Goal: Task Accomplishment & Management: Use online tool/utility

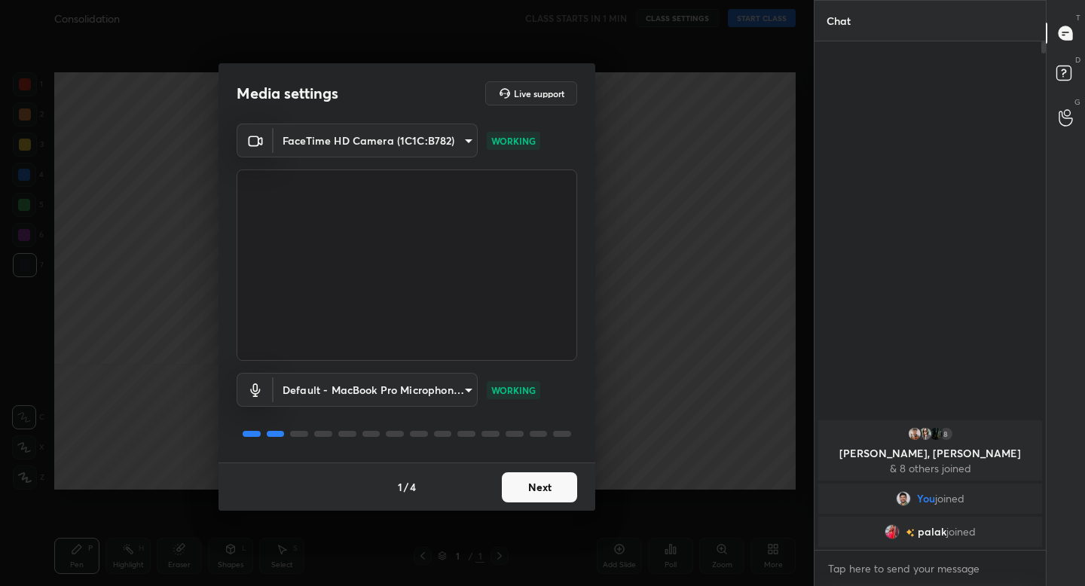
click at [543, 481] on button "Next" at bounding box center [539, 487] width 75 height 30
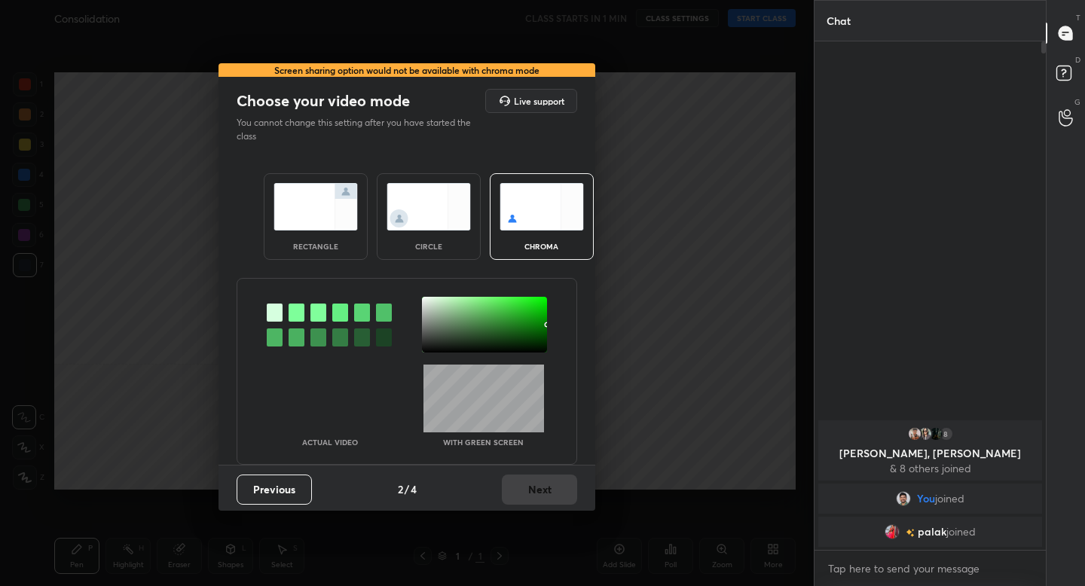
click at [306, 204] on img at bounding box center [316, 206] width 84 height 47
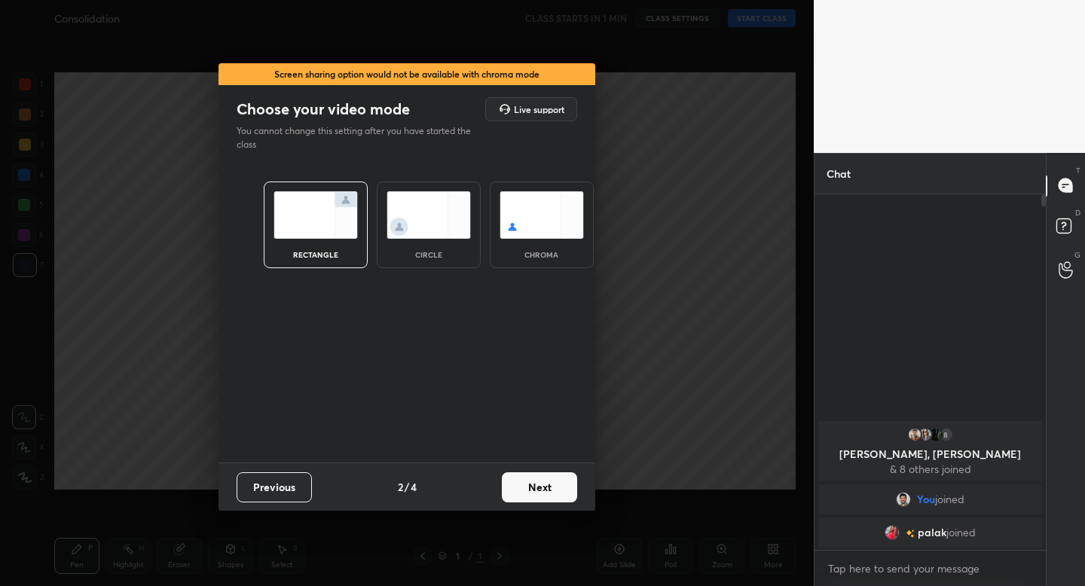
scroll to position [5, 5]
click at [538, 476] on button "Next" at bounding box center [539, 487] width 75 height 30
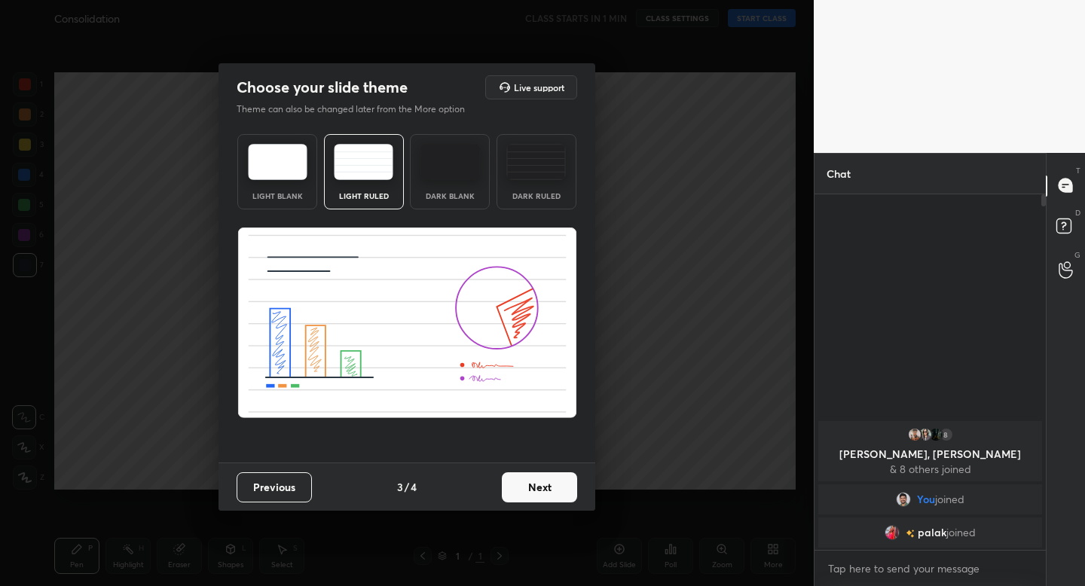
click at [535, 486] on button "Next" at bounding box center [539, 487] width 75 height 30
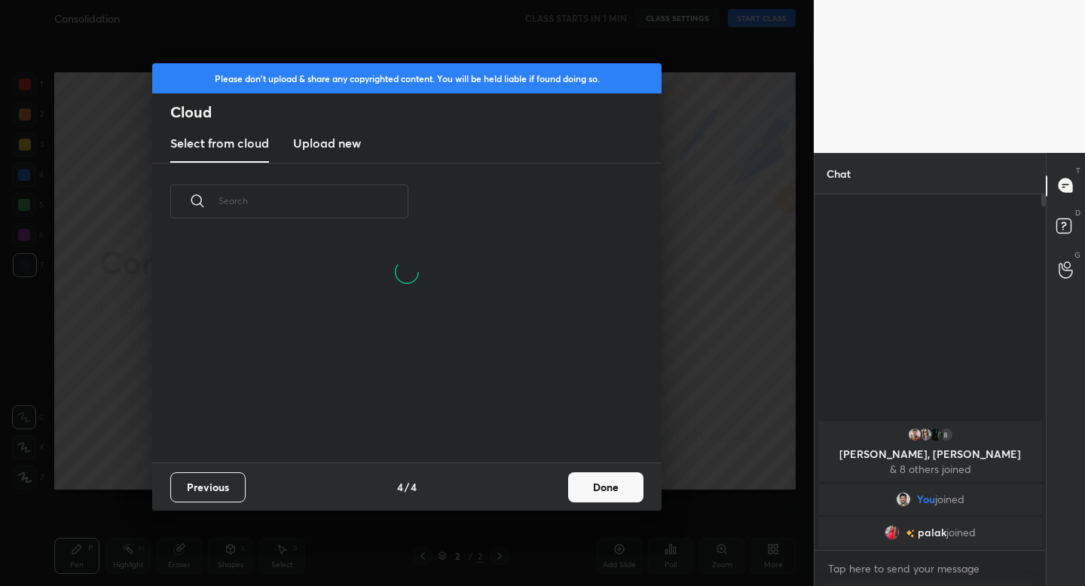
click at [581, 490] on button "Done" at bounding box center [605, 487] width 75 height 30
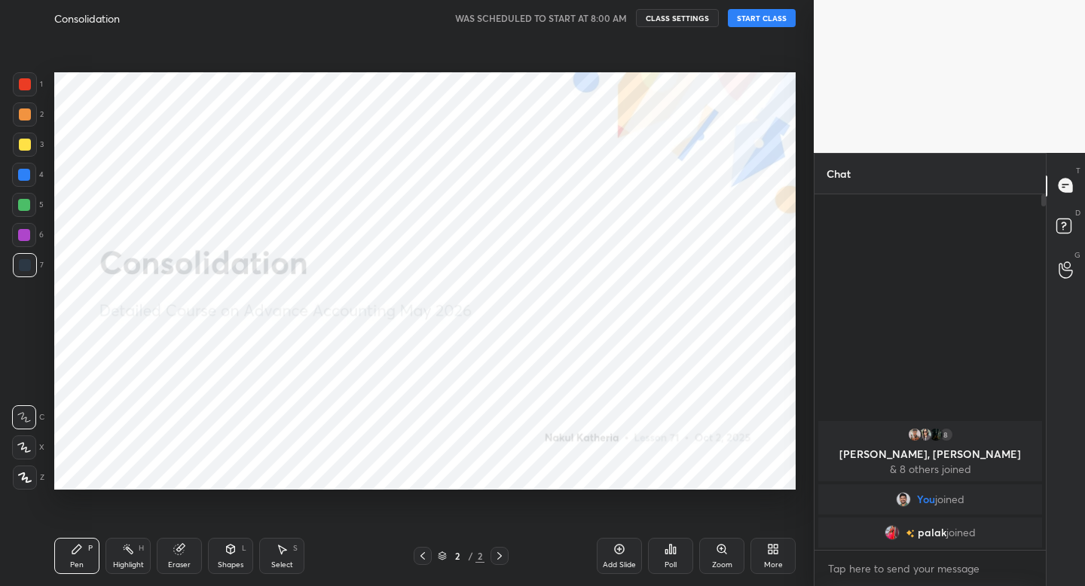
click at [754, 13] on button "START CLASS" at bounding box center [762, 18] width 68 height 18
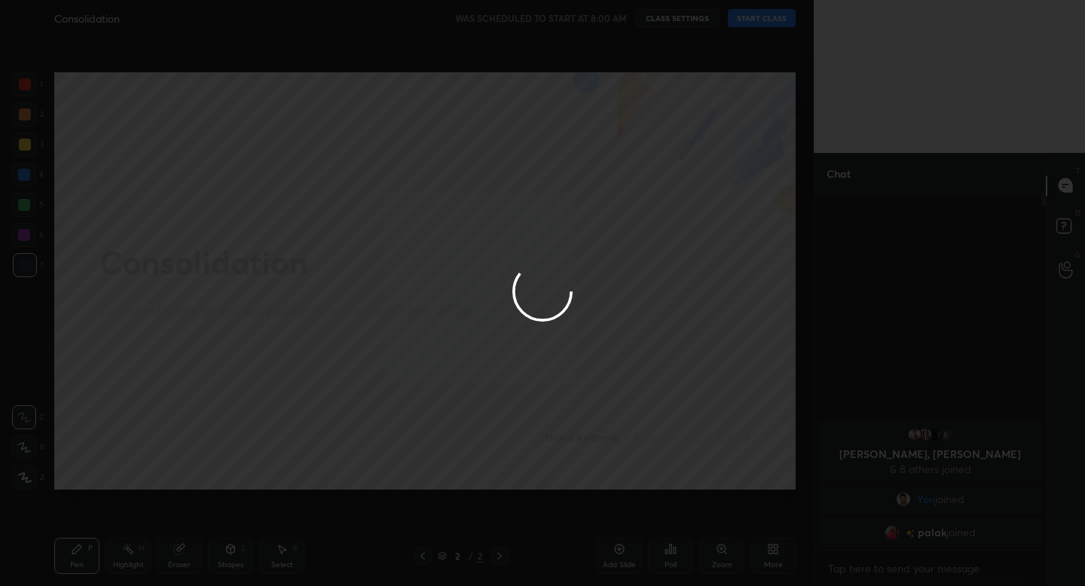
type textarea "x"
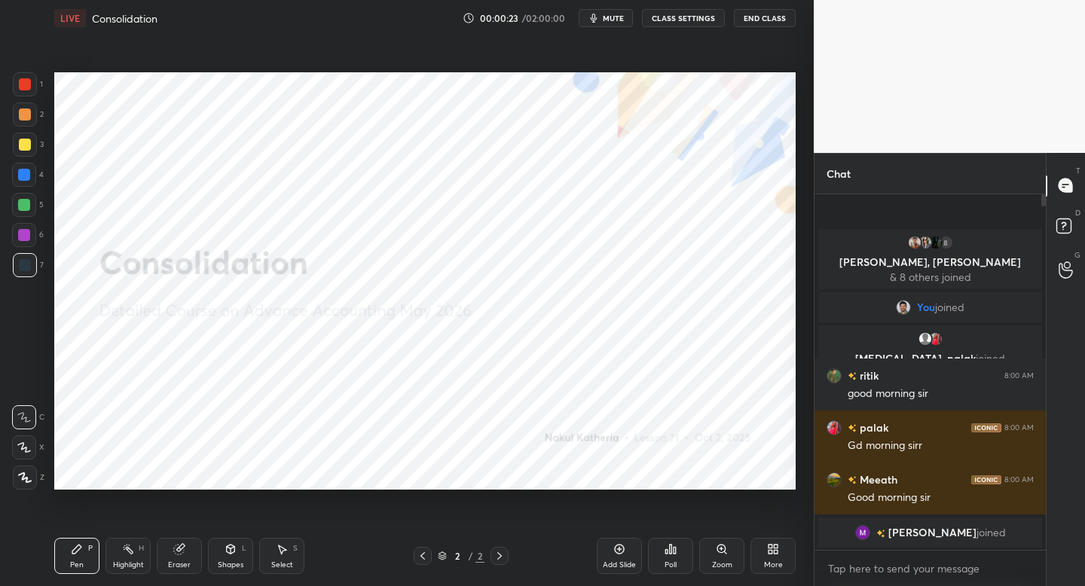
click at [22, 475] on icon at bounding box center [25, 477] width 14 height 11
click at [615, 550] on icon at bounding box center [620, 550] width 10 height 10
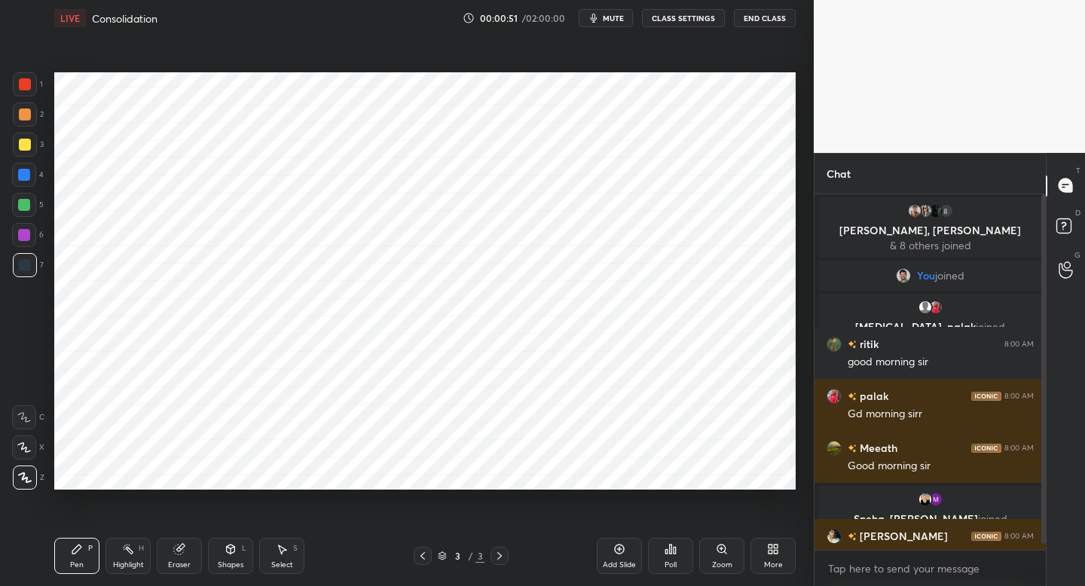
click at [237, 567] on div "Shapes" at bounding box center [231, 565] width 26 height 8
click at [78, 557] on div "Pen P" at bounding box center [76, 556] width 45 height 36
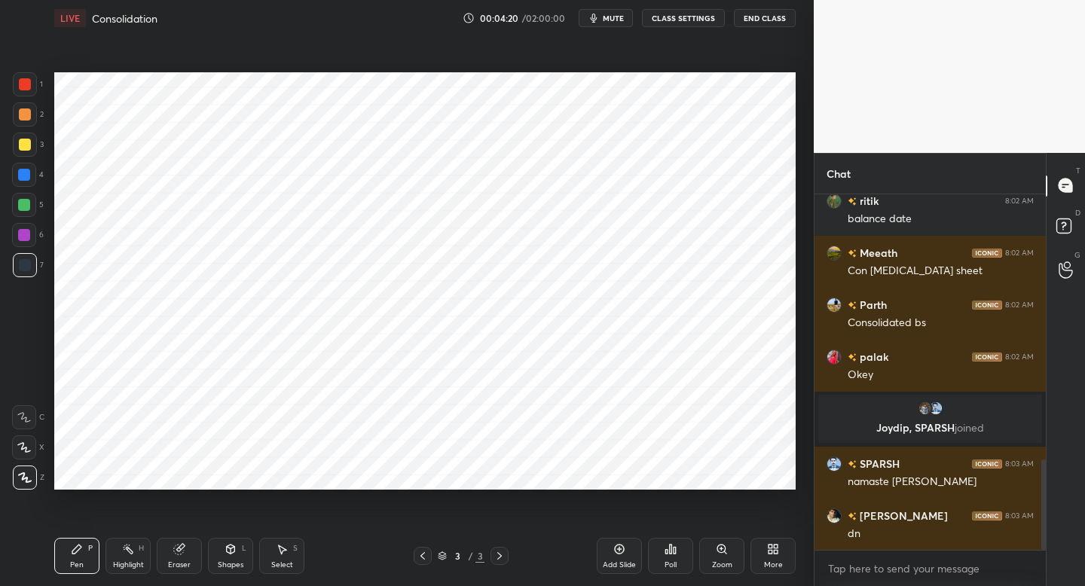
scroll to position [1099, 0]
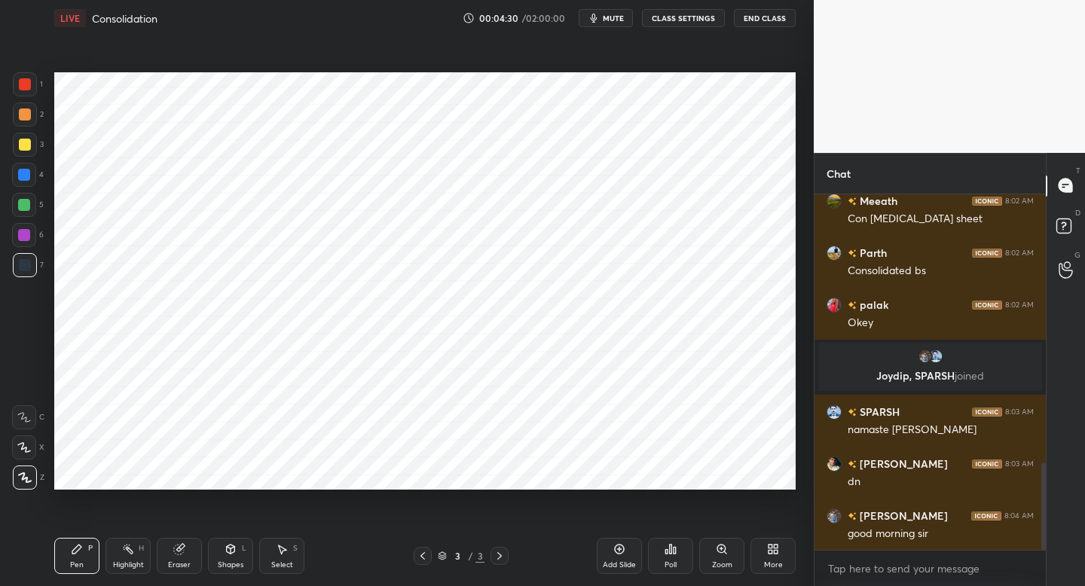
click at [26, 93] on div at bounding box center [25, 84] width 24 height 24
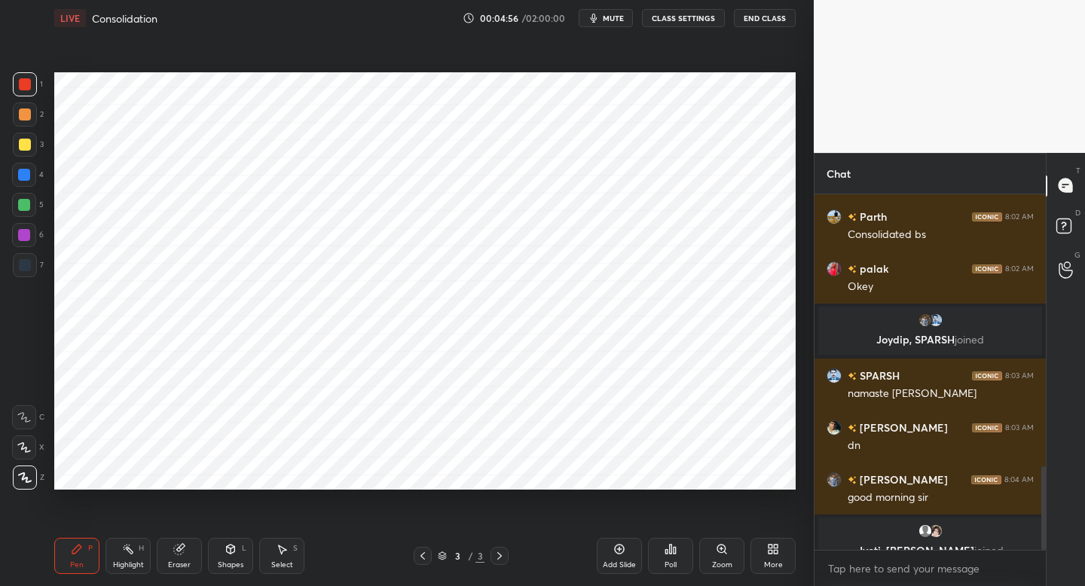
scroll to position [1154, 0]
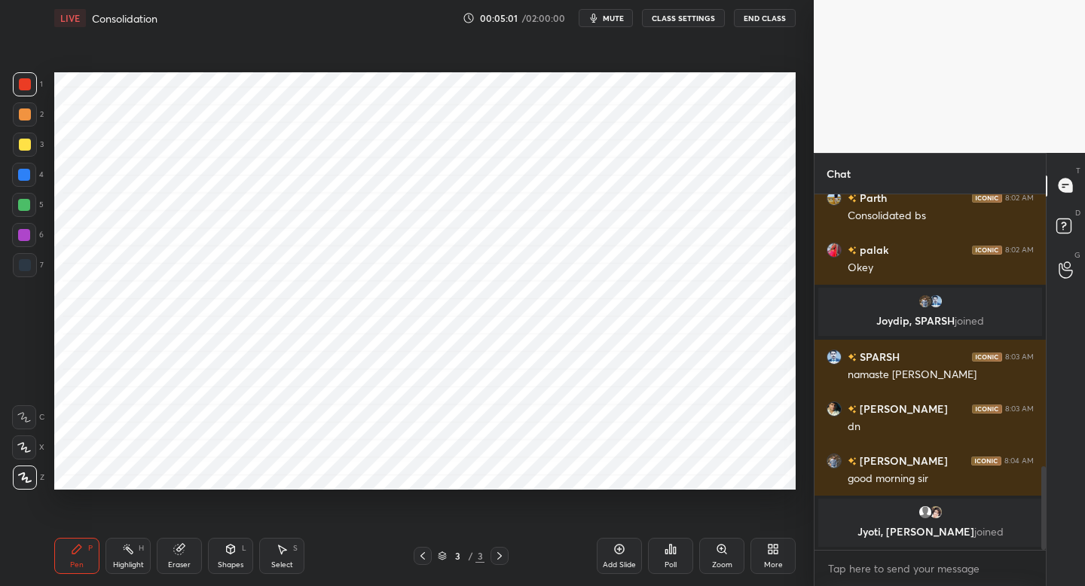
click at [230, 563] on div "Shapes" at bounding box center [231, 565] width 26 height 8
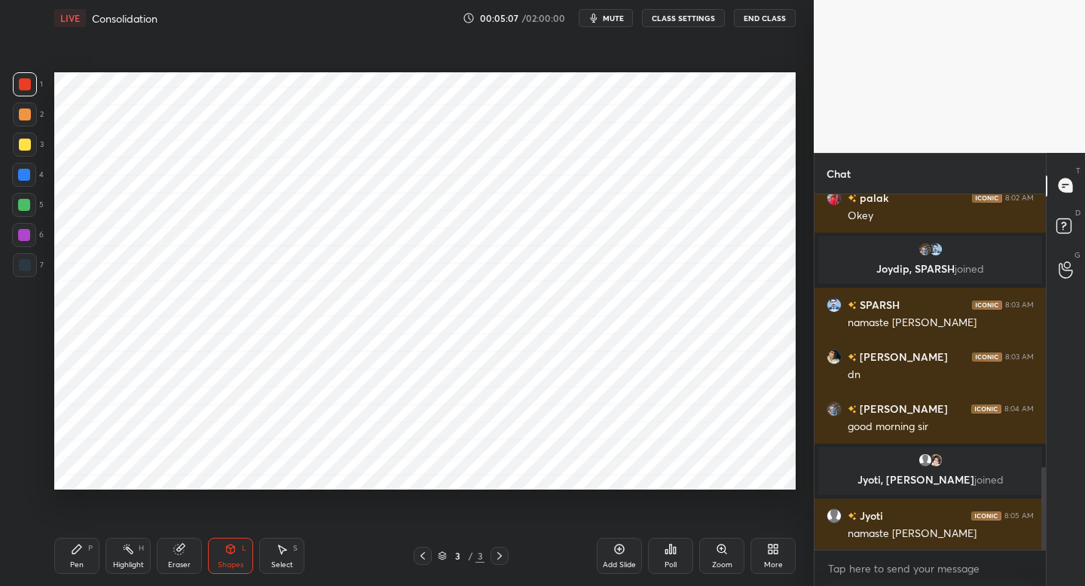
click at [89, 558] on div "Pen P" at bounding box center [76, 556] width 45 height 36
click at [222, 553] on div "Shapes L" at bounding box center [230, 556] width 45 height 36
click at [91, 558] on div "Pen P" at bounding box center [76, 556] width 45 height 36
click at [29, 277] on div at bounding box center [25, 265] width 24 height 24
click at [234, 552] on icon at bounding box center [231, 549] width 12 height 12
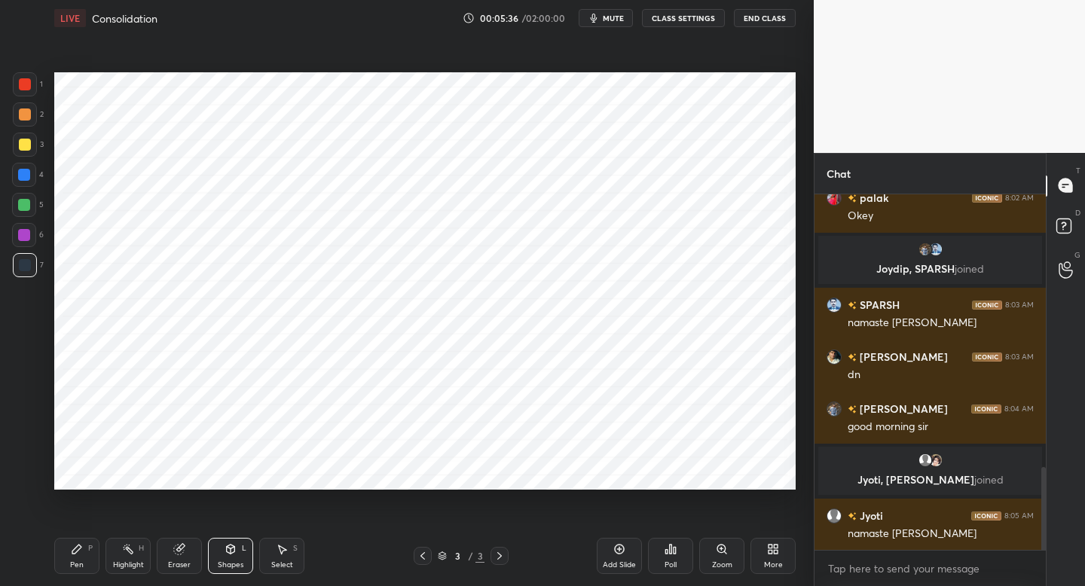
click at [71, 554] on div "Pen P" at bounding box center [76, 556] width 45 height 36
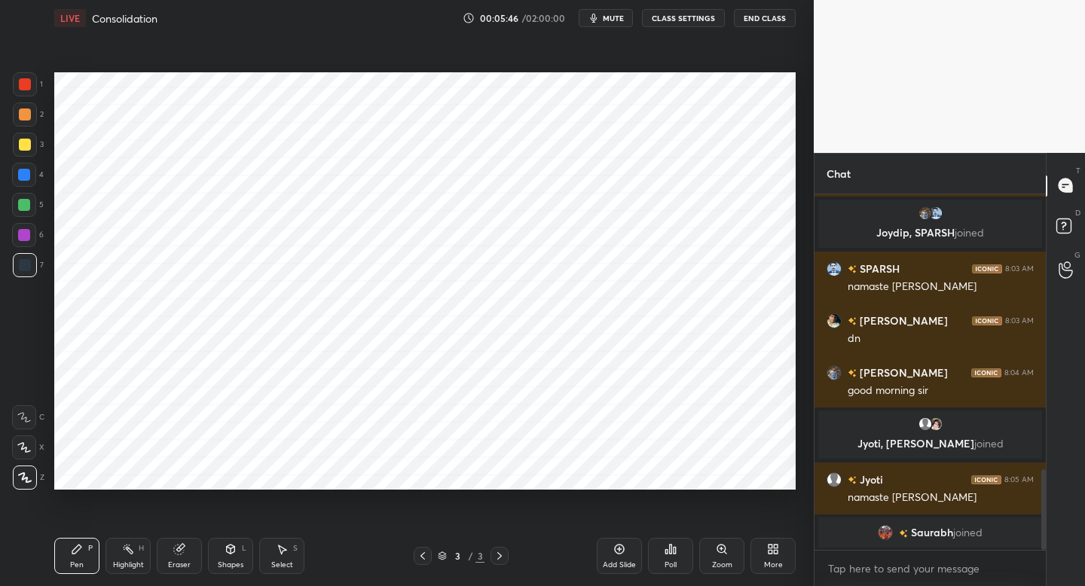
scroll to position [1234, 0]
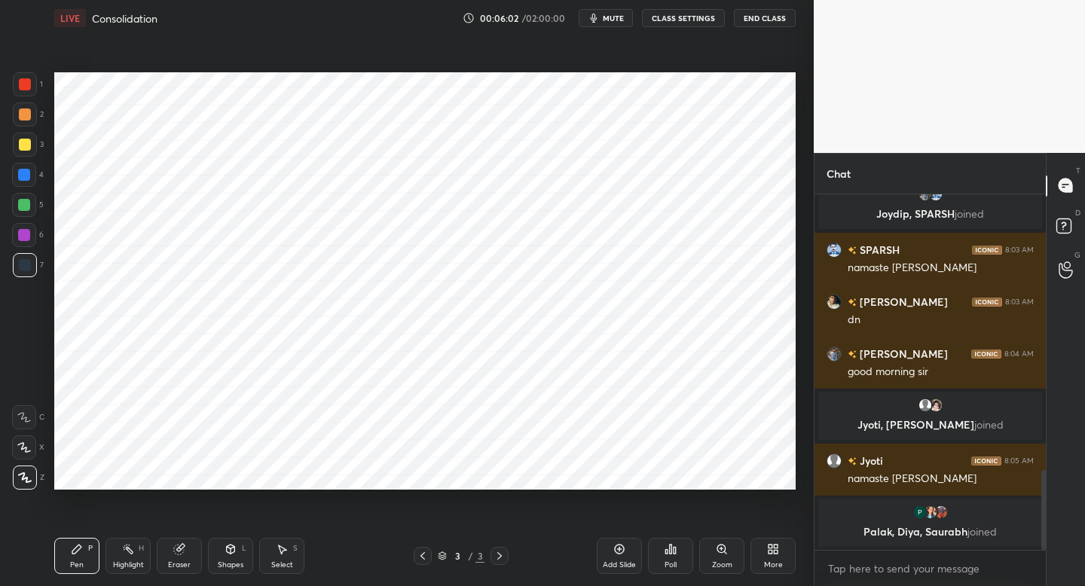
click at [28, 246] on div at bounding box center [24, 235] width 24 height 24
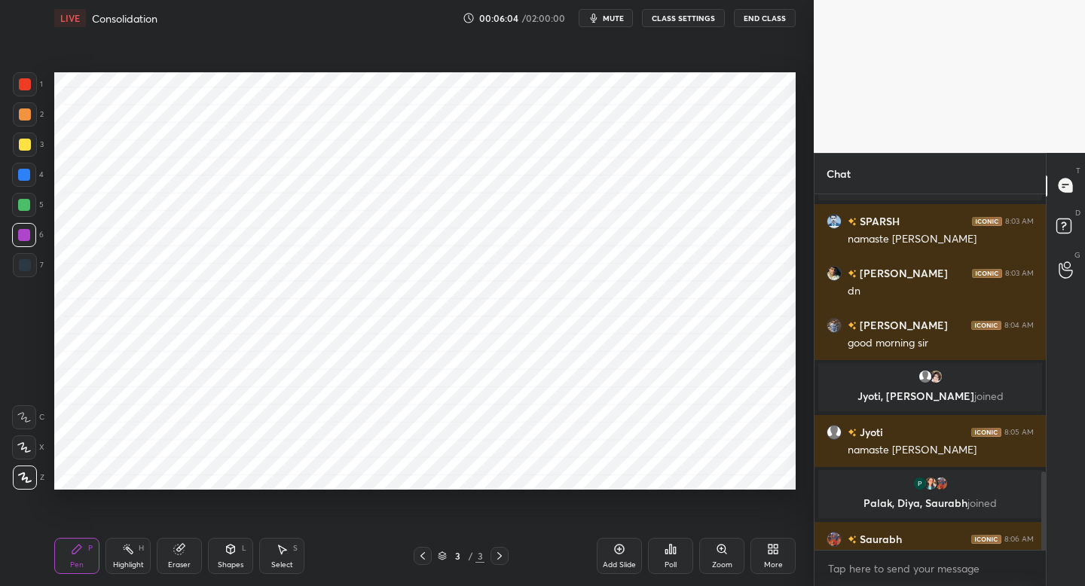
scroll to position [1258, 0]
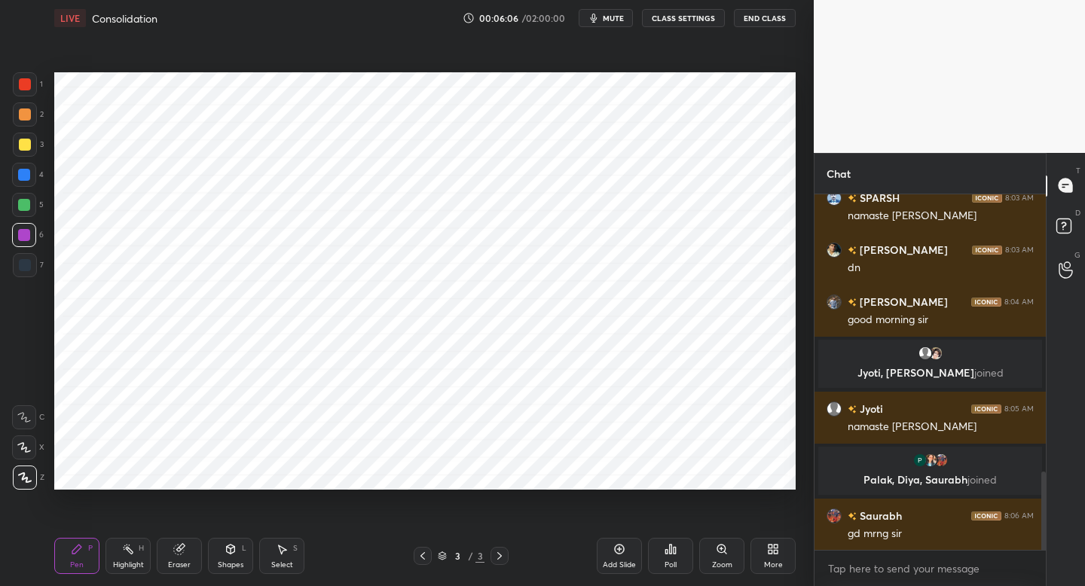
click at [15, 84] on div at bounding box center [25, 84] width 24 height 24
click at [25, 240] on div at bounding box center [24, 235] width 12 height 12
click at [617, 555] on div "Add Slide" at bounding box center [619, 556] width 45 height 36
click at [20, 271] on div at bounding box center [25, 265] width 24 height 24
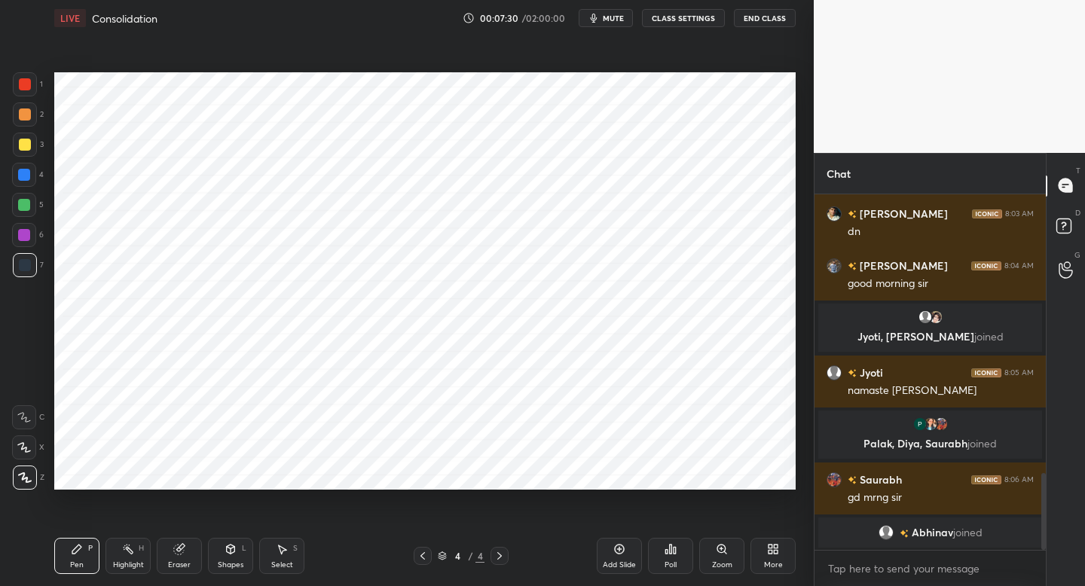
click at [31, 171] on div at bounding box center [24, 175] width 24 height 24
click at [44, 90] on div "1 2 3 4 5 6 7 C X Z C X Z E E Erase all H H" at bounding box center [24, 280] width 48 height 417
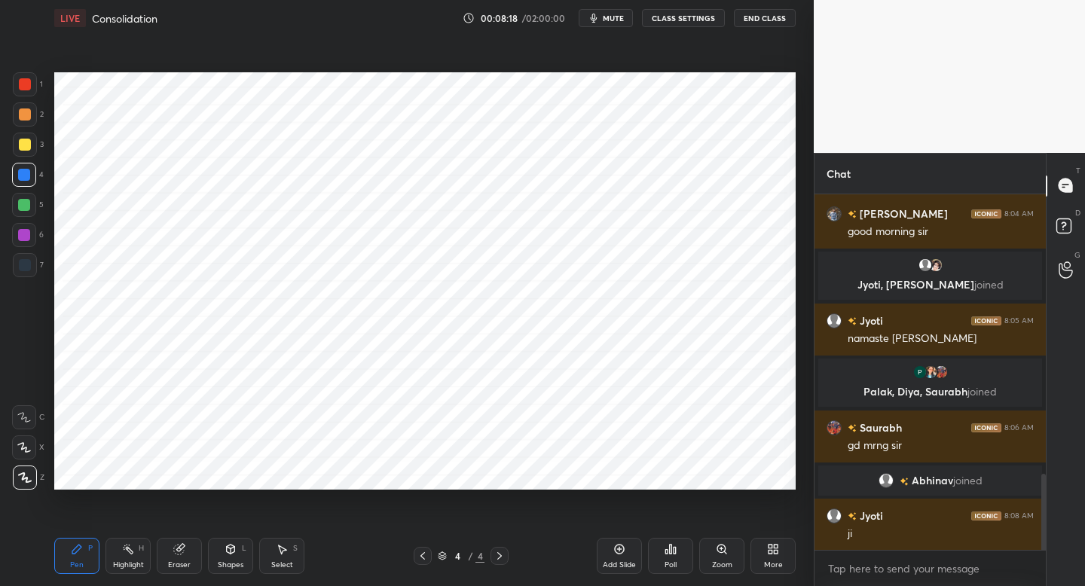
click at [622, 552] on icon at bounding box center [619, 549] width 12 height 12
click at [29, 87] on div at bounding box center [25, 84] width 12 height 12
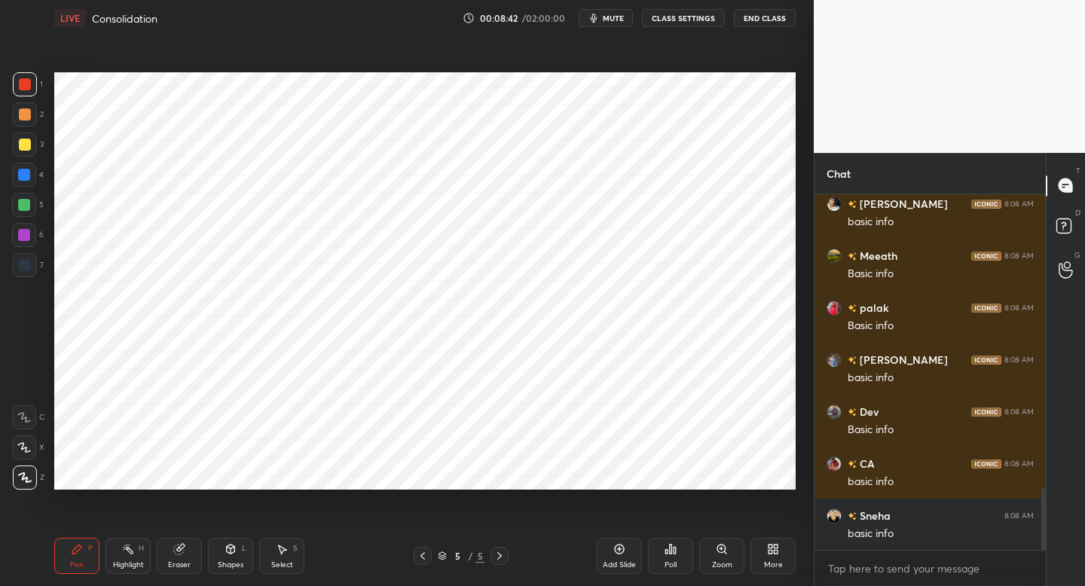
scroll to position [1733, 0]
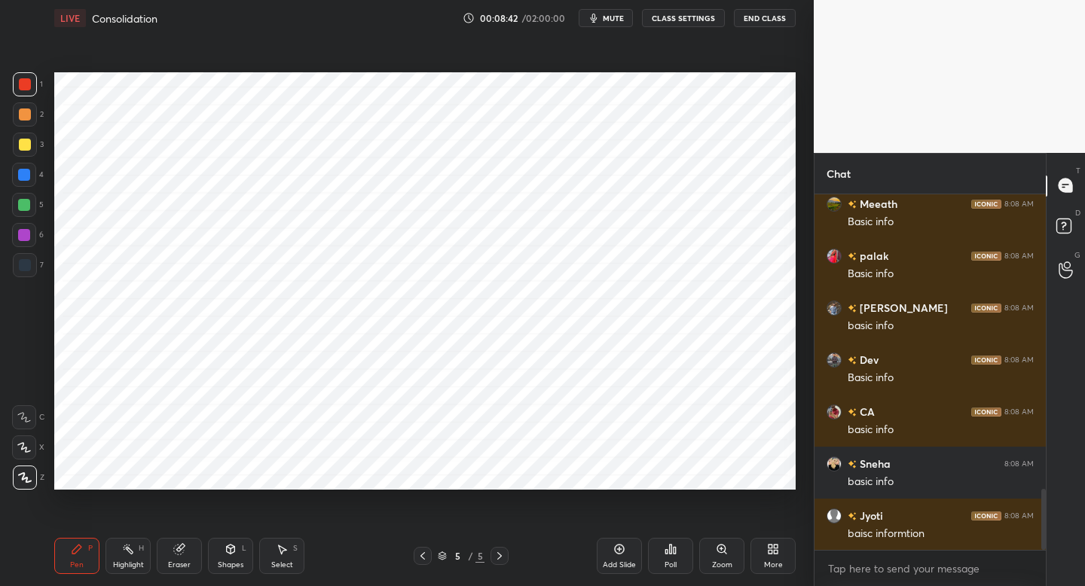
click at [179, 558] on div "Eraser" at bounding box center [179, 556] width 45 height 36
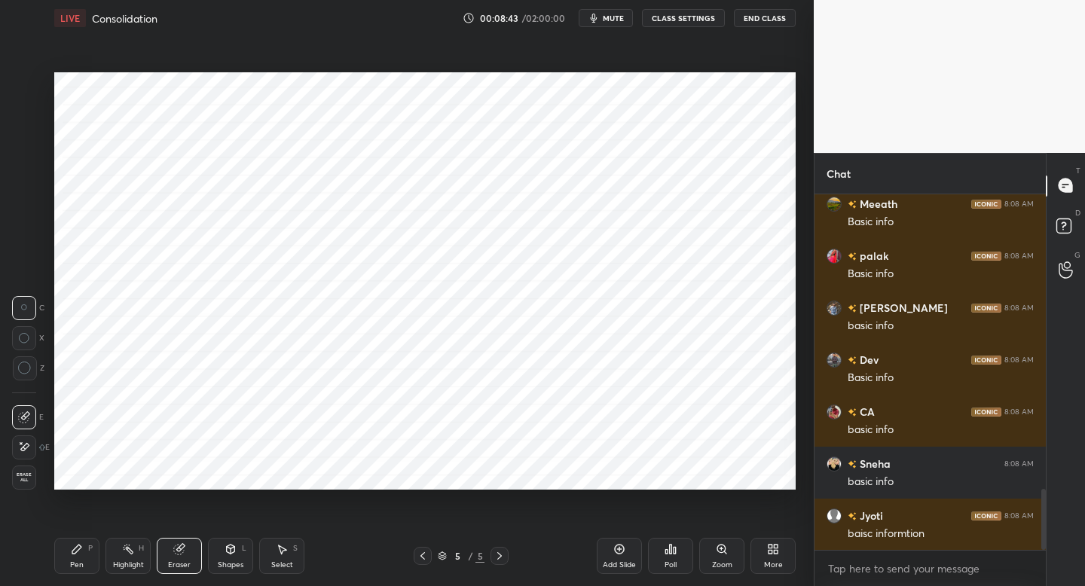
click at [224, 552] on div "Shapes L" at bounding box center [230, 556] width 45 height 36
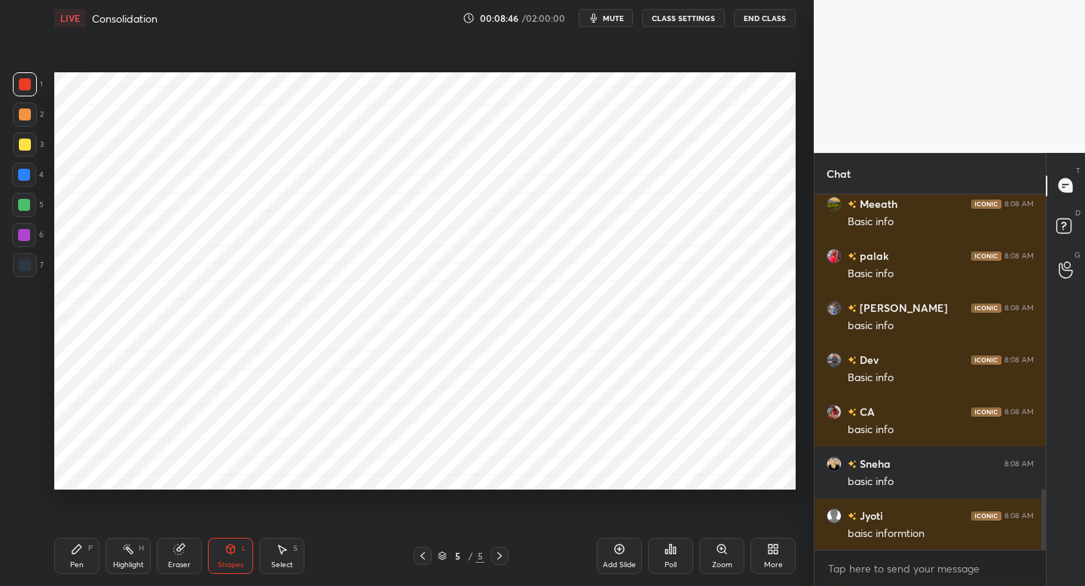
click at [74, 549] on icon at bounding box center [77, 549] width 12 height 12
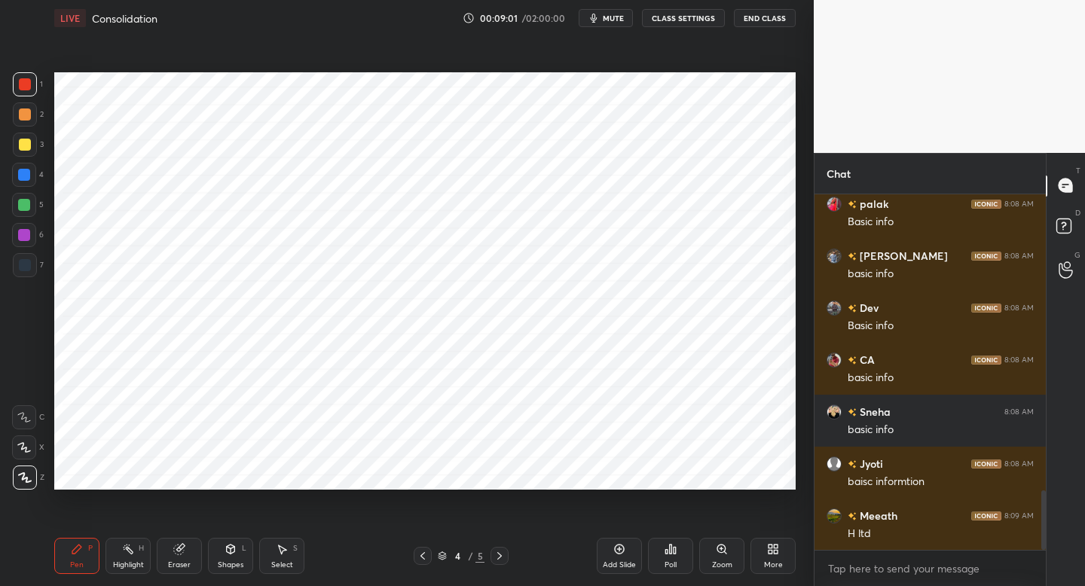
scroll to position [1941, 0]
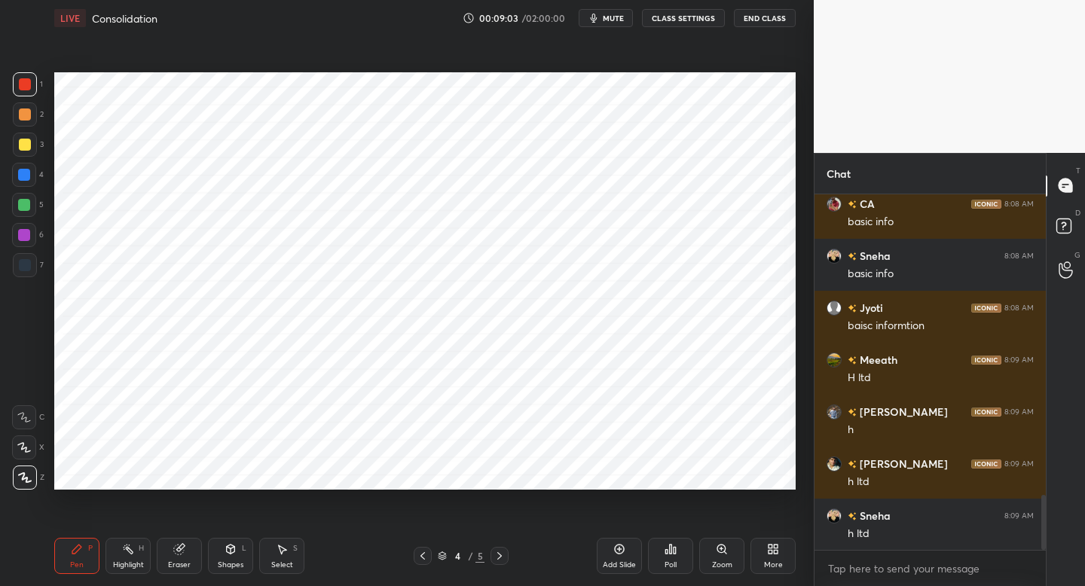
click at [495, 561] on div at bounding box center [500, 556] width 18 height 18
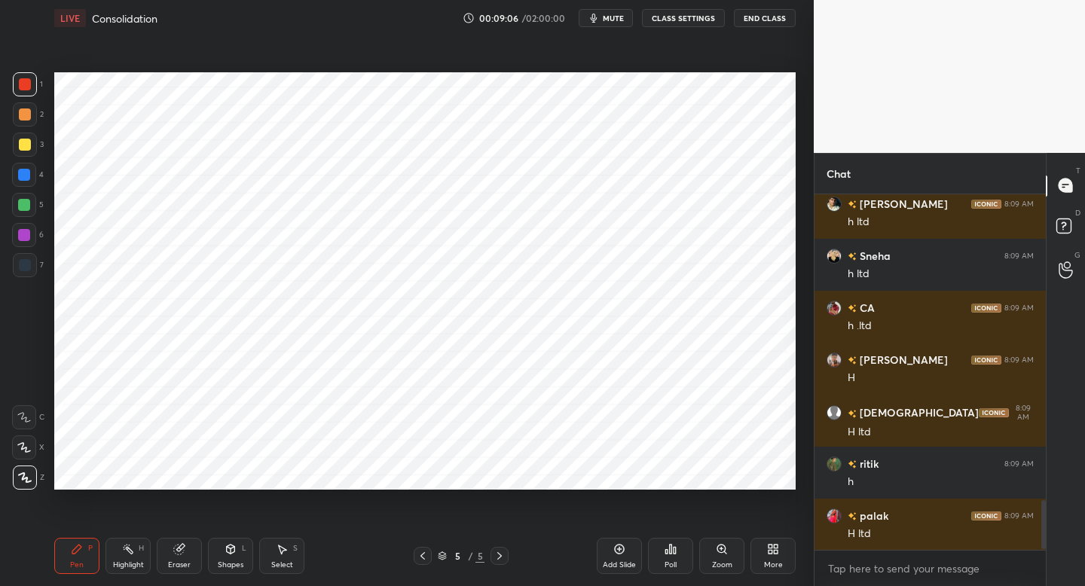
scroll to position [2253, 0]
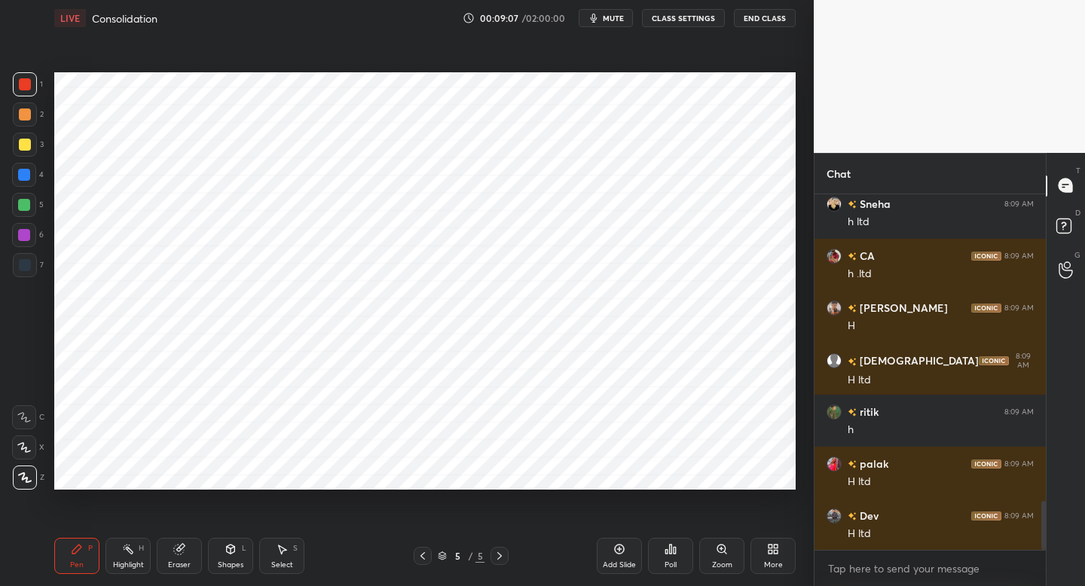
click at [423, 558] on icon at bounding box center [423, 556] width 12 height 12
click at [32, 122] on div at bounding box center [25, 114] width 24 height 24
click at [500, 555] on icon at bounding box center [499, 556] width 5 height 8
click at [30, 82] on div at bounding box center [25, 84] width 12 height 12
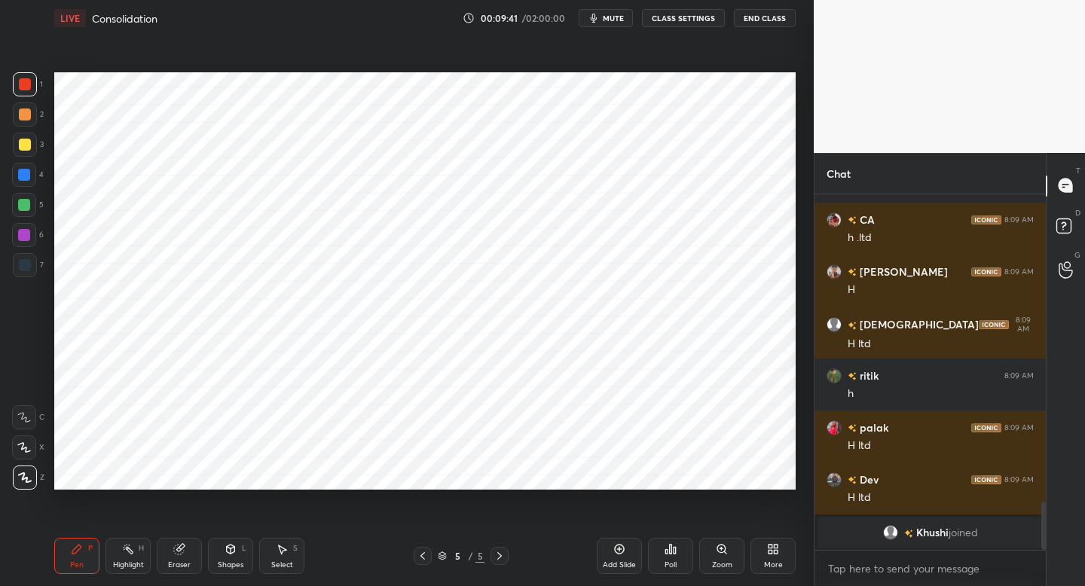
click at [29, 125] on div at bounding box center [25, 114] width 24 height 24
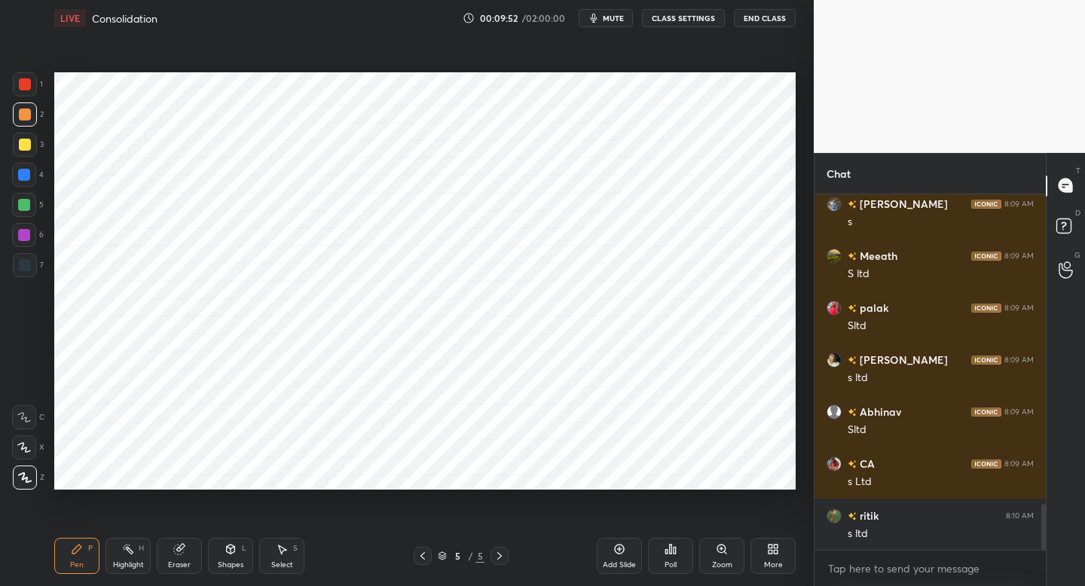
scroll to position [2426, 0]
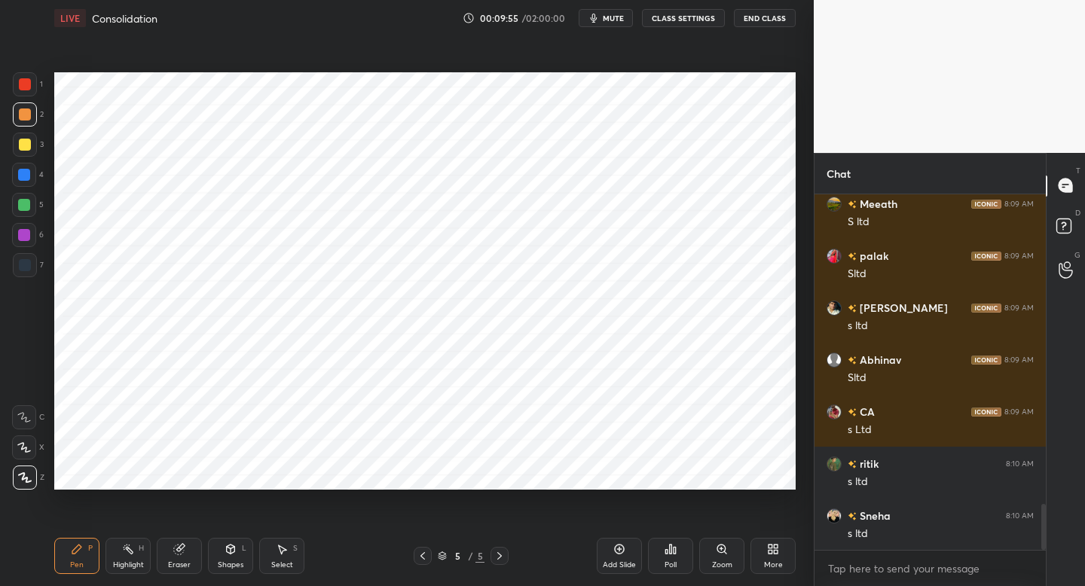
click at [28, 270] on div at bounding box center [25, 265] width 12 height 12
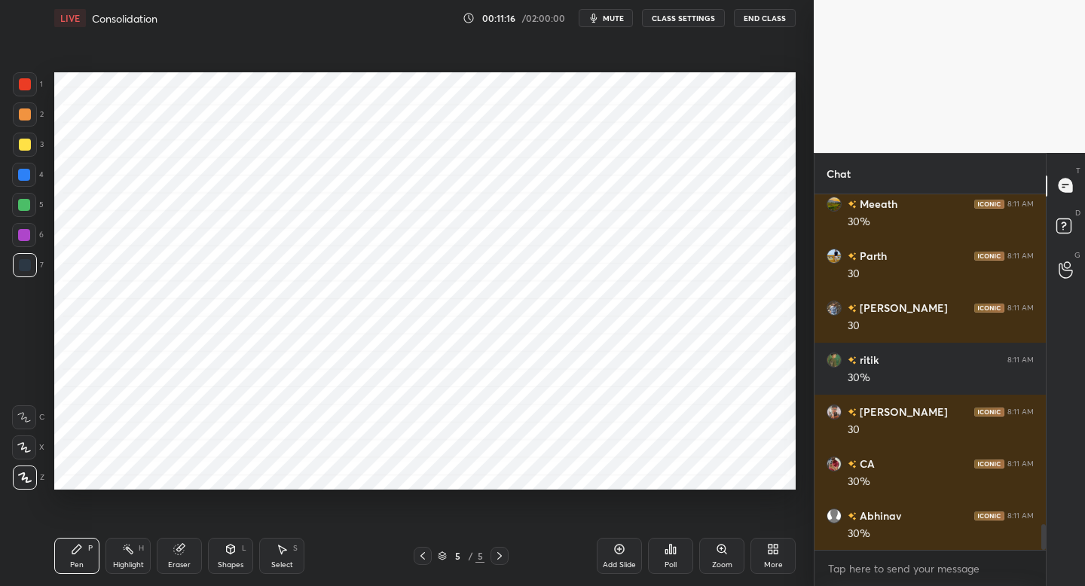
scroll to position [4557, 0]
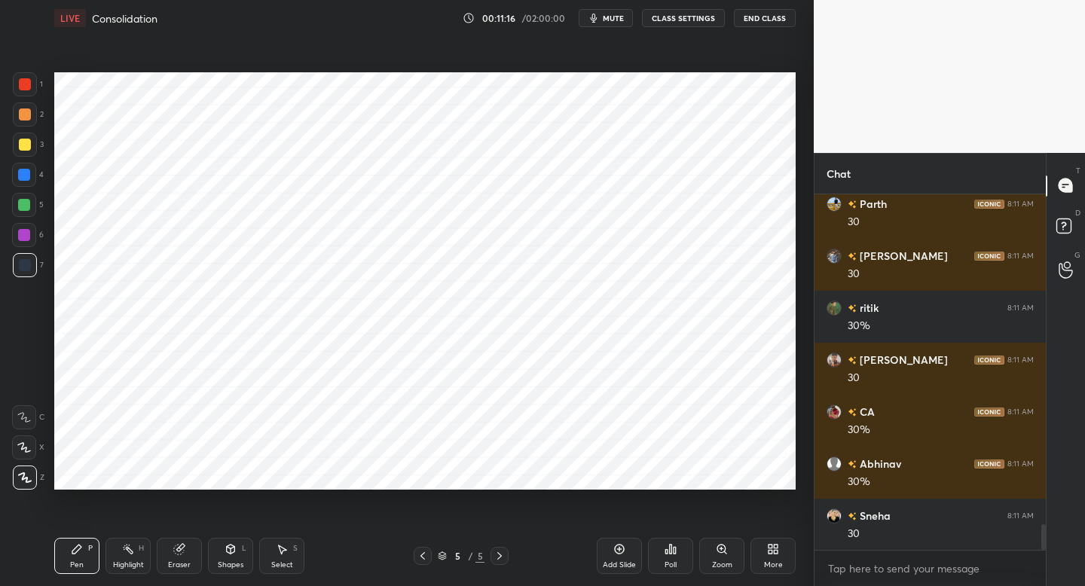
click at [205, 489] on div "Setting up your live class Poll for secs No correct answer Start poll" at bounding box center [425, 281] width 754 height 490
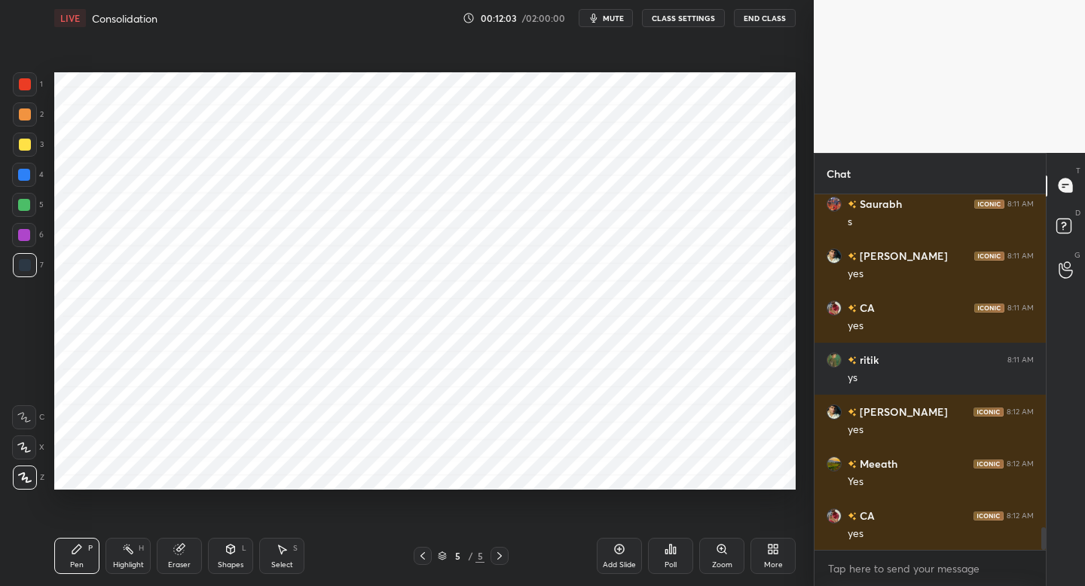
scroll to position [5300, 0]
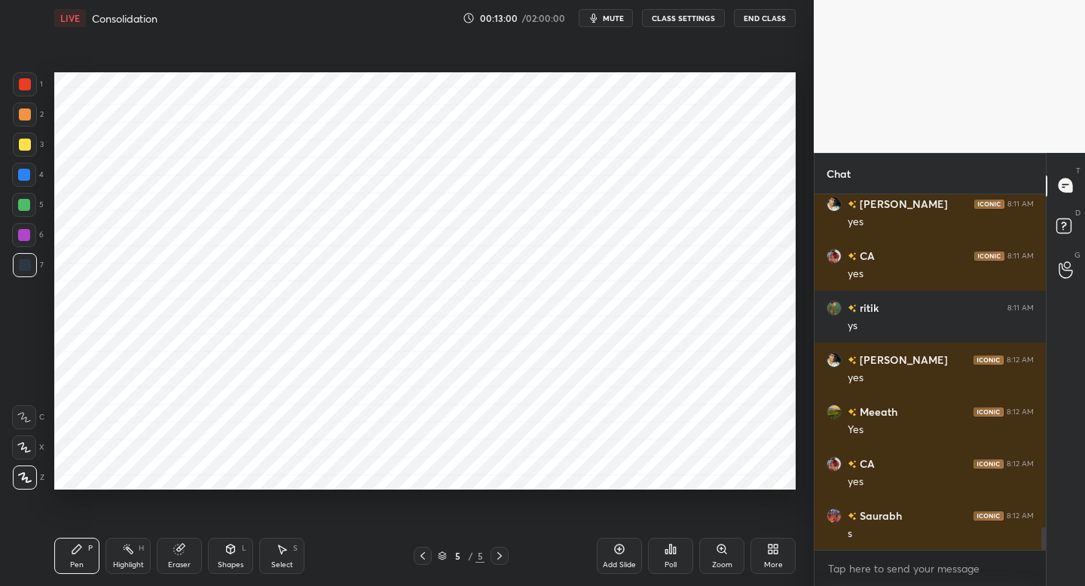
click at [621, 561] on div "Add Slide" at bounding box center [619, 565] width 33 height 8
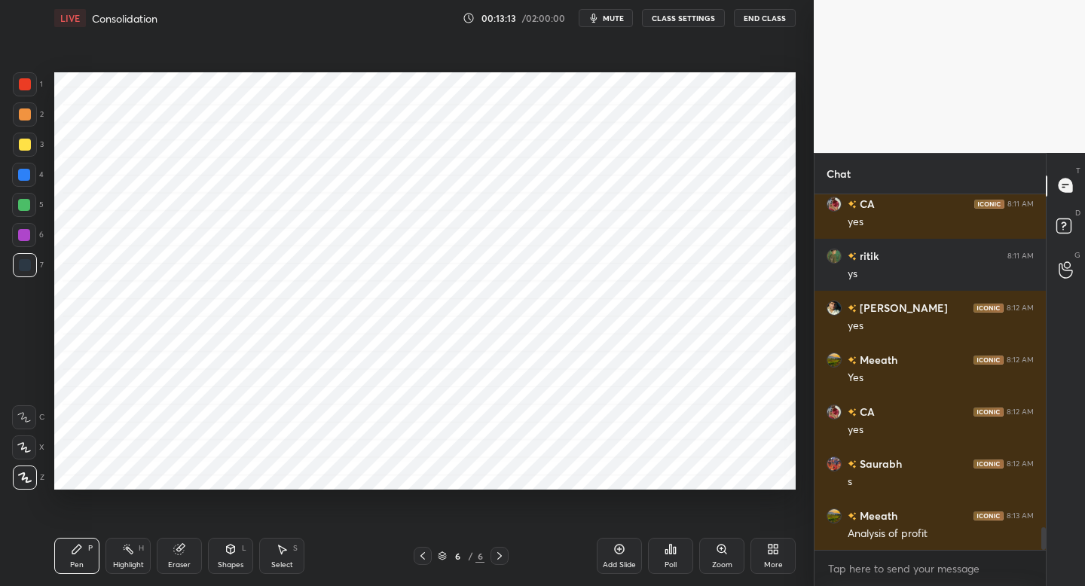
click at [241, 556] on div "Shapes L" at bounding box center [230, 556] width 45 height 36
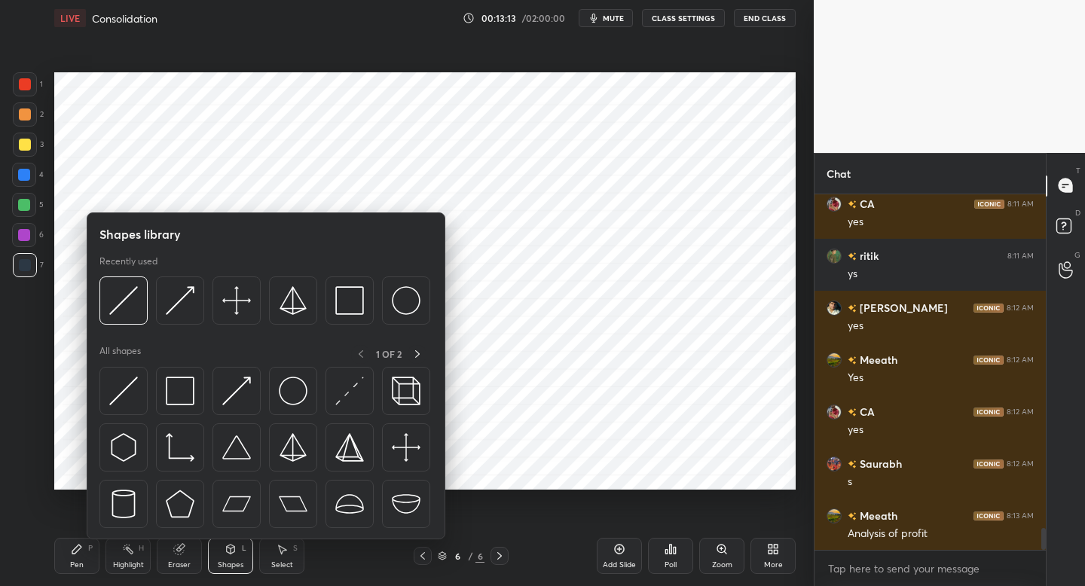
scroll to position [5404, 0]
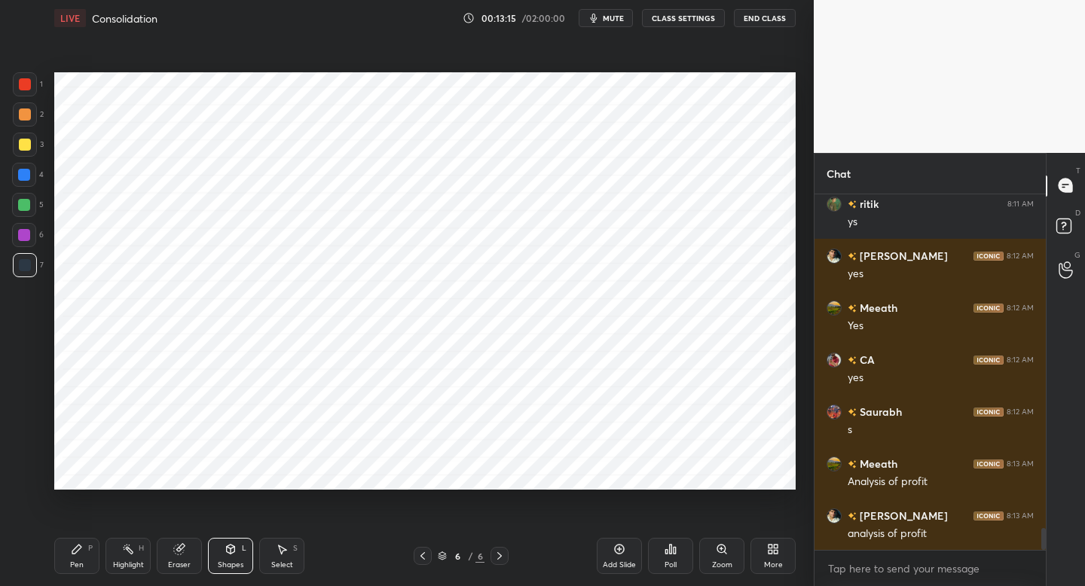
click at [79, 540] on div "Pen P" at bounding box center [76, 556] width 45 height 36
click at [32, 83] on div at bounding box center [25, 84] width 24 height 24
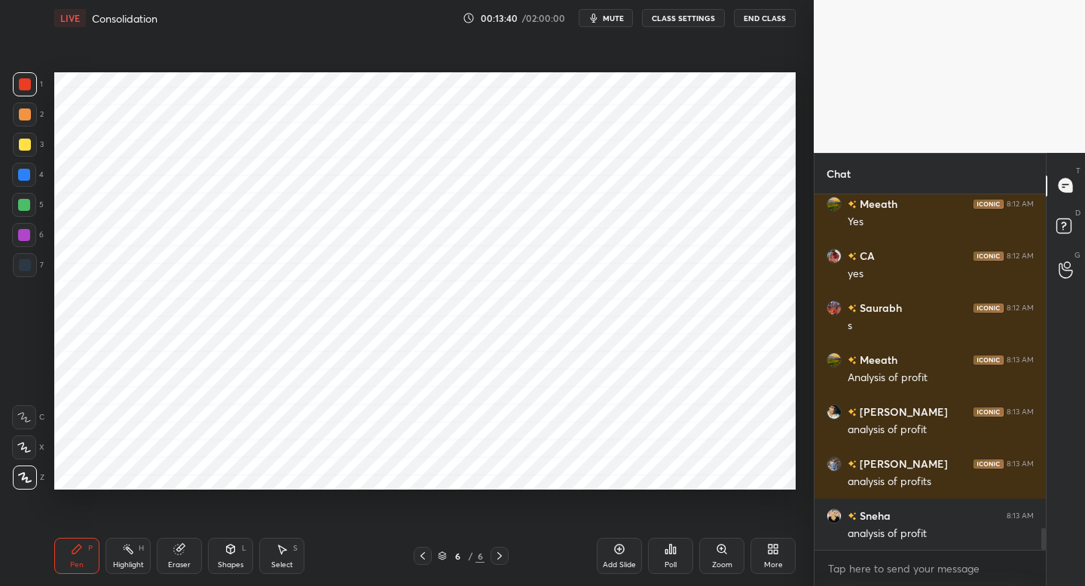
scroll to position [5560, 0]
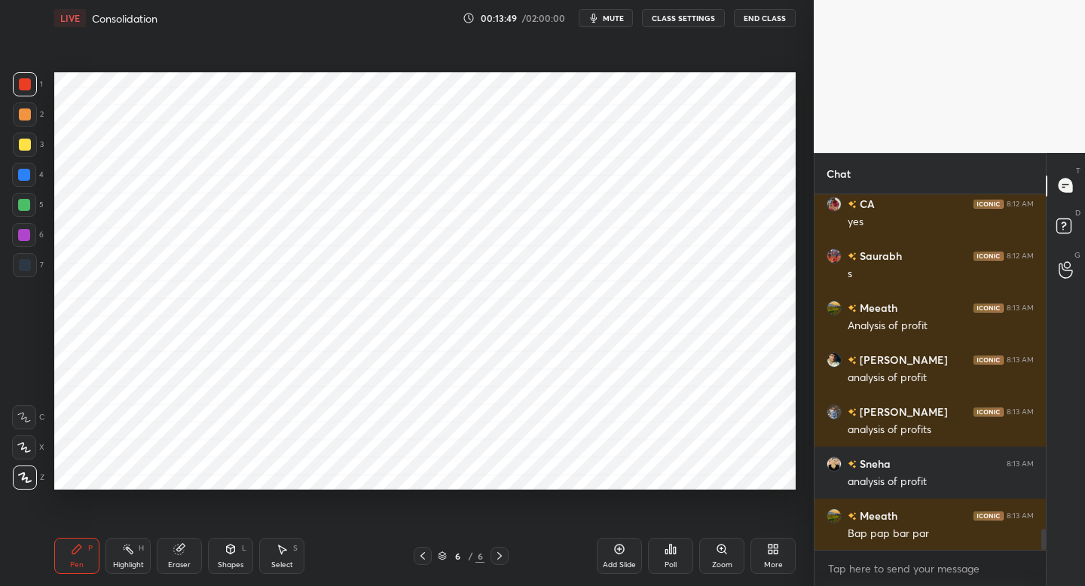
click at [31, 220] on div "5" at bounding box center [28, 208] width 32 height 30
click at [233, 561] on div "Shapes" at bounding box center [231, 565] width 26 height 8
click at [74, 562] on div "Pen" at bounding box center [77, 565] width 14 height 8
click at [228, 555] on div "Shapes L" at bounding box center [230, 556] width 45 height 36
click at [85, 552] on div "Pen P" at bounding box center [76, 556] width 45 height 36
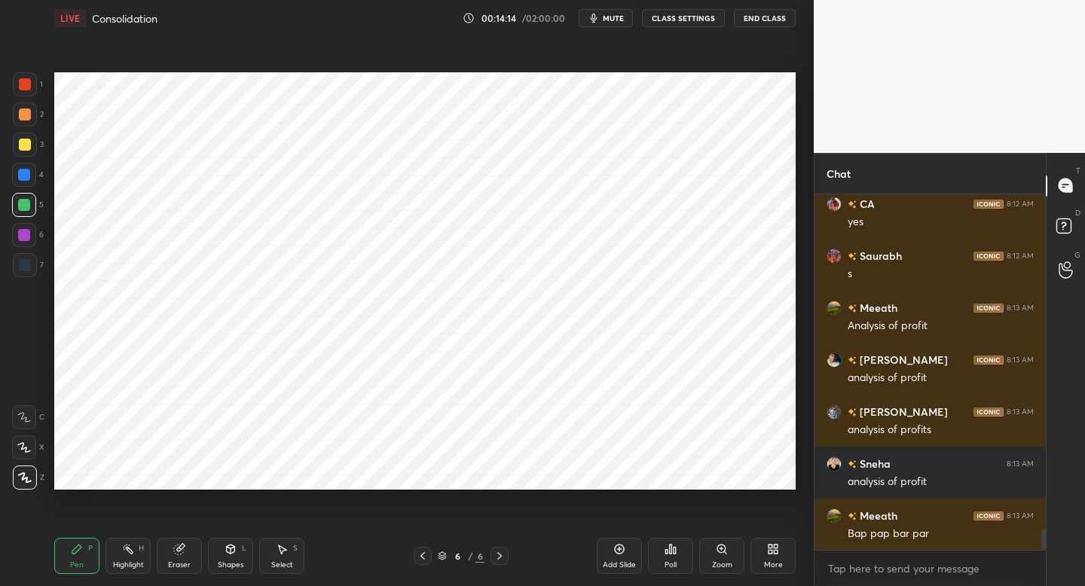
click at [29, 274] on div at bounding box center [25, 265] width 24 height 24
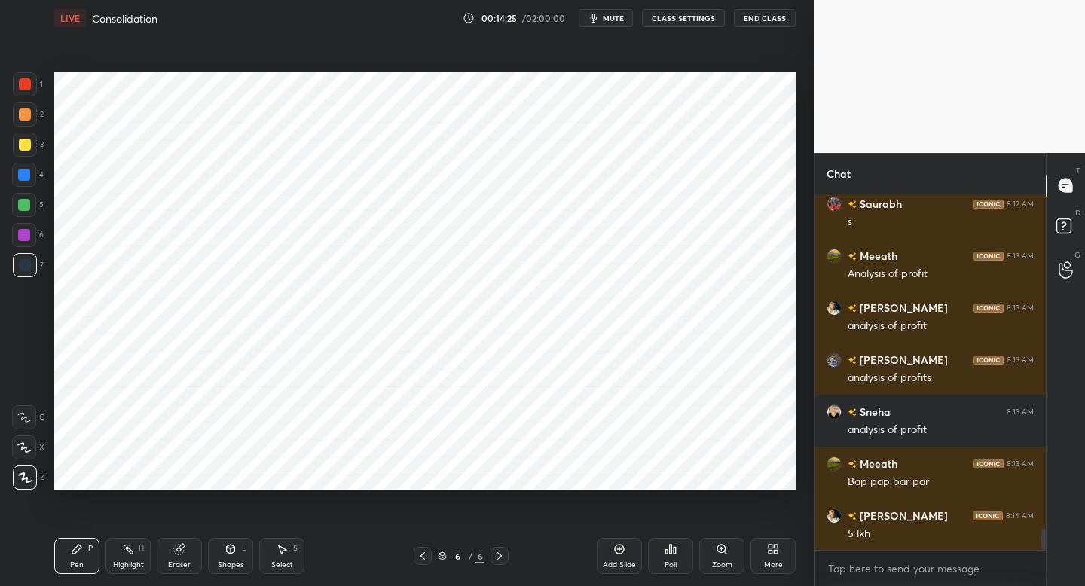
scroll to position [5664, 0]
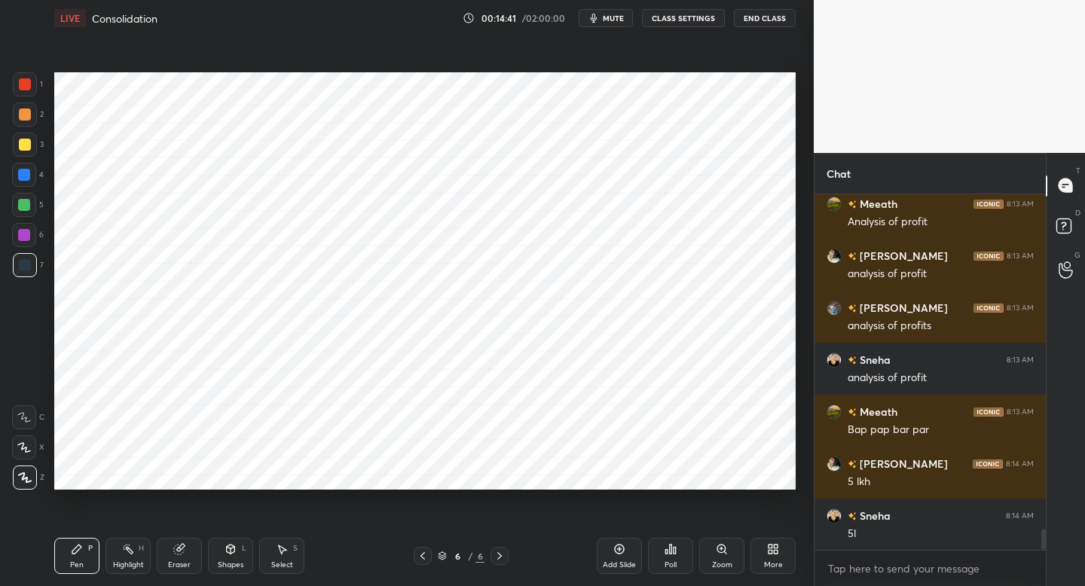
click at [30, 179] on div at bounding box center [24, 175] width 24 height 24
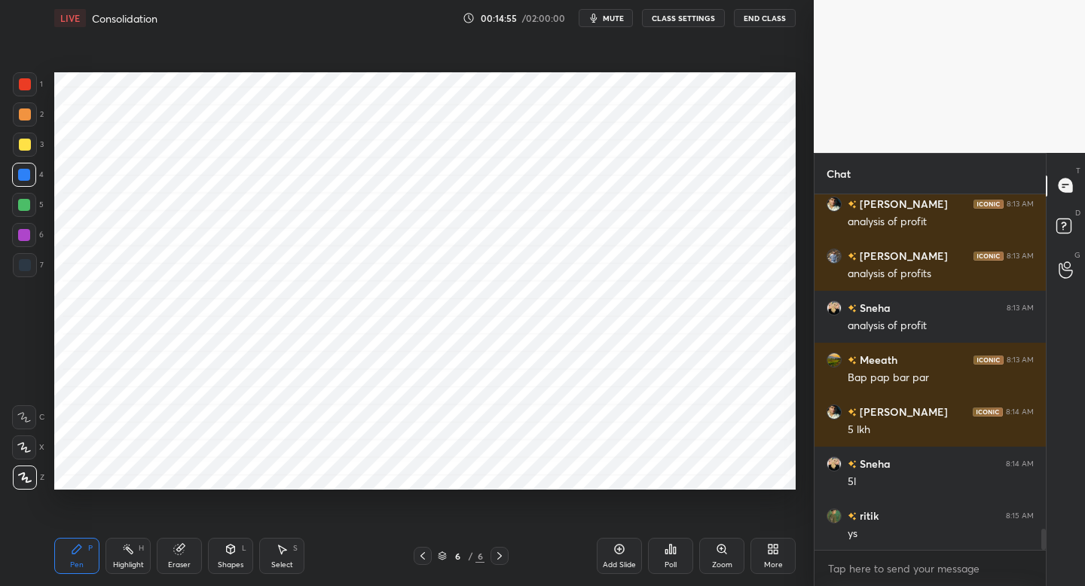
scroll to position [5768, 0]
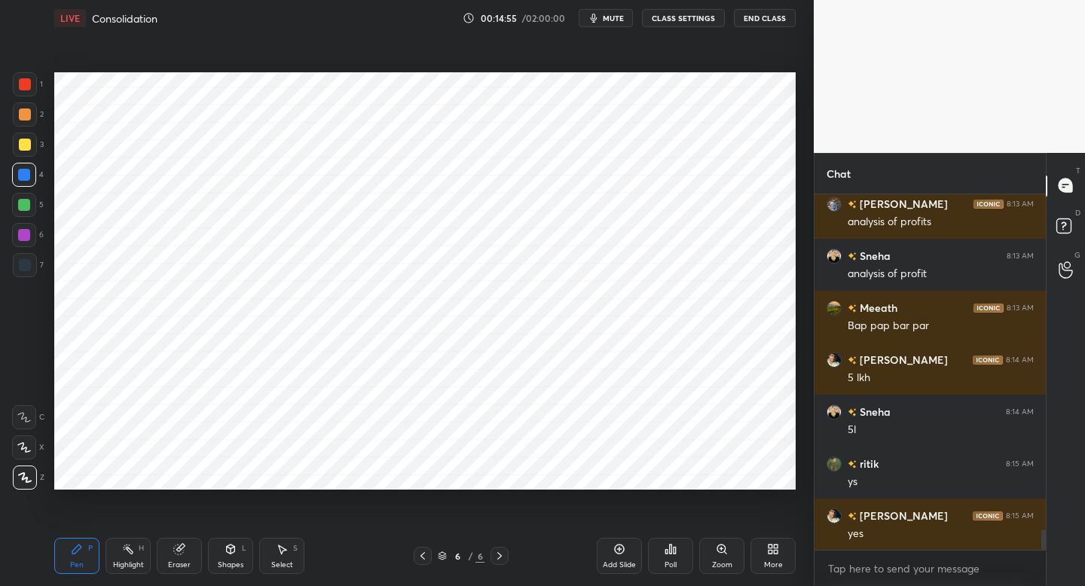
click at [28, 92] on div at bounding box center [25, 84] width 24 height 24
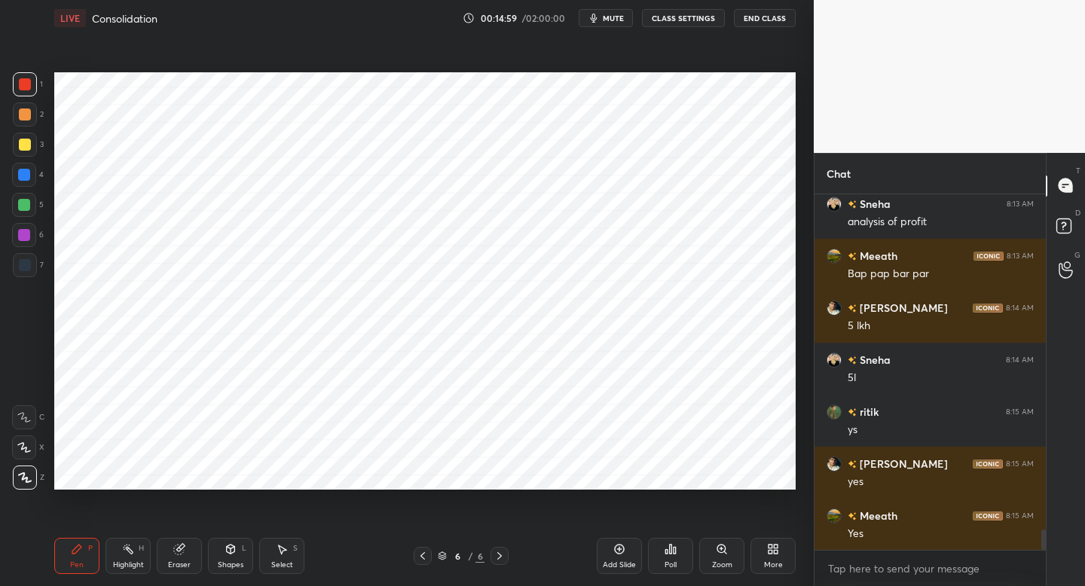
scroll to position [5872, 0]
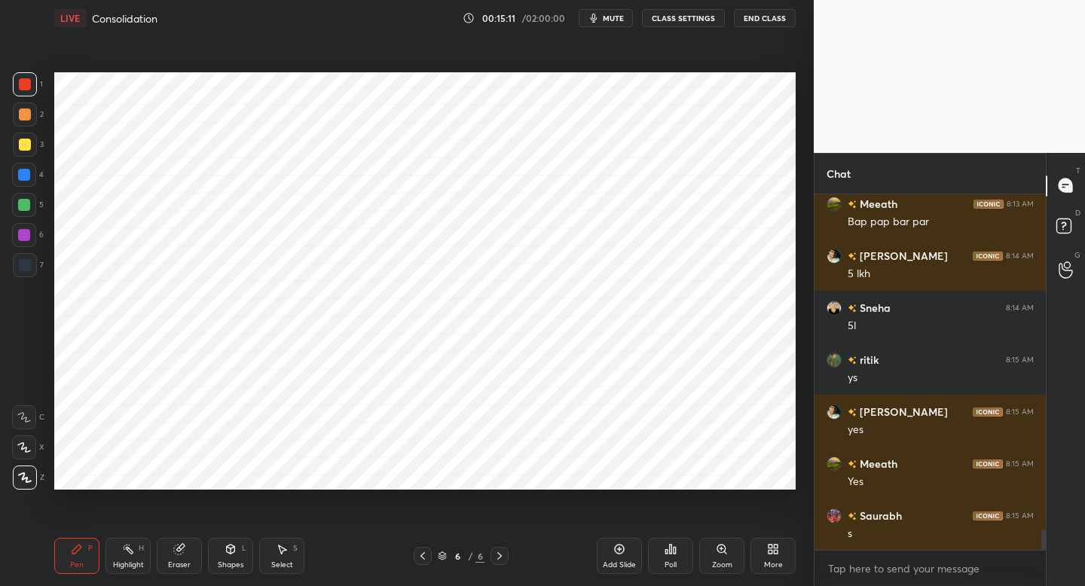
click at [29, 238] on div at bounding box center [24, 235] width 12 height 12
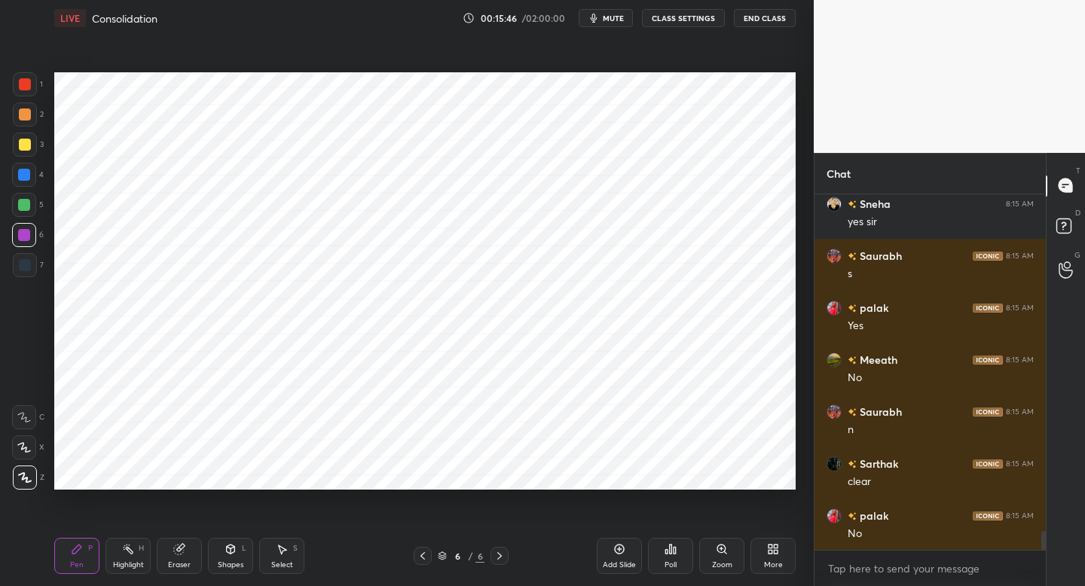
scroll to position [6496, 0]
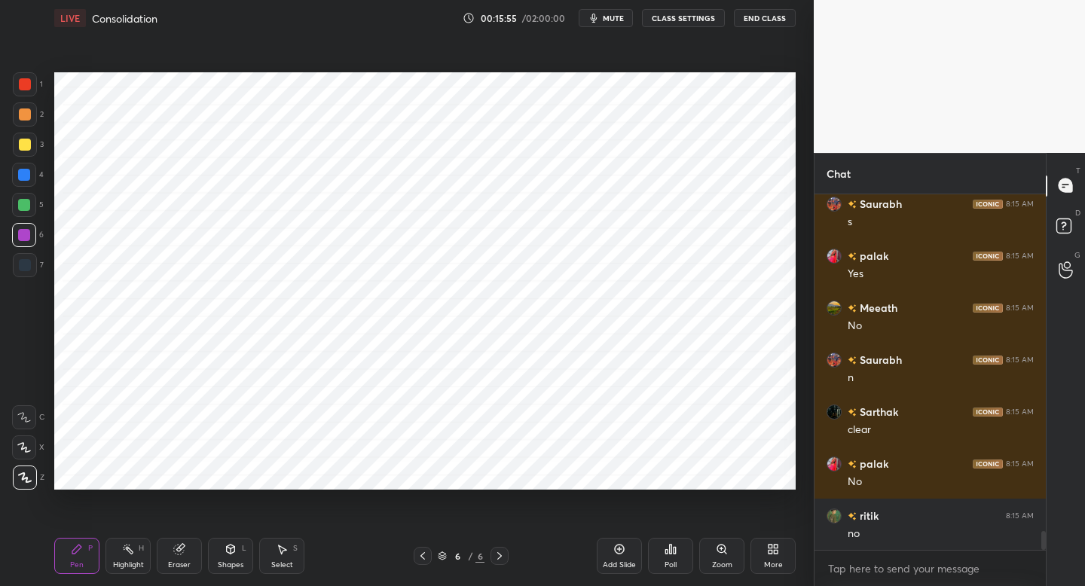
click at [615, 552] on div "Add Slide" at bounding box center [619, 556] width 45 height 36
click at [25, 279] on div "7" at bounding box center [28, 268] width 31 height 30
click at [32, 93] on div at bounding box center [25, 84] width 24 height 24
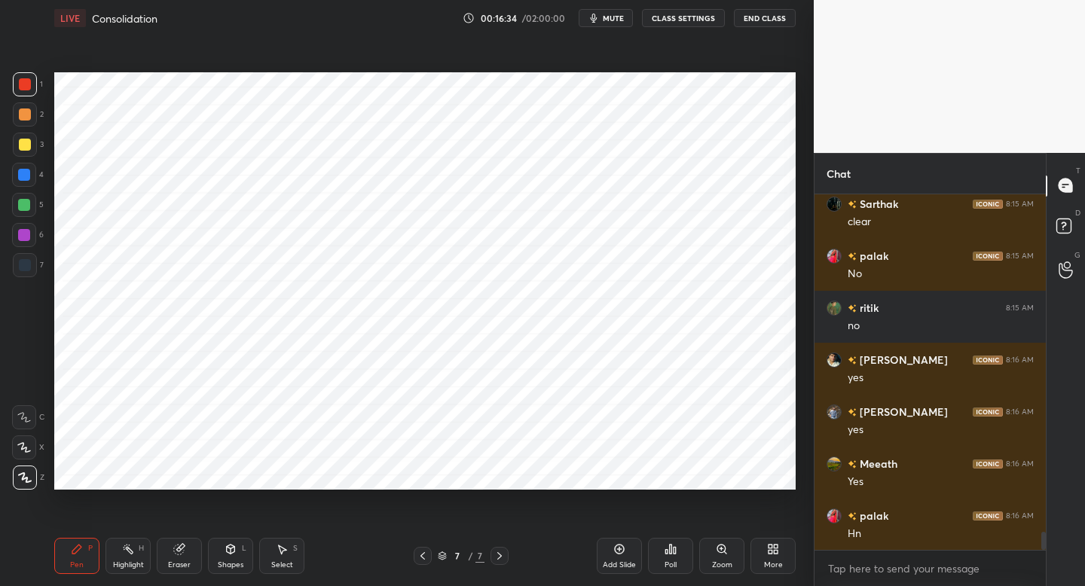
scroll to position [6756, 0]
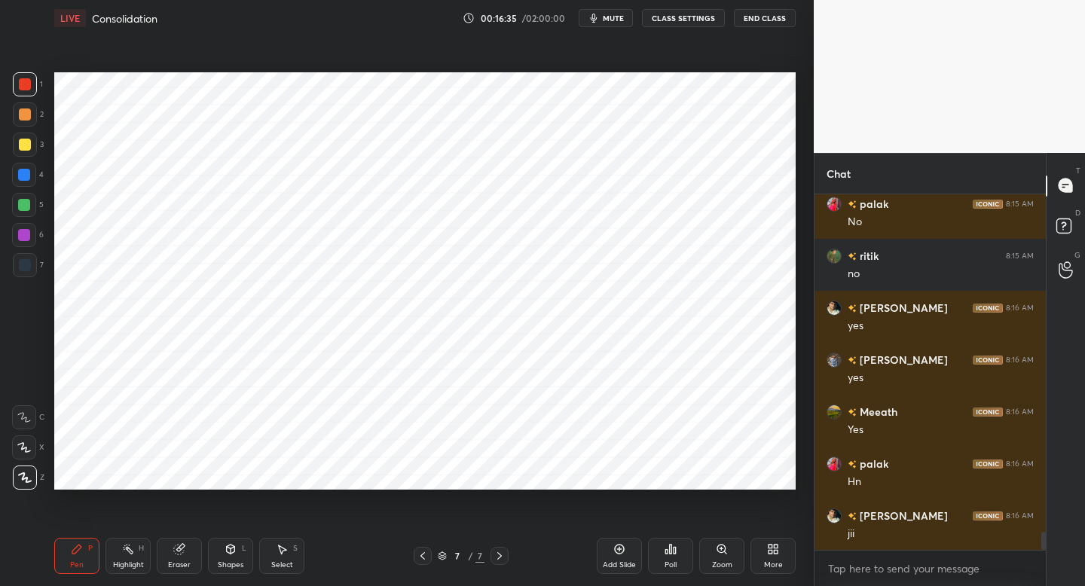
click at [32, 179] on div at bounding box center [24, 175] width 24 height 24
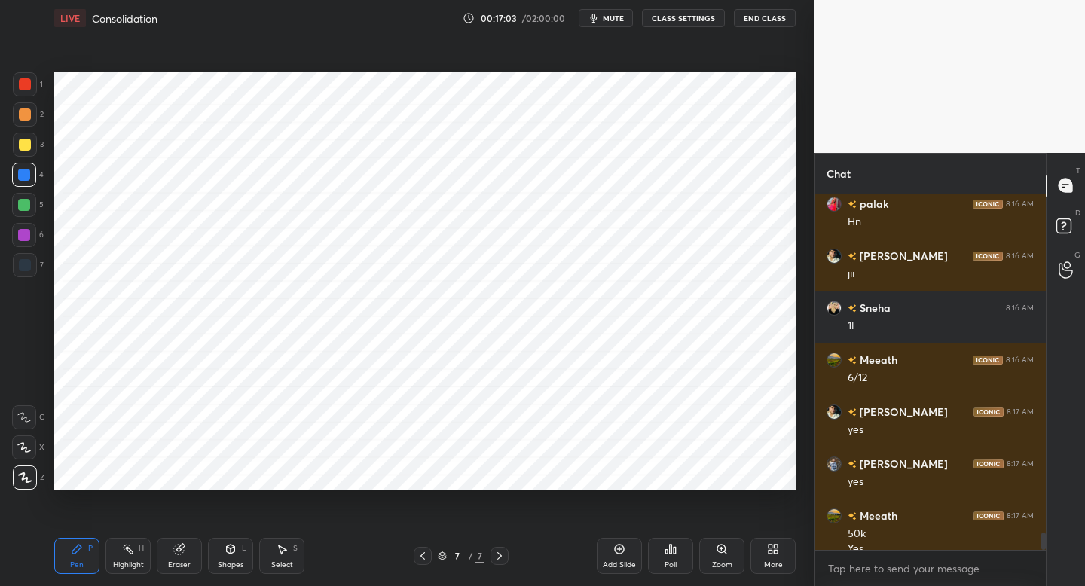
scroll to position [7031, 0]
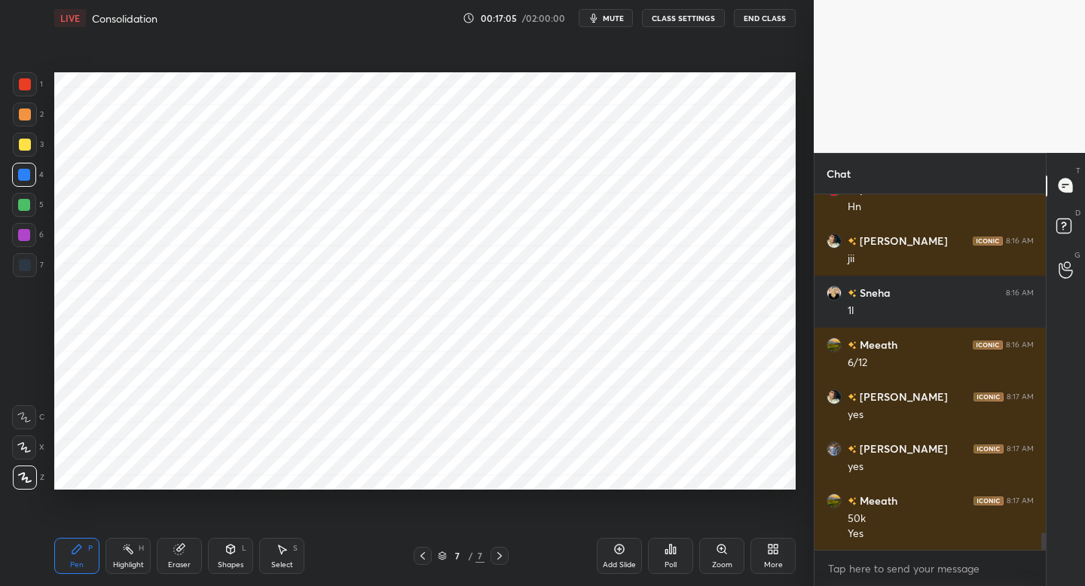
click at [23, 88] on div at bounding box center [25, 84] width 12 height 12
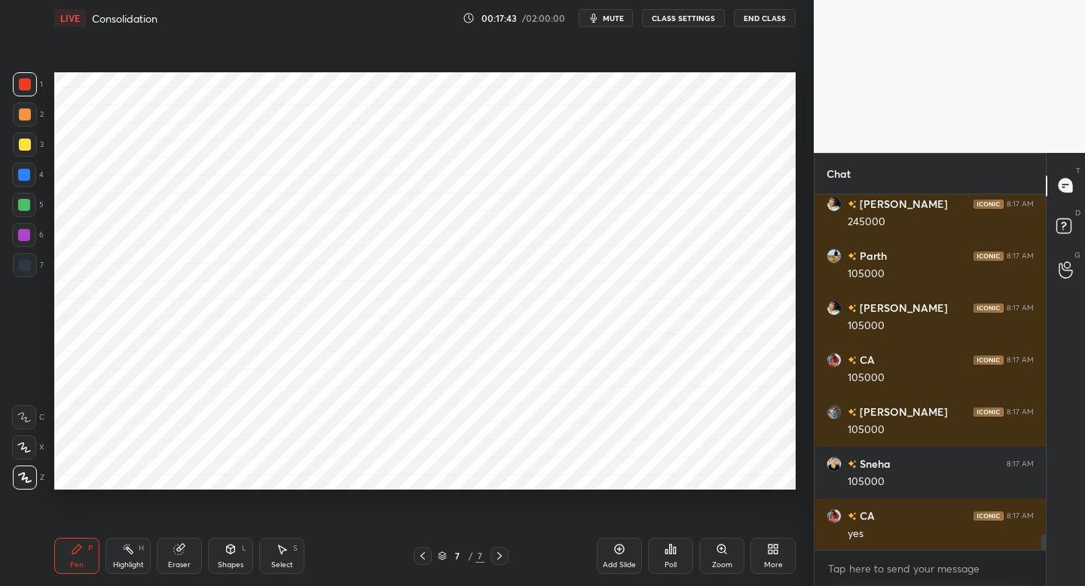
scroll to position [7811, 0]
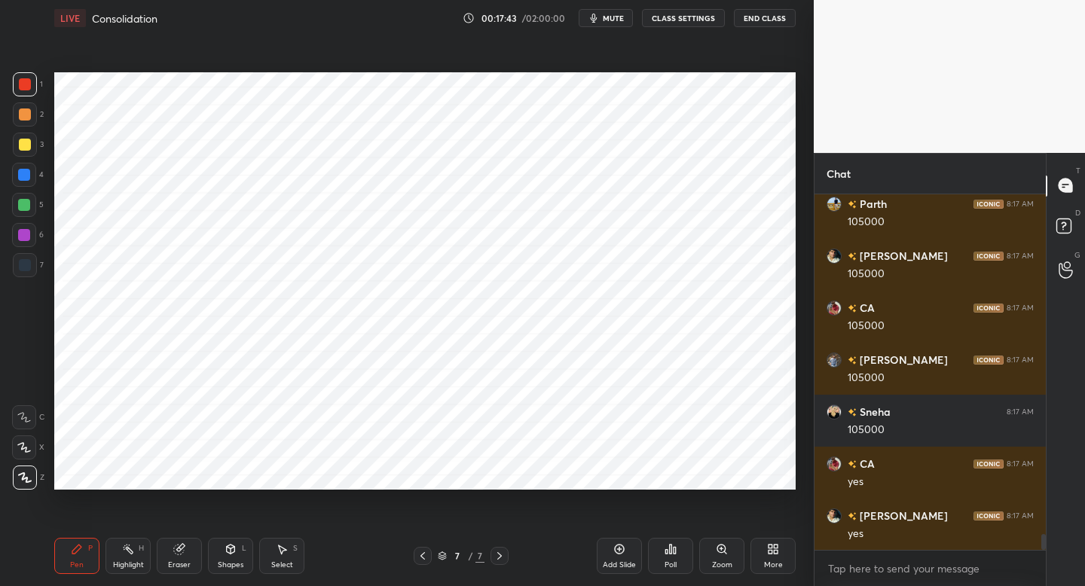
click at [606, 553] on div "Add Slide" at bounding box center [619, 556] width 45 height 36
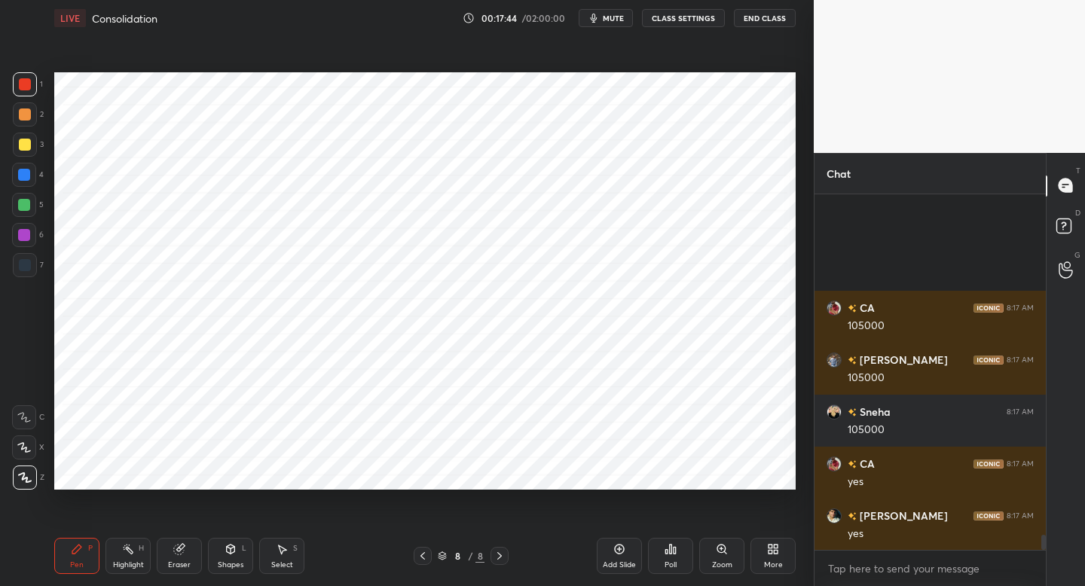
scroll to position [7967, 0]
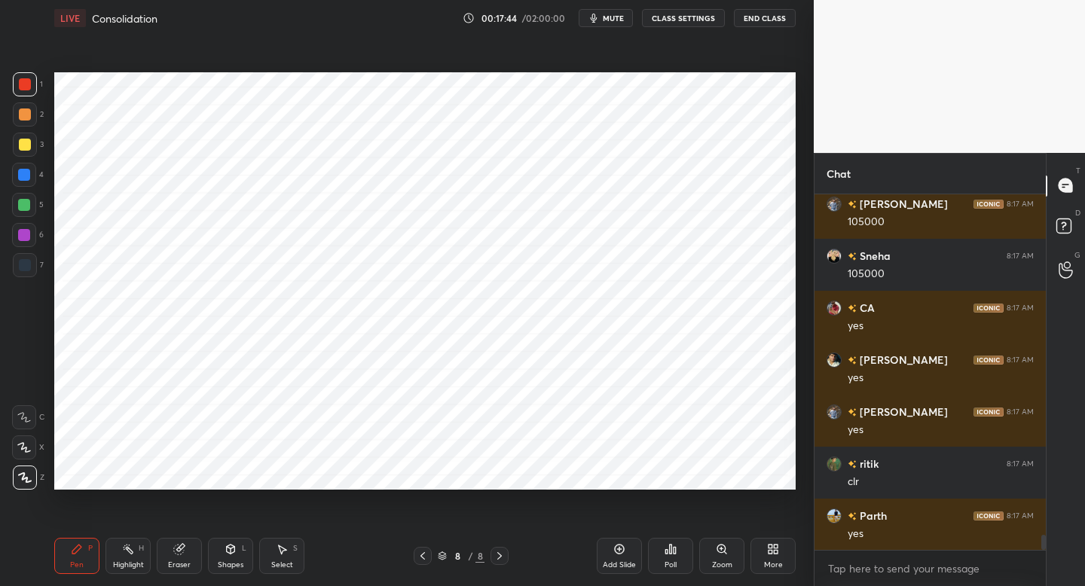
click at [34, 270] on div at bounding box center [25, 265] width 24 height 24
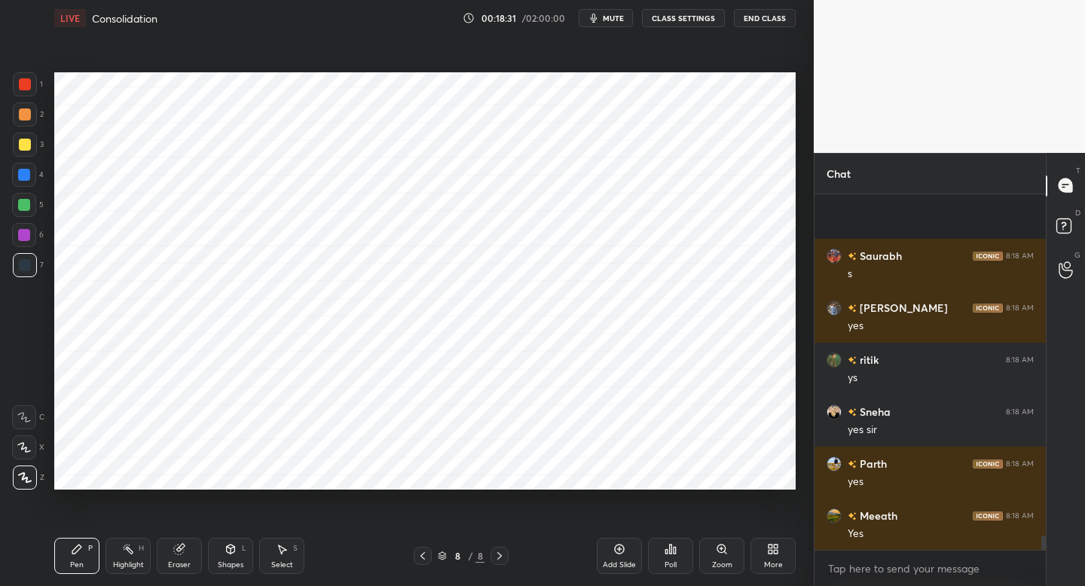
scroll to position [8634, 0]
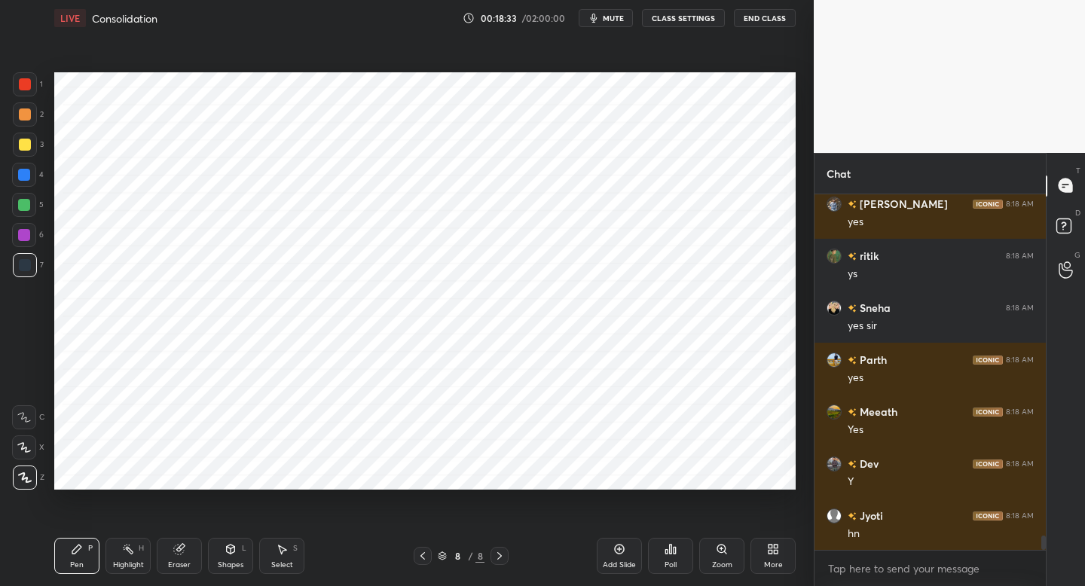
click at [619, 558] on div "Add Slide" at bounding box center [619, 556] width 45 height 36
click at [29, 89] on div at bounding box center [25, 84] width 24 height 24
click at [238, 552] on div "Shapes L" at bounding box center [230, 556] width 45 height 36
click at [82, 552] on icon at bounding box center [77, 549] width 12 height 12
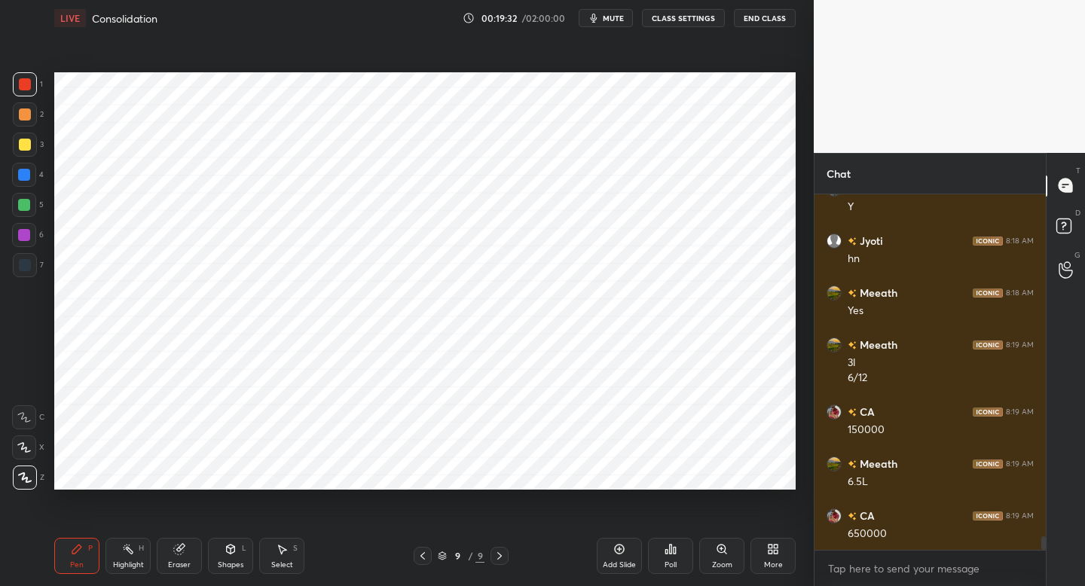
scroll to position [8975, 0]
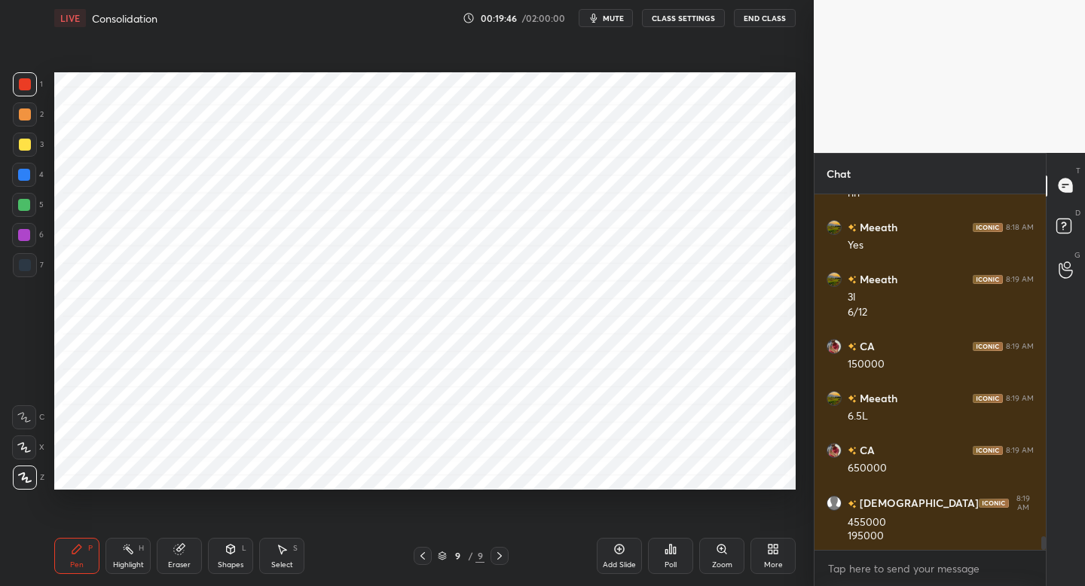
click at [619, 553] on div "Add Slide" at bounding box center [619, 556] width 45 height 36
click at [33, 262] on div at bounding box center [25, 265] width 24 height 24
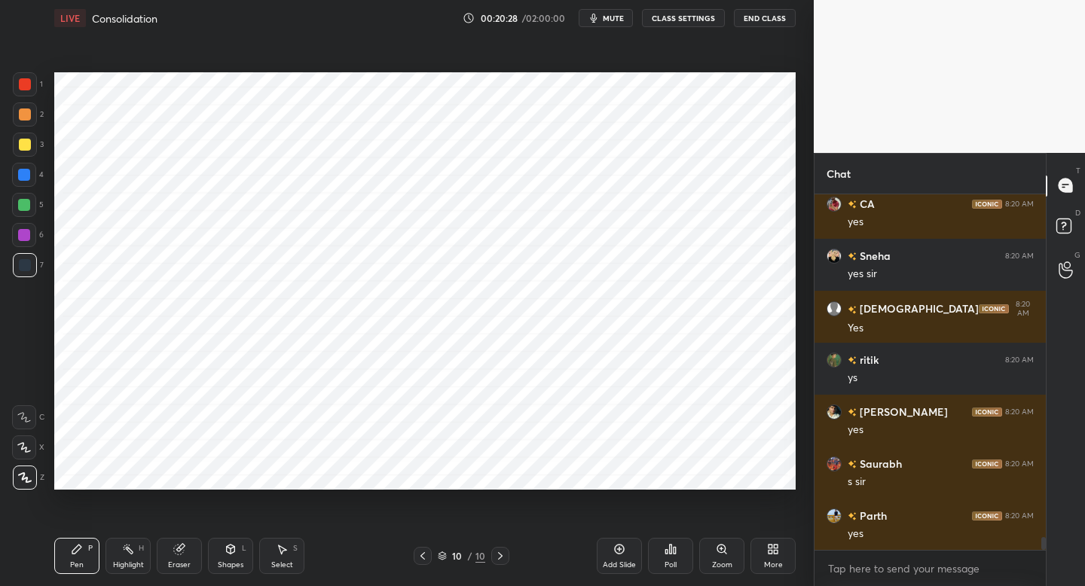
scroll to position [9680, 0]
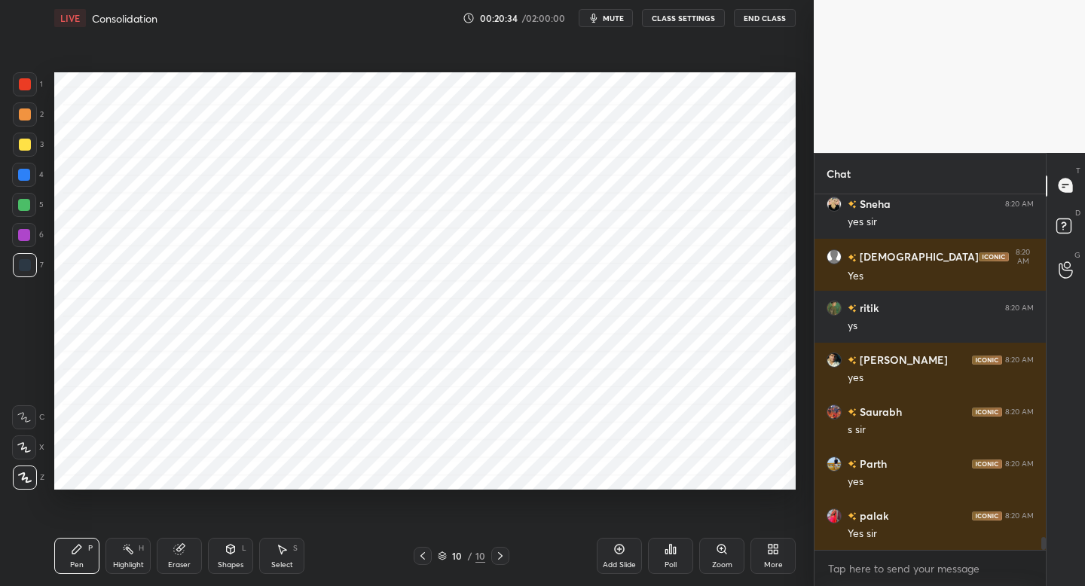
click at [625, 560] on div "Add Slide" at bounding box center [619, 556] width 45 height 36
click at [26, 93] on div at bounding box center [25, 84] width 24 height 24
click at [23, 263] on div at bounding box center [25, 265] width 12 height 12
click at [26, 92] on div at bounding box center [25, 84] width 24 height 24
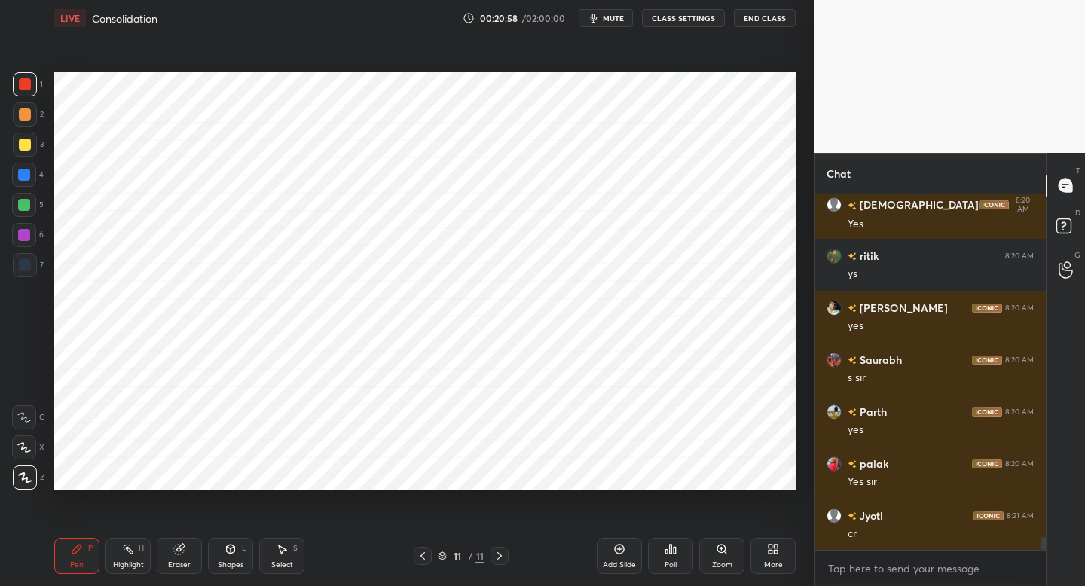
click at [230, 558] on div "Shapes L" at bounding box center [230, 556] width 45 height 36
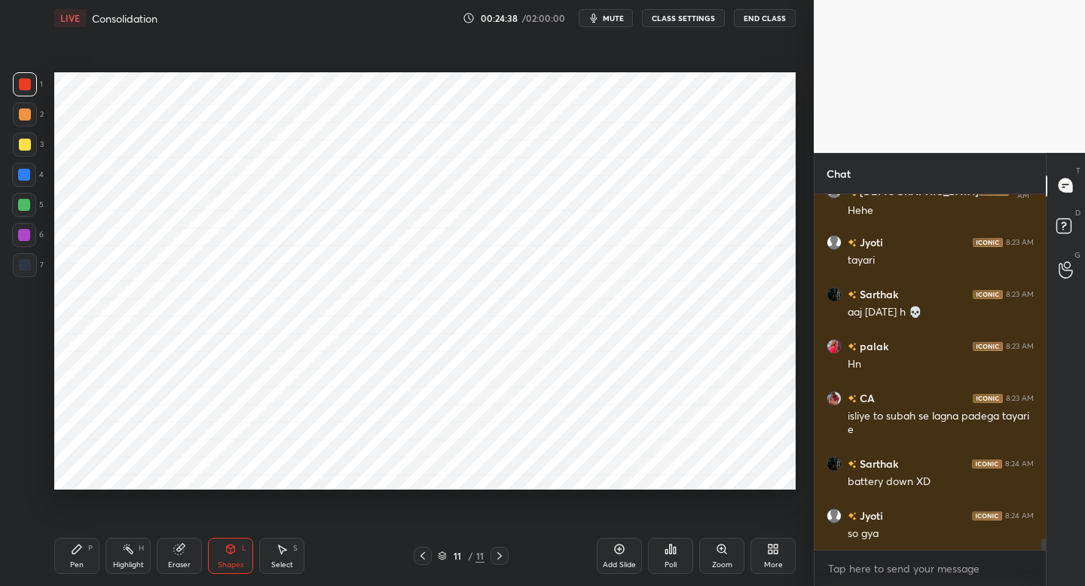
scroll to position [10710, 0]
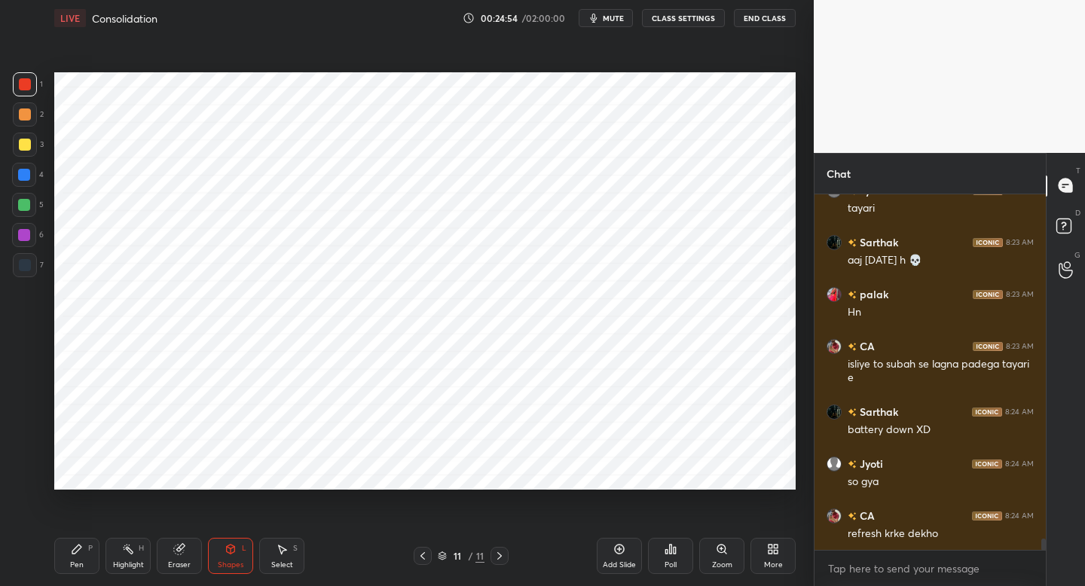
click at [75, 566] on div "Pen" at bounding box center [77, 565] width 14 height 8
click at [35, 237] on div at bounding box center [24, 235] width 24 height 24
click at [228, 547] on icon at bounding box center [231, 549] width 12 height 12
click at [97, 541] on div "Pen P" at bounding box center [76, 556] width 45 height 36
click at [26, 183] on div at bounding box center [24, 175] width 24 height 24
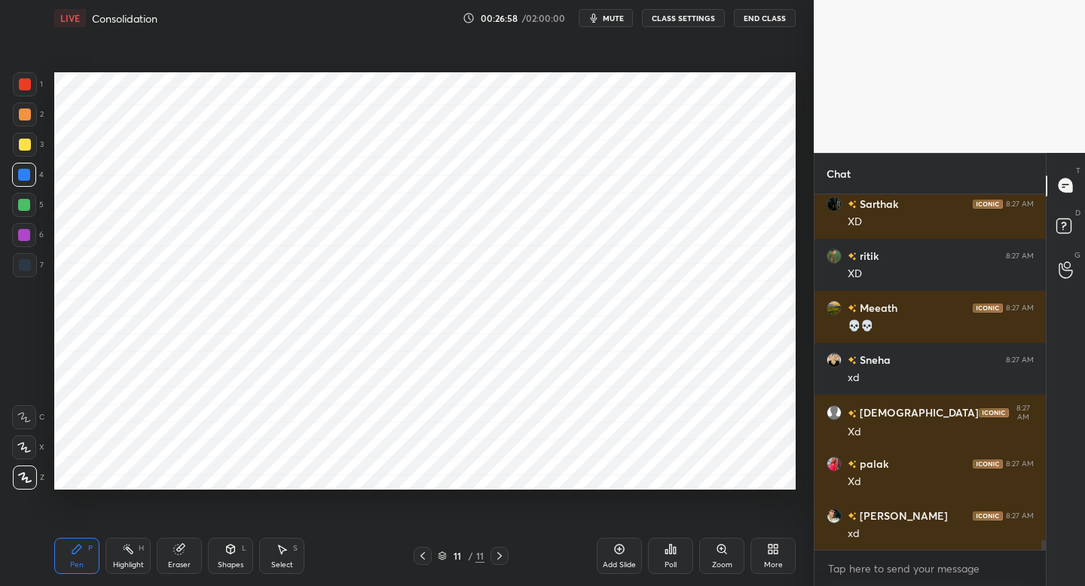
scroll to position [12544, 0]
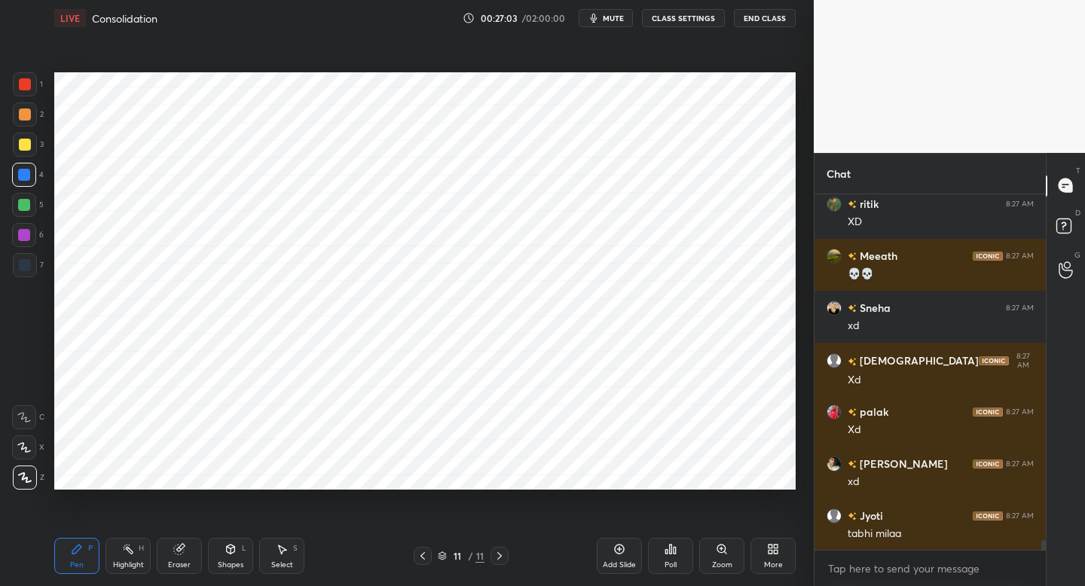
click at [228, 564] on div "Shapes" at bounding box center [231, 565] width 26 height 8
click at [79, 555] on div "Pen P" at bounding box center [76, 556] width 45 height 36
click at [42, 262] on div "7" at bounding box center [28, 265] width 31 height 24
click at [30, 237] on div at bounding box center [24, 235] width 24 height 24
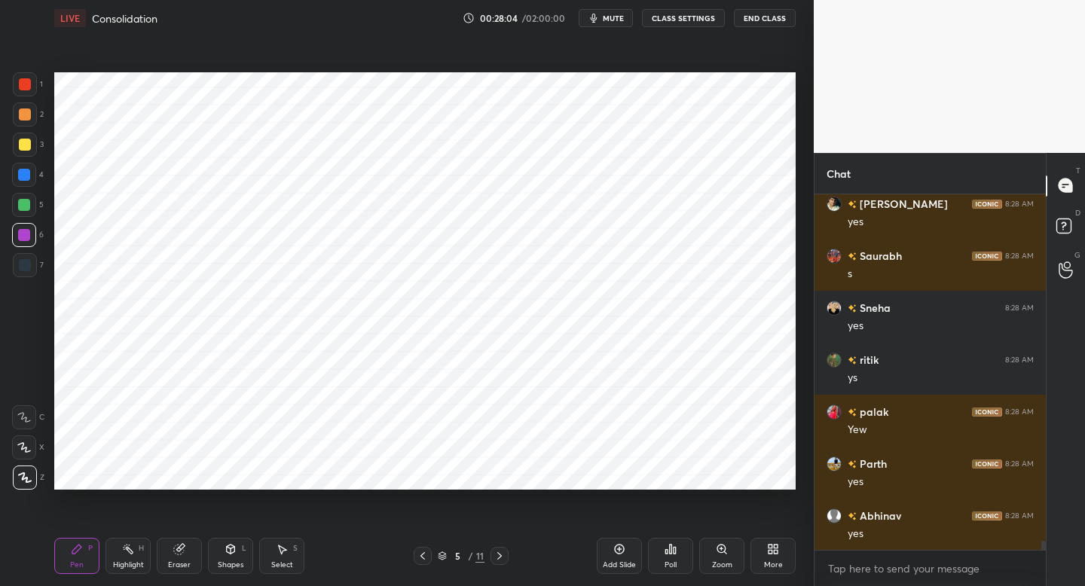
scroll to position [13220, 0]
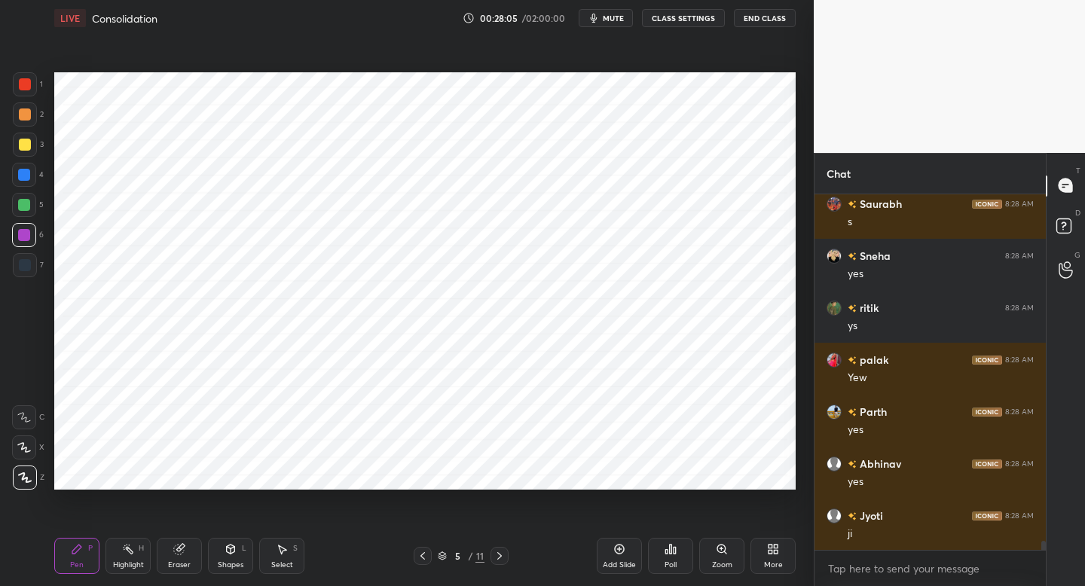
click at [503, 561] on icon at bounding box center [500, 556] width 12 height 12
click at [500, 556] on icon at bounding box center [500, 556] width 12 height 12
click at [501, 554] on icon at bounding box center [500, 556] width 12 height 12
click at [501, 550] on div at bounding box center [500, 556] width 18 height 18
click at [501, 549] on div at bounding box center [500, 556] width 18 height 18
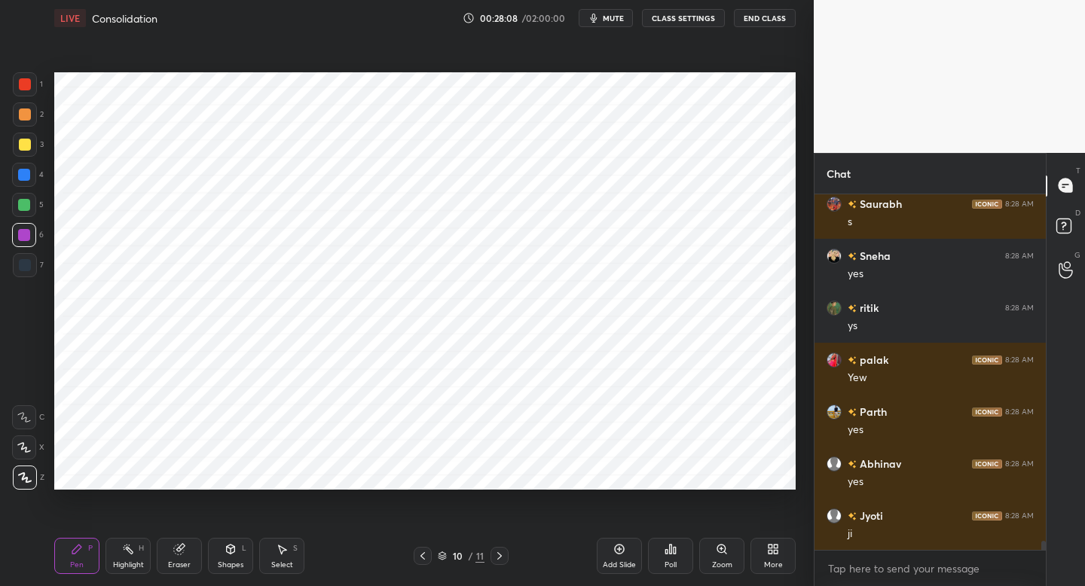
click at [501, 544] on div "Pen P Highlight H Eraser Shapes L Select S 10 / 11 Add Slide Poll Zoom More" at bounding box center [424, 556] width 741 height 60
click at [502, 554] on icon at bounding box center [500, 556] width 12 height 12
click at [501, 556] on icon at bounding box center [500, 556] width 12 height 12
click at [26, 208] on div at bounding box center [24, 205] width 12 height 12
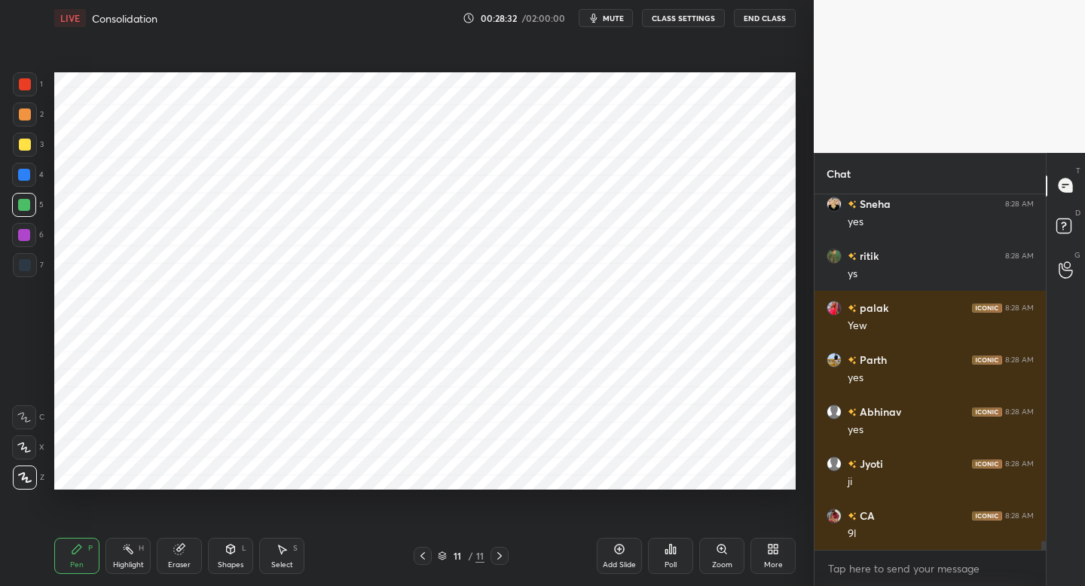
click at [607, 558] on div "Add Slide" at bounding box center [619, 556] width 45 height 36
click at [31, 271] on div at bounding box center [25, 265] width 24 height 24
click at [225, 549] on icon at bounding box center [231, 549] width 12 height 12
click at [72, 564] on div "Pen" at bounding box center [77, 565] width 14 height 8
click at [24, 202] on div at bounding box center [24, 205] width 12 height 12
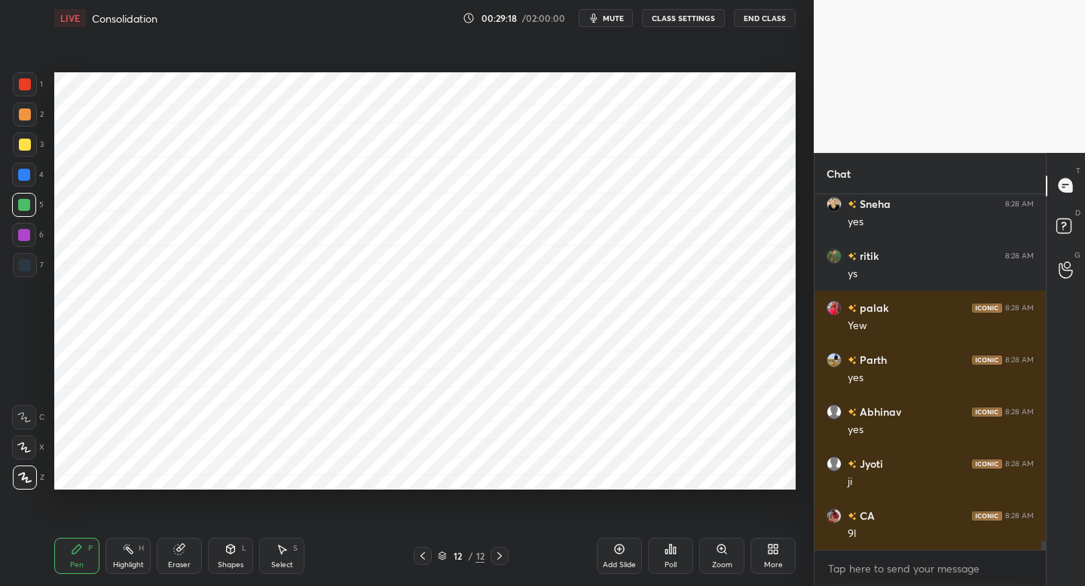
click at [27, 237] on div at bounding box center [24, 235] width 12 height 12
click at [23, 185] on div at bounding box center [24, 175] width 24 height 24
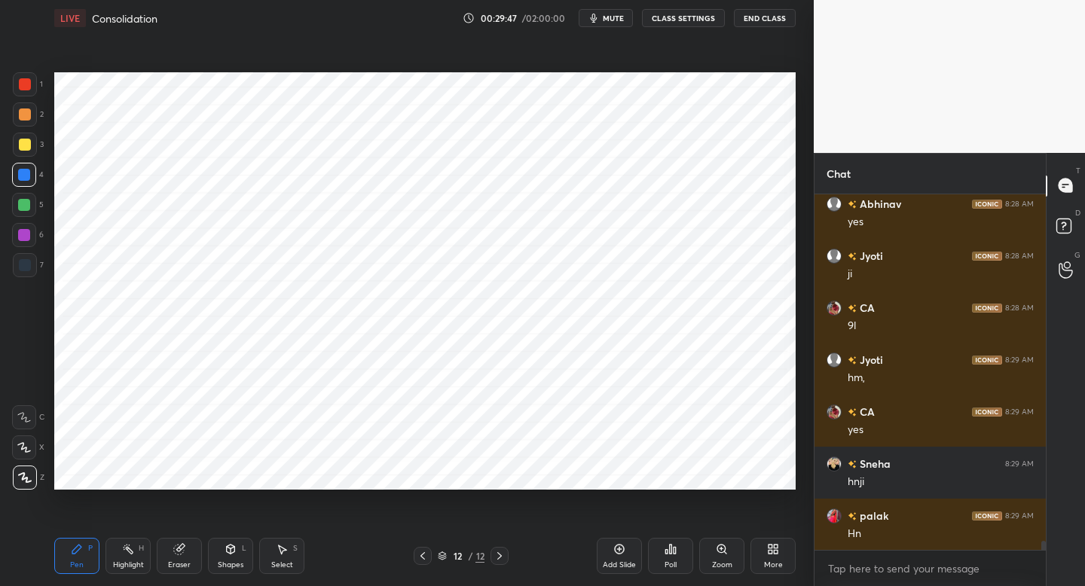
scroll to position [13532, 0]
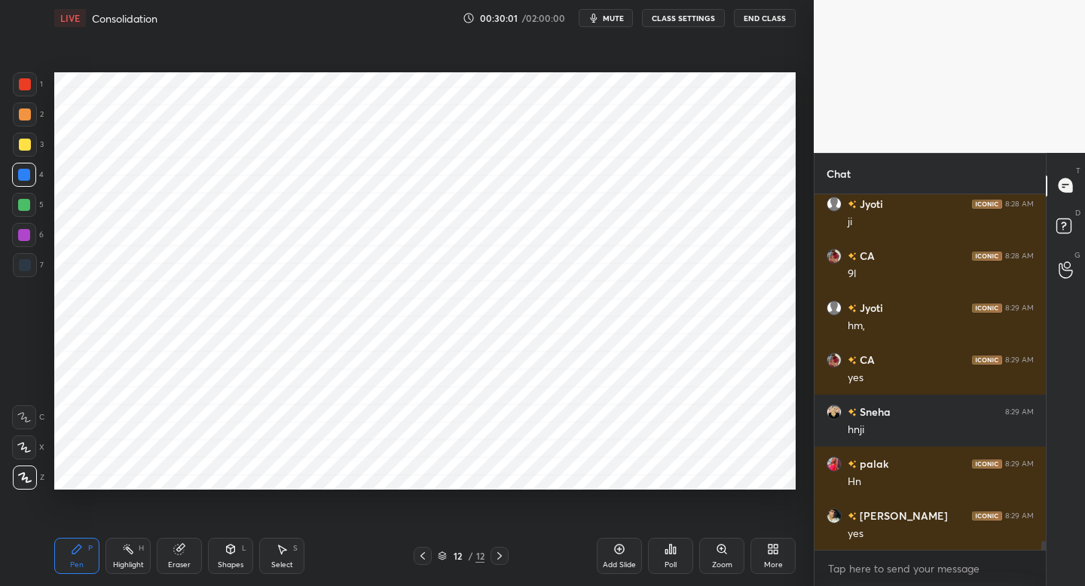
click at [32, 278] on div "7" at bounding box center [28, 268] width 31 height 30
click at [29, 245] on div at bounding box center [24, 235] width 24 height 24
click at [29, 98] on div "1" at bounding box center [28, 87] width 30 height 30
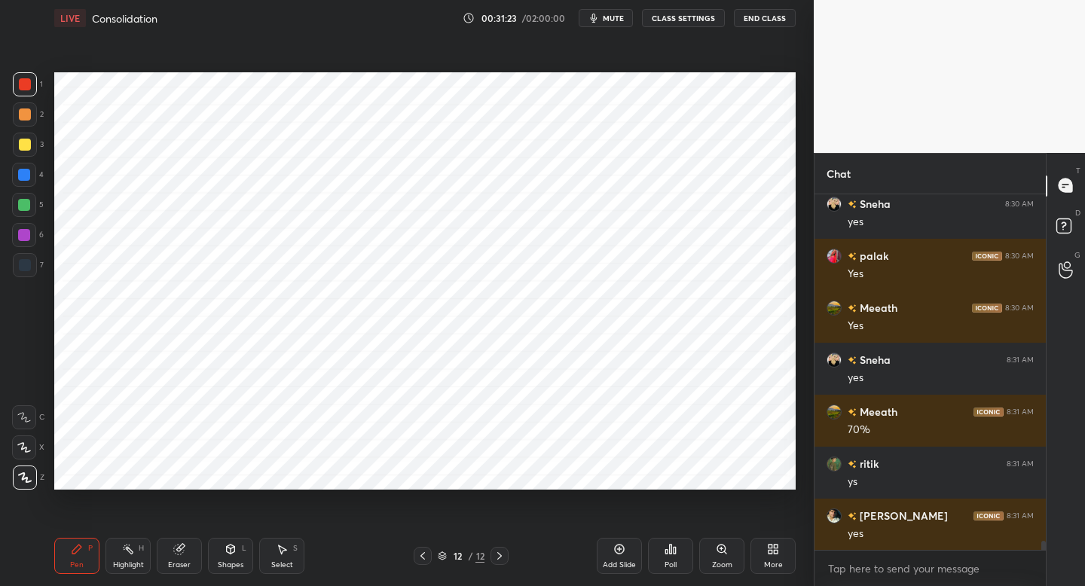
scroll to position [14156, 0]
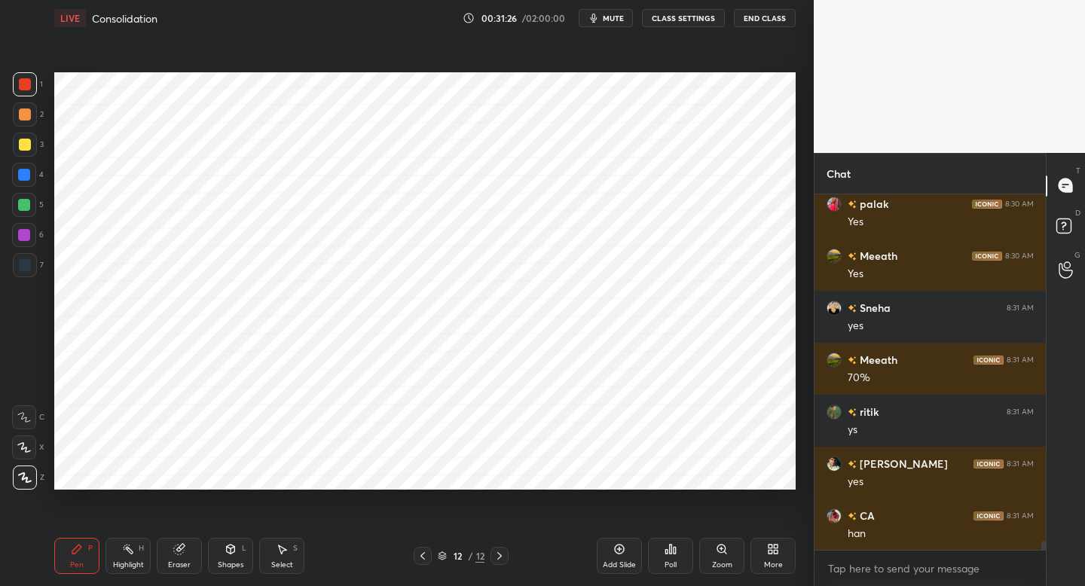
click at [620, 556] on div "Add Slide" at bounding box center [619, 556] width 45 height 36
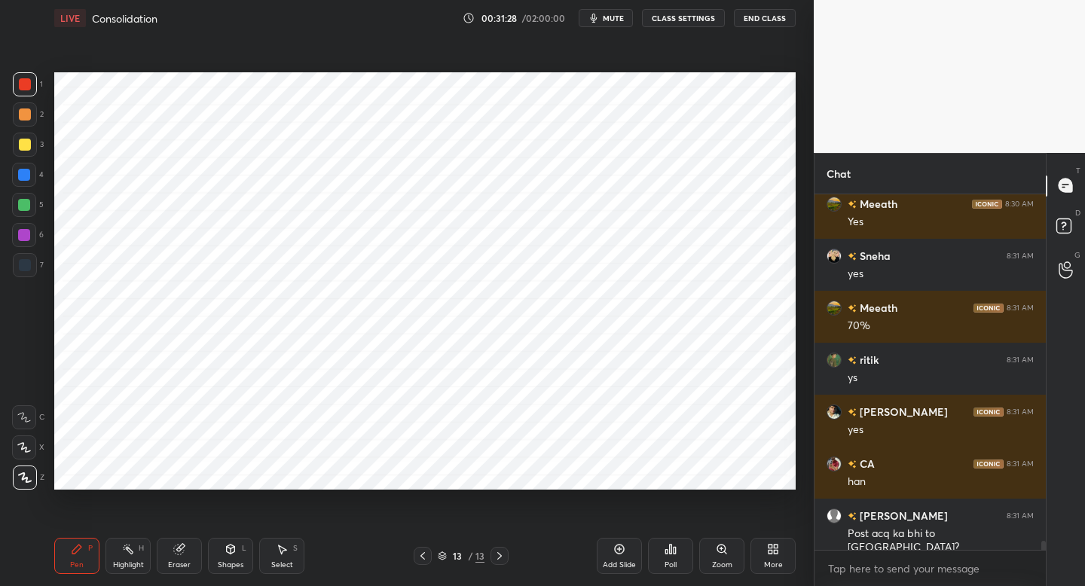
click at [32, 183] on div at bounding box center [24, 175] width 24 height 24
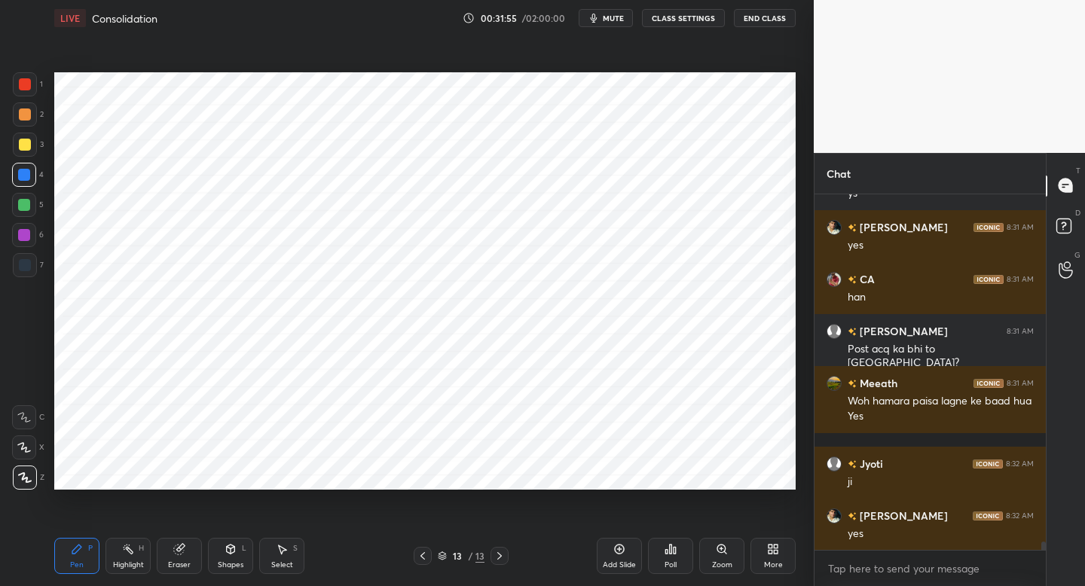
scroll to position [14445, 0]
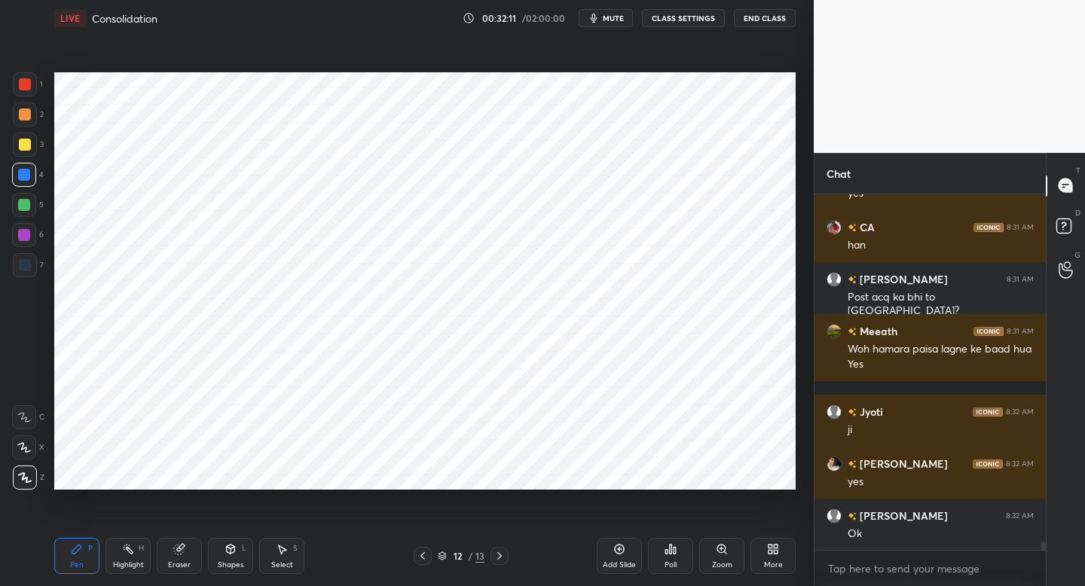
click at [497, 558] on icon at bounding box center [500, 556] width 12 height 12
click at [420, 559] on icon at bounding box center [423, 556] width 12 height 12
click at [498, 553] on icon at bounding box center [500, 556] width 12 height 12
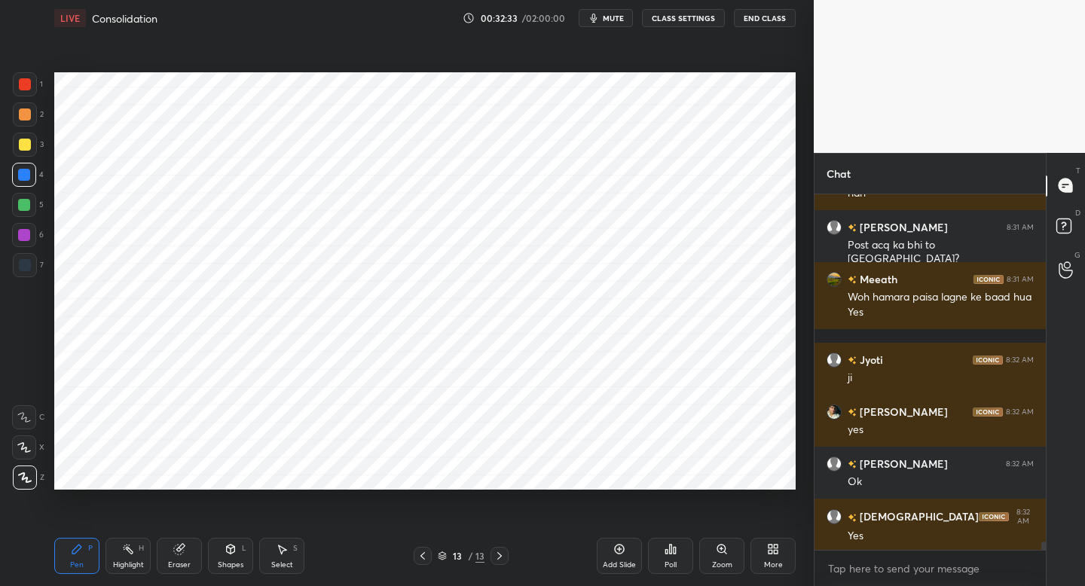
scroll to position [14549, 0]
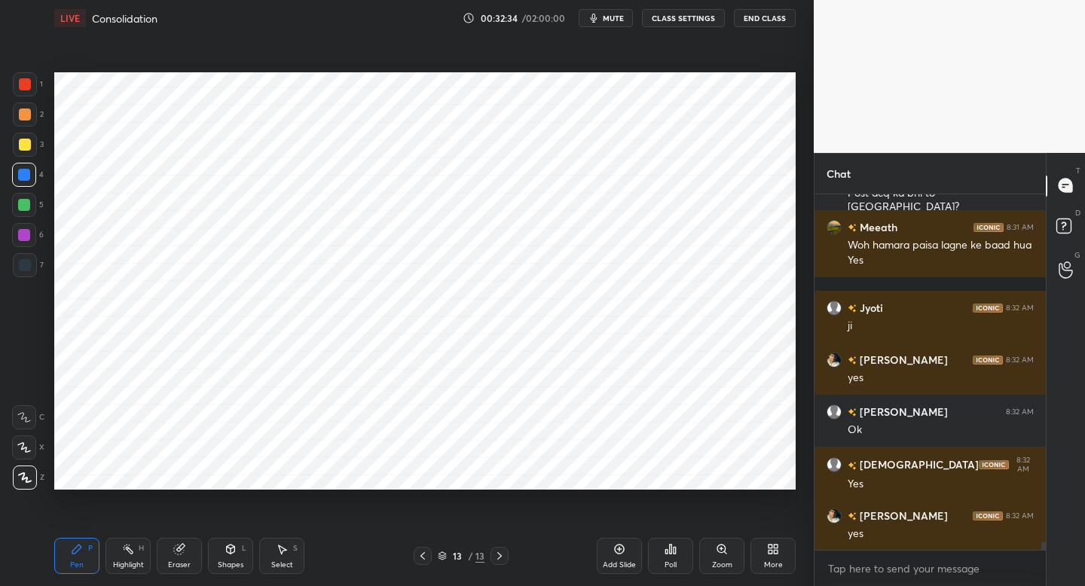
click at [24, 84] on div at bounding box center [25, 84] width 12 height 12
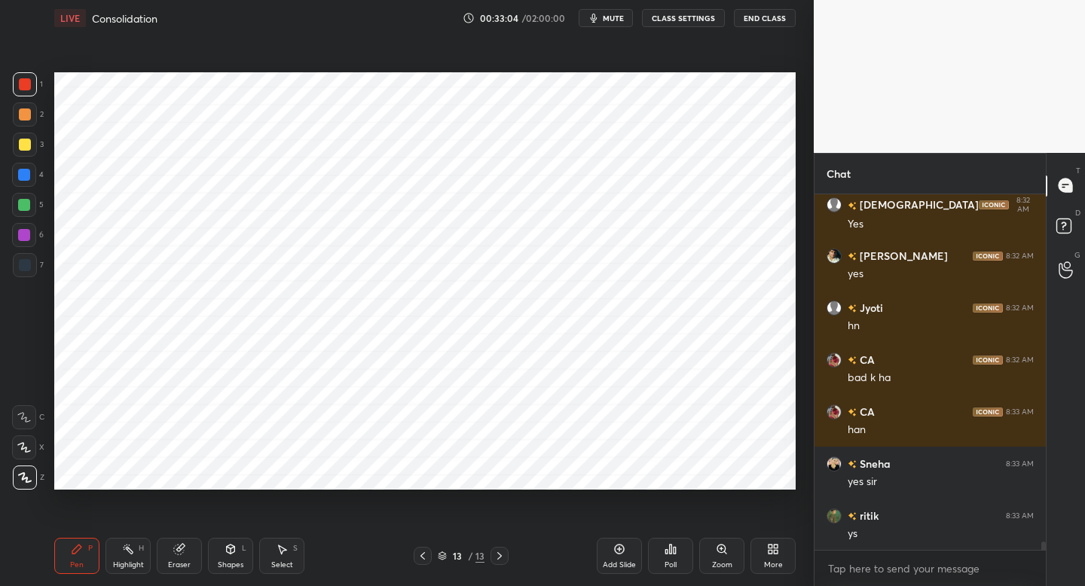
scroll to position [14861, 0]
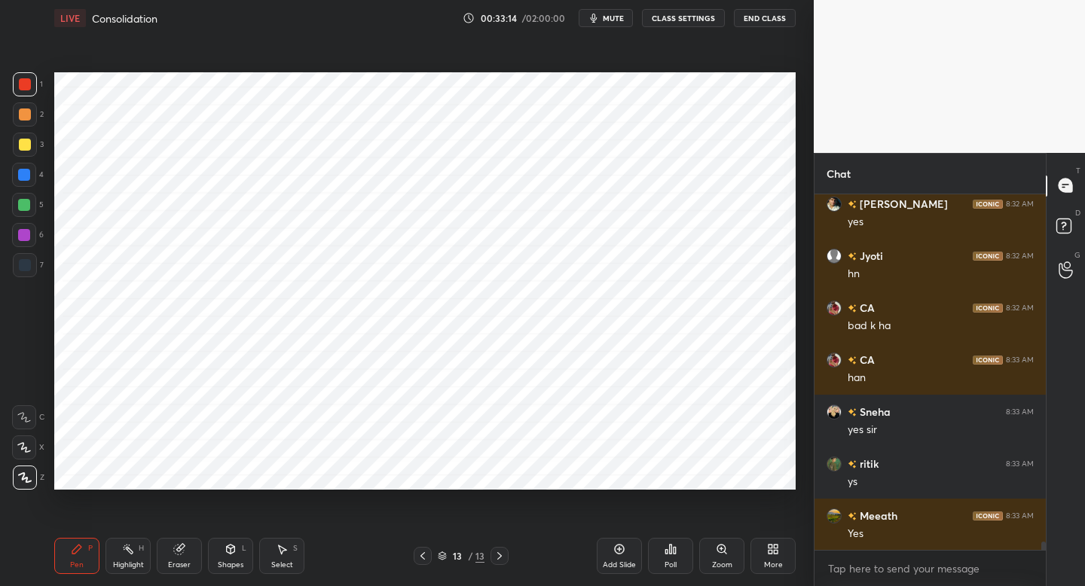
click at [25, 272] on div at bounding box center [25, 265] width 24 height 24
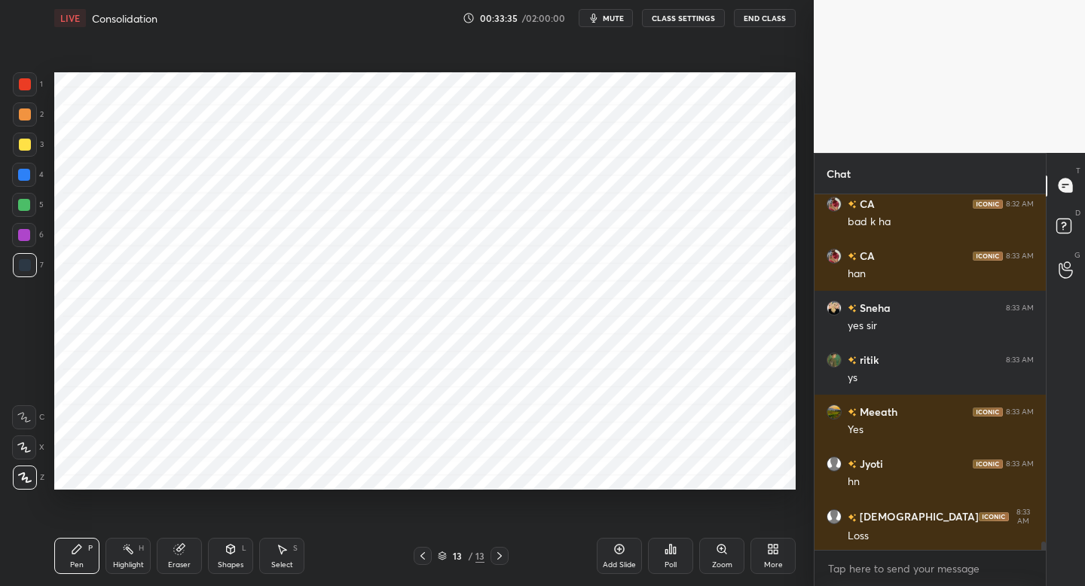
scroll to position [15069, 0]
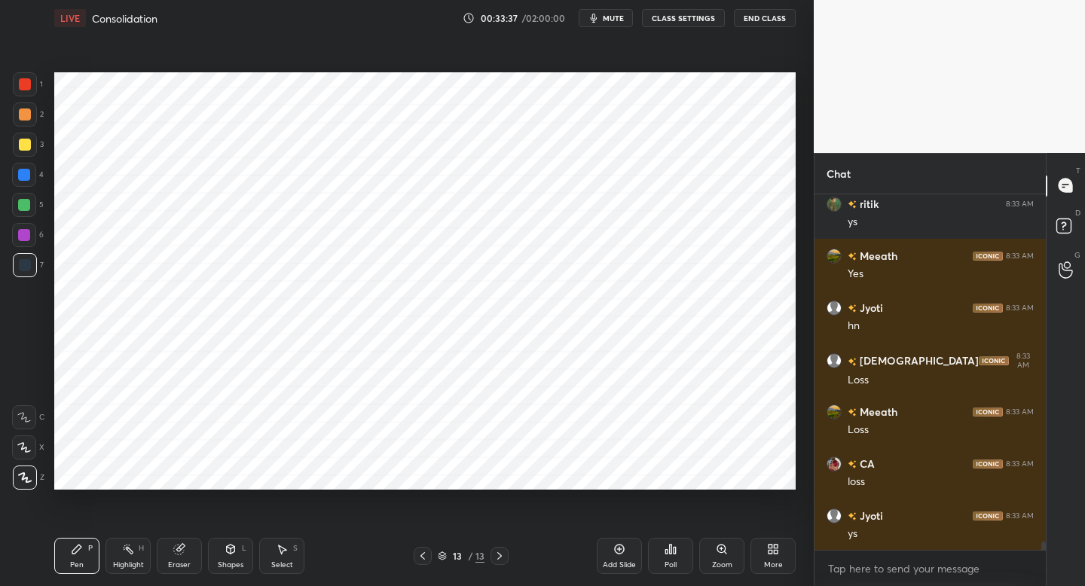
click at [24, 240] on div at bounding box center [24, 235] width 12 height 12
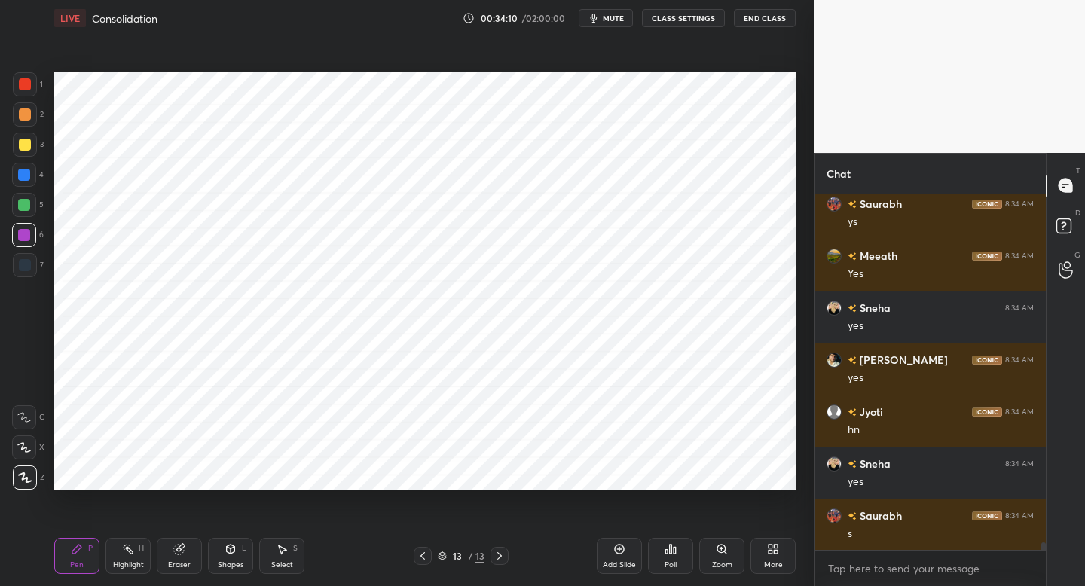
scroll to position [15953, 0]
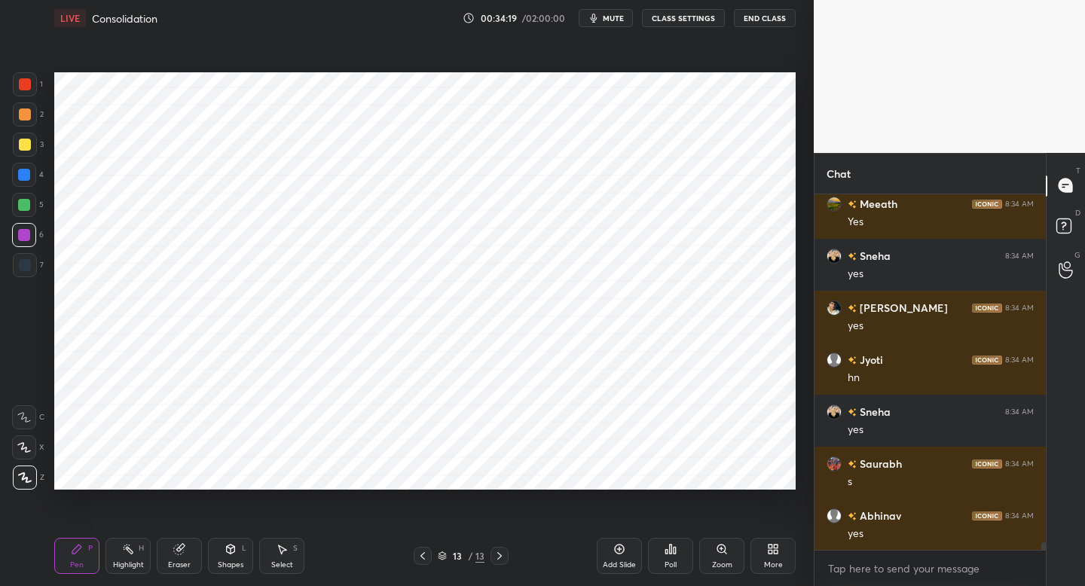
click at [613, 551] on div "Add Slide" at bounding box center [619, 556] width 45 height 36
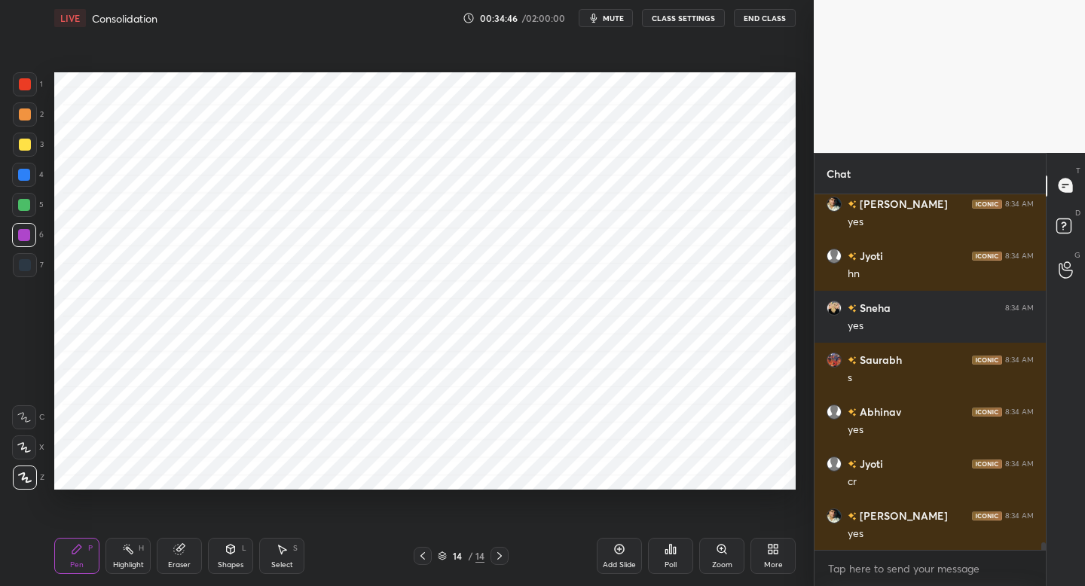
scroll to position [16109, 0]
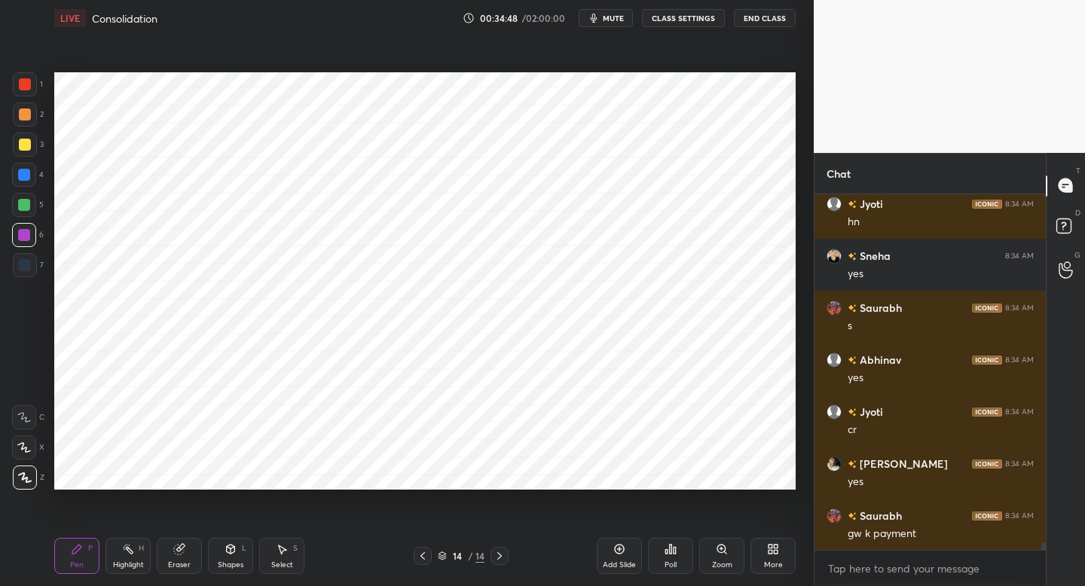
click at [182, 567] on div "Eraser" at bounding box center [179, 565] width 23 height 8
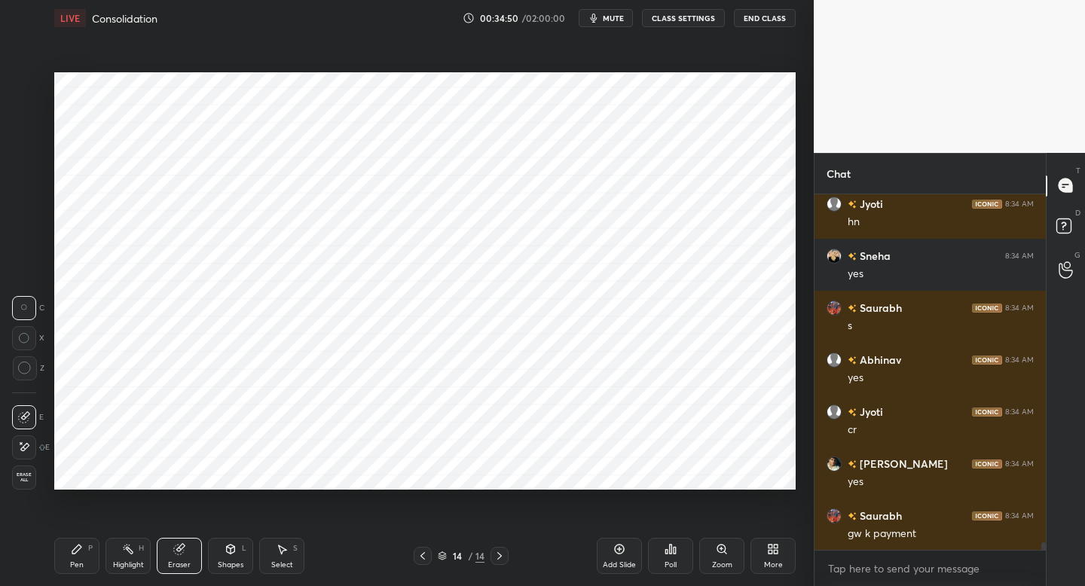
click at [92, 564] on div "Pen P" at bounding box center [76, 556] width 45 height 36
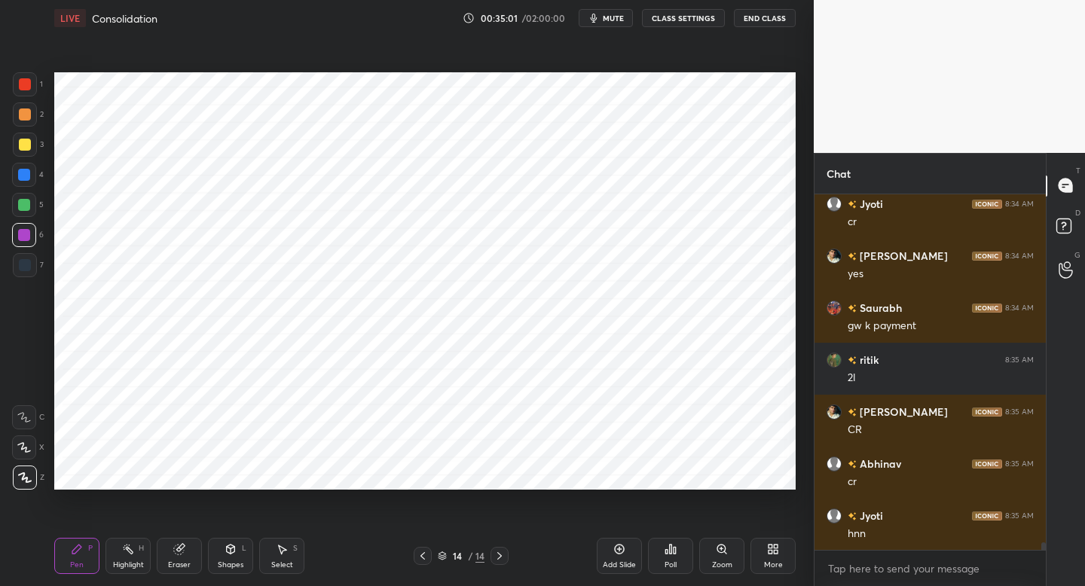
scroll to position [16369, 0]
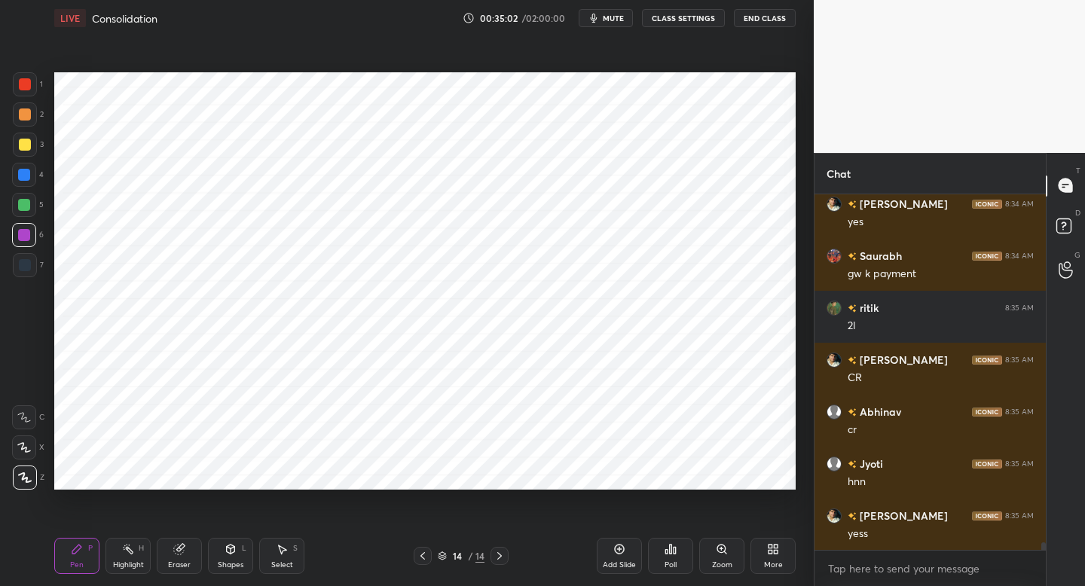
click at [419, 555] on icon at bounding box center [423, 556] width 12 height 12
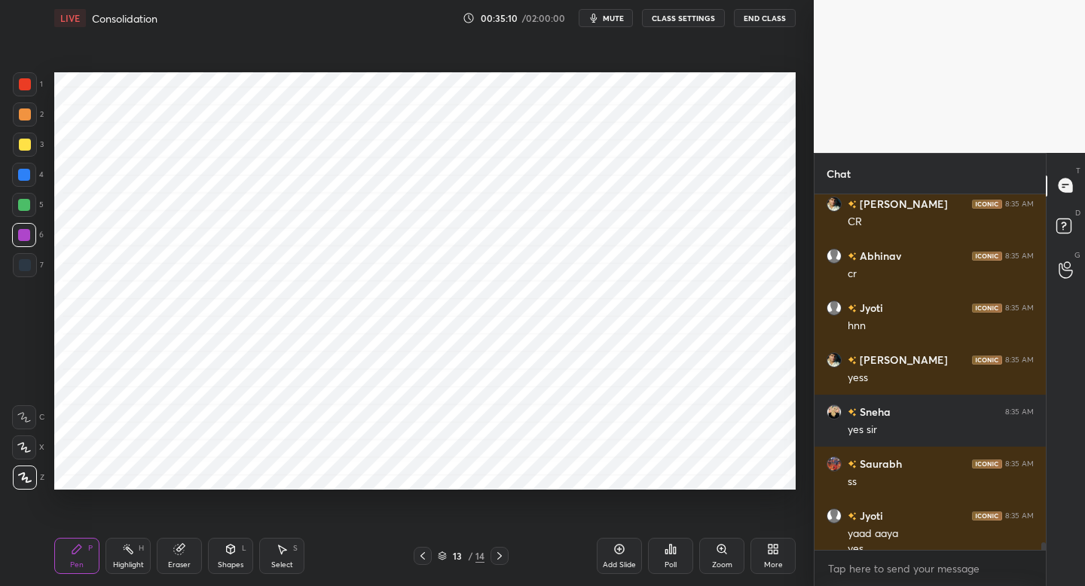
scroll to position [16540, 0]
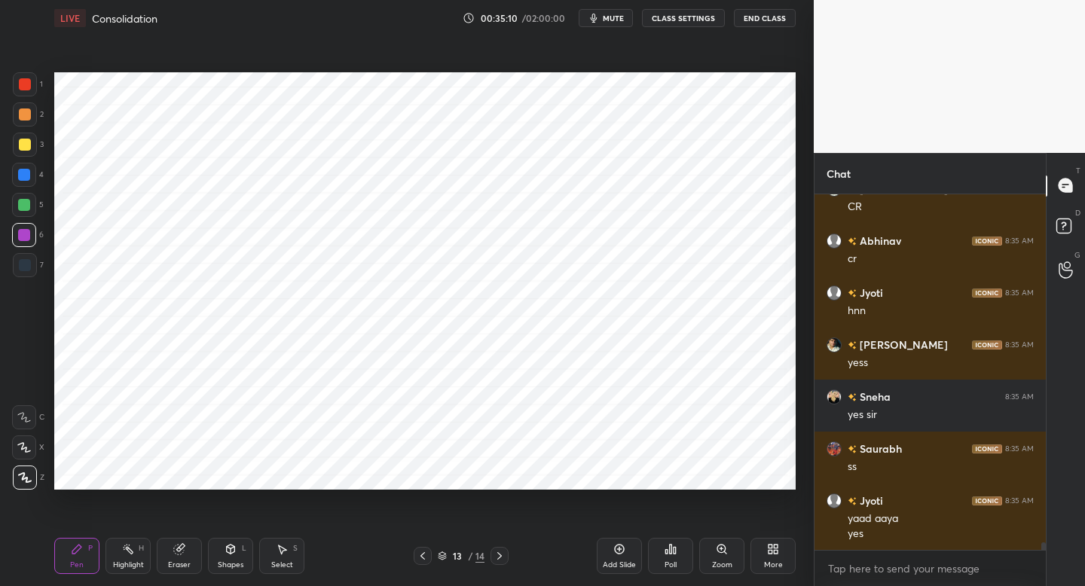
click at [24, 203] on div at bounding box center [24, 205] width 12 height 12
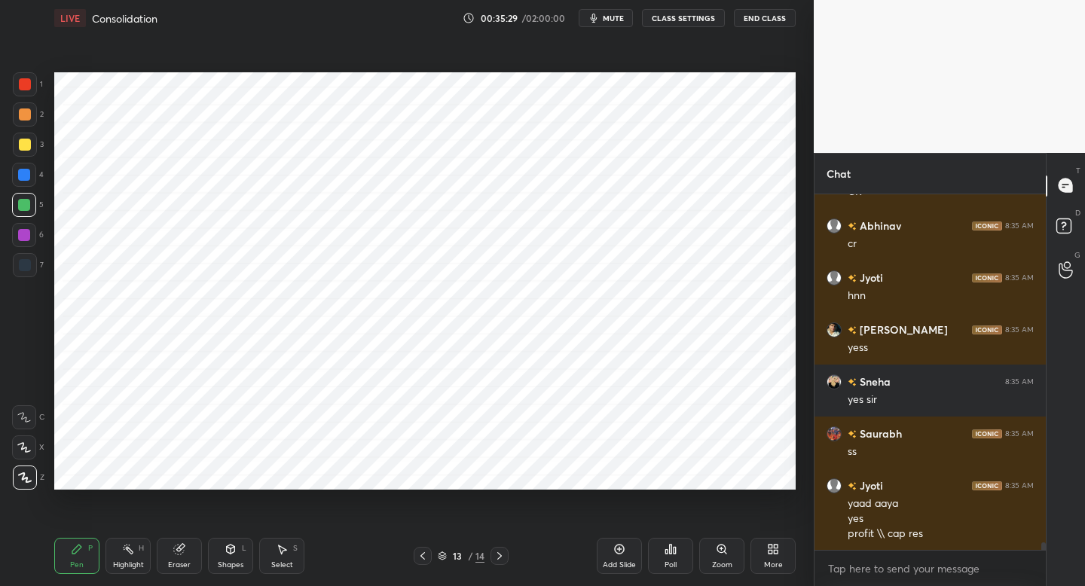
click at [23, 177] on div at bounding box center [24, 175] width 12 height 12
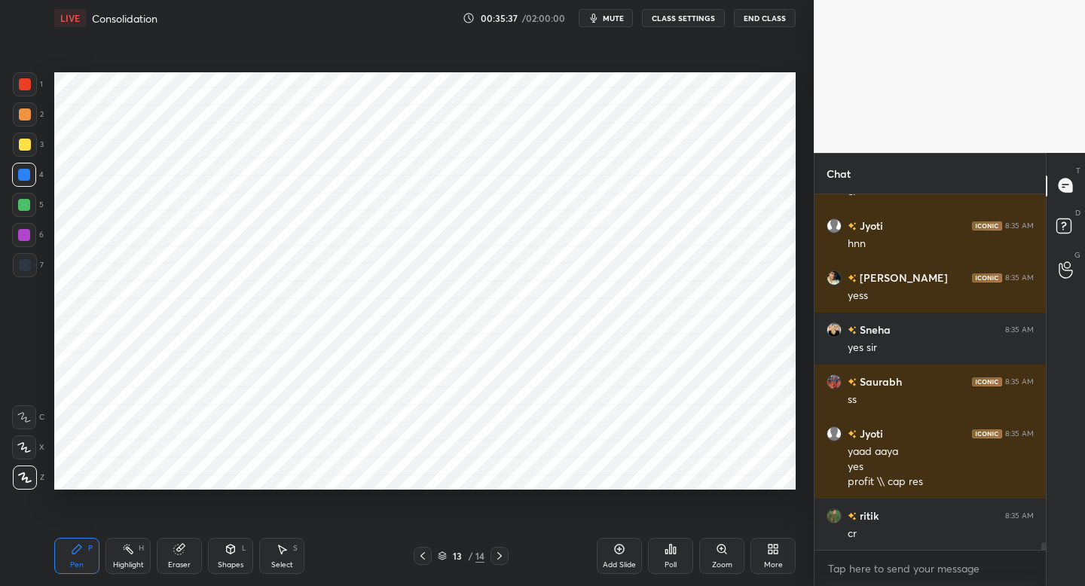
scroll to position [16659, 0]
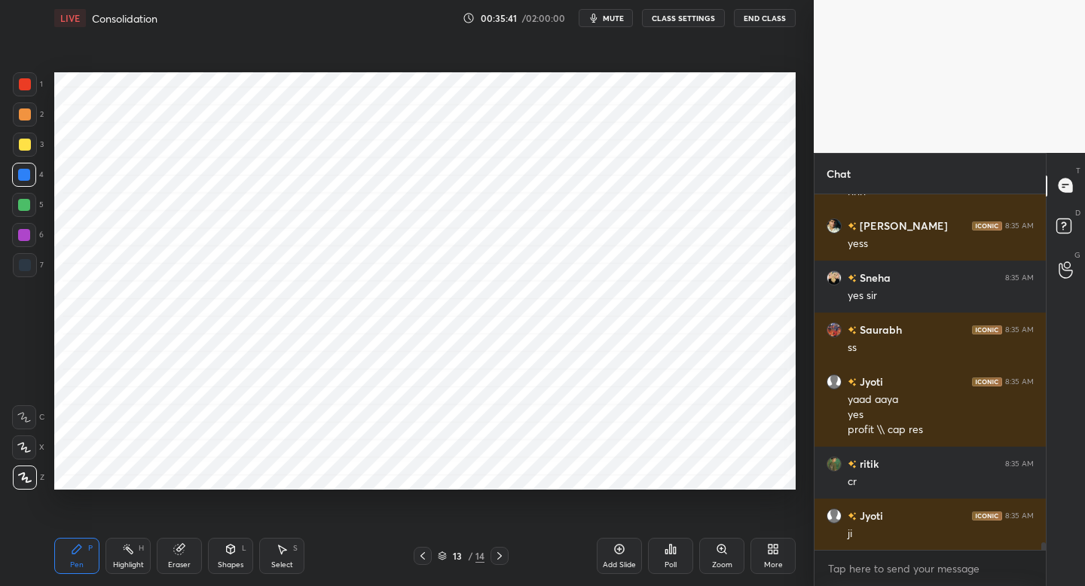
click at [616, 567] on div "Add Slide" at bounding box center [619, 565] width 33 height 8
click at [30, 268] on div at bounding box center [25, 265] width 24 height 24
click at [38, 92] on div "1" at bounding box center [28, 84] width 30 height 24
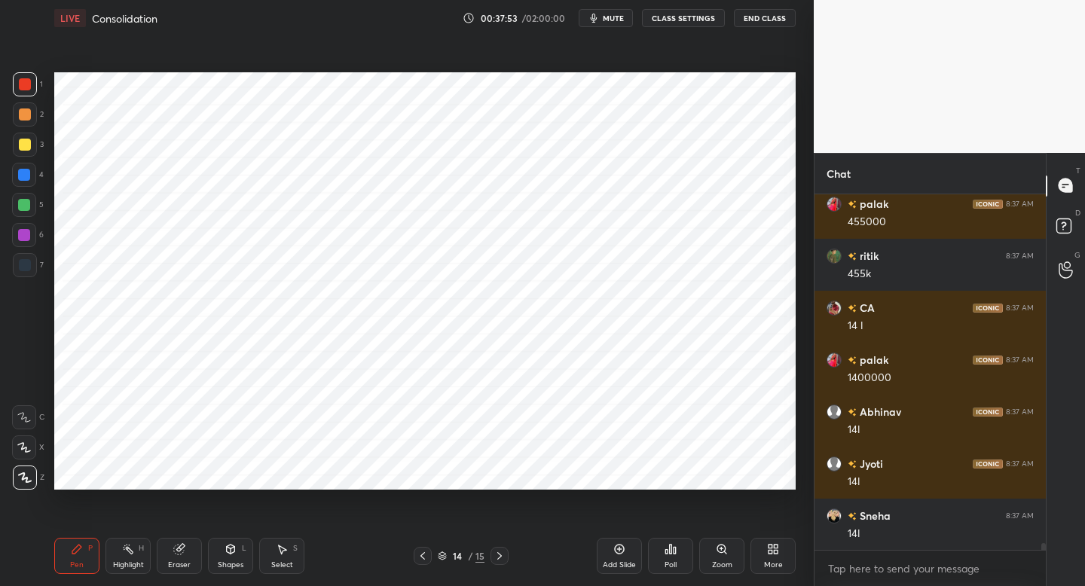
scroll to position [18888, 0]
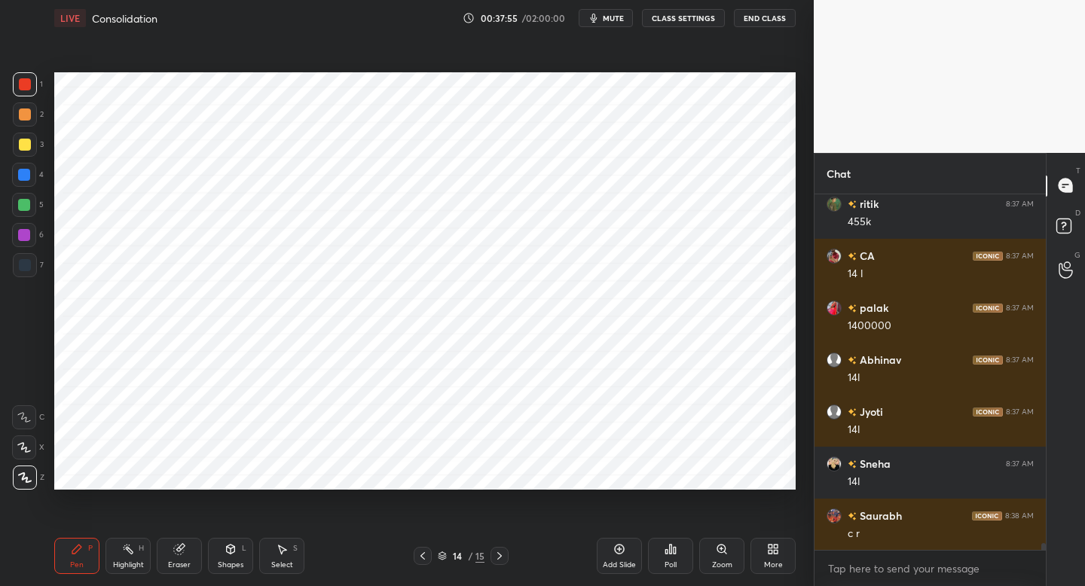
click at [19, 280] on div "7" at bounding box center [28, 268] width 31 height 30
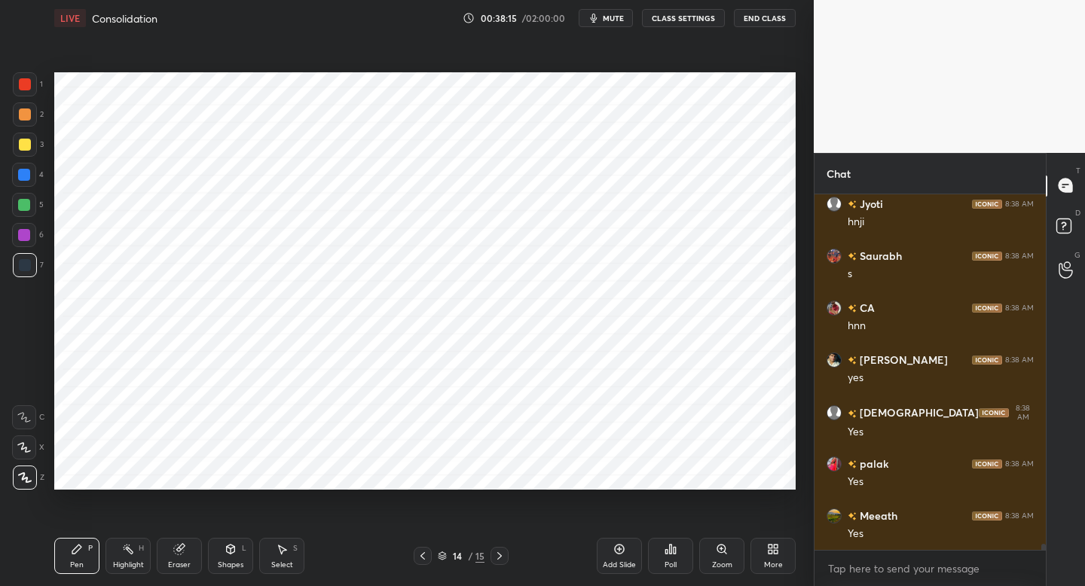
scroll to position [19927, 0]
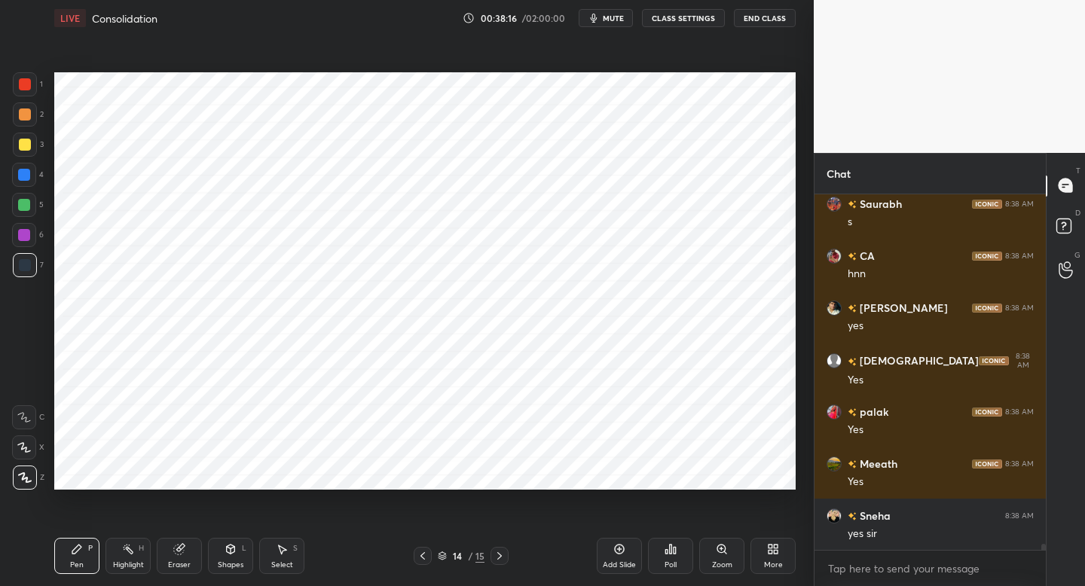
click at [619, 549] on icon at bounding box center [619, 549] width 12 height 12
click at [29, 84] on div at bounding box center [25, 84] width 12 height 12
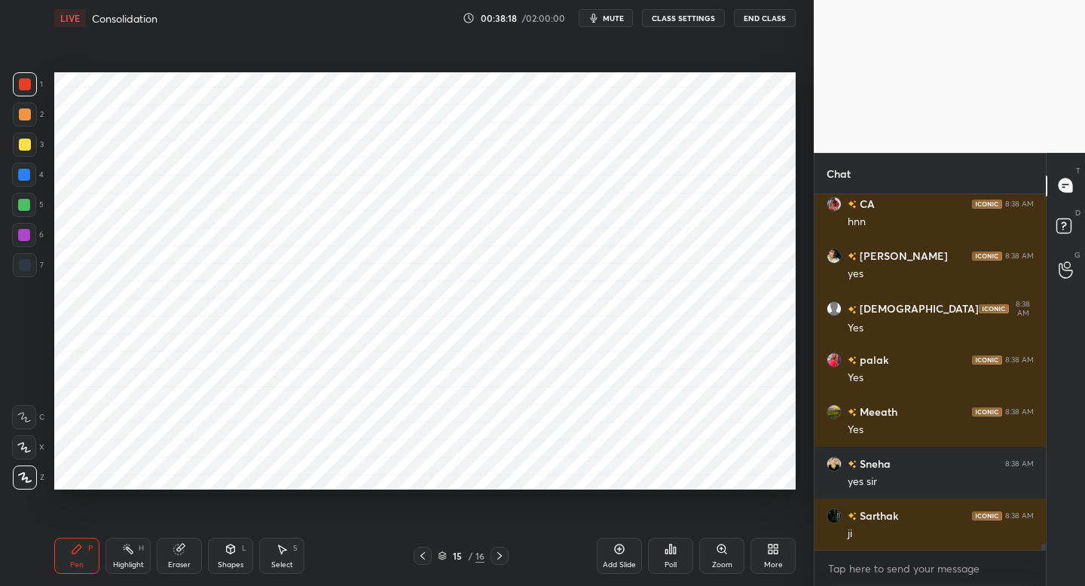
click at [30, 177] on div at bounding box center [24, 175] width 24 height 24
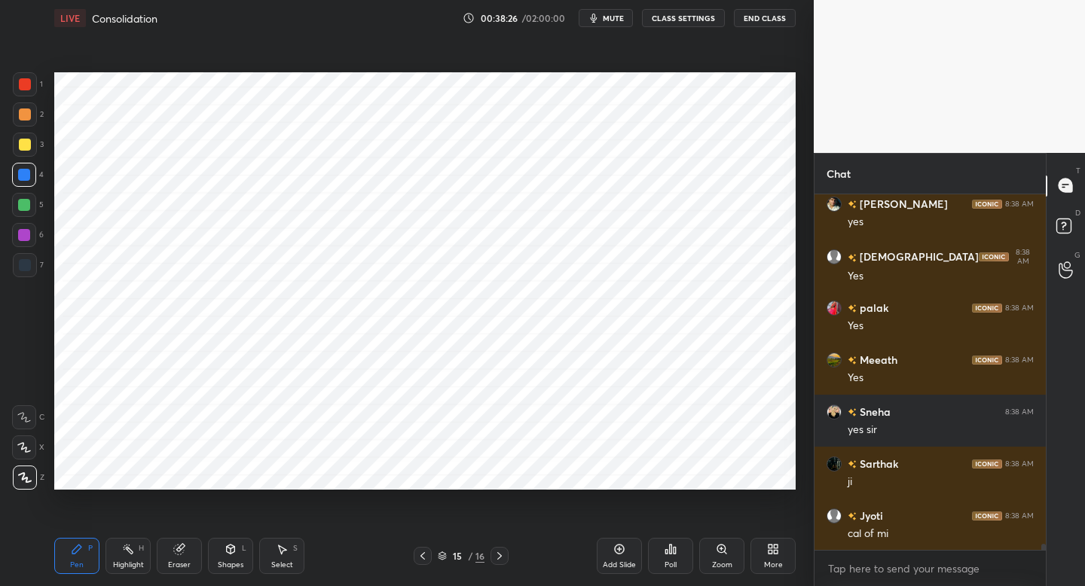
click at [23, 238] on div at bounding box center [24, 235] width 12 height 12
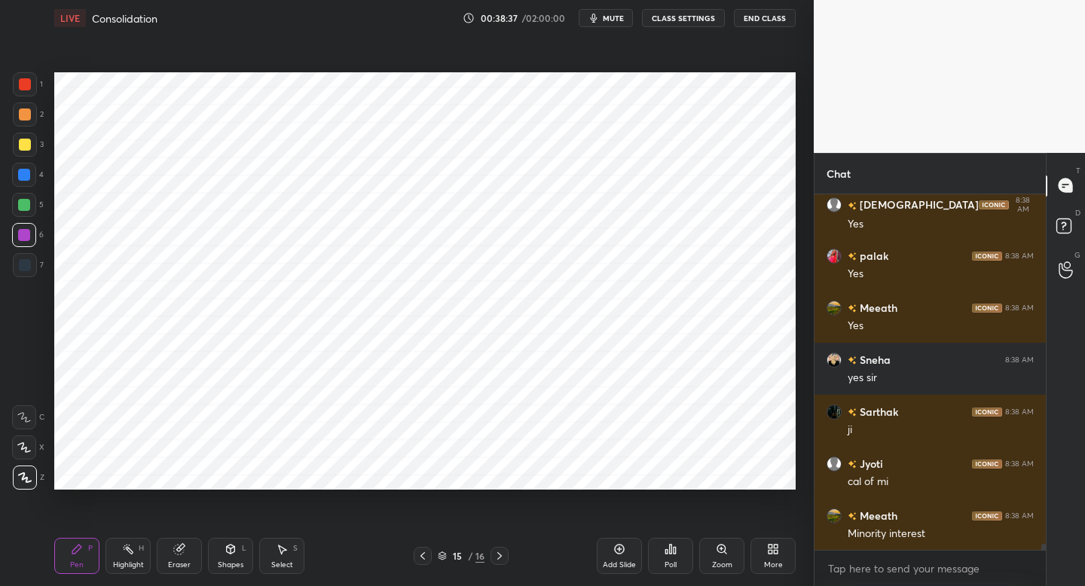
click at [31, 83] on div at bounding box center [25, 84] width 24 height 24
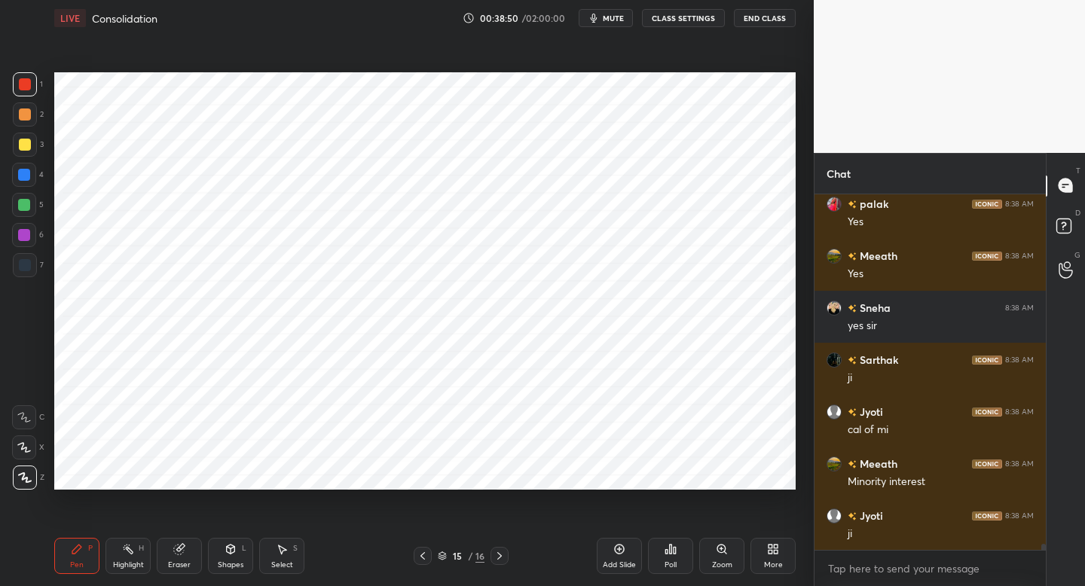
click at [27, 237] on div at bounding box center [24, 235] width 12 height 12
click at [183, 549] on div "Eraser" at bounding box center [179, 556] width 45 height 36
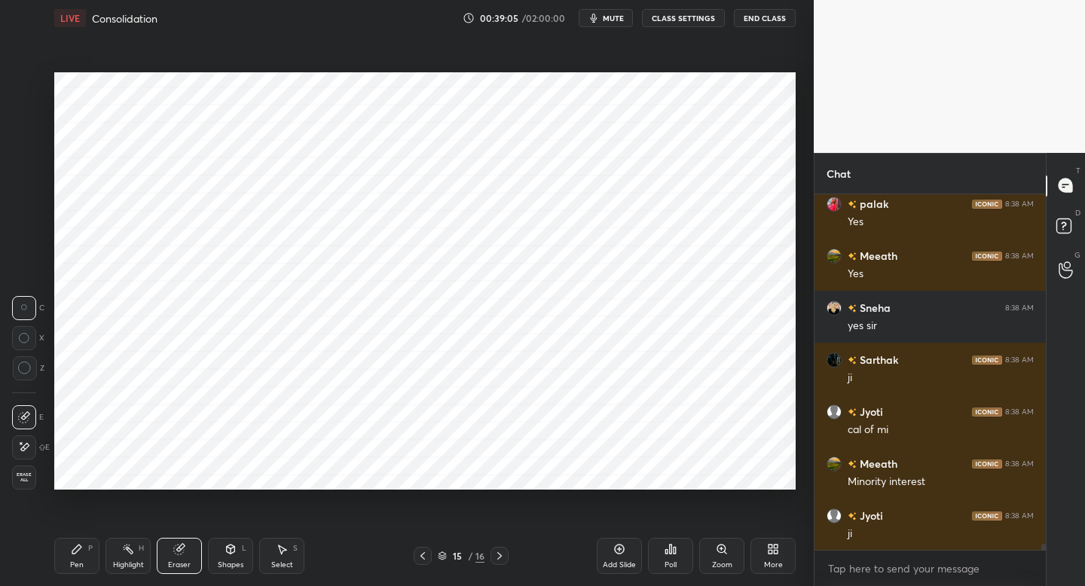
click at [89, 550] on div "Pen P" at bounding box center [76, 556] width 45 height 36
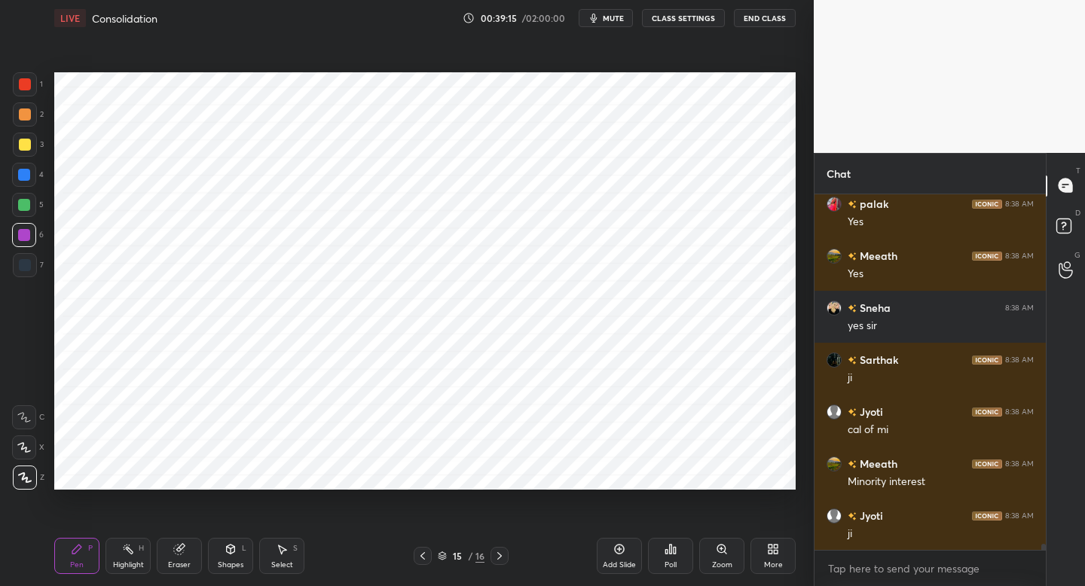
click at [606, 564] on div "Add Slide" at bounding box center [619, 565] width 33 height 8
click at [26, 280] on div "7" at bounding box center [28, 268] width 31 height 30
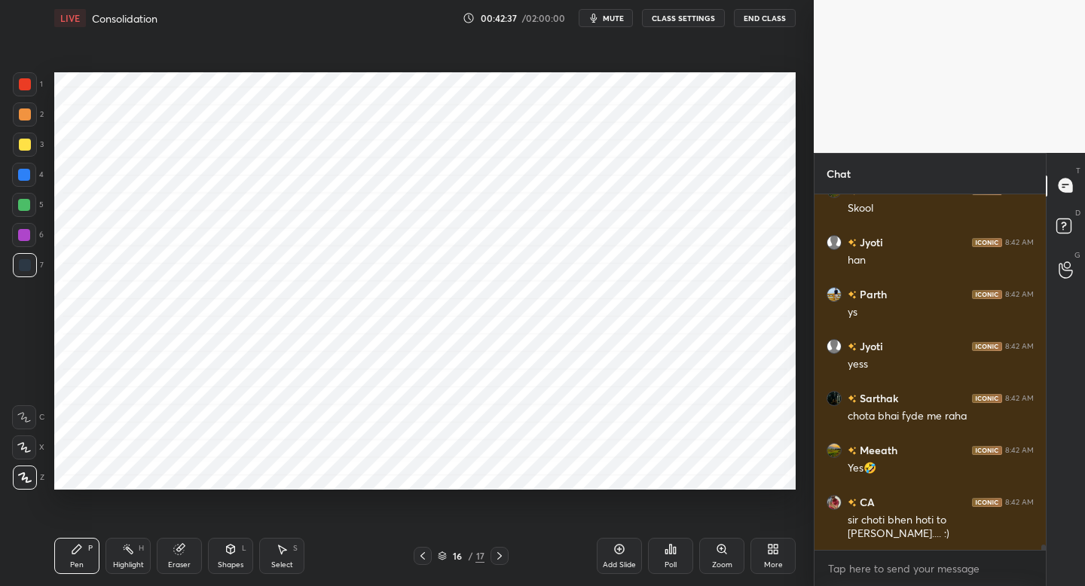
scroll to position [23010, 0]
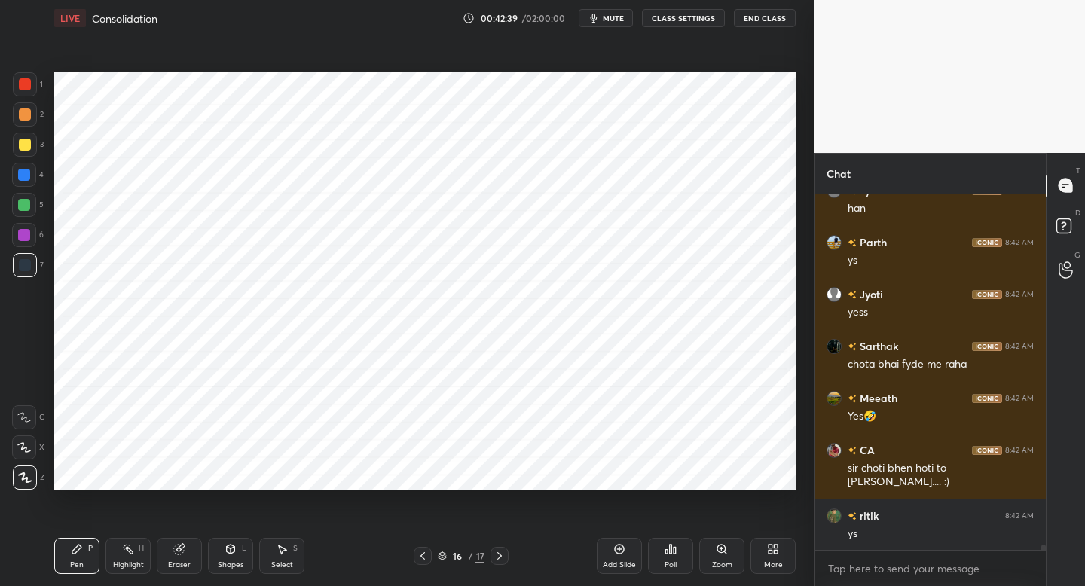
click at [34, 236] on div at bounding box center [24, 235] width 24 height 24
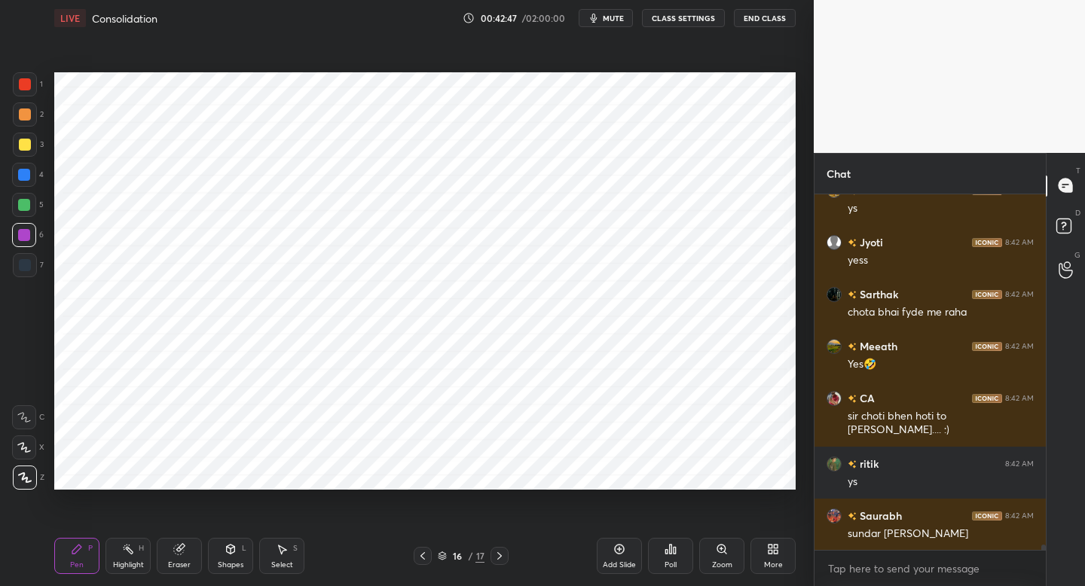
click at [653, 494] on div "Setting up your live class Poll for secs No correct answer Start poll" at bounding box center [425, 281] width 754 height 490
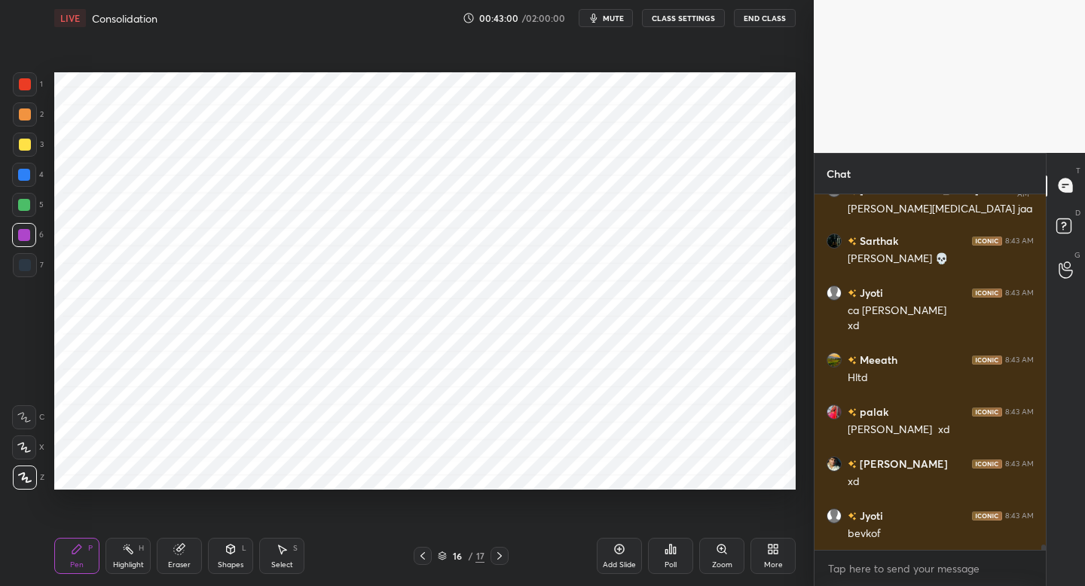
scroll to position [23493, 0]
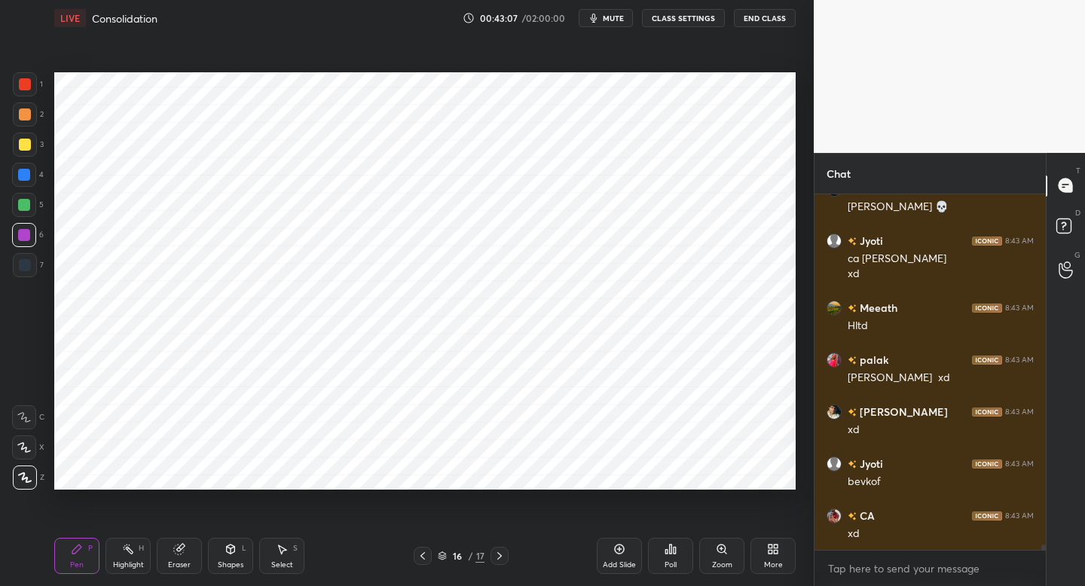
click at [634, 558] on div "Add Slide" at bounding box center [619, 556] width 45 height 36
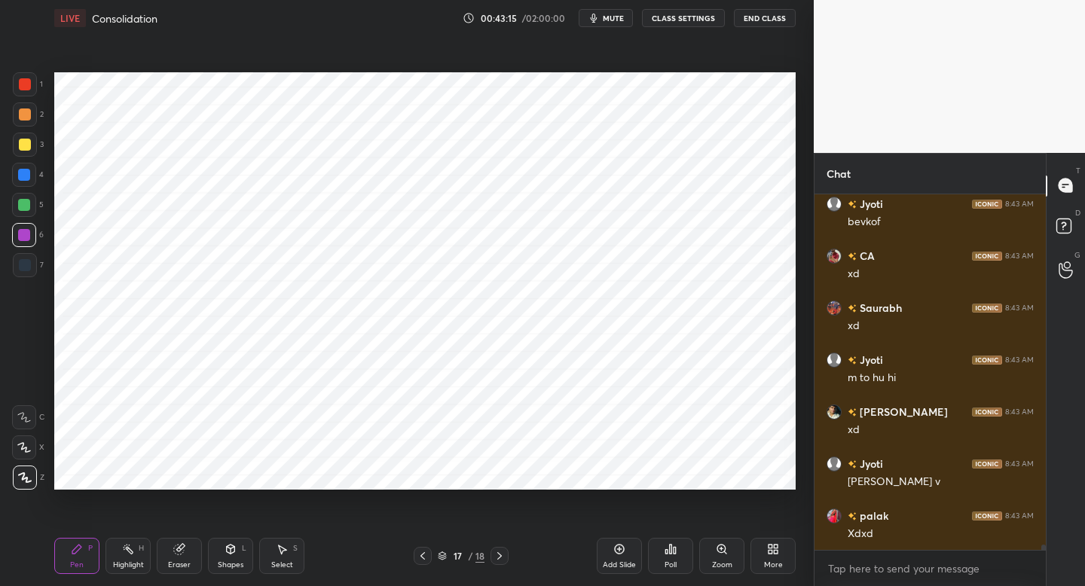
scroll to position [23805, 0]
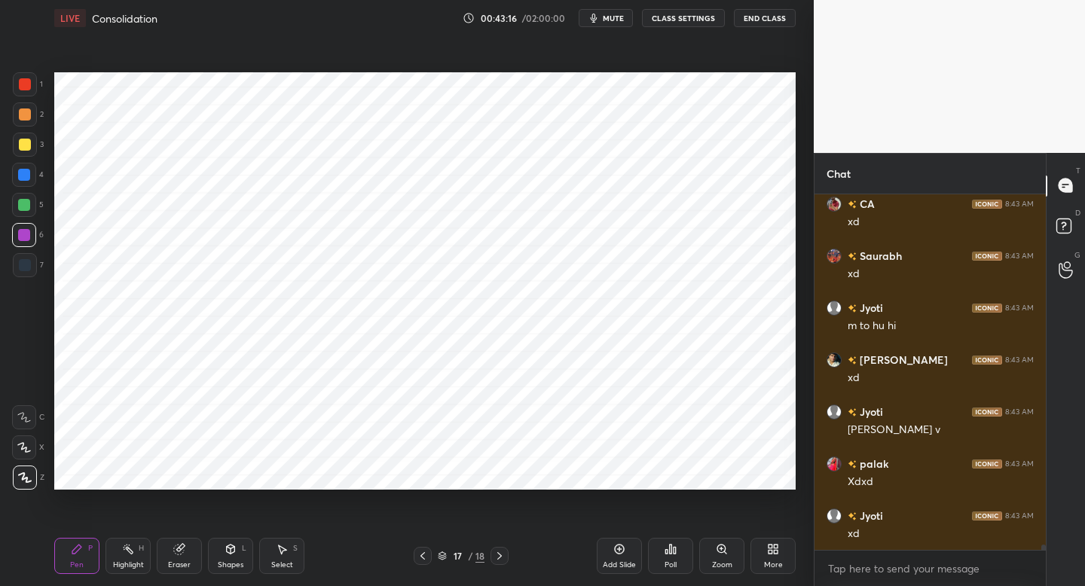
click at [38, 81] on div "1" at bounding box center [28, 84] width 30 height 24
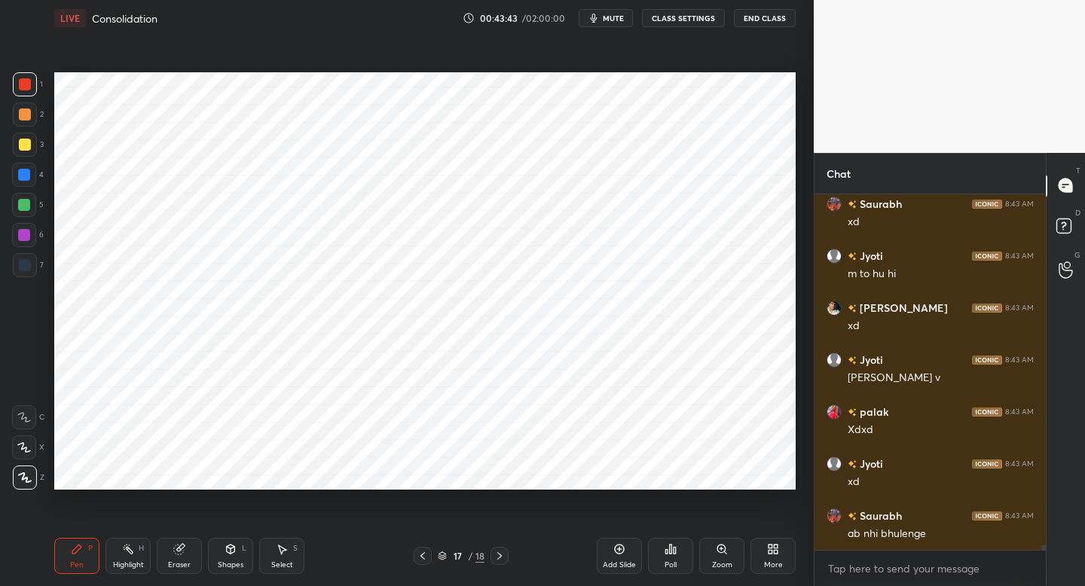
click at [242, 555] on div "Shapes L" at bounding box center [230, 556] width 45 height 36
click at [31, 261] on div at bounding box center [25, 265] width 24 height 24
click at [83, 538] on div "Pen P" at bounding box center [76, 556] width 45 height 36
click at [232, 545] on icon at bounding box center [231, 549] width 8 height 9
click at [84, 550] on div "Pen P" at bounding box center [76, 556] width 45 height 36
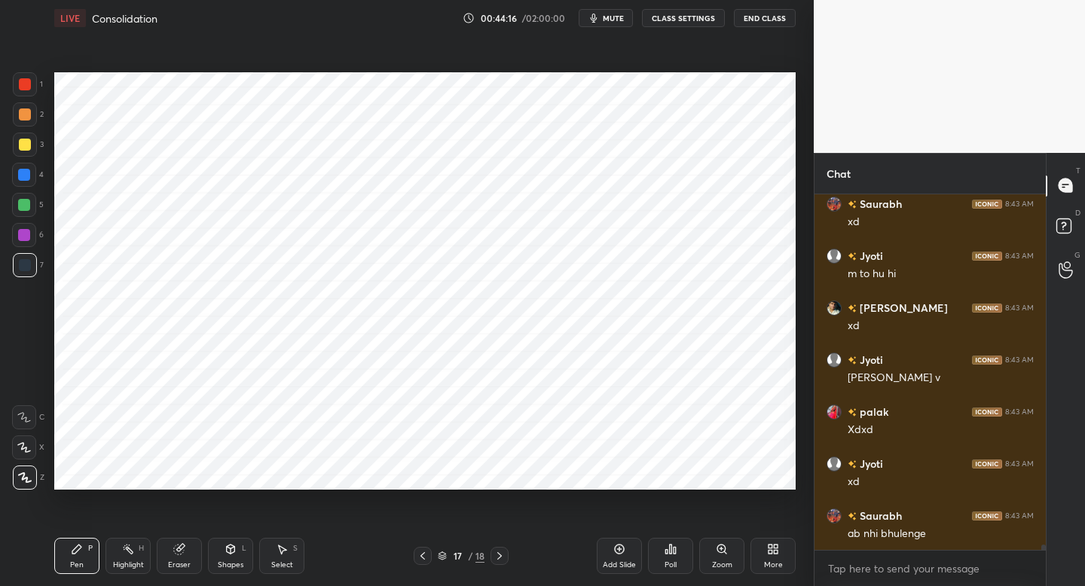
scroll to position [23909, 0]
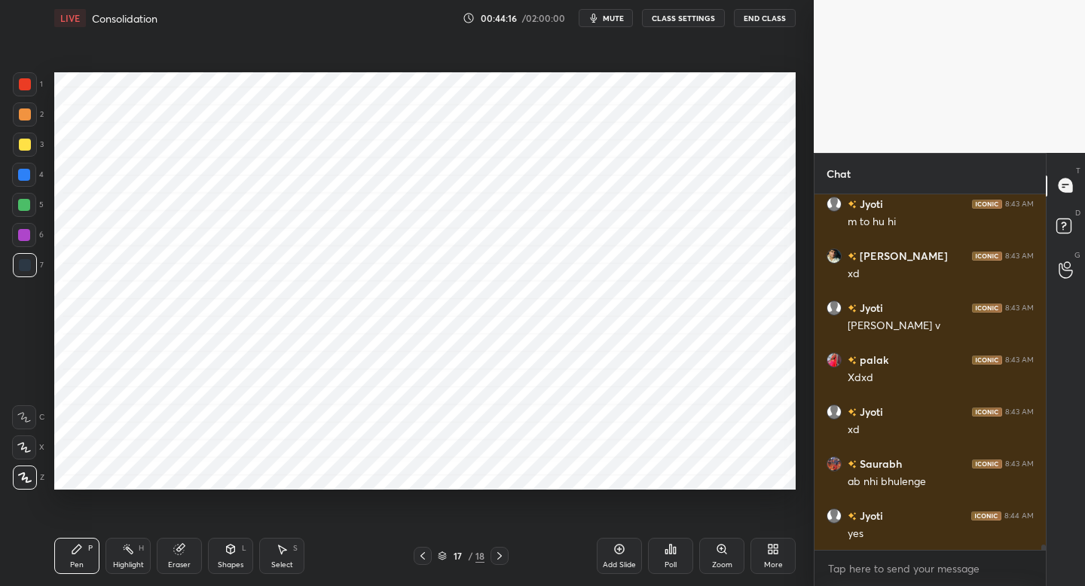
click at [29, 237] on div at bounding box center [24, 235] width 12 height 12
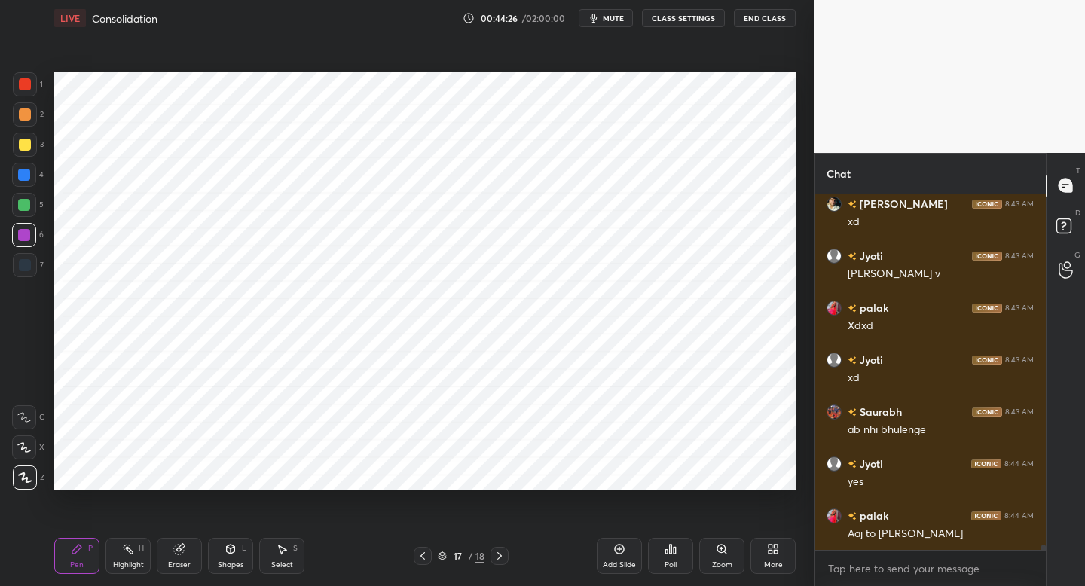
click at [32, 90] on div at bounding box center [25, 84] width 24 height 24
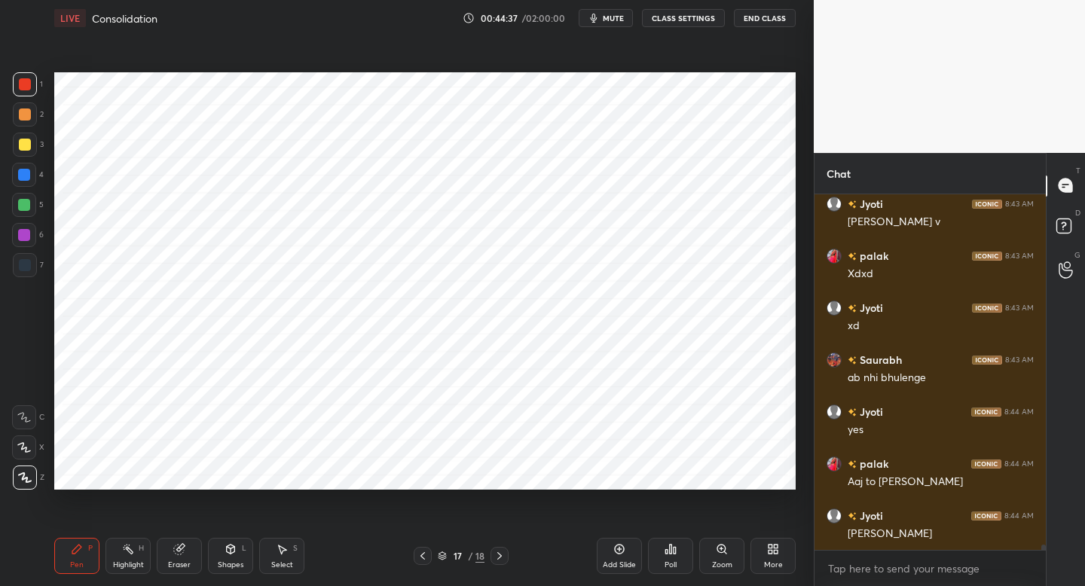
click at [31, 270] on div at bounding box center [25, 265] width 24 height 24
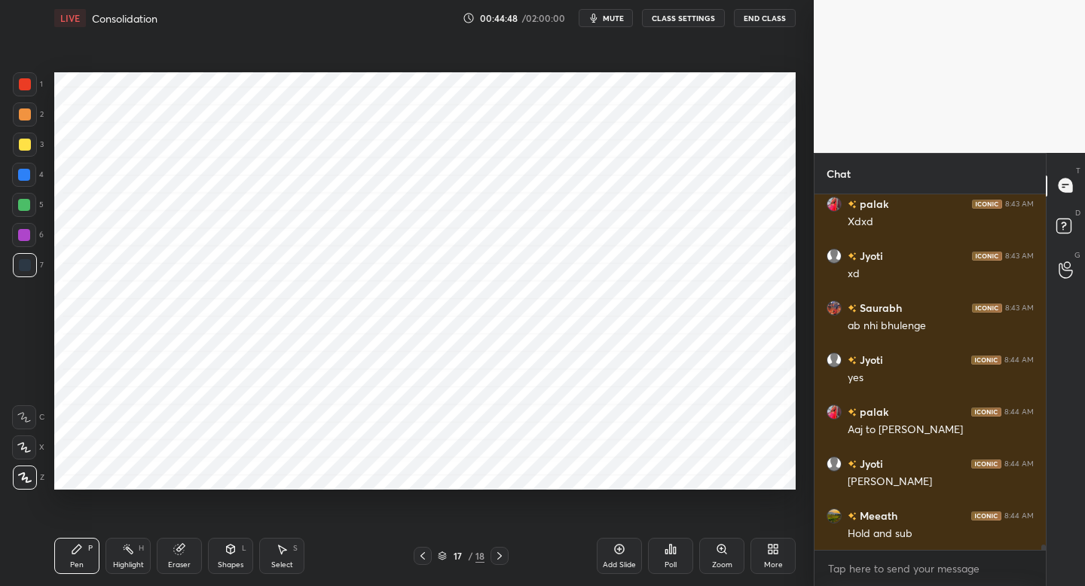
click at [23, 239] on div at bounding box center [24, 235] width 12 height 12
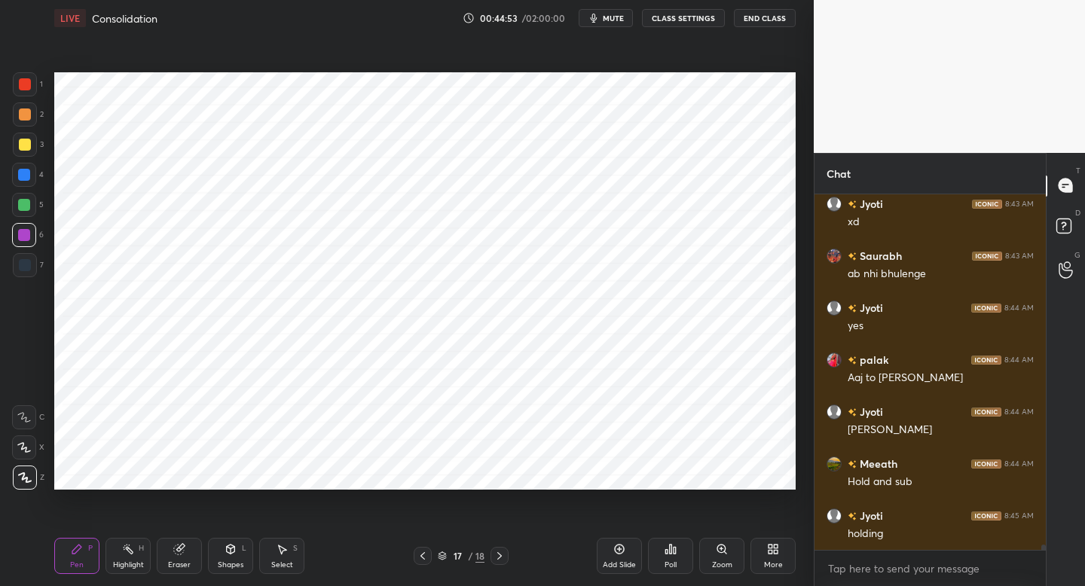
click at [29, 176] on div at bounding box center [24, 175] width 24 height 24
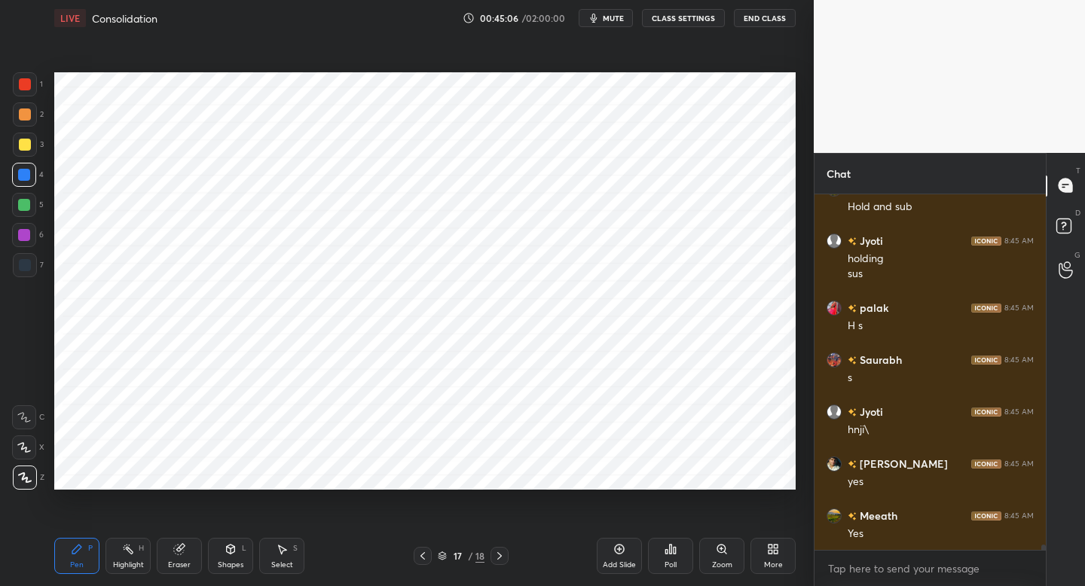
scroll to position [24444, 0]
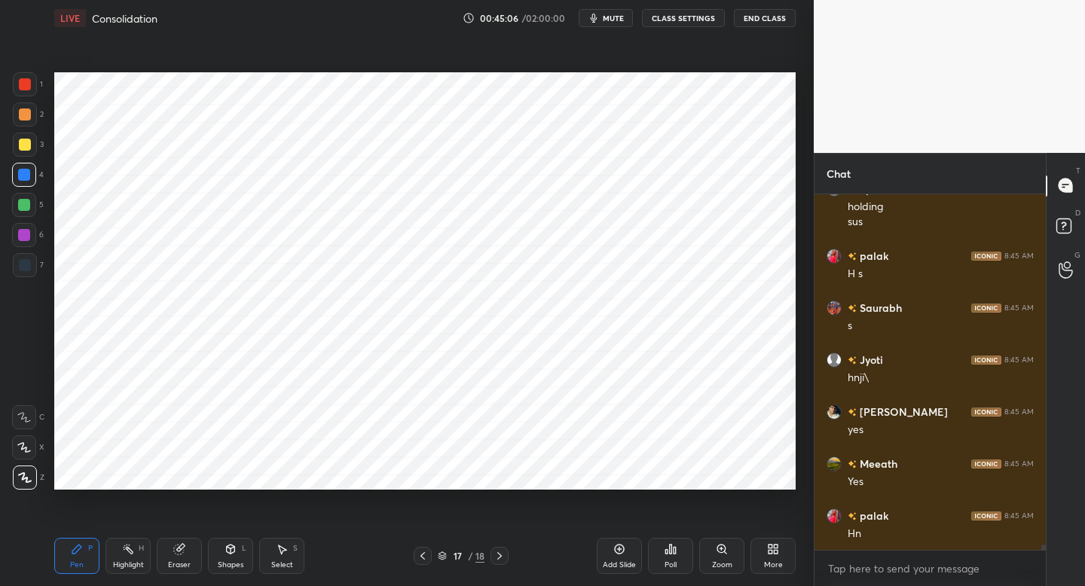
click at [21, 93] on div at bounding box center [25, 84] width 24 height 24
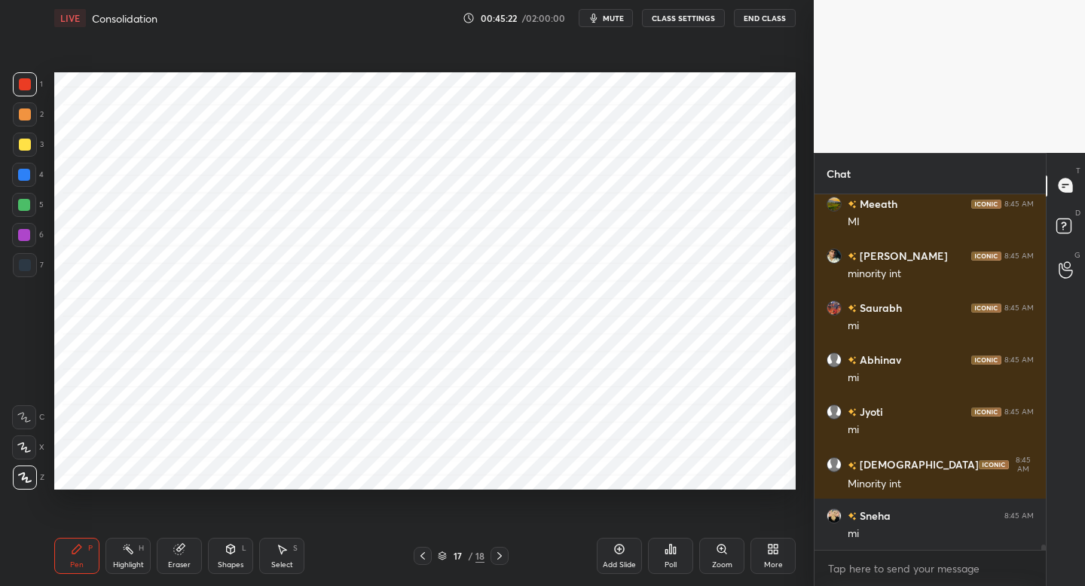
scroll to position [24860, 0]
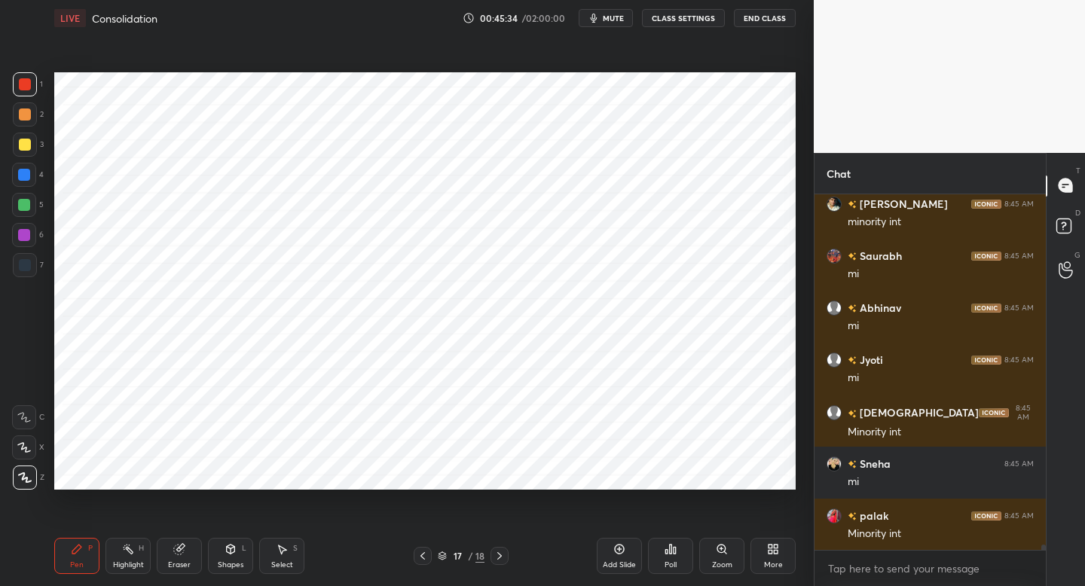
click at [796, 477] on div "Setting up your live class Poll for secs No correct answer Start poll" at bounding box center [425, 281] width 754 height 490
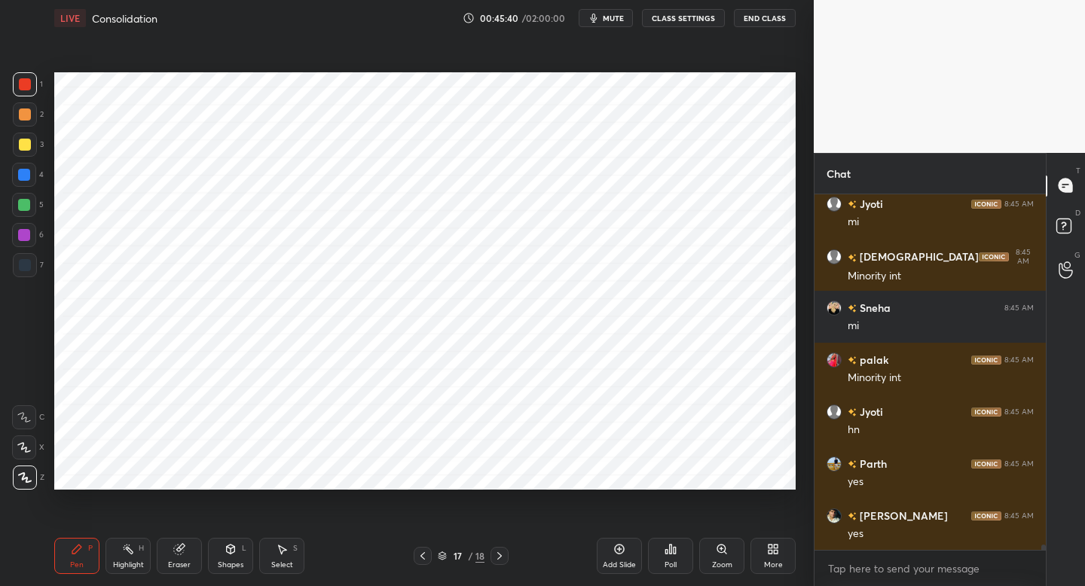
scroll to position [25068, 0]
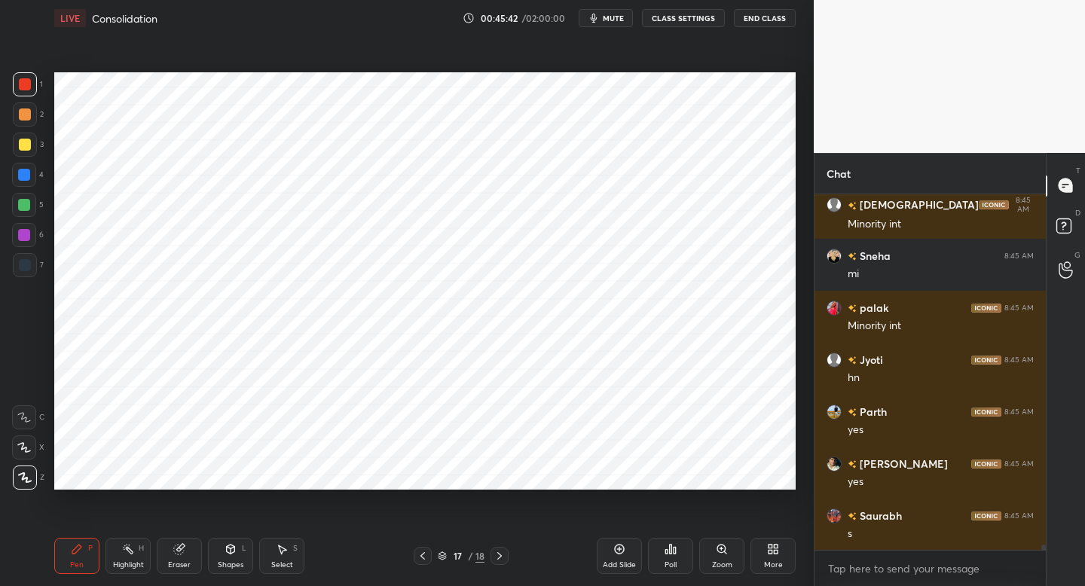
click at [23, 261] on div at bounding box center [25, 265] width 12 height 12
click at [33, 92] on div at bounding box center [25, 84] width 24 height 24
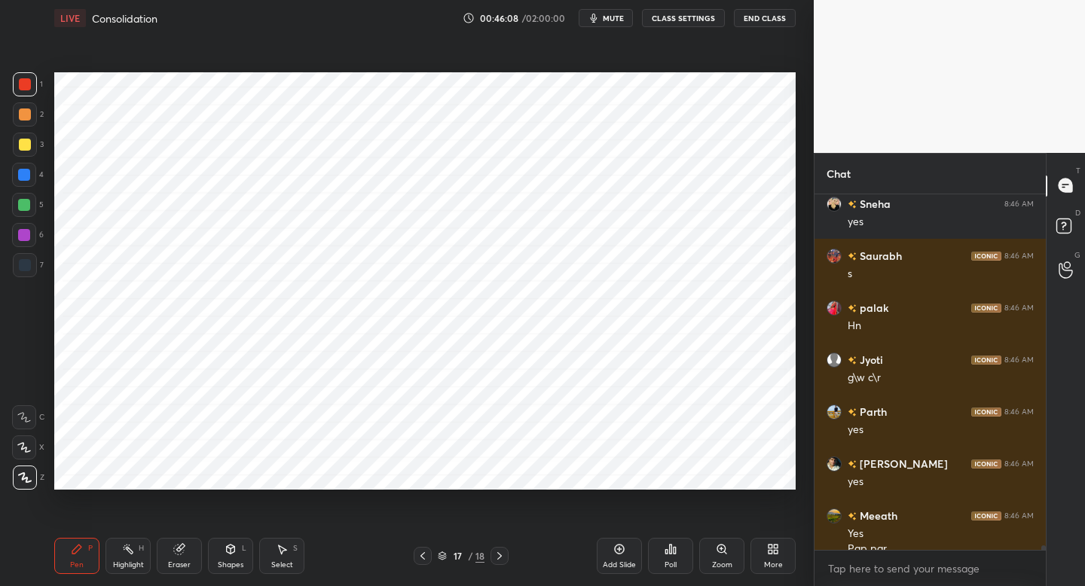
scroll to position [25720, 0]
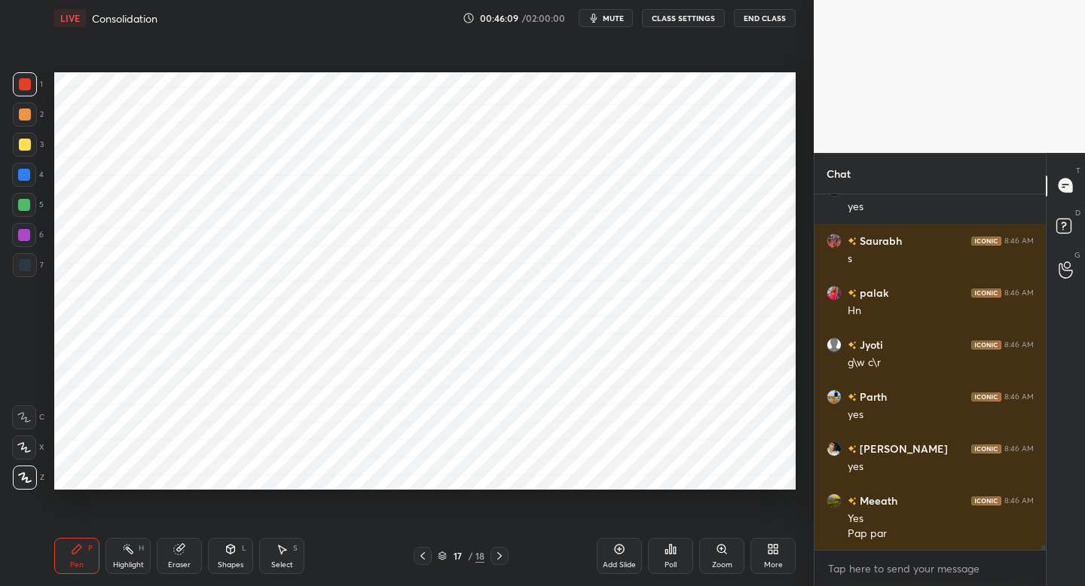
click at [21, 204] on div at bounding box center [24, 205] width 12 height 12
click at [24, 212] on div at bounding box center [24, 205] width 24 height 24
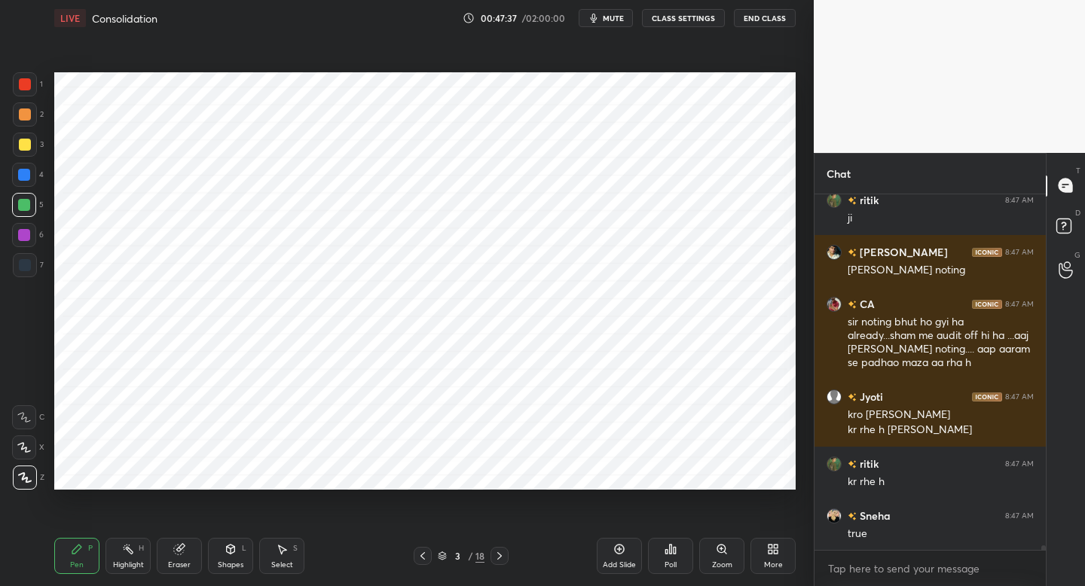
scroll to position [26883, 0]
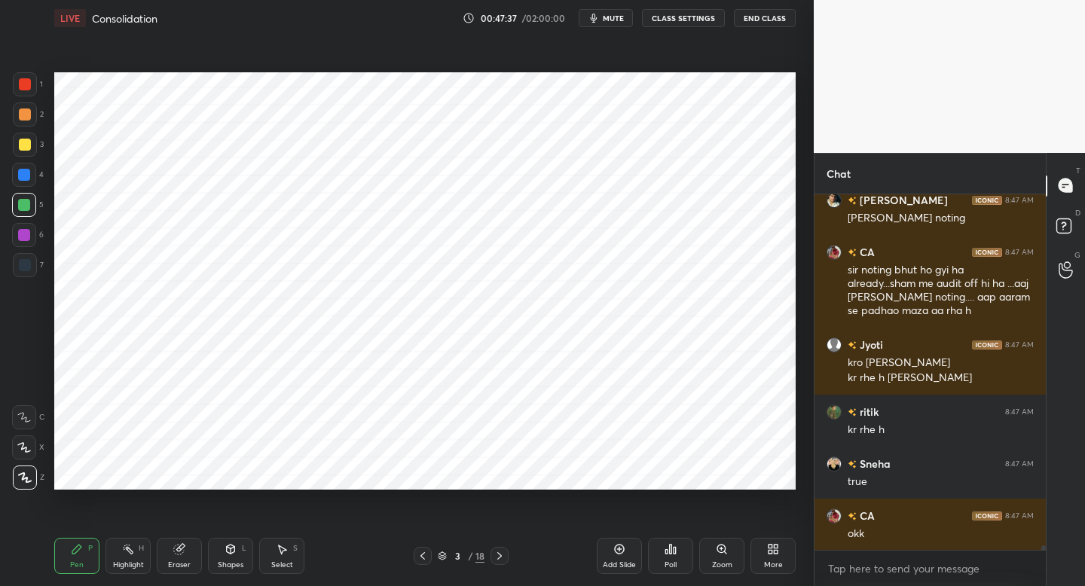
click at [614, 13] on span "mute" at bounding box center [613, 18] width 21 height 11
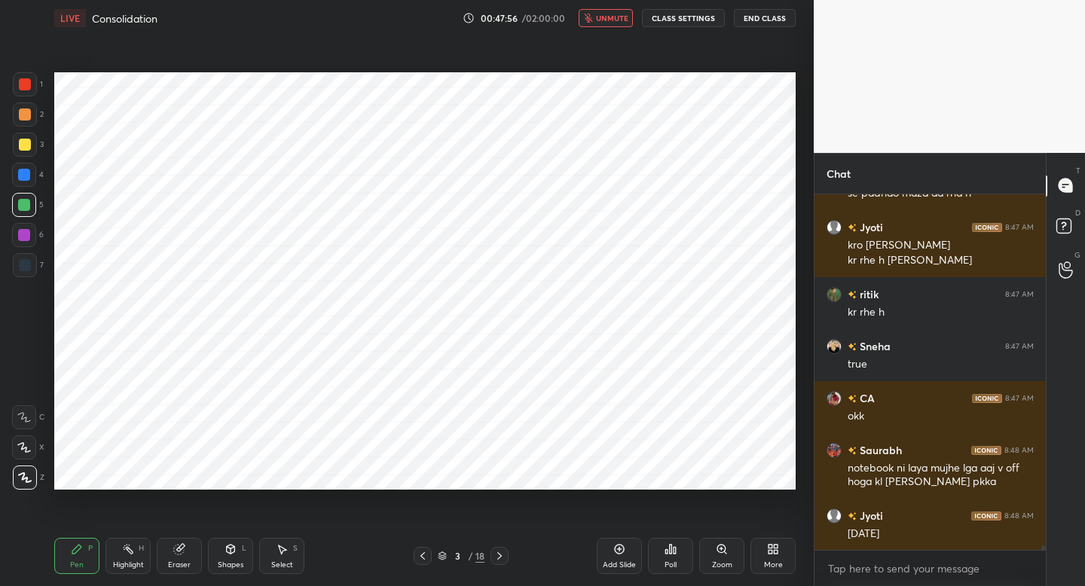
scroll to position [27016, 0]
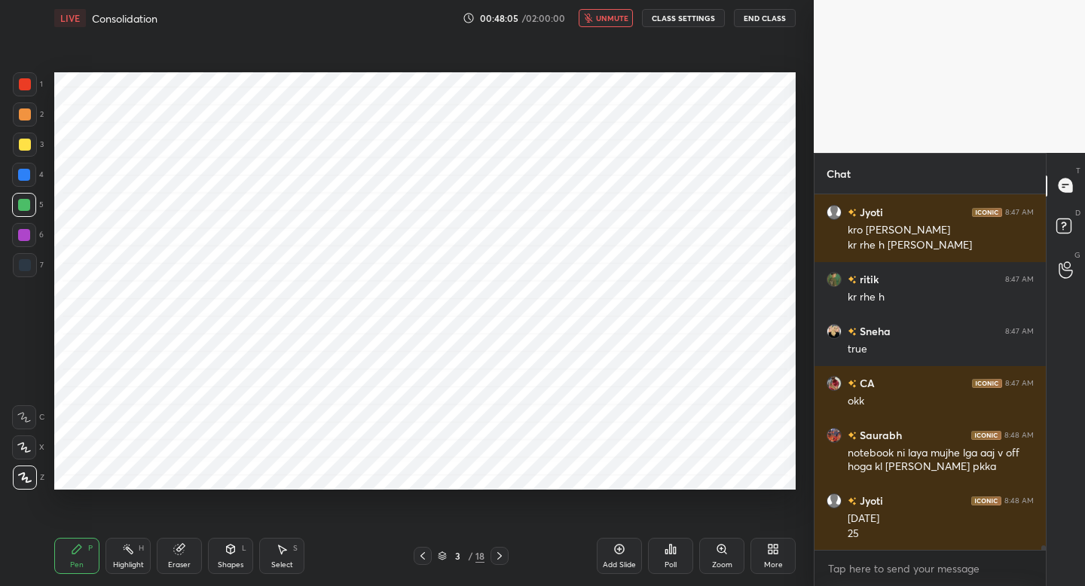
click at [614, 13] on span "unmute" at bounding box center [612, 18] width 32 height 11
click at [614, 13] on span "mute" at bounding box center [613, 18] width 21 height 11
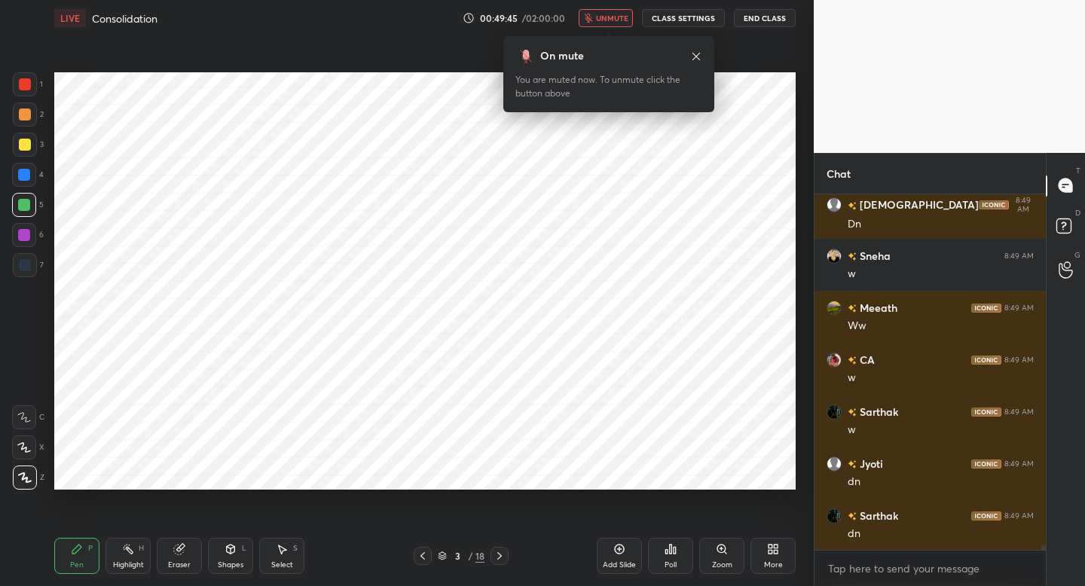
scroll to position [27588, 0]
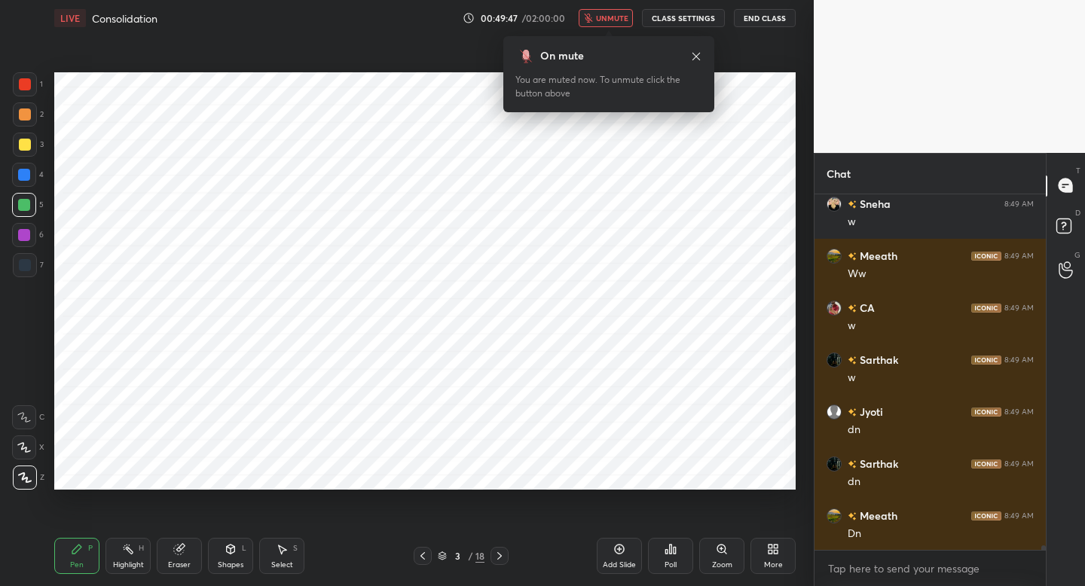
click at [614, 13] on span "unmute" at bounding box center [612, 18] width 32 height 11
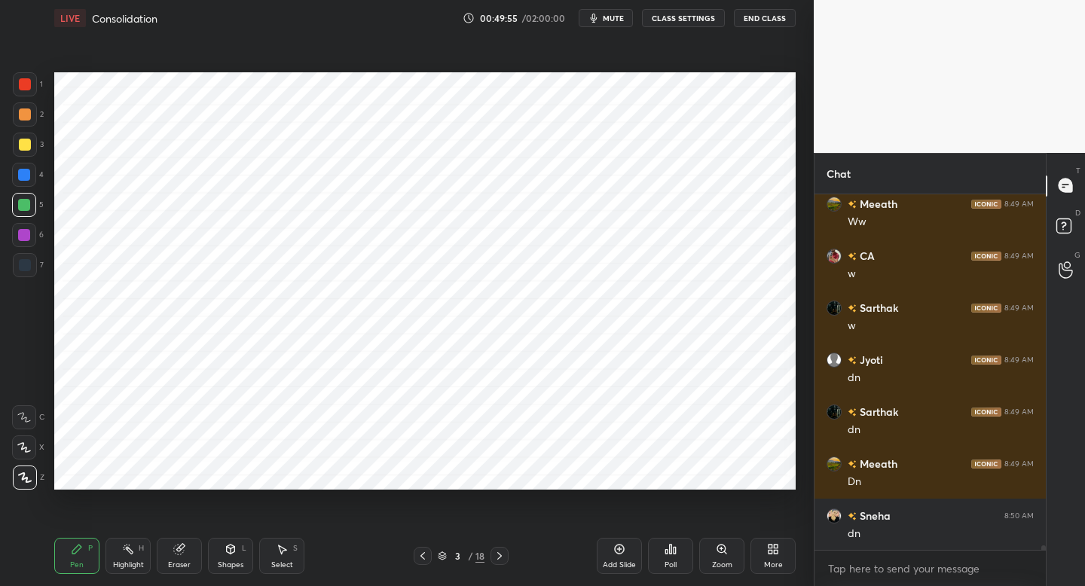
scroll to position [27692, 0]
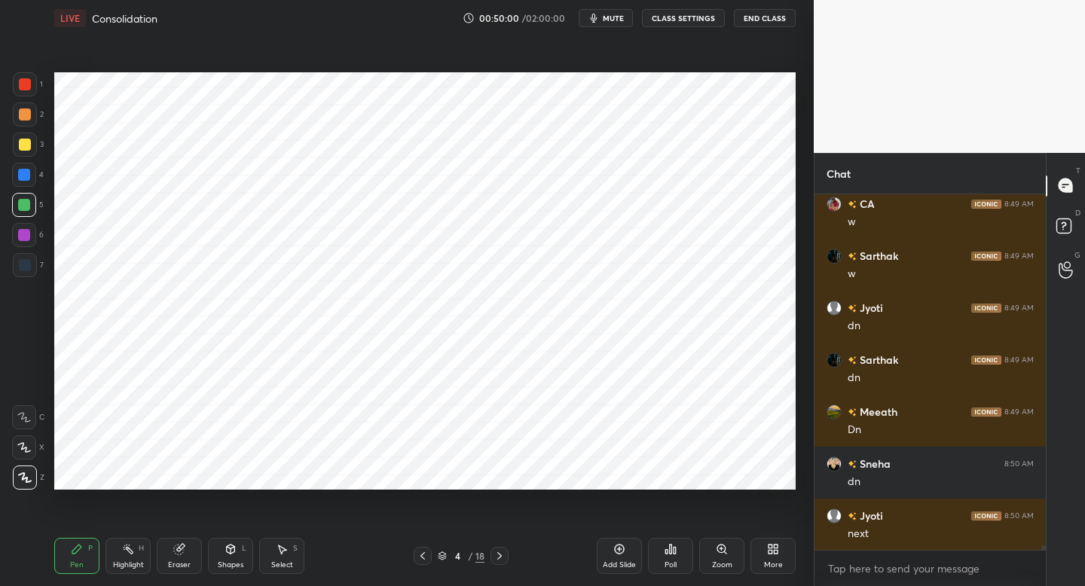
click at [614, 13] on span "mute" at bounding box center [613, 18] width 21 height 11
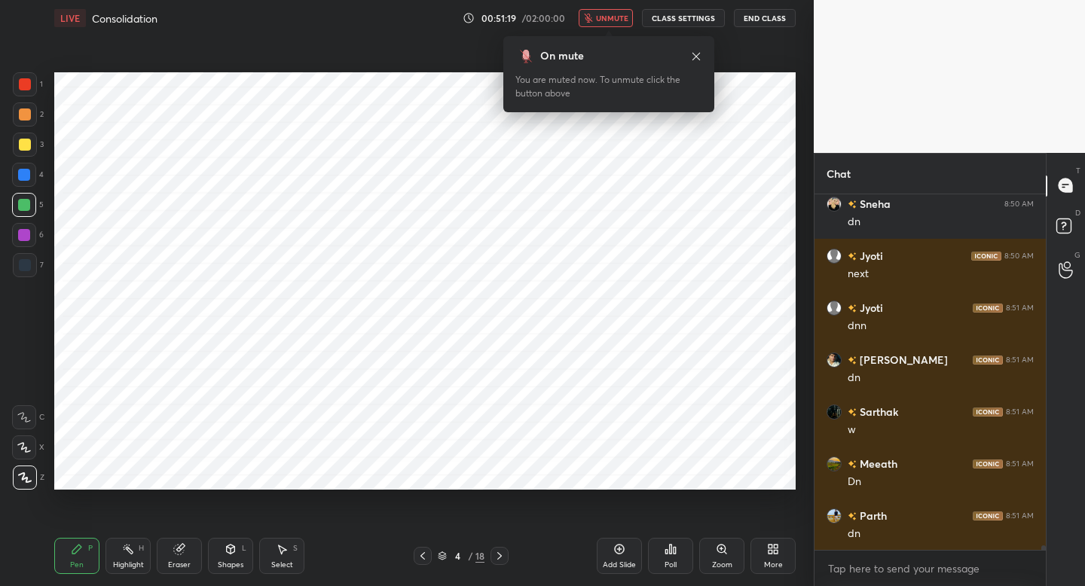
scroll to position [28003, 0]
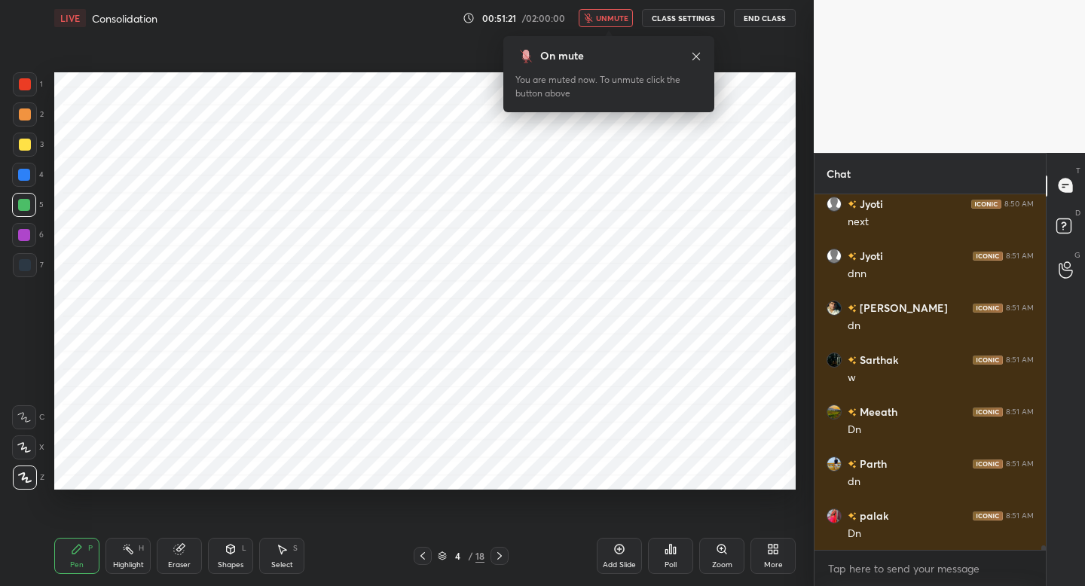
click at [610, 18] on span "unmute" at bounding box center [612, 18] width 32 height 11
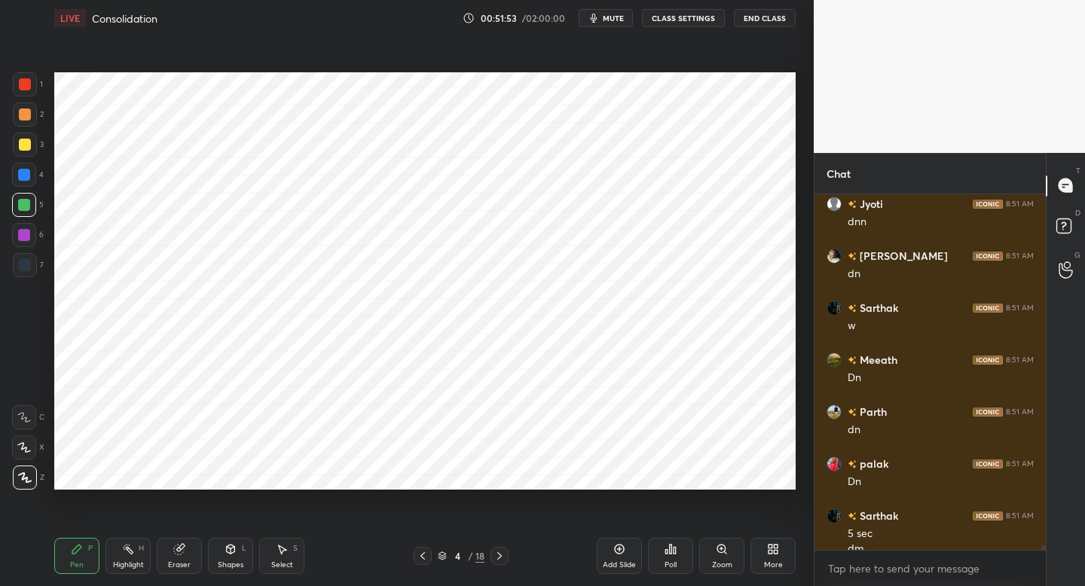
scroll to position [28071, 0]
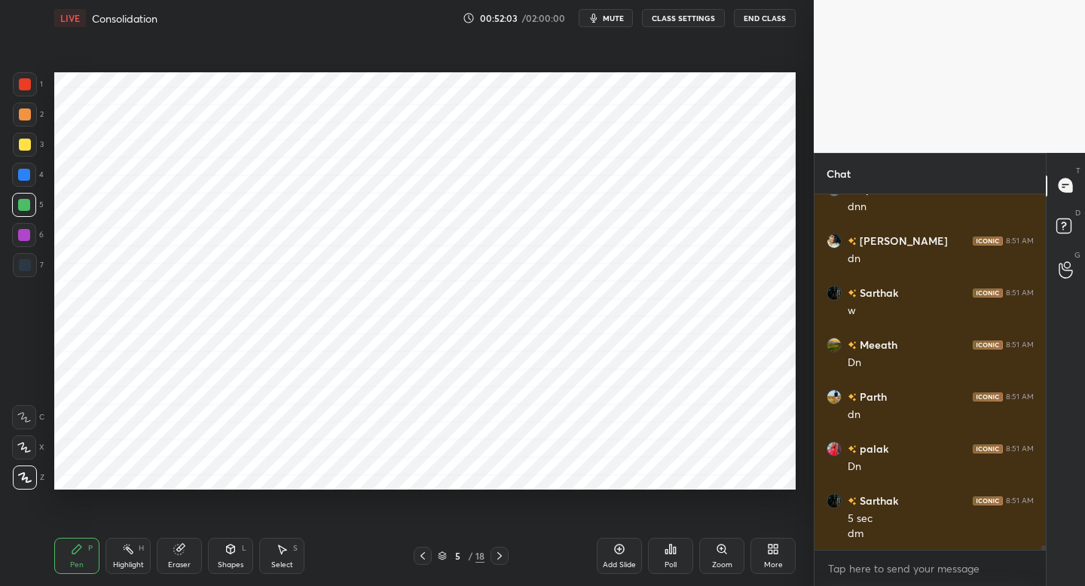
click at [607, 26] on button "mute" at bounding box center [606, 18] width 54 height 18
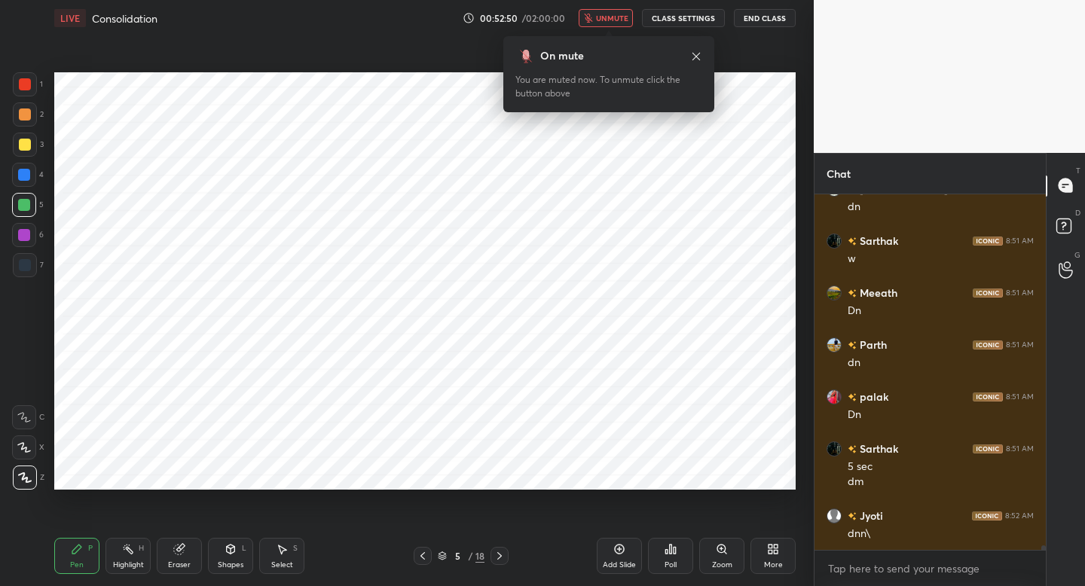
scroll to position [28215, 0]
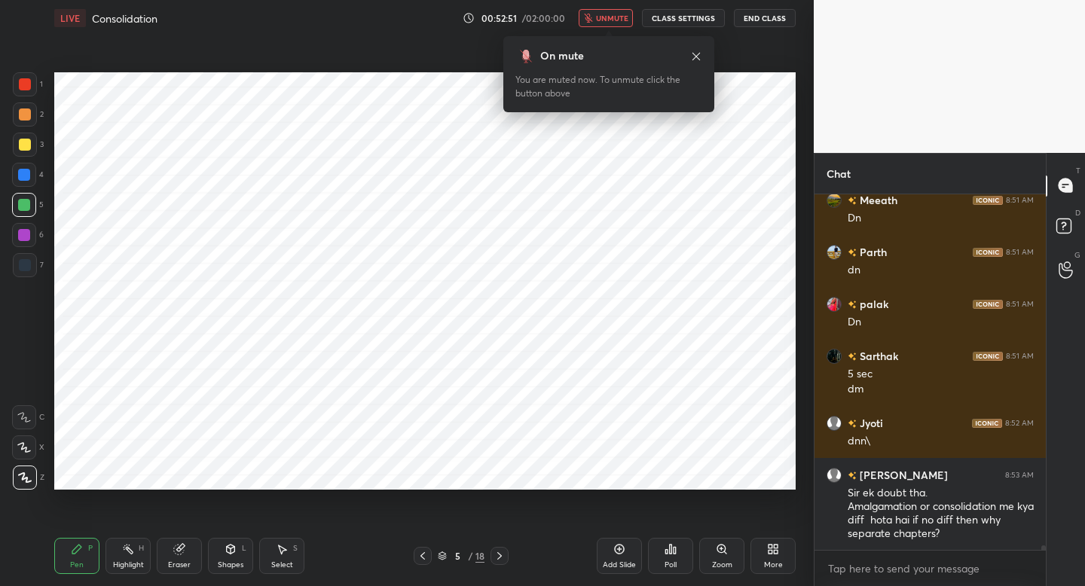
click at [607, 24] on button "unmute" at bounding box center [606, 18] width 54 height 18
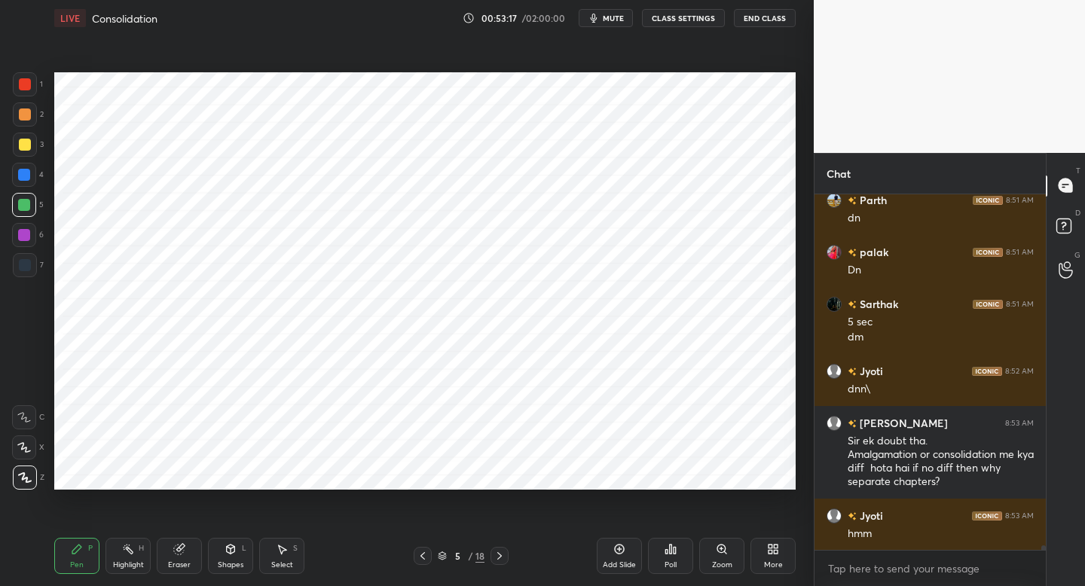
scroll to position [28319, 0]
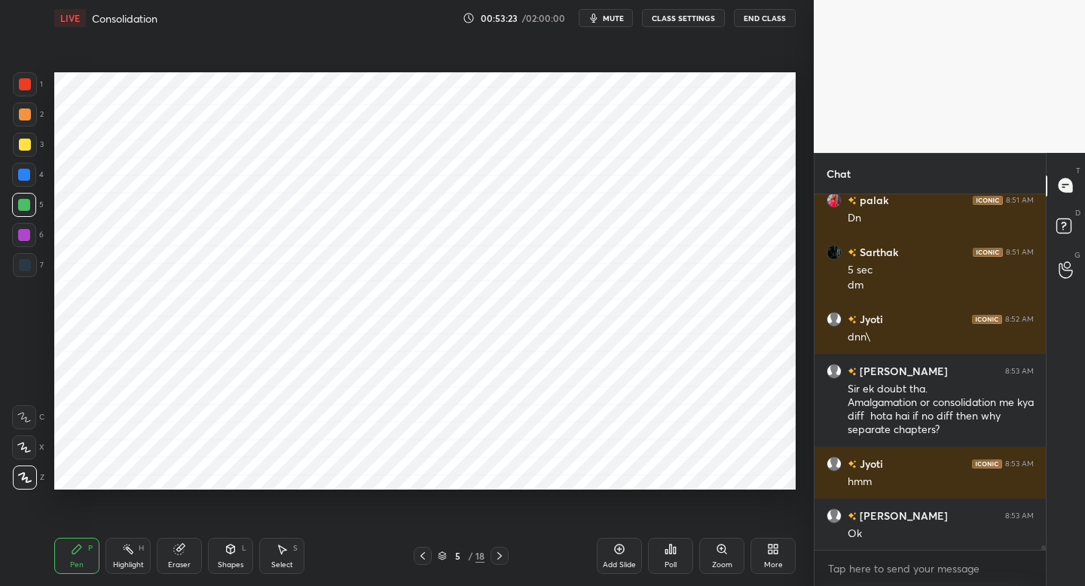
click at [607, 24] on button "mute" at bounding box center [606, 18] width 54 height 18
click at [607, 24] on button "unmute" at bounding box center [606, 18] width 54 height 18
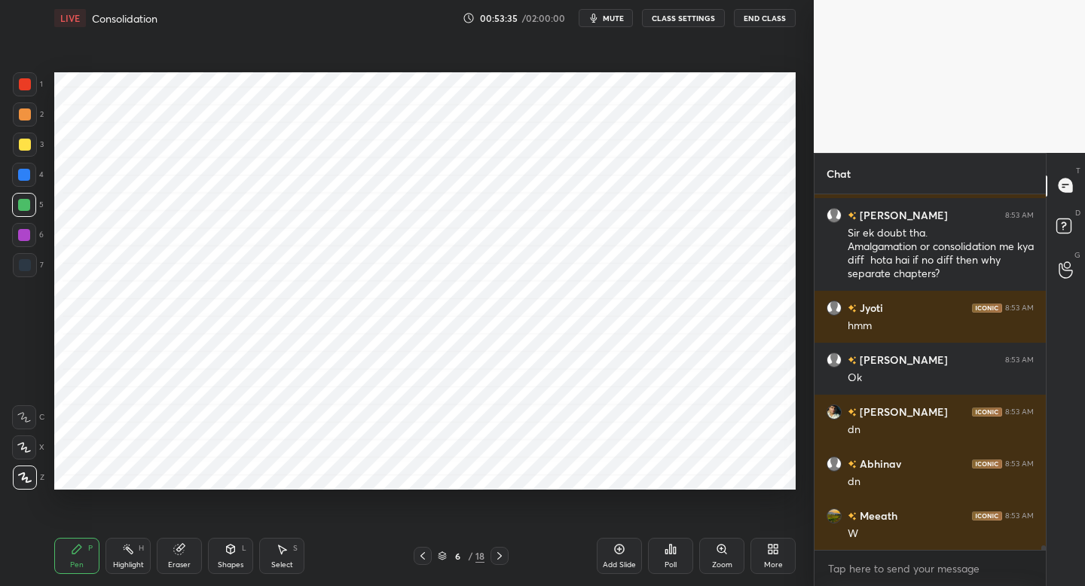
scroll to position [28527, 0]
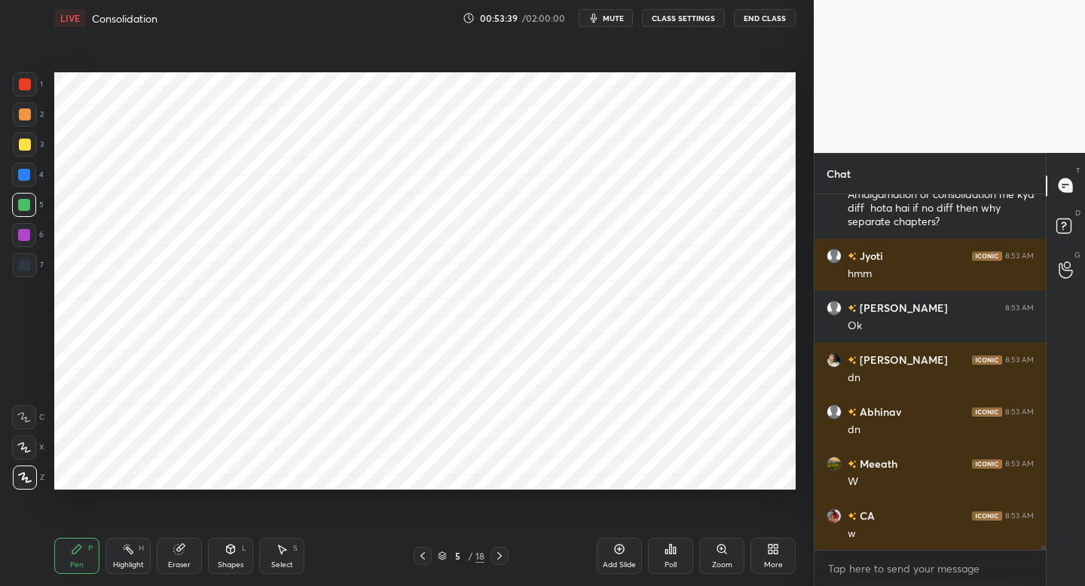
click at [607, 24] on button "mute" at bounding box center [606, 18] width 54 height 18
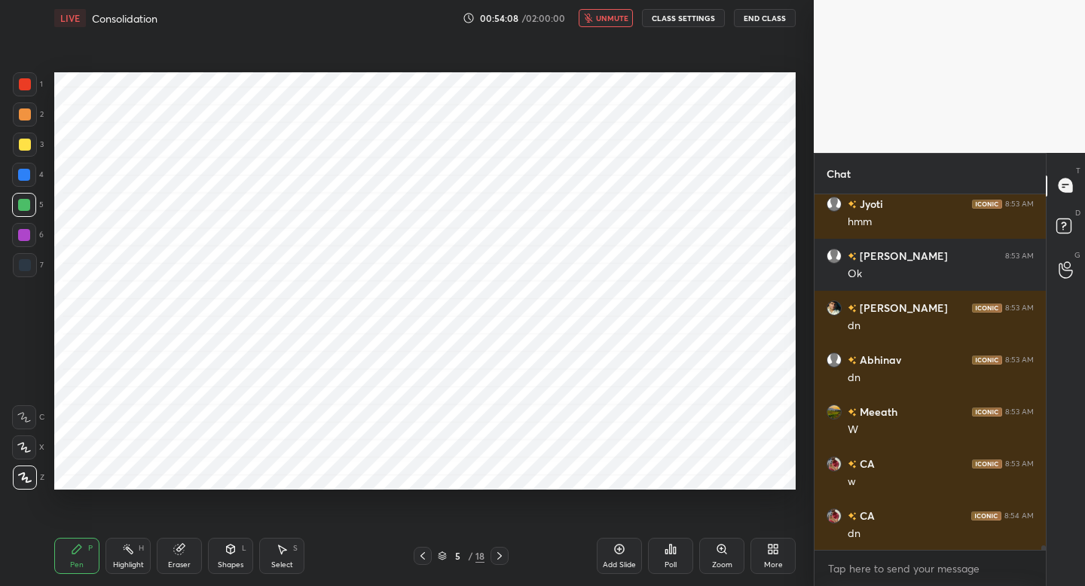
click at [607, 24] on button "unmute" at bounding box center [606, 18] width 54 height 18
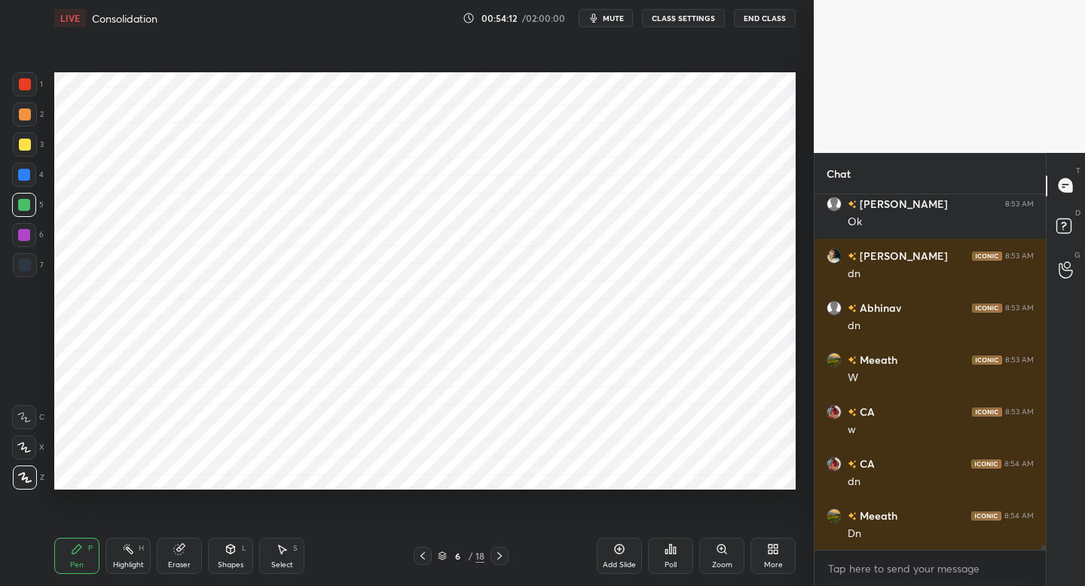
click at [607, 24] on button "mute" at bounding box center [606, 18] width 54 height 18
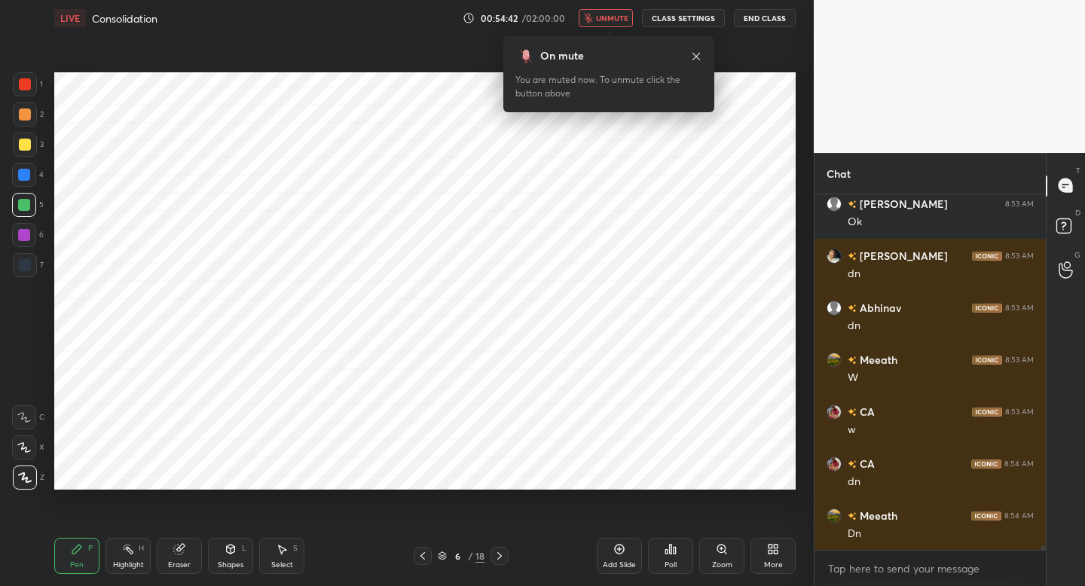
scroll to position [28697, 0]
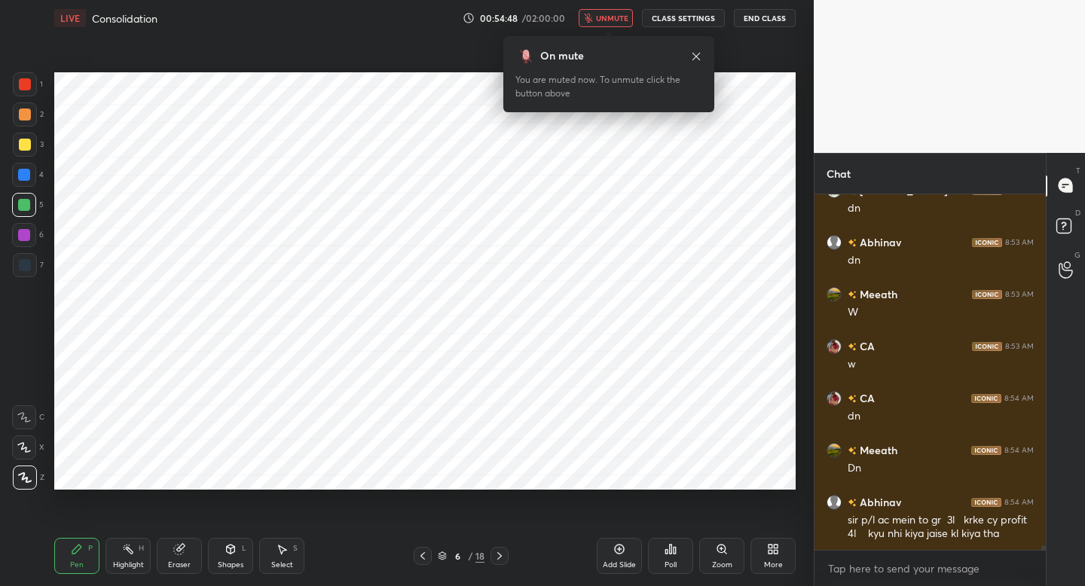
click at [607, 24] on button "unmute" at bounding box center [606, 18] width 54 height 18
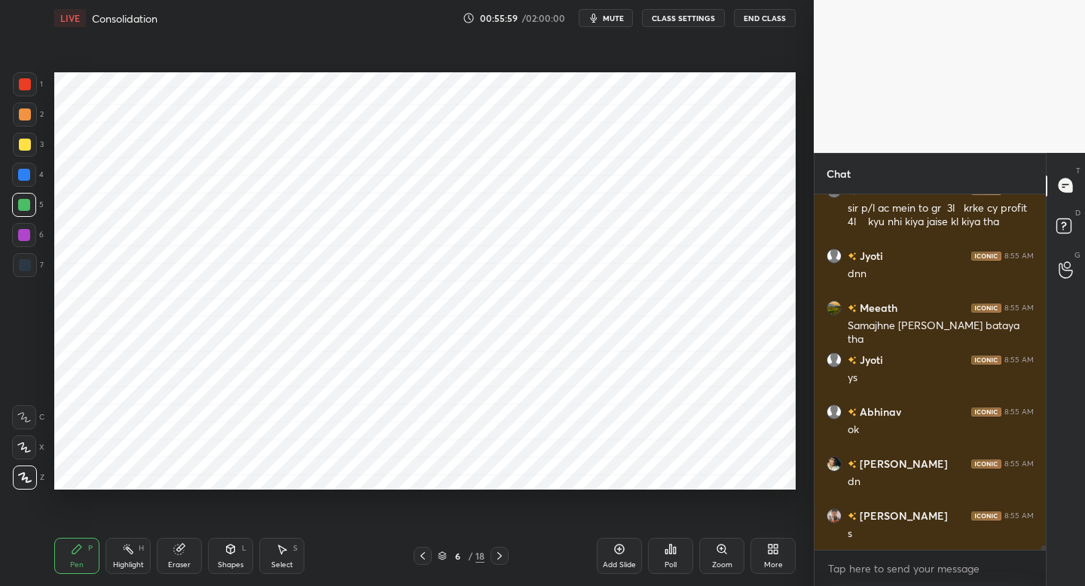
scroll to position [29061, 0]
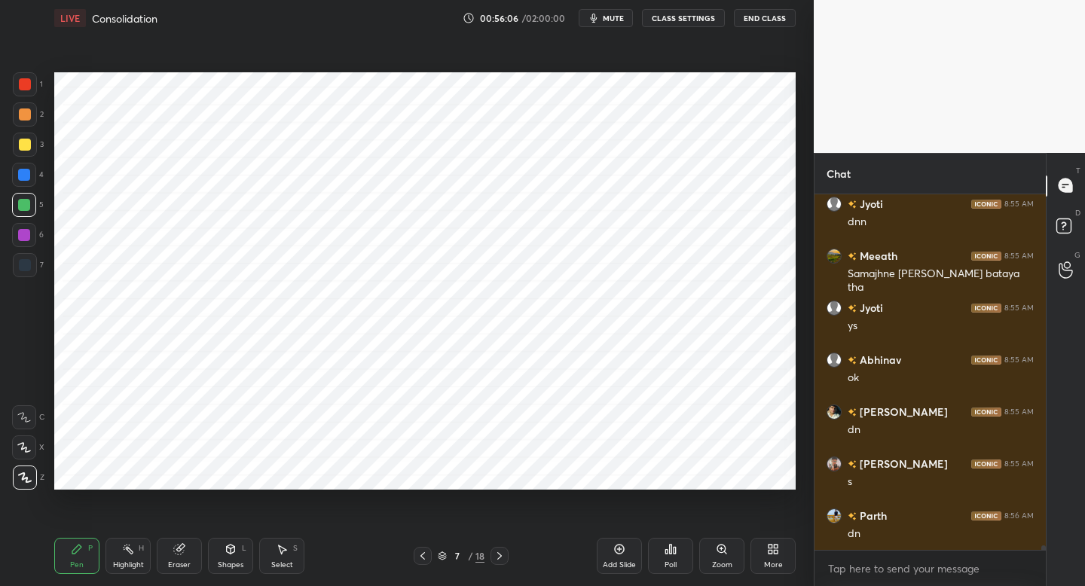
click at [607, 24] on button "mute" at bounding box center [606, 18] width 54 height 18
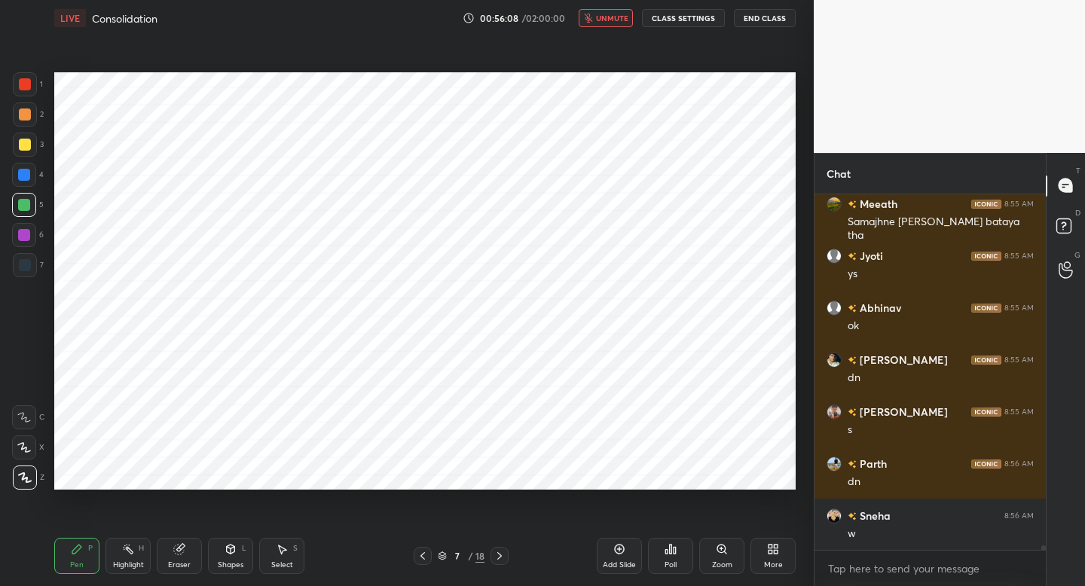
click at [607, 24] on button "unmute" at bounding box center [606, 18] width 54 height 18
click at [607, 24] on button "mute" at bounding box center [606, 18] width 54 height 18
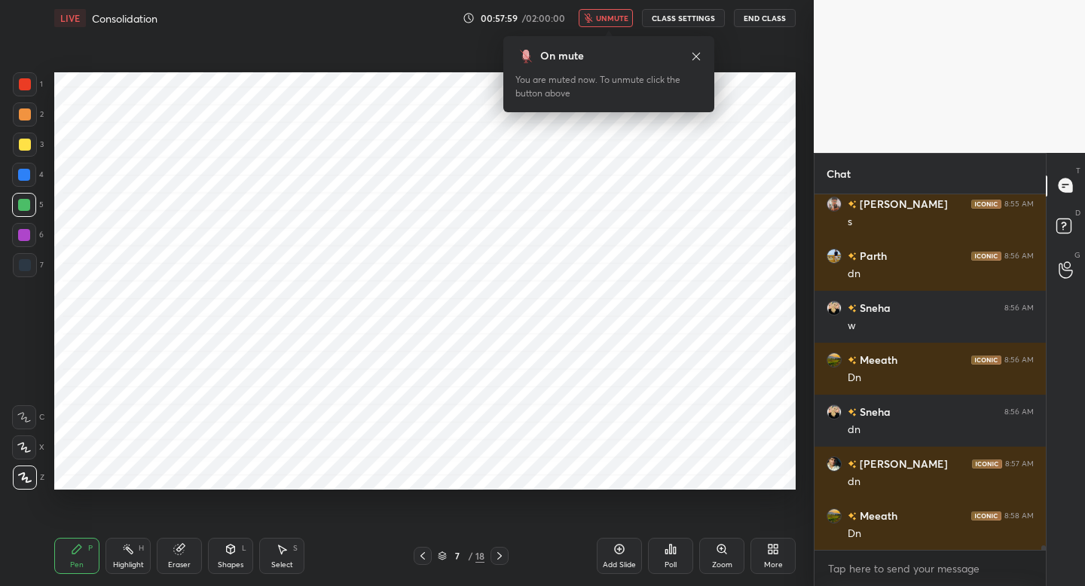
scroll to position [29373, 0]
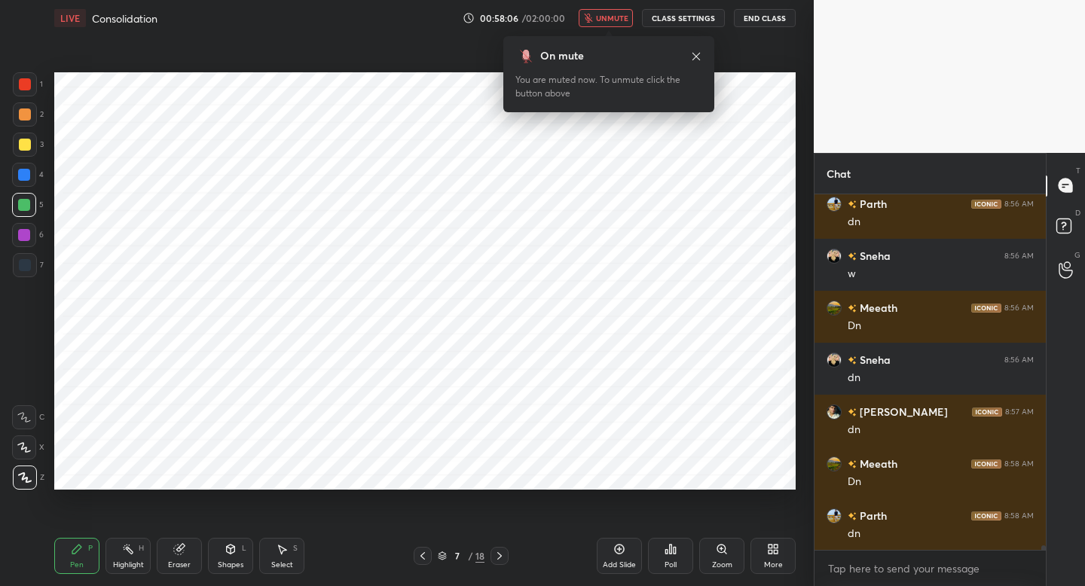
click at [607, 24] on button "unmute" at bounding box center [606, 18] width 54 height 18
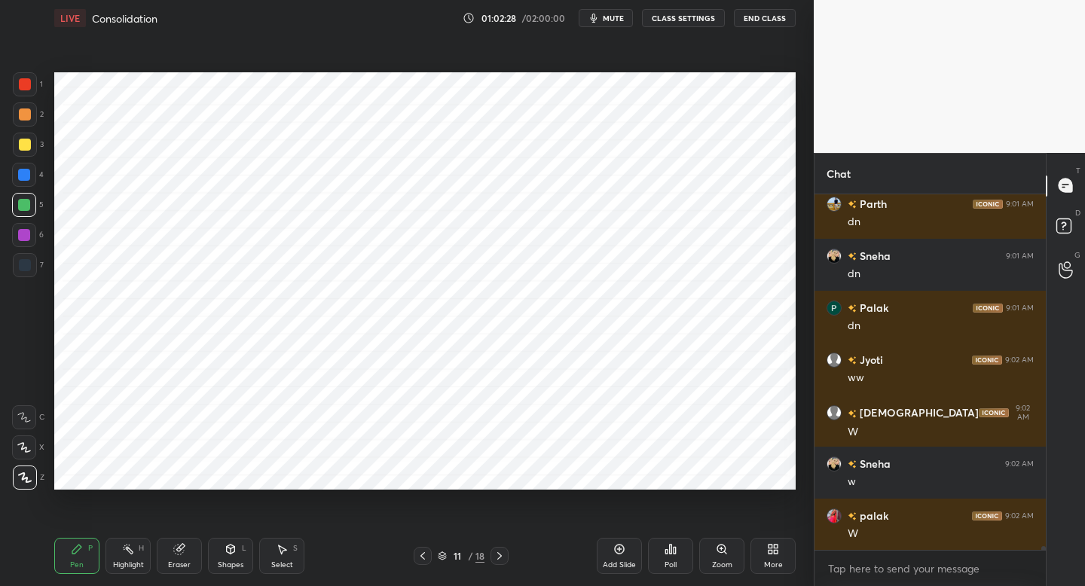
scroll to position [30895, 0]
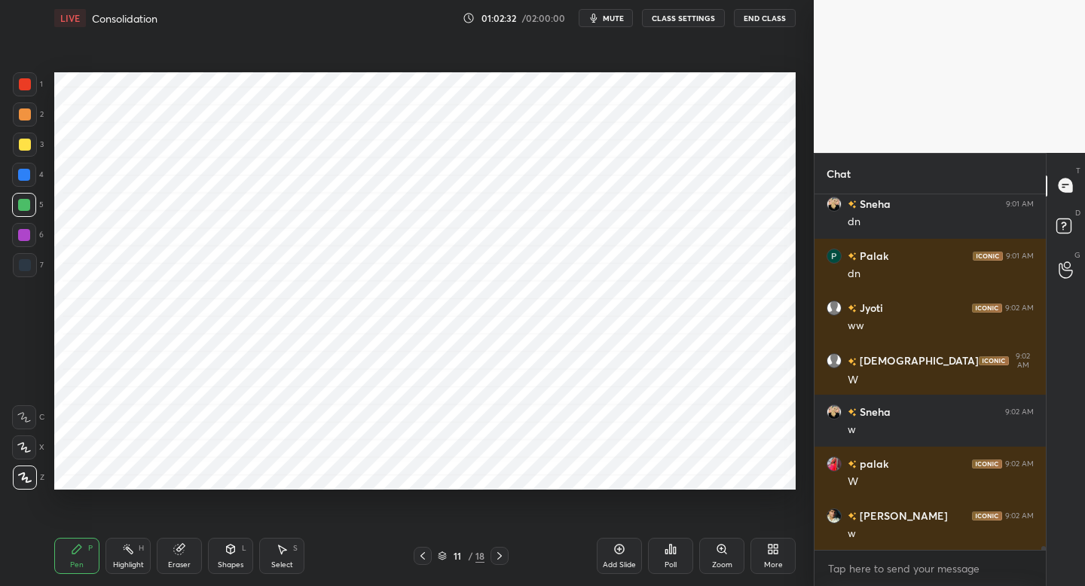
click at [613, 18] on span "mute" at bounding box center [613, 18] width 21 height 11
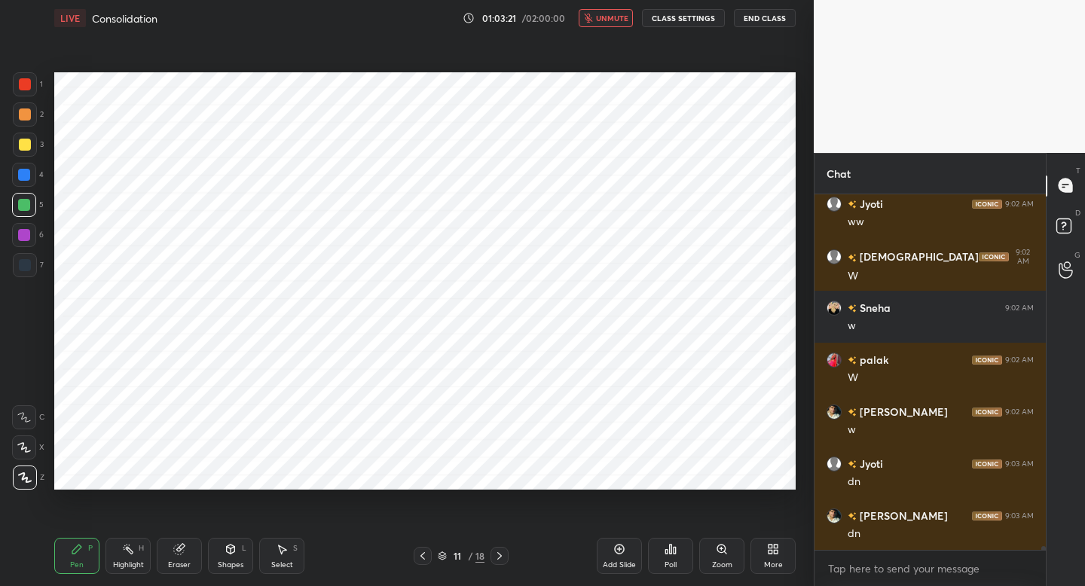
scroll to position [31051, 0]
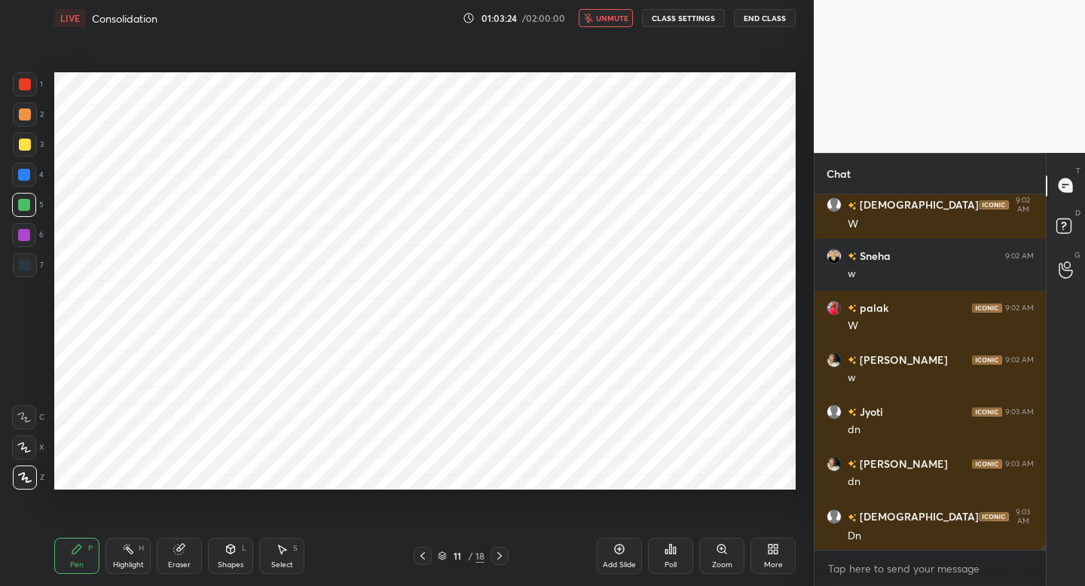
click at [613, 18] on span "unmute" at bounding box center [612, 18] width 32 height 11
click at [613, 18] on span "mute" at bounding box center [613, 18] width 21 height 11
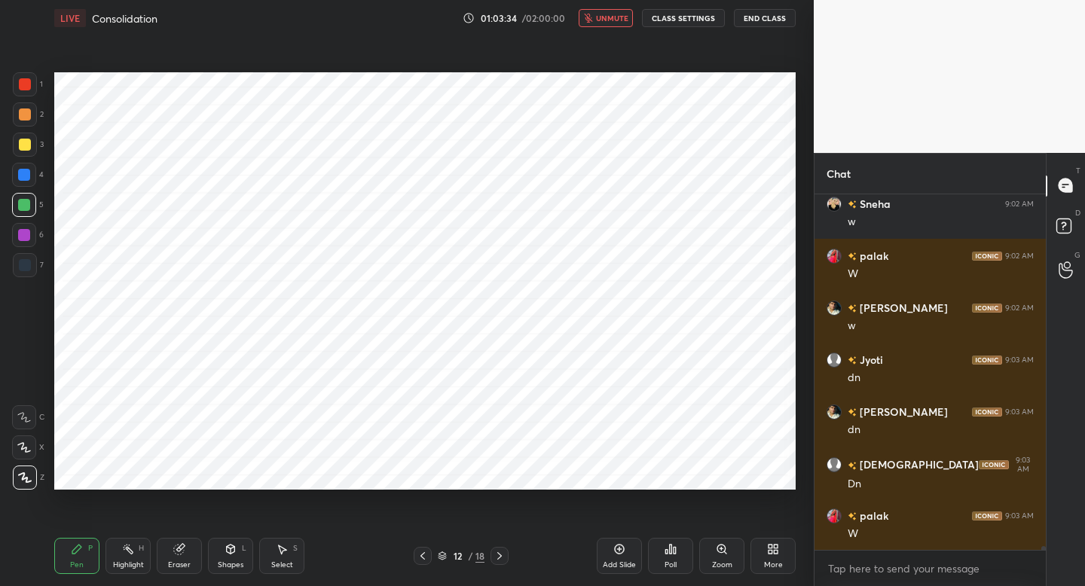
scroll to position [31155, 0]
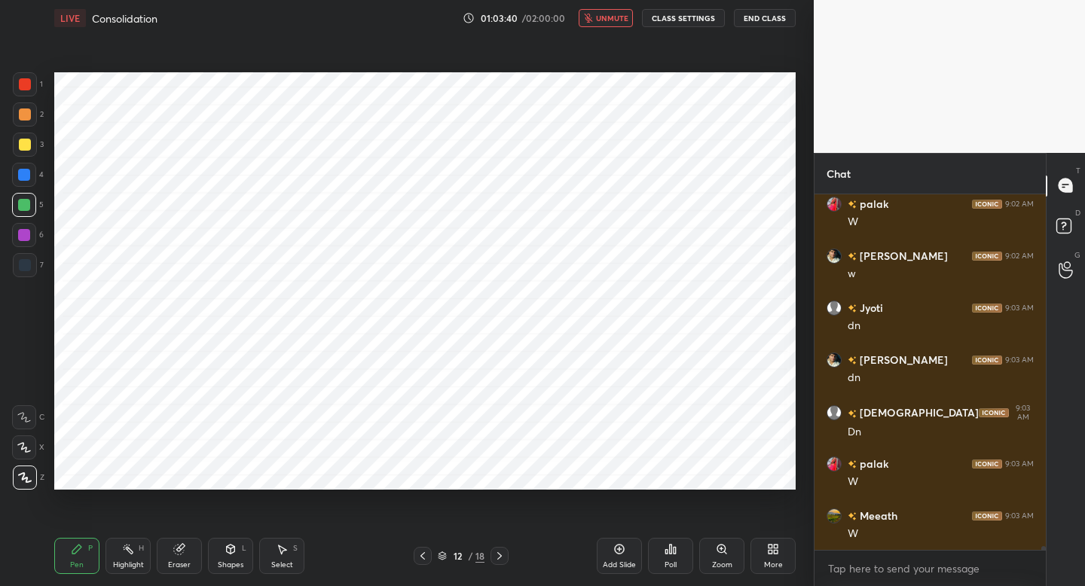
click at [613, 18] on span "unmute" at bounding box center [612, 18] width 32 height 11
click at [613, 18] on span "mute" at bounding box center [613, 18] width 21 height 11
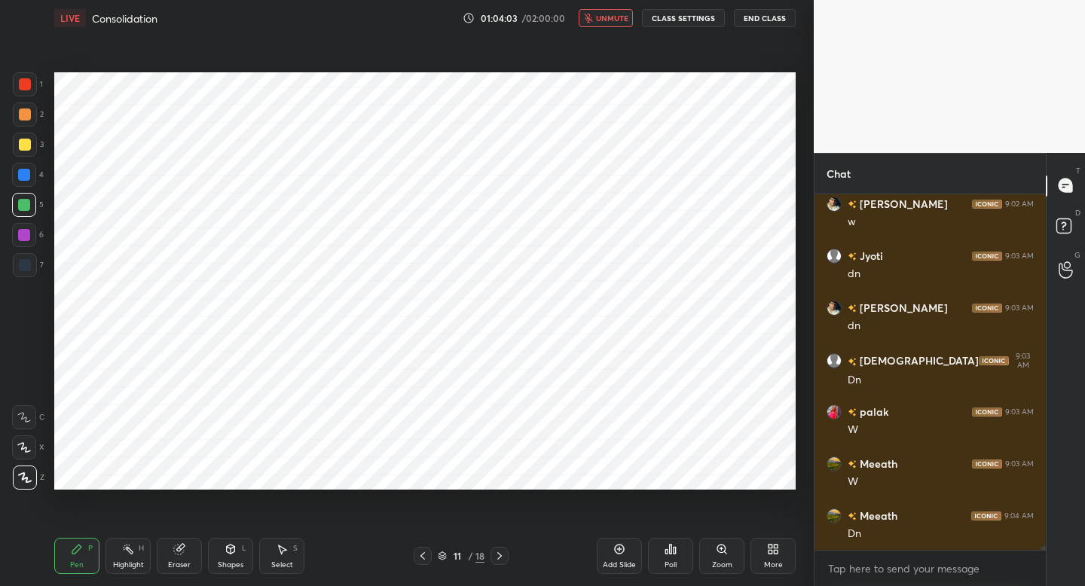
click at [613, 18] on span "unmute" at bounding box center [612, 18] width 32 height 11
click at [613, 18] on span "mute" at bounding box center [613, 18] width 21 height 11
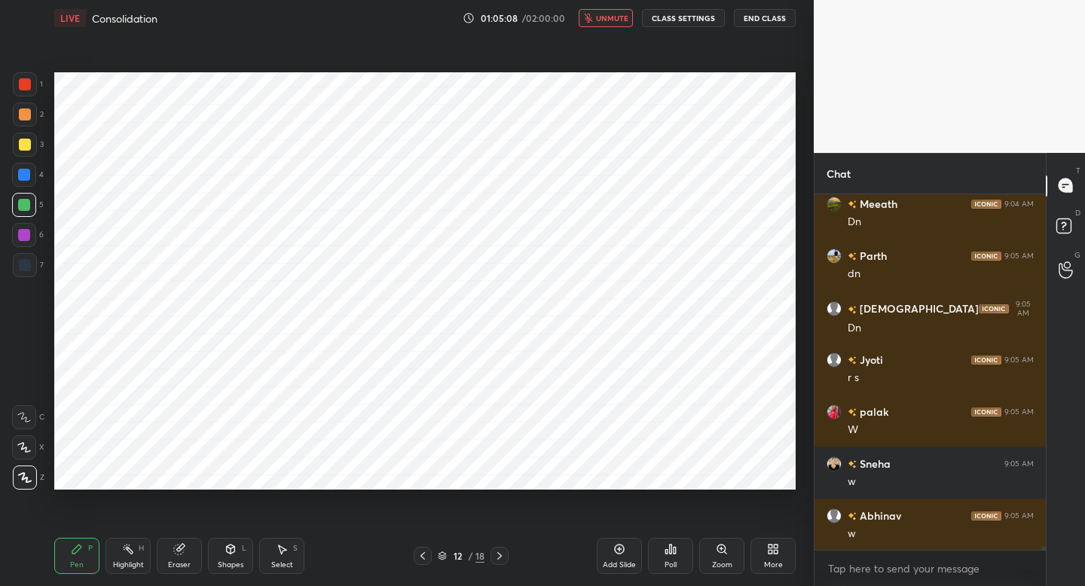
scroll to position [31623, 0]
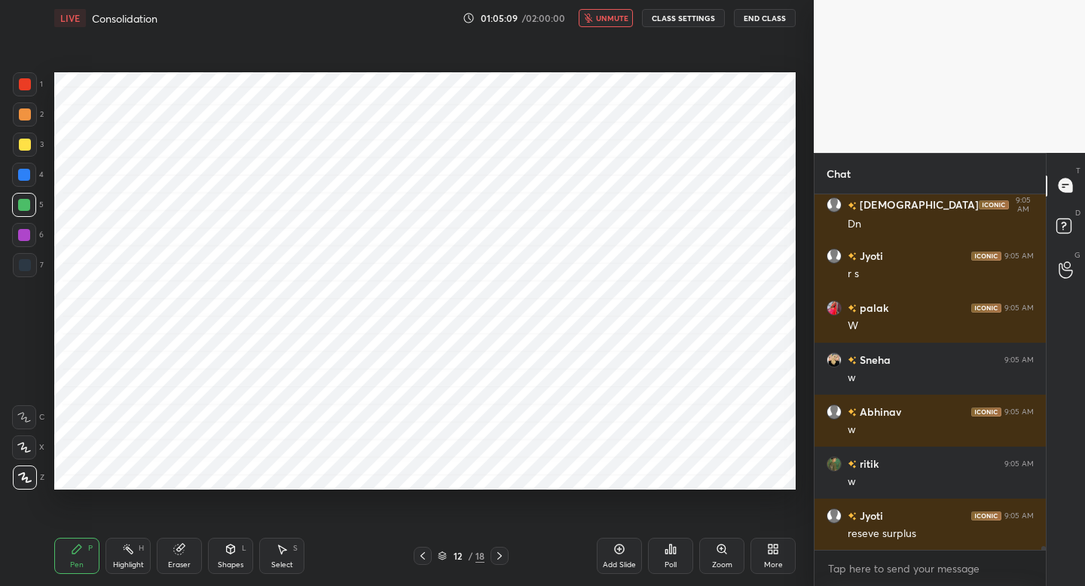
click at [613, 18] on span "unmute" at bounding box center [612, 18] width 32 height 11
click at [598, 20] on icon "button" at bounding box center [594, 18] width 7 height 9
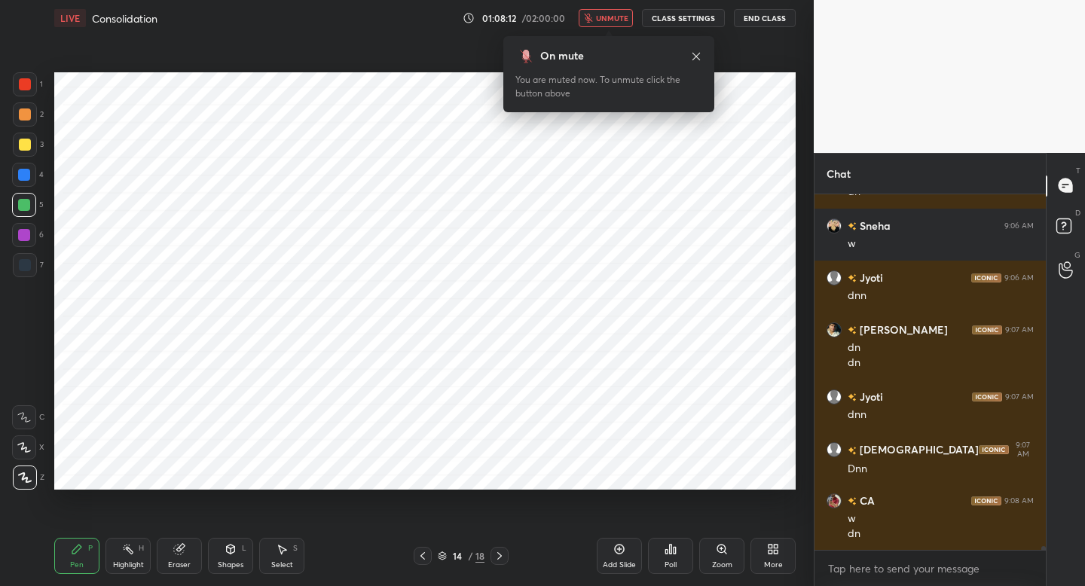
scroll to position [32240, 0]
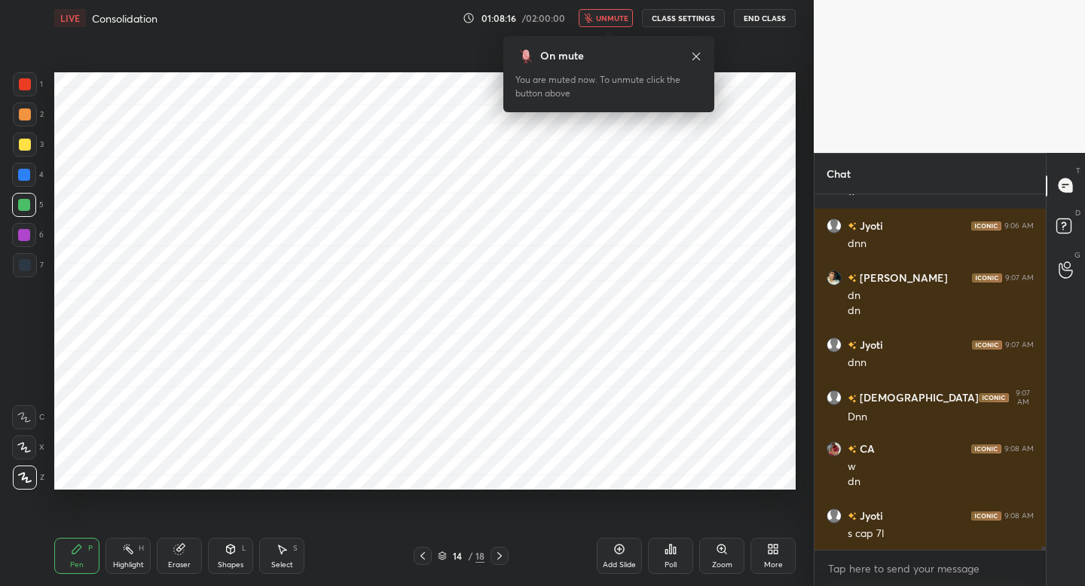
click at [598, 20] on button "unmute" at bounding box center [606, 18] width 54 height 18
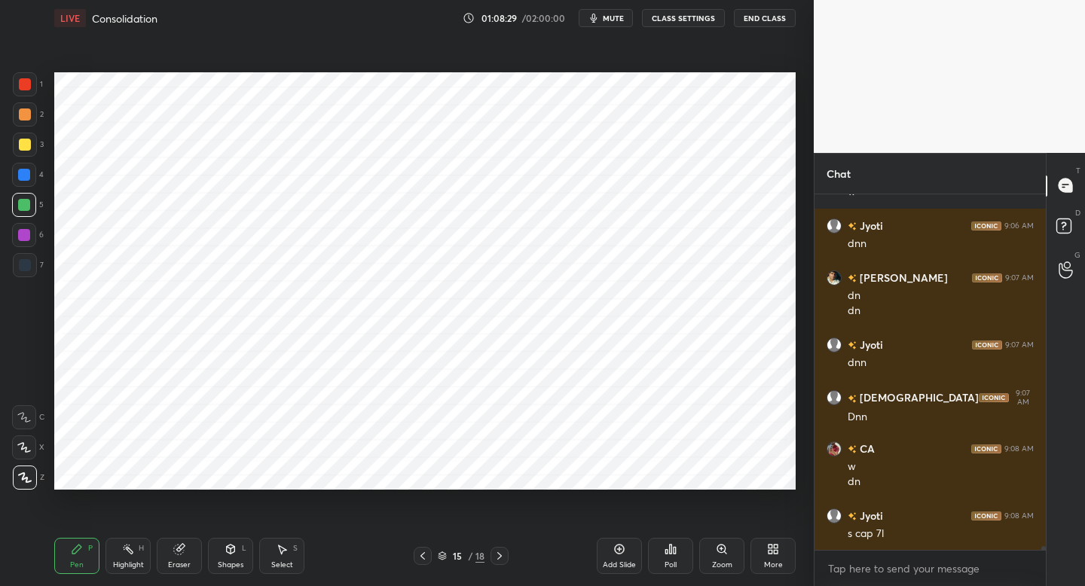
click at [598, 20] on icon "button" at bounding box center [594, 18] width 7 height 9
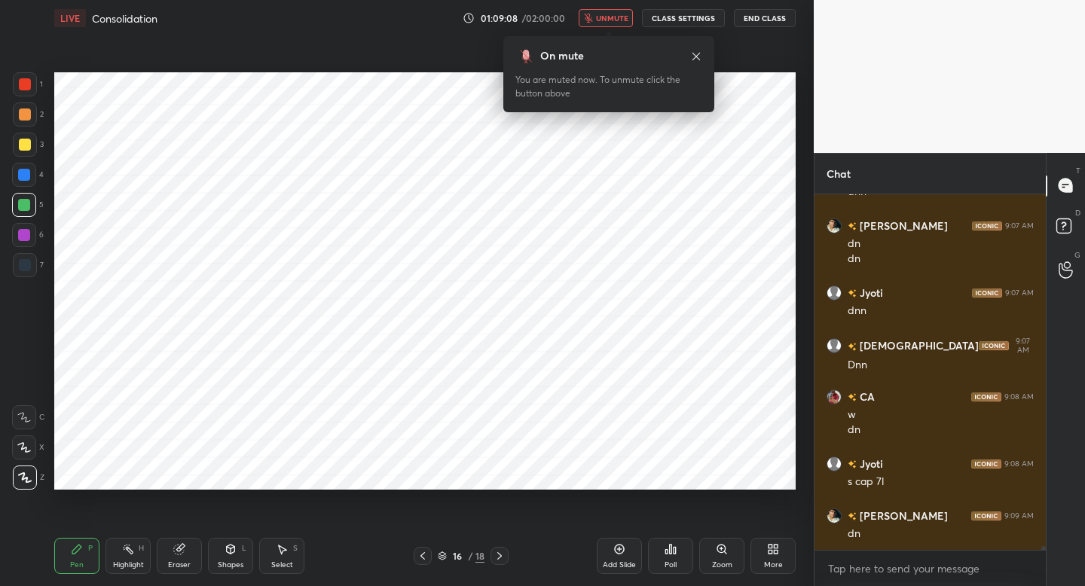
scroll to position [32344, 0]
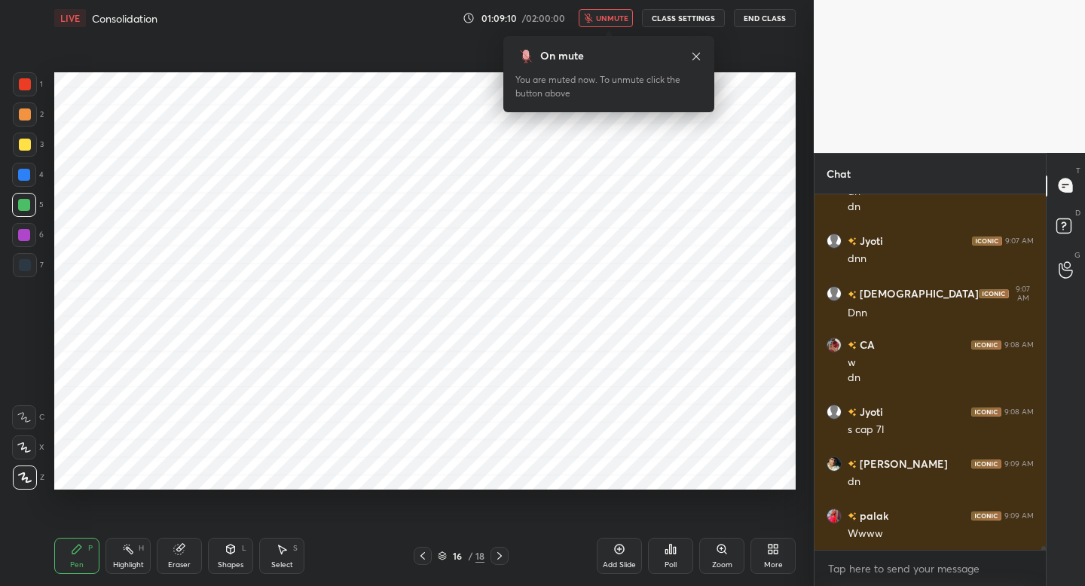
click at [598, 20] on button "unmute" at bounding box center [606, 18] width 54 height 18
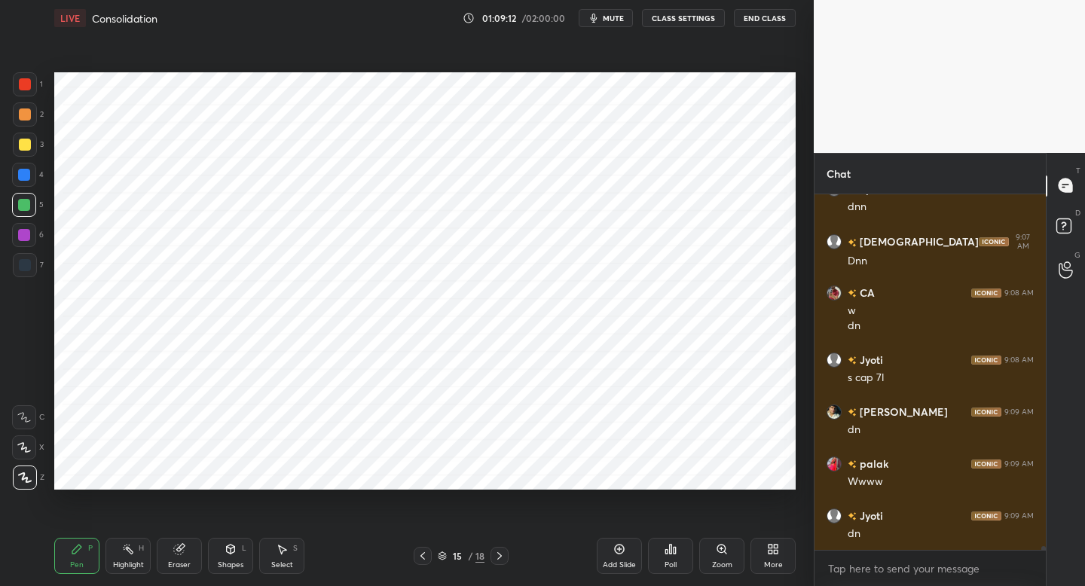
click at [598, 20] on icon "button" at bounding box center [594, 18] width 7 height 9
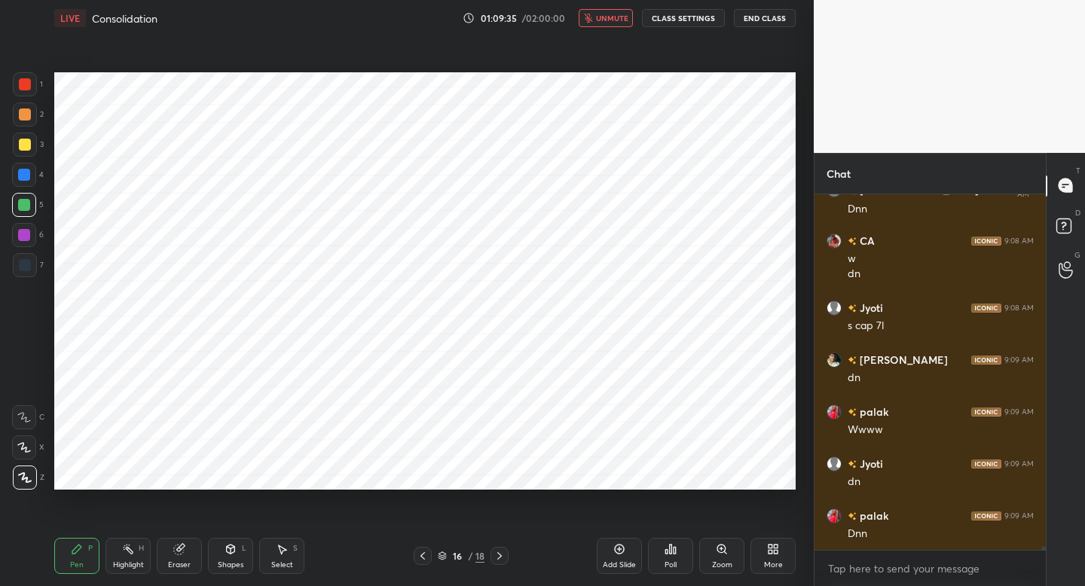
scroll to position [32514, 0]
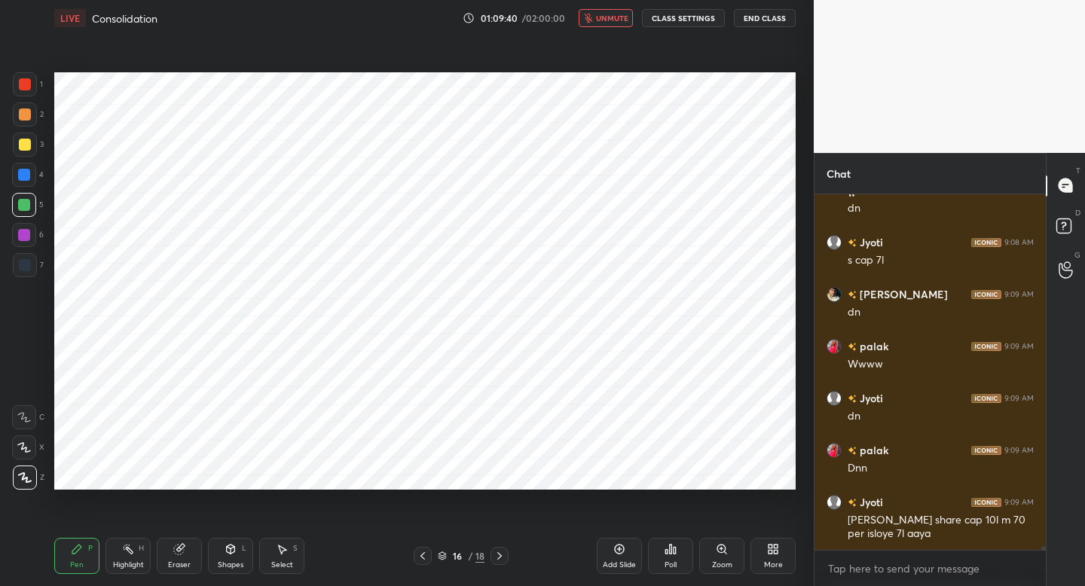
click at [598, 20] on button "unmute" at bounding box center [606, 18] width 54 height 18
click at [598, 20] on icon "button" at bounding box center [594, 18] width 7 height 9
click at [604, 20] on span "unmute" at bounding box center [612, 18] width 32 height 11
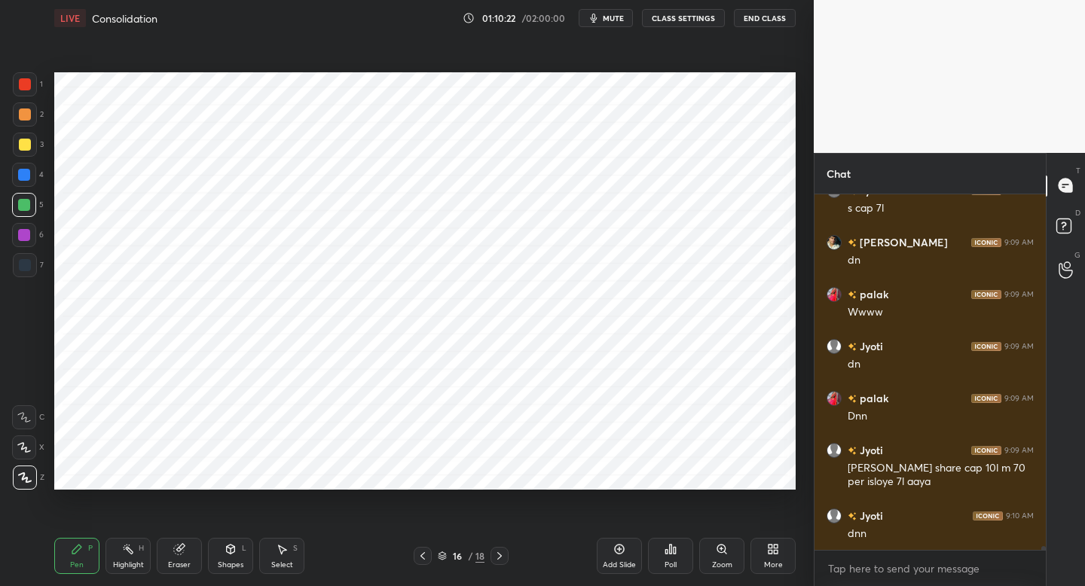
click at [604, 20] on button "mute" at bounding box center [606, 18] width 54 height 18
click at [604, 20] on span "unmute" at bounding box center [612, 18] width 32 height 11
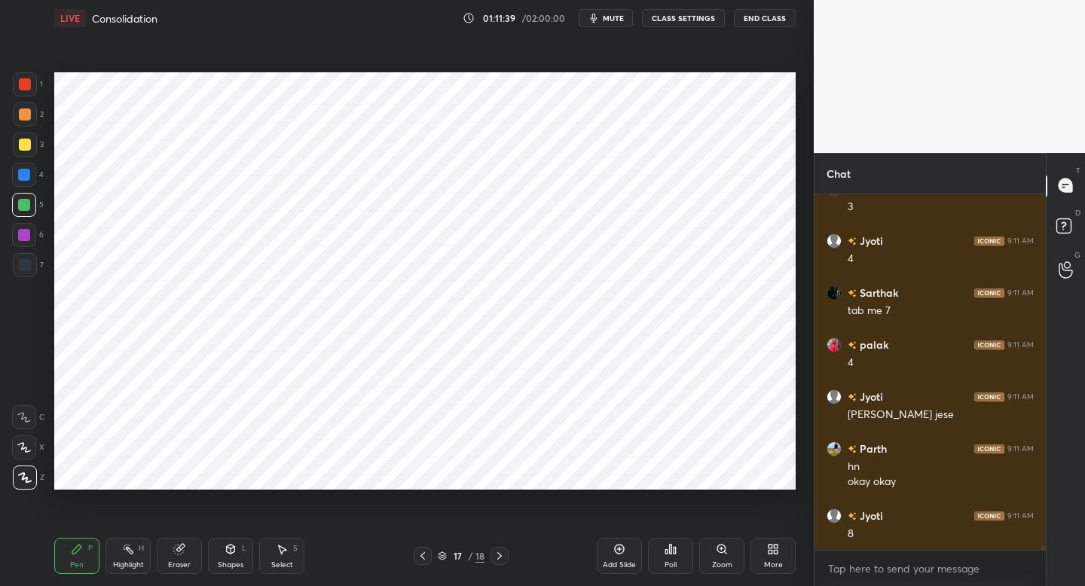
scroll to position [33361, 0]
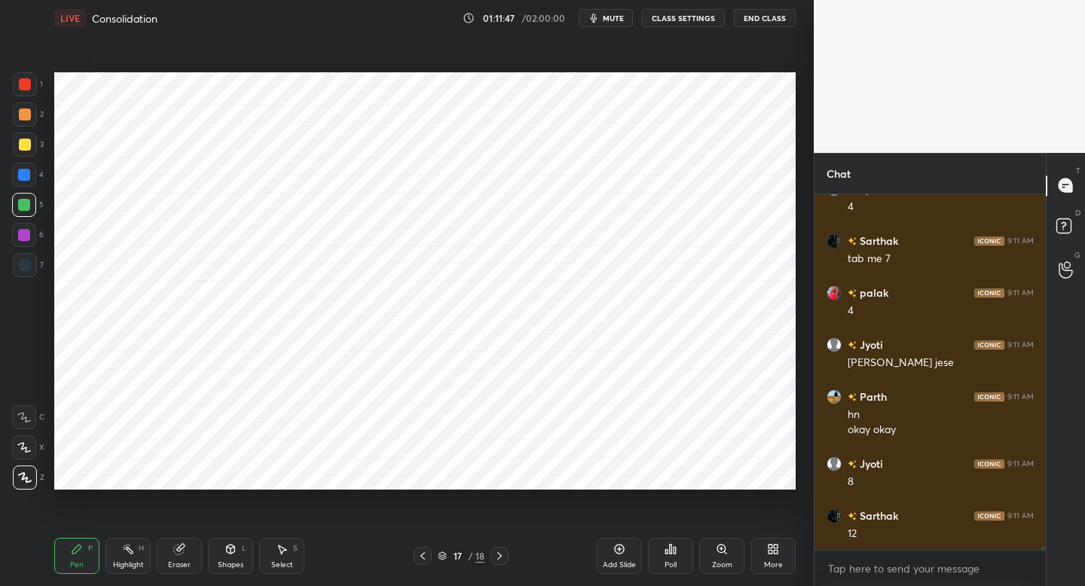
click at [617, 20] on span "mute" at bounding box center [613, 18] width 21 height 11
click at [617, 20] on span "unmute" at bounding box center [612, 18] width 32 height 11
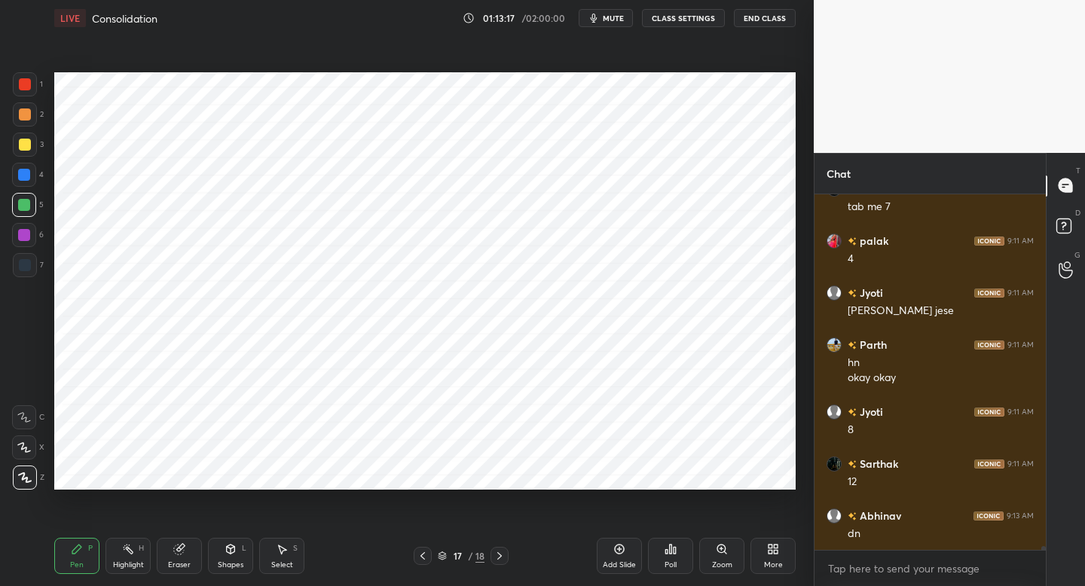
scroll to position [33465, 0]
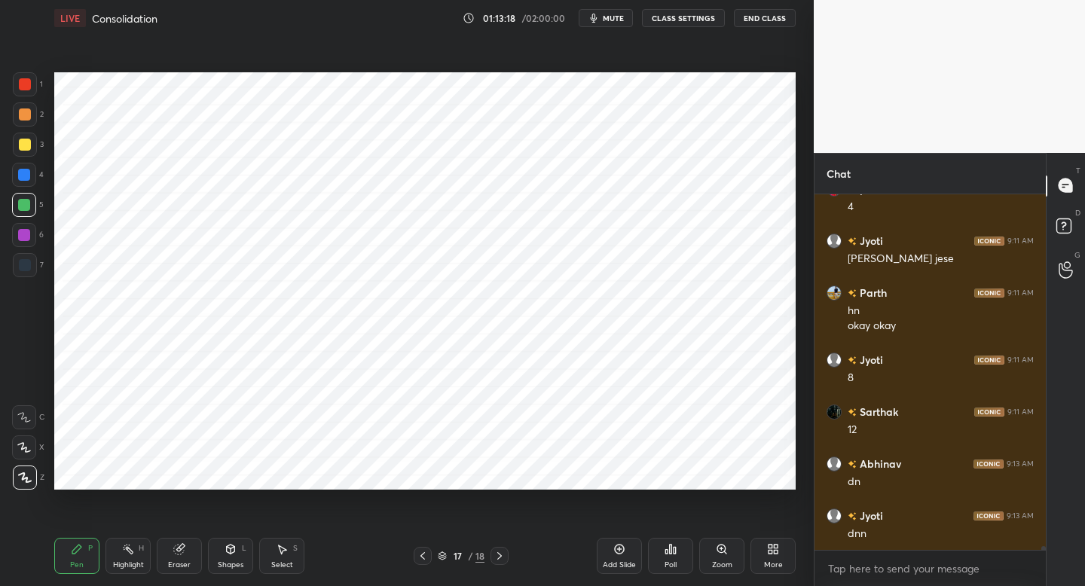
click at [779, 557] on div "More" at bounding box center [772, 556] width 45 height 36
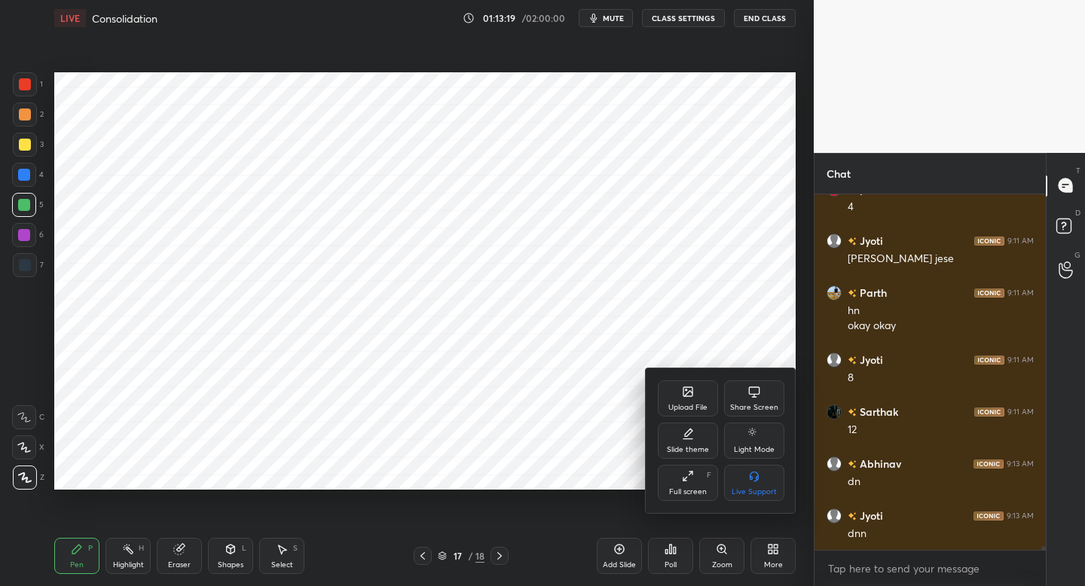
click at [686, 393] on icon at bounding box center [687, 391] width 9 height 9
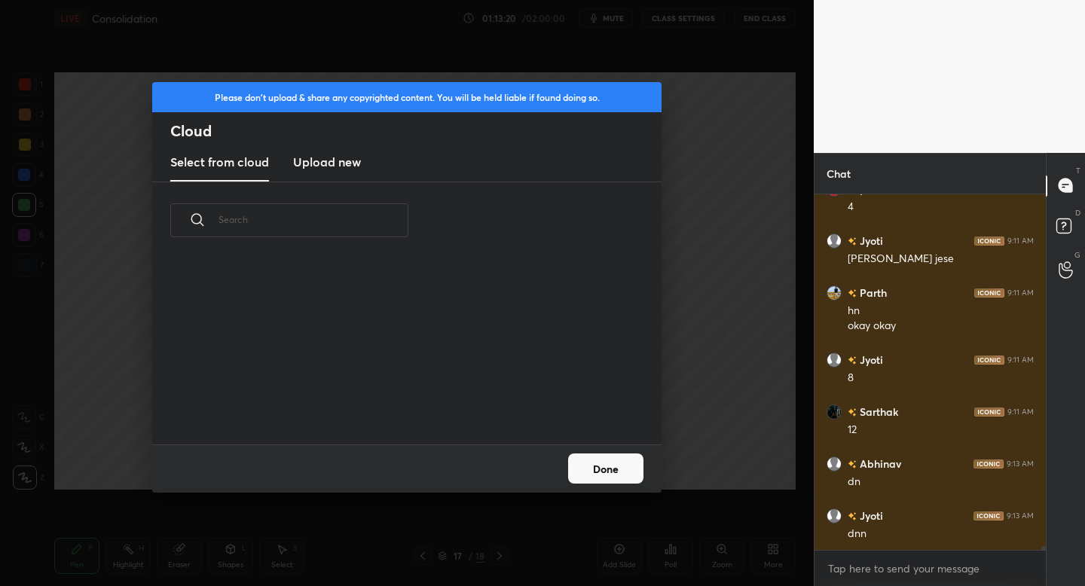
scroll to position [185, 484]
click at [335, 176] on new "Upload new" at bounding box center [327, 163] width 68 height 38
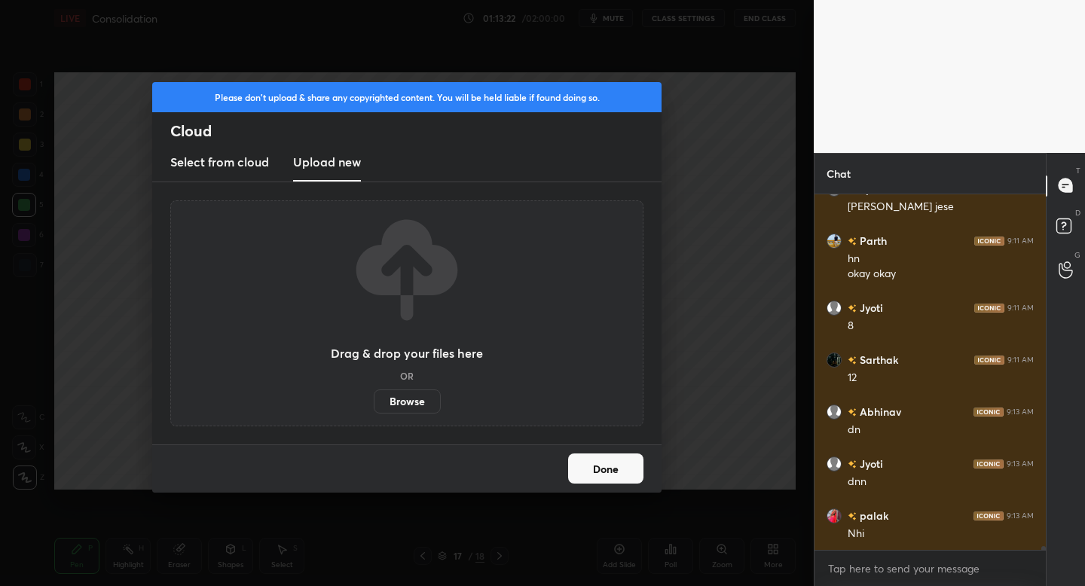
click at [408, 404] on label "Browse" at bounding box center [407, 402] width 67 height 24
click at [374, 404] on input "Browse" at bounding box center [374, 402] width 0 height 24
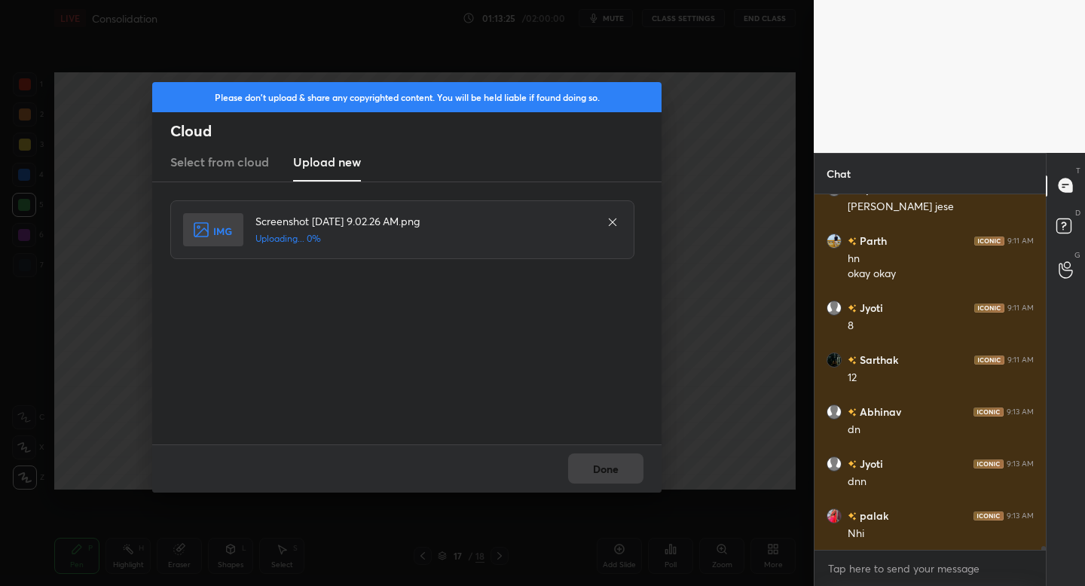
scroll to position [33569, 0]
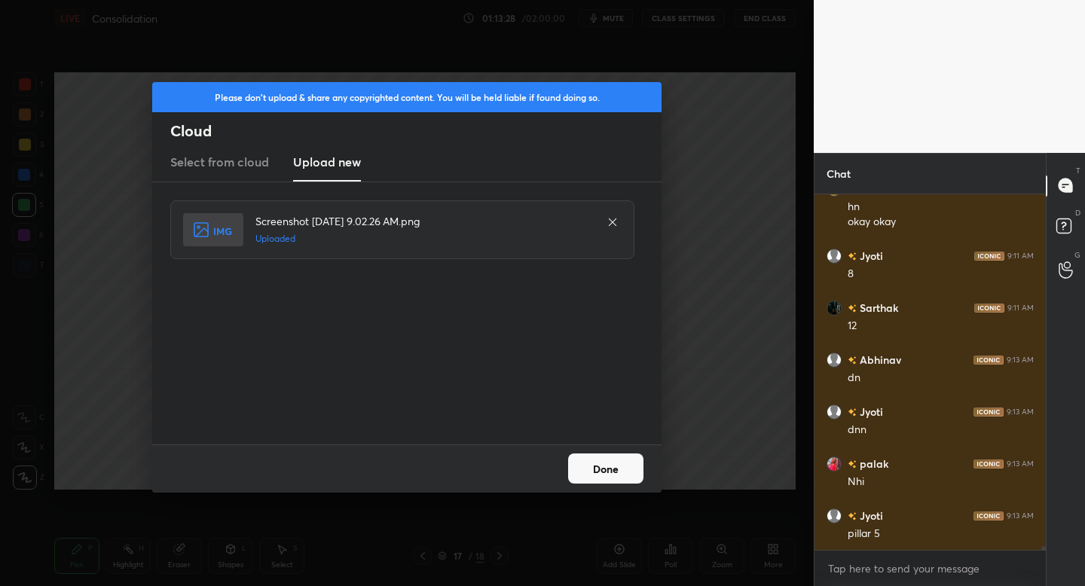
click at [603, 463] on button "Done" at bounding box center [605, 469] width 75 height 30
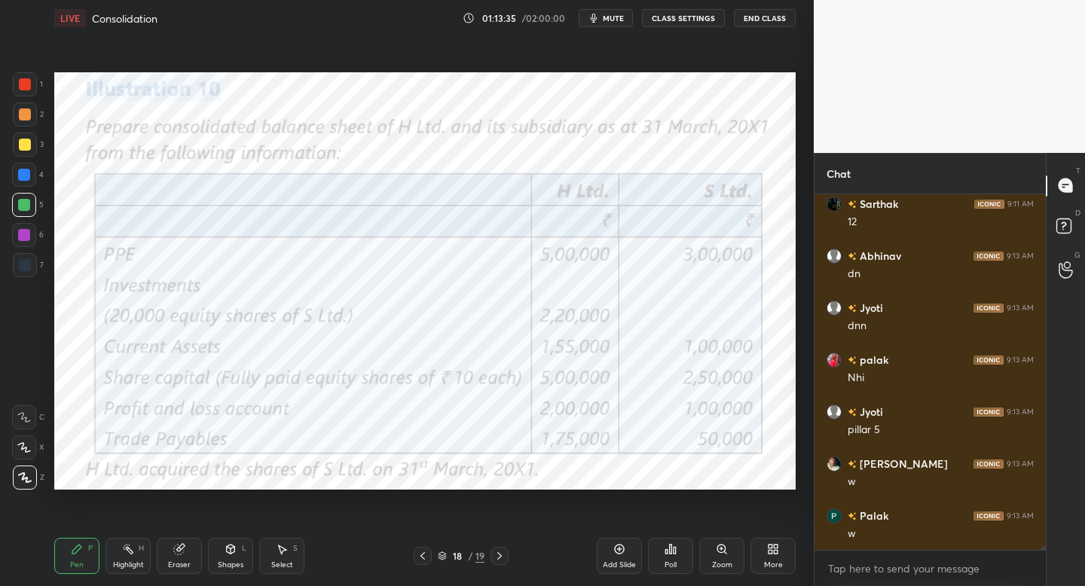
scroll to position [33725, 0]
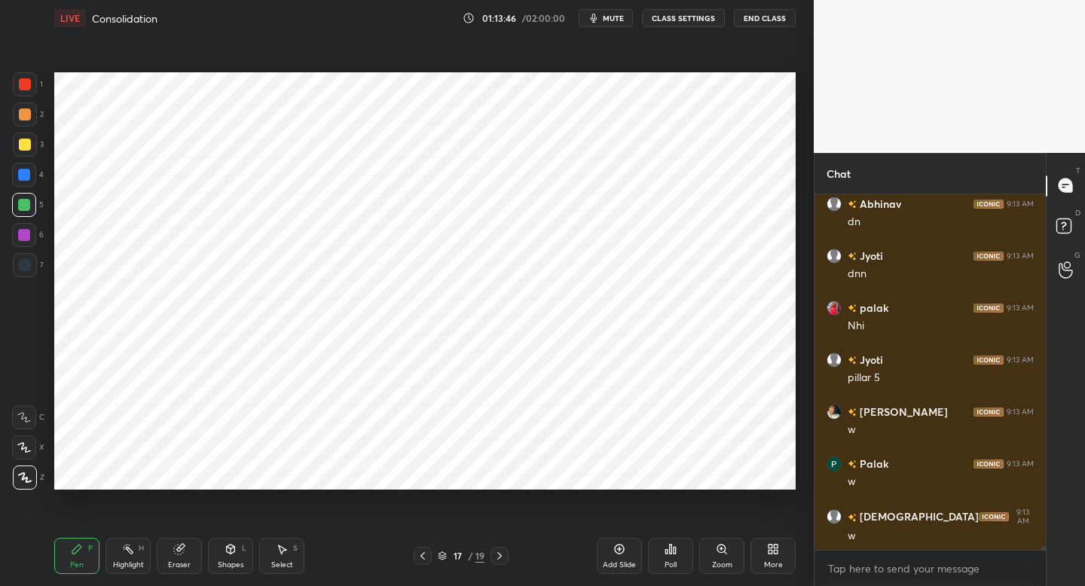
click at [604, 16] on button "mute" at bounding box center [606, 18] width 54 height 18
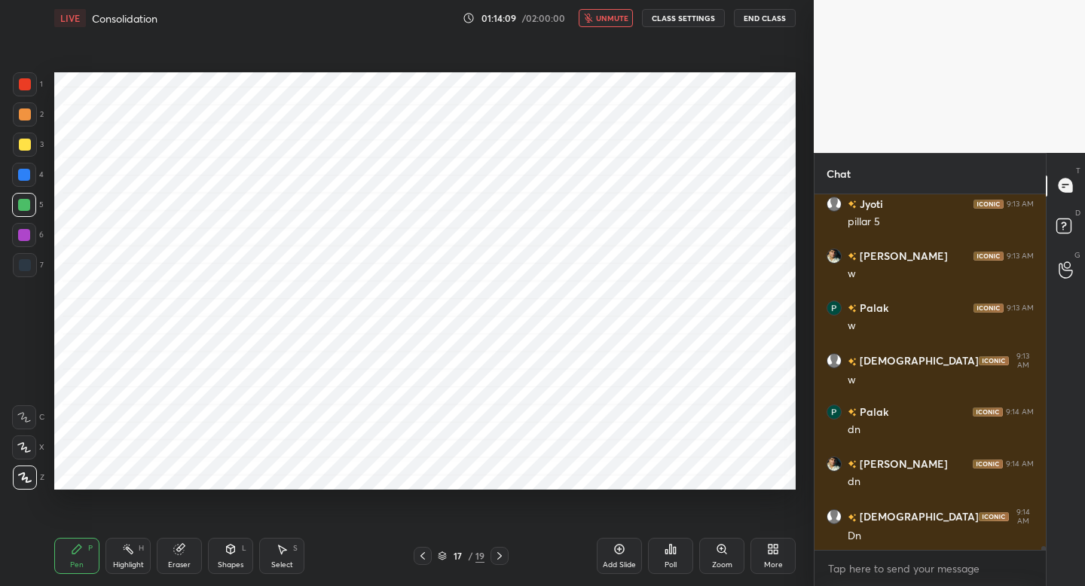
scroll to position [33933, 0]
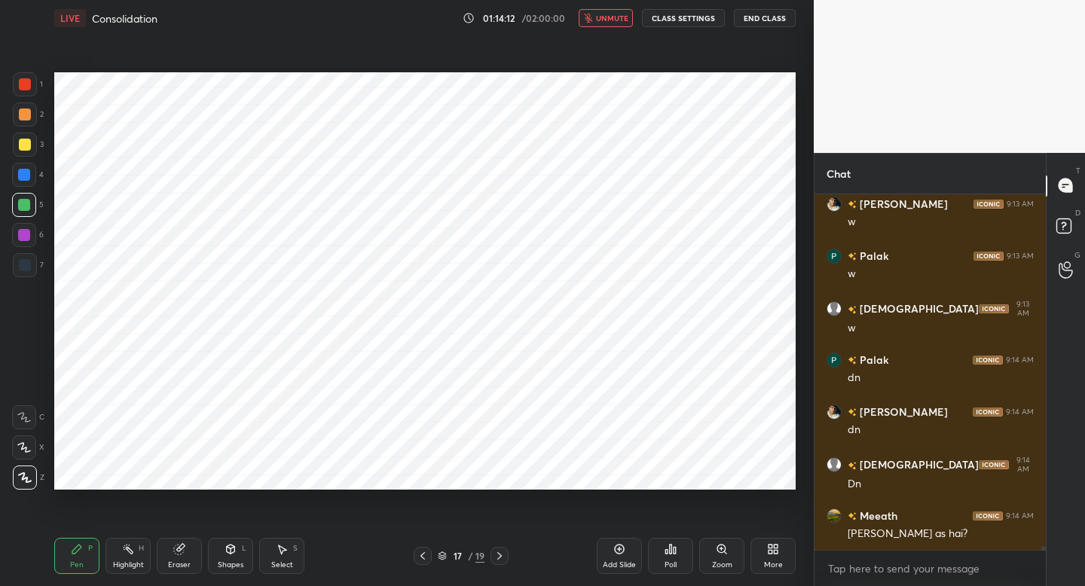
click at [604, 16] on span "unmute" at bounding box center [612, 18] width 32 height 11
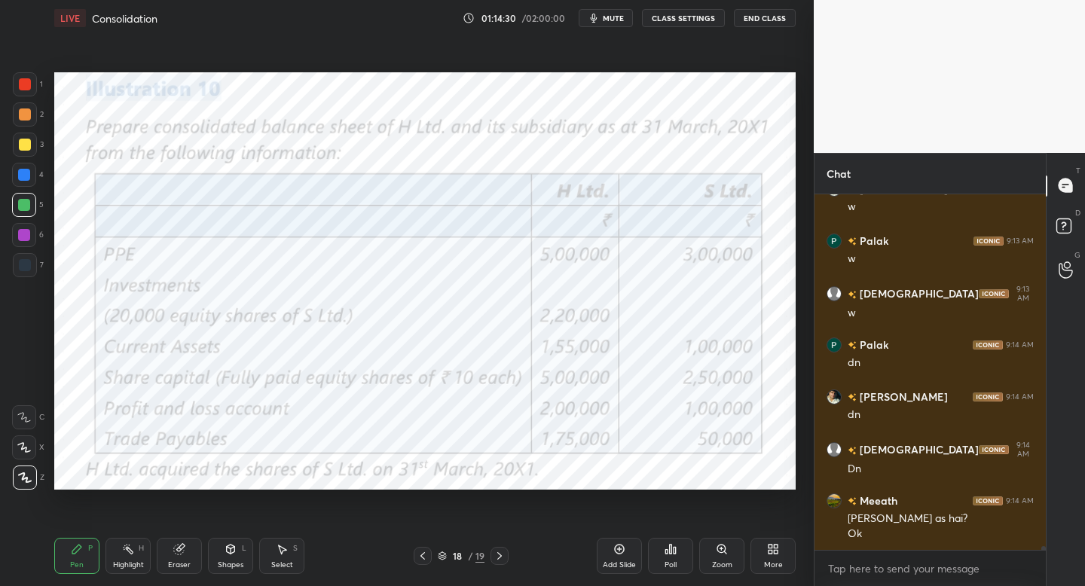
click at [238, 556] on div "Shapes L" at bounding box center [230, 556] width 45 height 36
click at [75, 549] on icon at bounding box center [76, 549] width 9 height 9
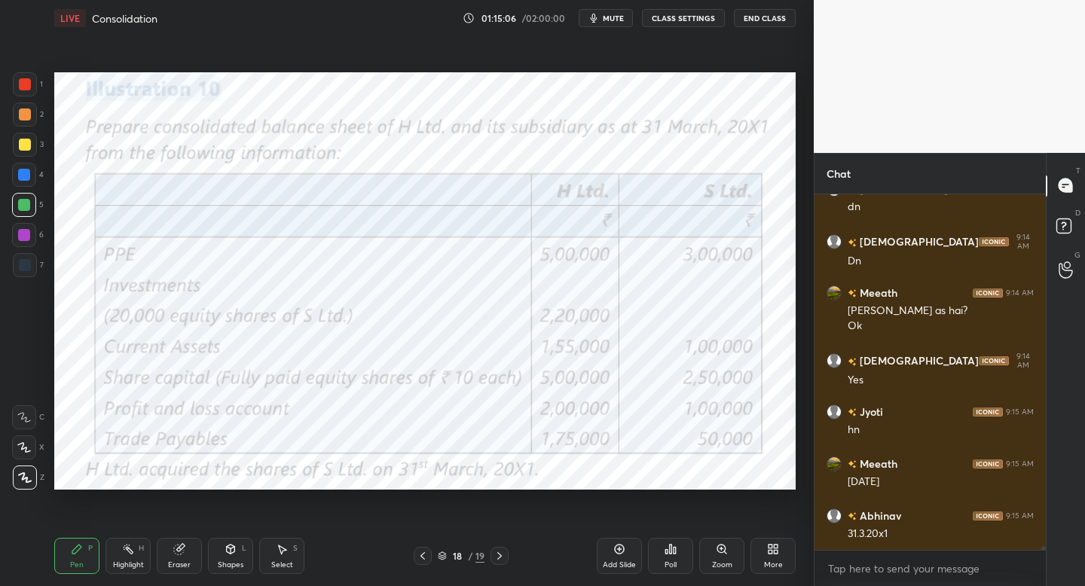
scroll to position [34208, 0]
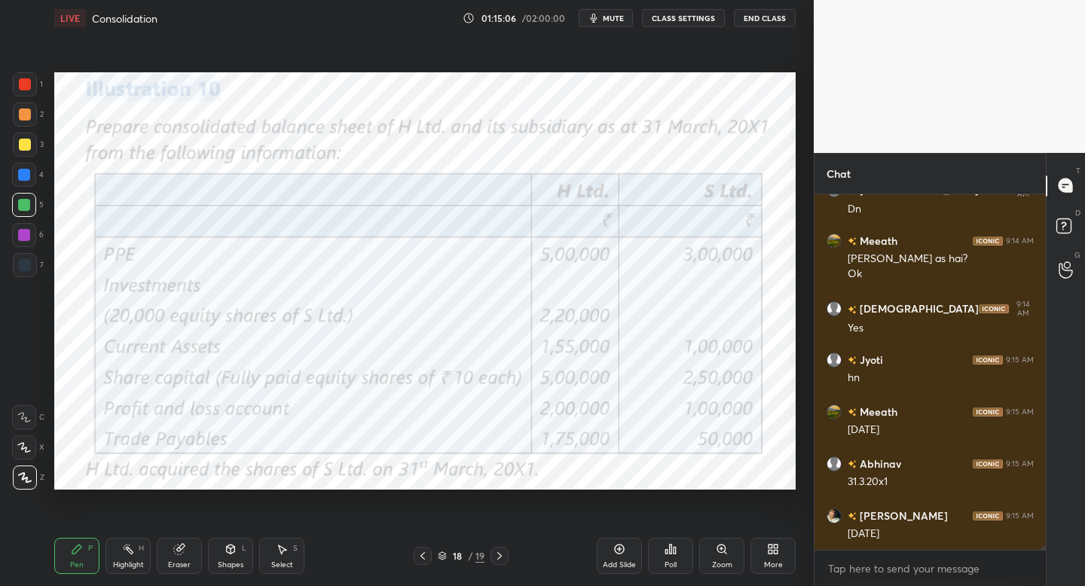
click at [552, 491] on div "Setting up your live class Poll for secs No correct answer Start poll" at bounding box center [425, 281] width 754 height 490
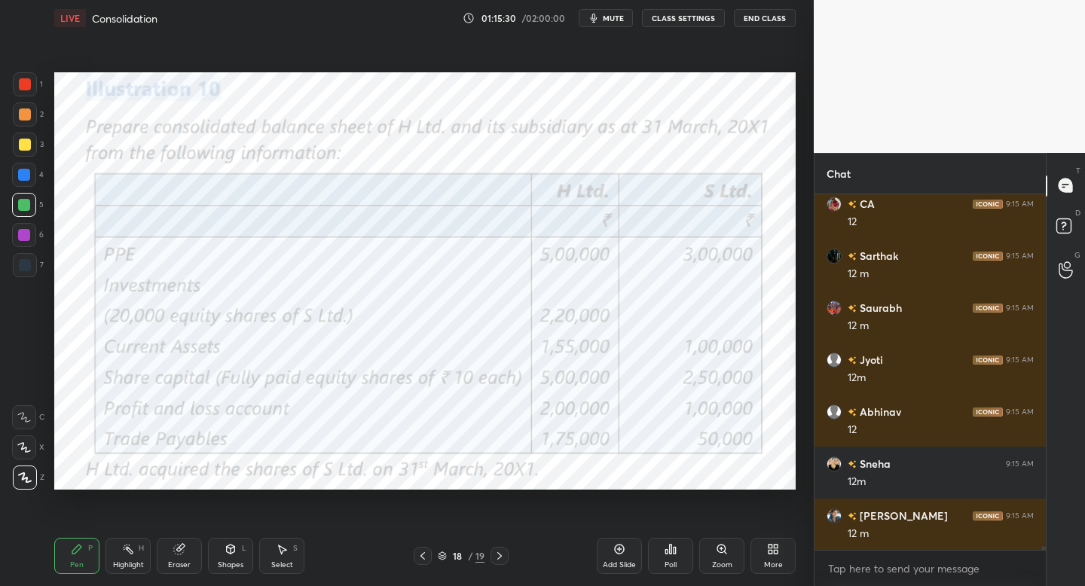
scroll to position [35456, 0]
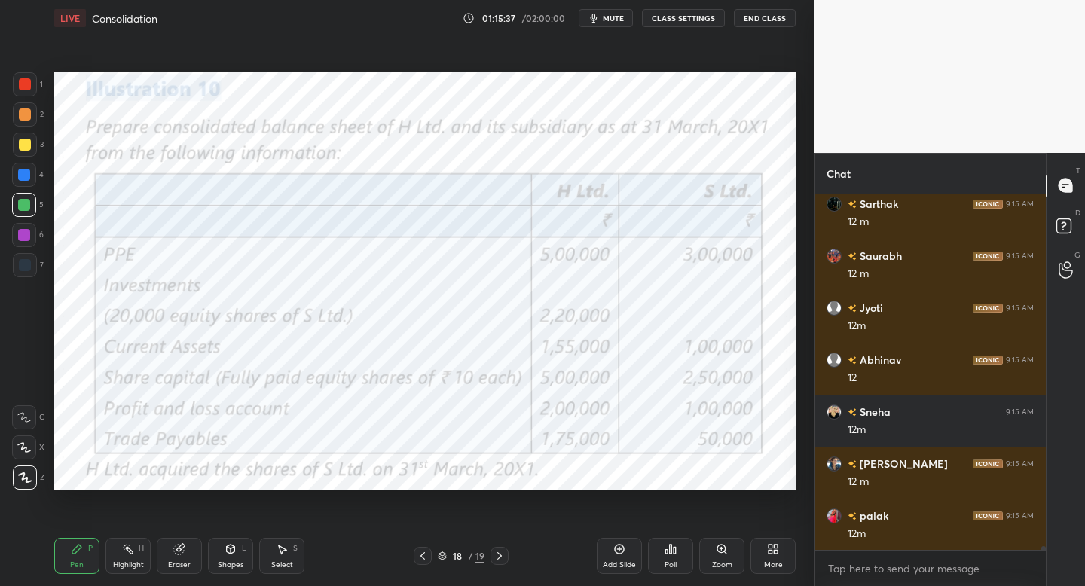
click at [622, 542] on div "Add Slide" at bounding box center [619, 556] width 45 height 36
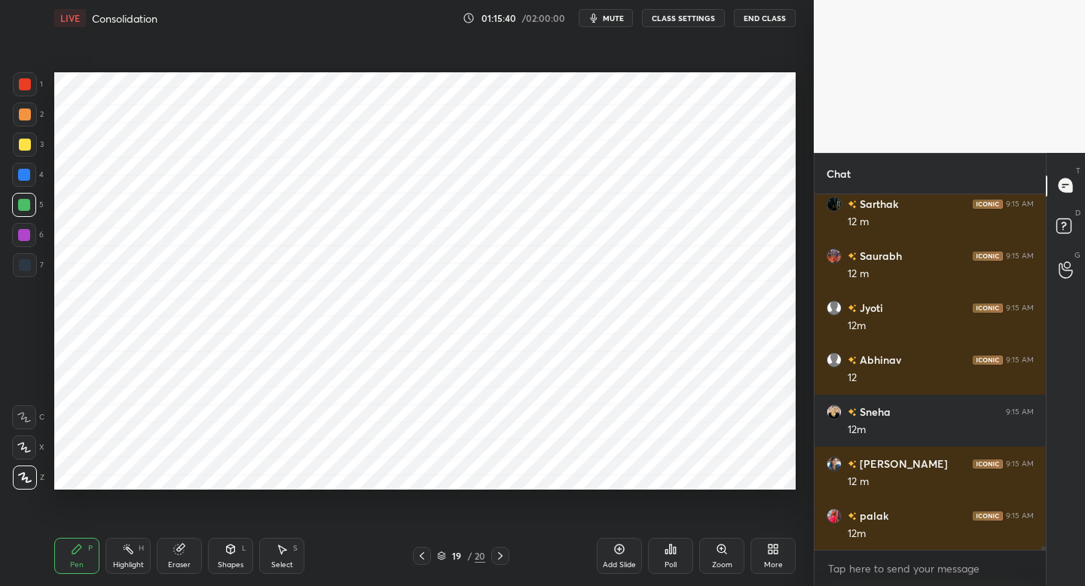
click at [26, 283] on div "1 2 3 4 5 6 7 C X Z C X Z E E Erase all H H" at bounding box center [24, 280] width 48 height 417
click at [29, 274] on div at bounding box center [25, 265] width 24 height 24
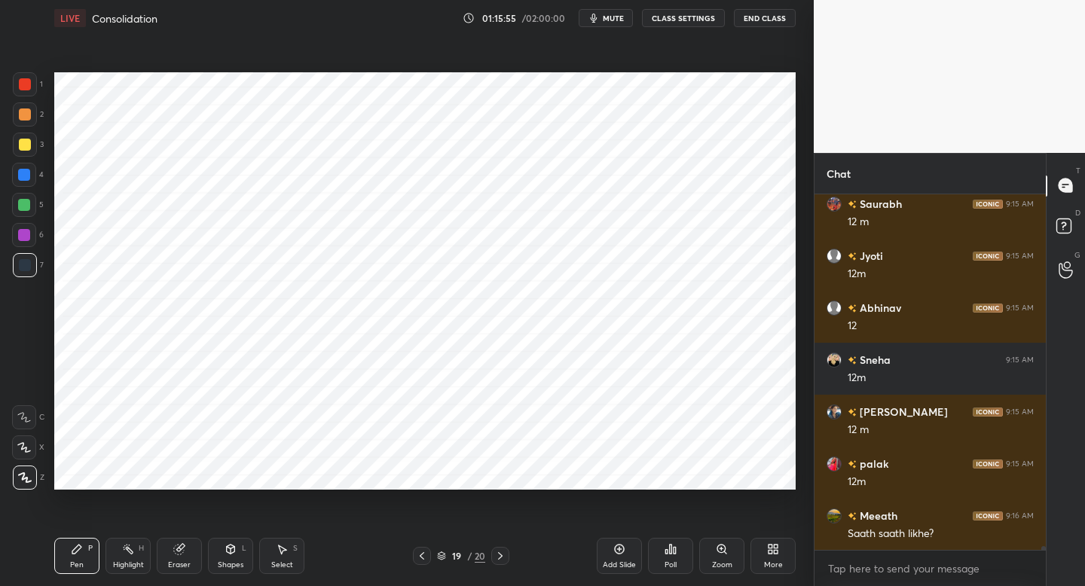
click at [25, 90] on div at bounding box center [25, 84] width 12 height 12
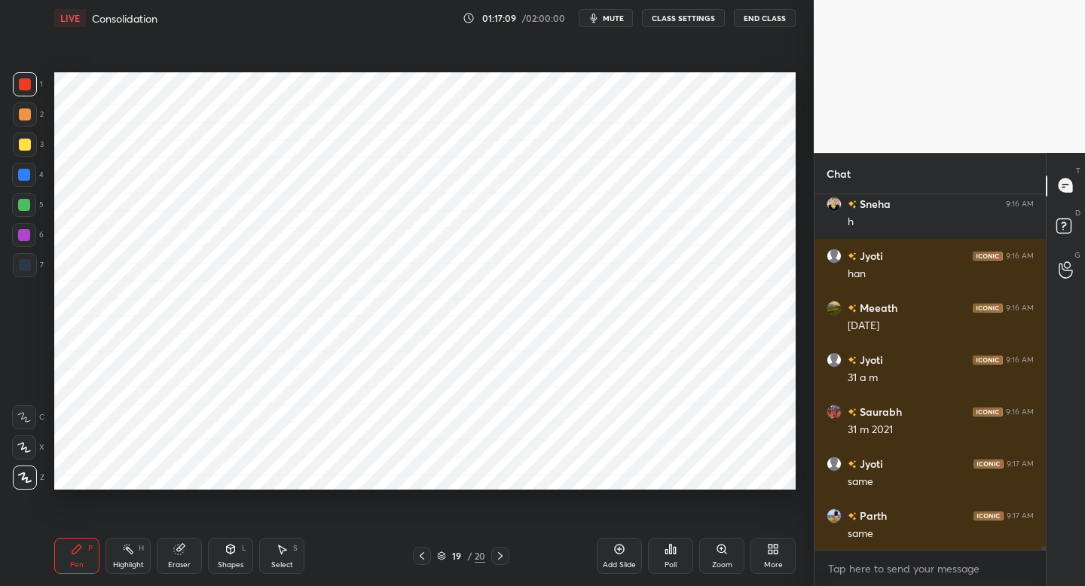
scroll to position [36028, 0]
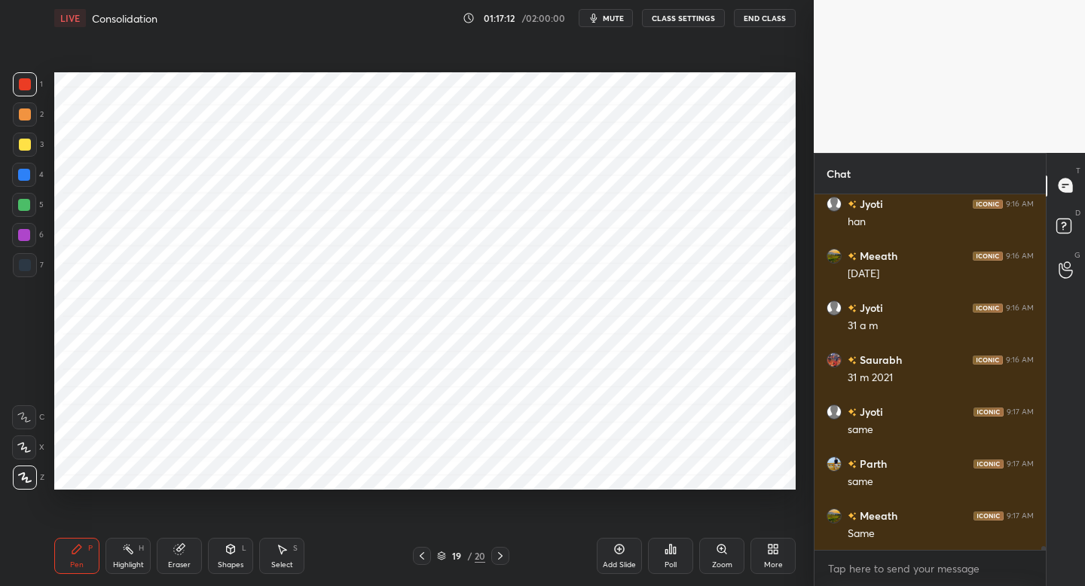
click at [26, 278] on div "7" at bounding box center [28, 268] width 31 height 30
click at [420, 557] on icon at bounding box center [422, 556] width 12 height 12
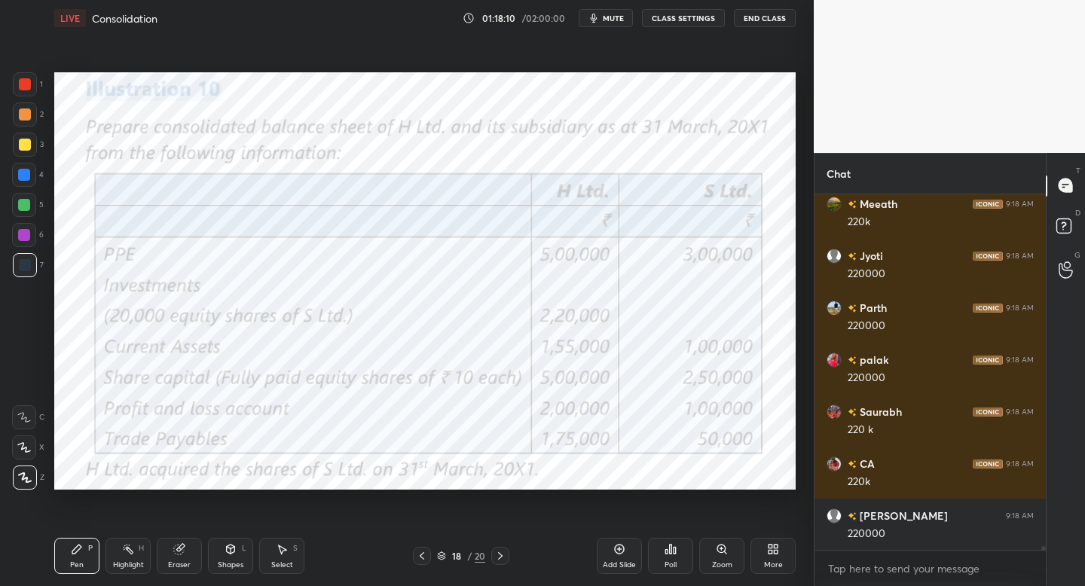
scroll to position [36652, 0]
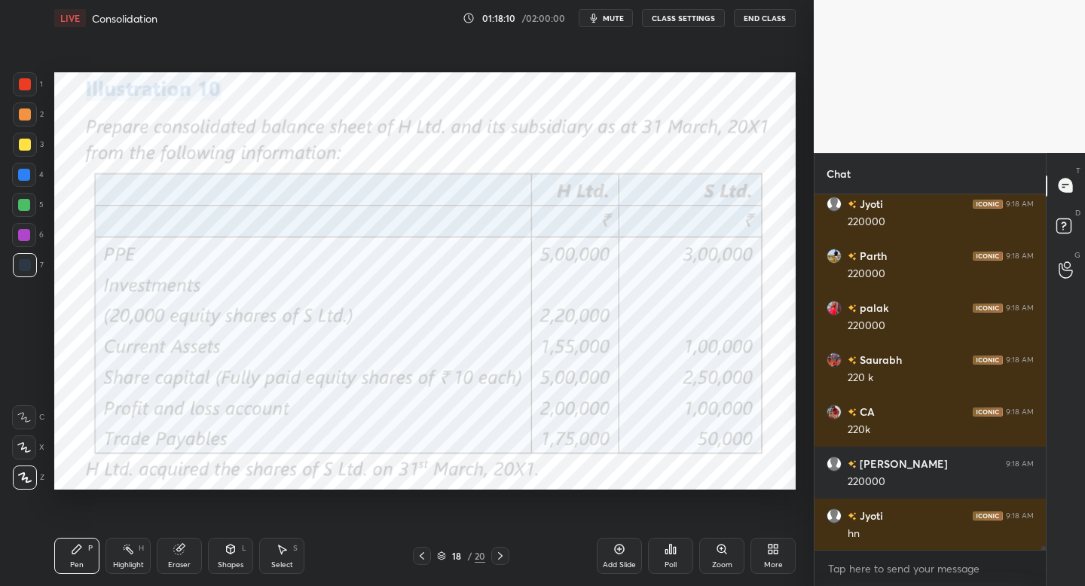
click at [501, 558] on icon at bounding box center [500, 556] width 12 height 12
click at [0, 0] on html "1 2 3 4 5 6 7 C X Z C X Z E E Erase all H H LIVE Consolidation 01:18:24 / 02:00…" at bounding box center [542, 0] width 1085 height 0
click at [495, 555] on icon at bounding box center [500, 556] width 12 height 12
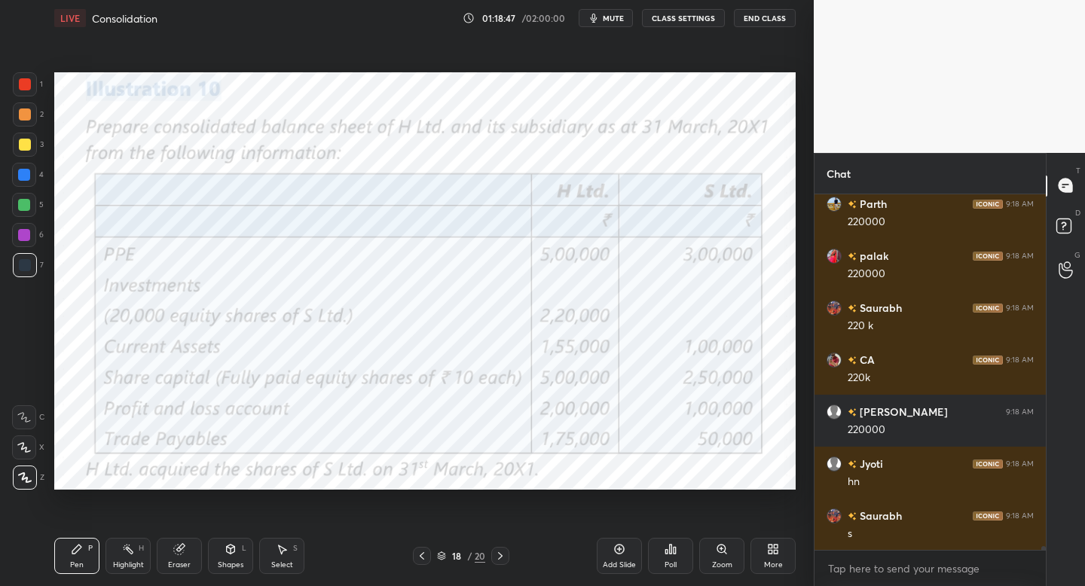
scroll to position [36756, 0]
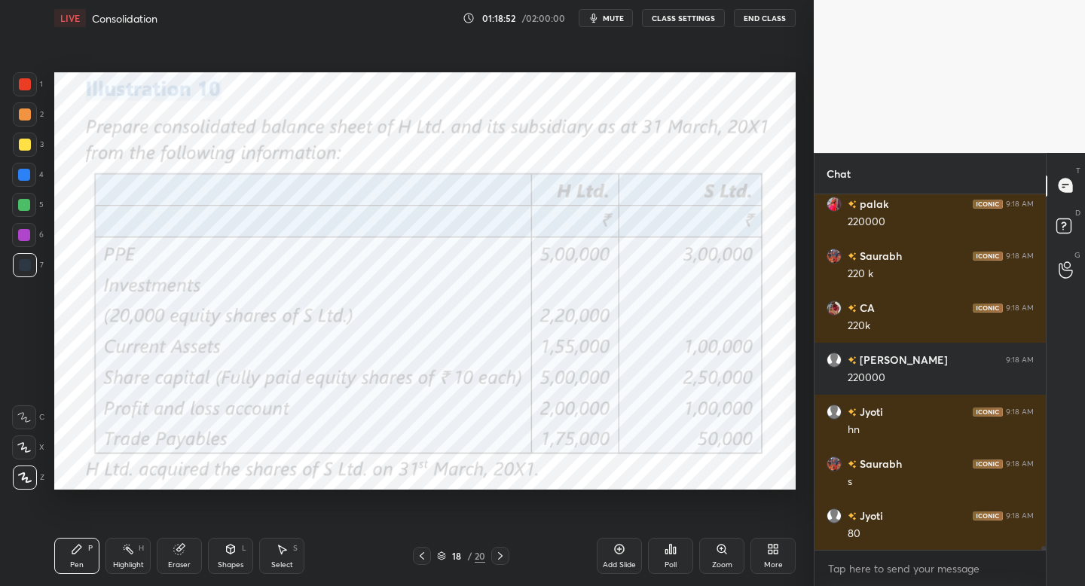
click at [500, 560] on div at bounding box center [500, 556] width 18 height 18
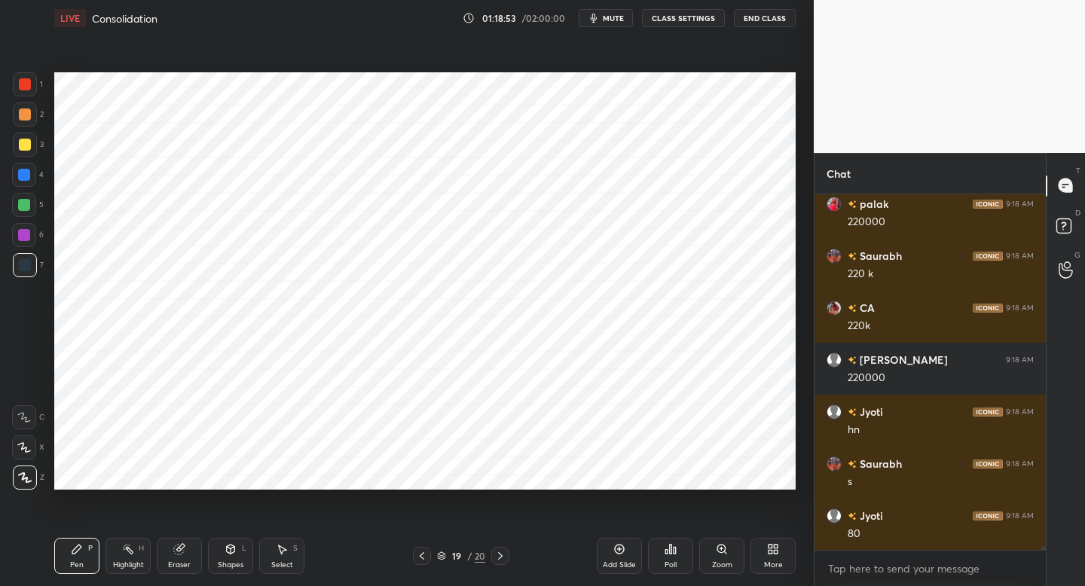
click at [613, 554] on div "Add Slide" at bounding box center [619, 556] width 45 height 36
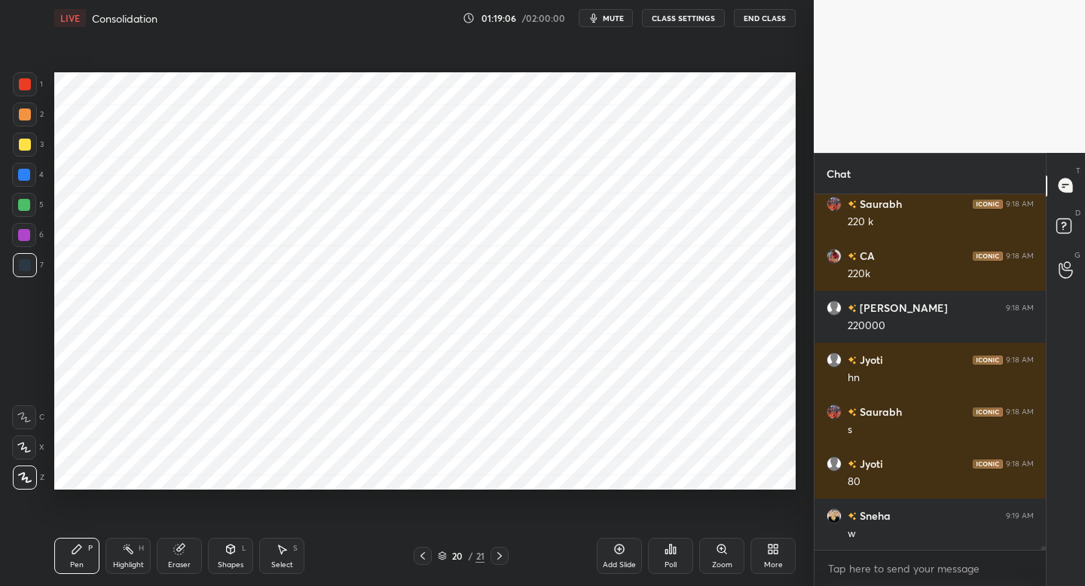
scroll to position [36859, 0]
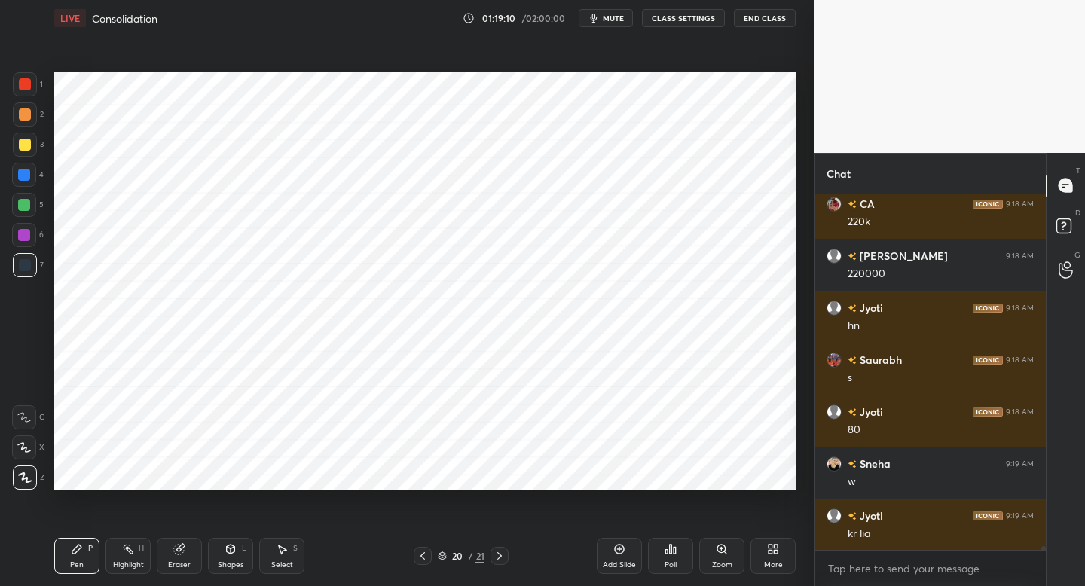
click at [23, 90] on div at bounding box center [25, 84] width 24 height 24
click at [231, 544] on icon at bounding box center [231, 549] width 12 height 12
click at [83, 550] on div "Pen P" at bounding box center [76, 556] width 45 height 36
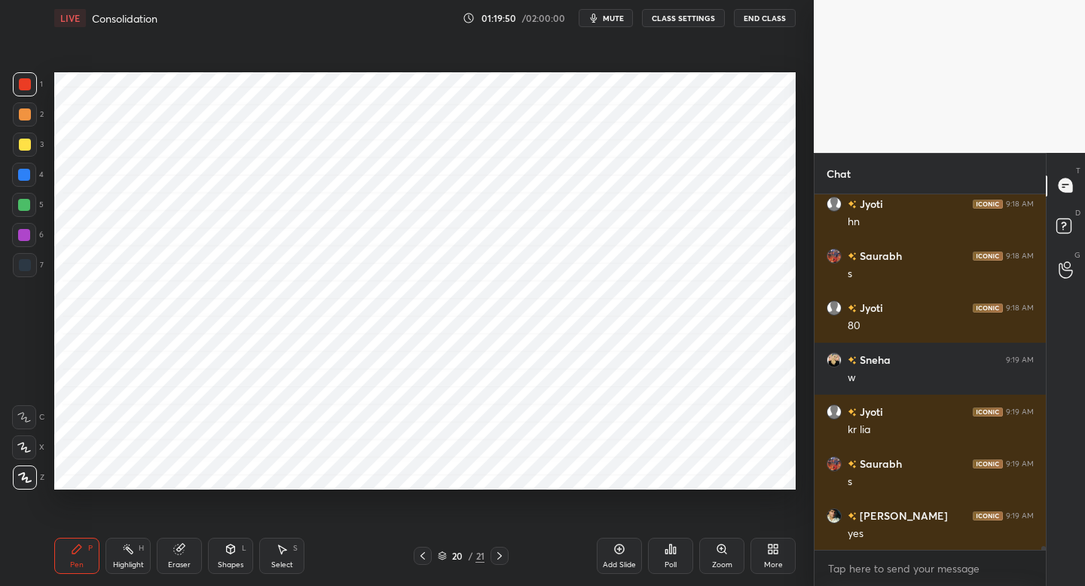
scroll to position [37015, 0]
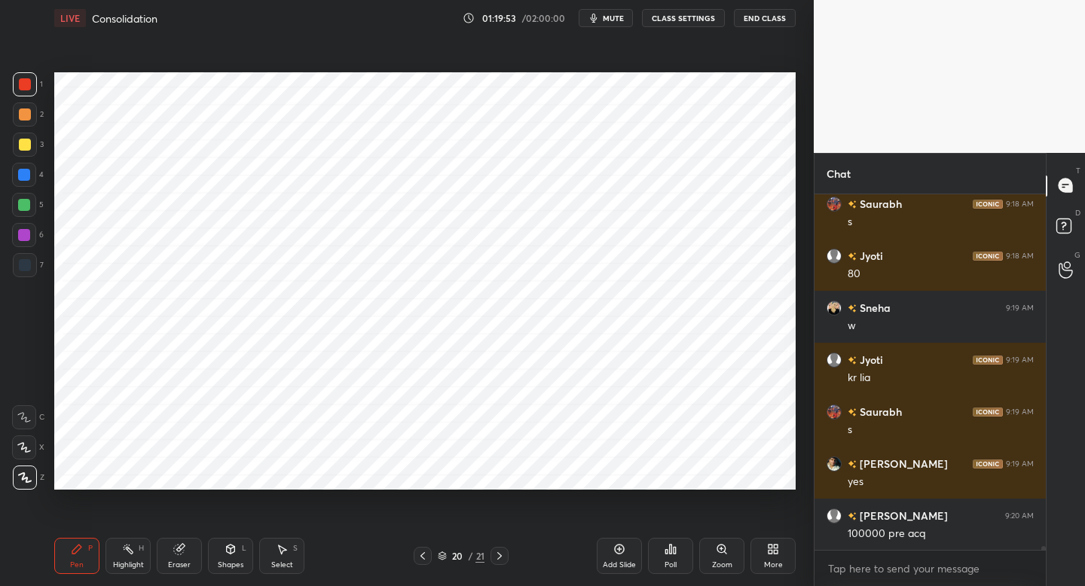
click at [225, 556] on div "Shapes L" at bounding box center [230, 556] width 45 height 36
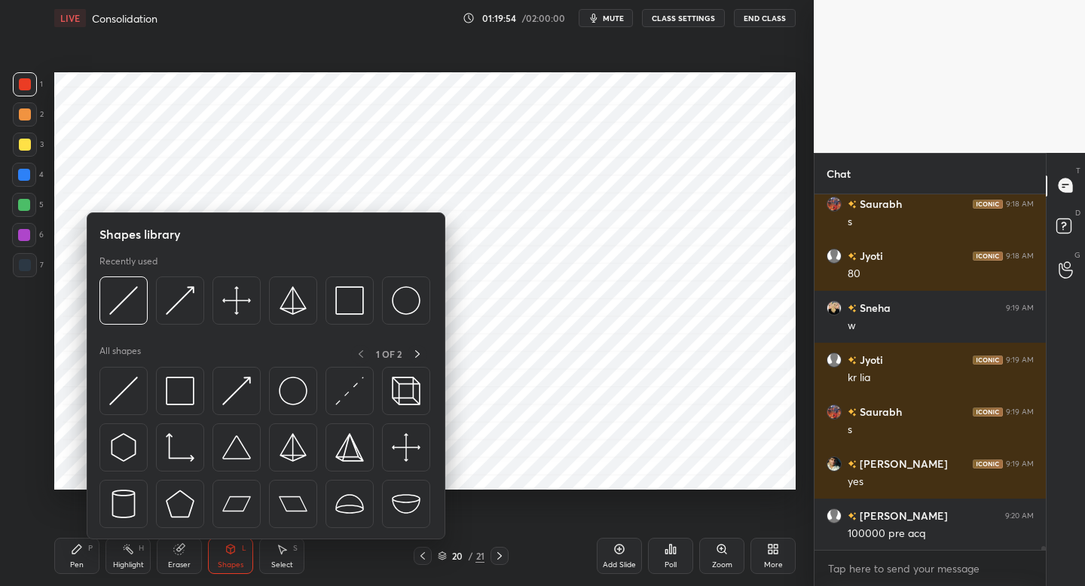
click at [255, 222] on div "Shapes library Recently used All shapes 1 OF 2" at bounding box center [266, 375] width 359 height 327
click at [262, 216] on div "Shapes library Recently used All shapes 1 OF 2" at bounding box center [266, 375] width 359 height 327
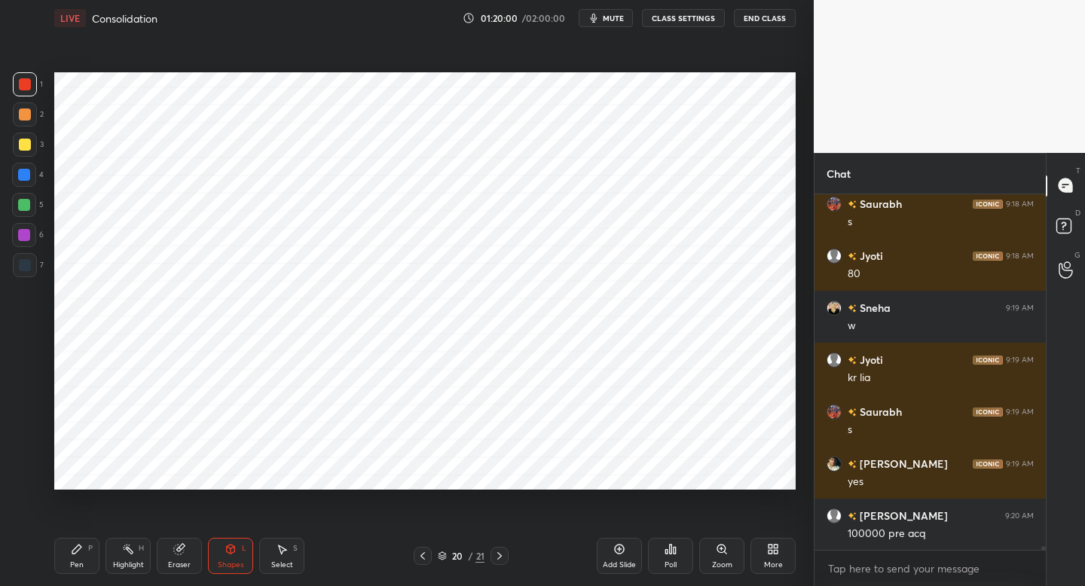
click at [87, 551] on div "Pen P" at bounding box center [76, 556] width 45 height 36
click at [424, 559] on icon at bounding box center [423, 556] width 12 height 12
click at [423, 559] on icon at bounding box center [423, 556] width 12 height 12
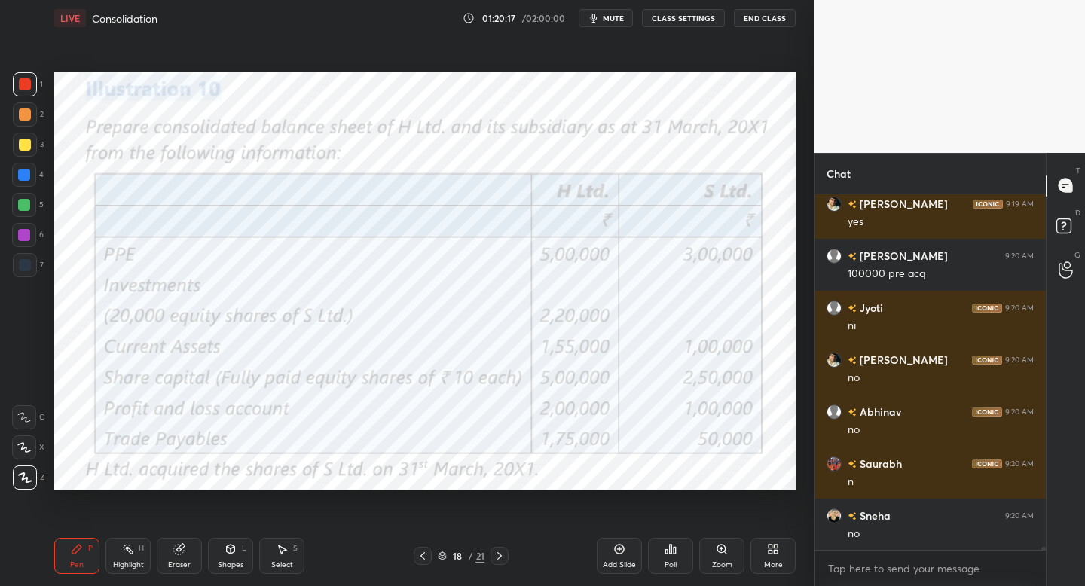
scroll to position [37327, 0]
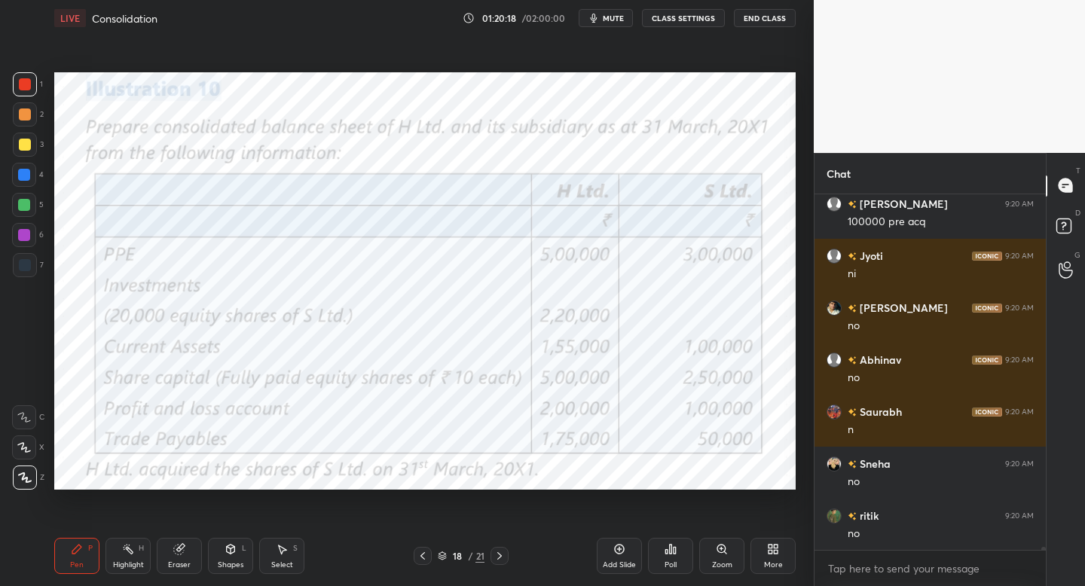
click at [485, 564] on div "18 / 21" at bounding box center [461, 556] width 95 height 18
click at [495, 557] on icon at bounding box center [500, 556] width 12 height 12
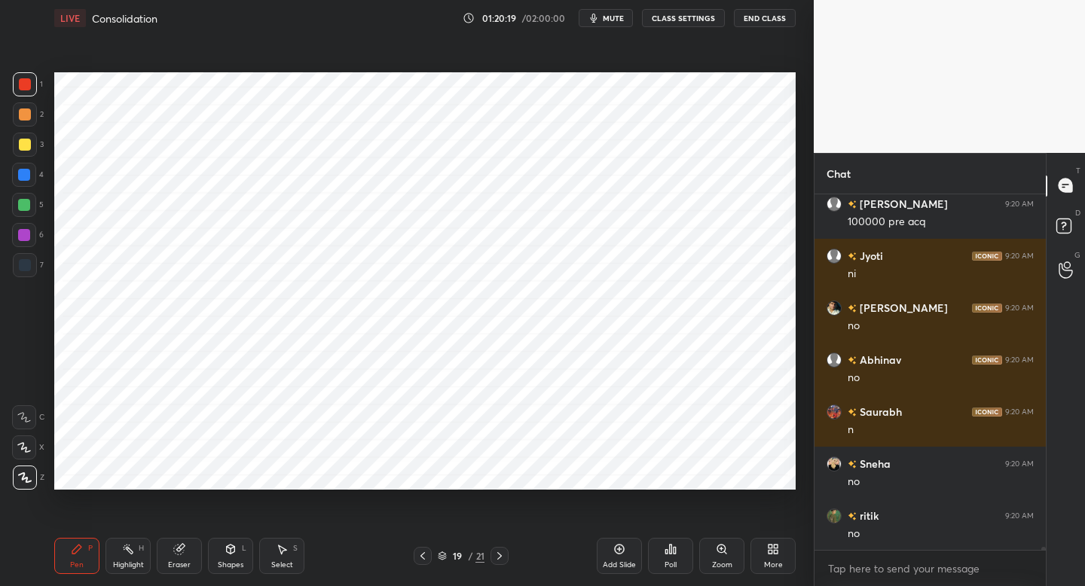
click at [495, 557] on icon at bounding box center [500, 556] width 12 height 12
click at [29, 179] on div at bounding box center [24, 175] width 24 height 24
click at [26, 276] on div at bounding box center [25, 265] width 24 height 24
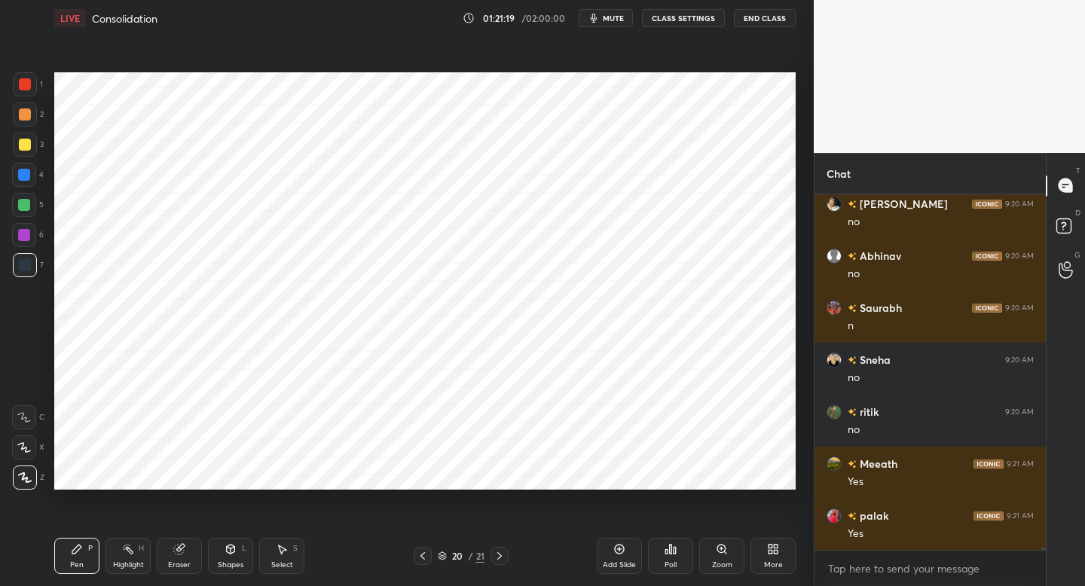
scroll to position [37483, 0]
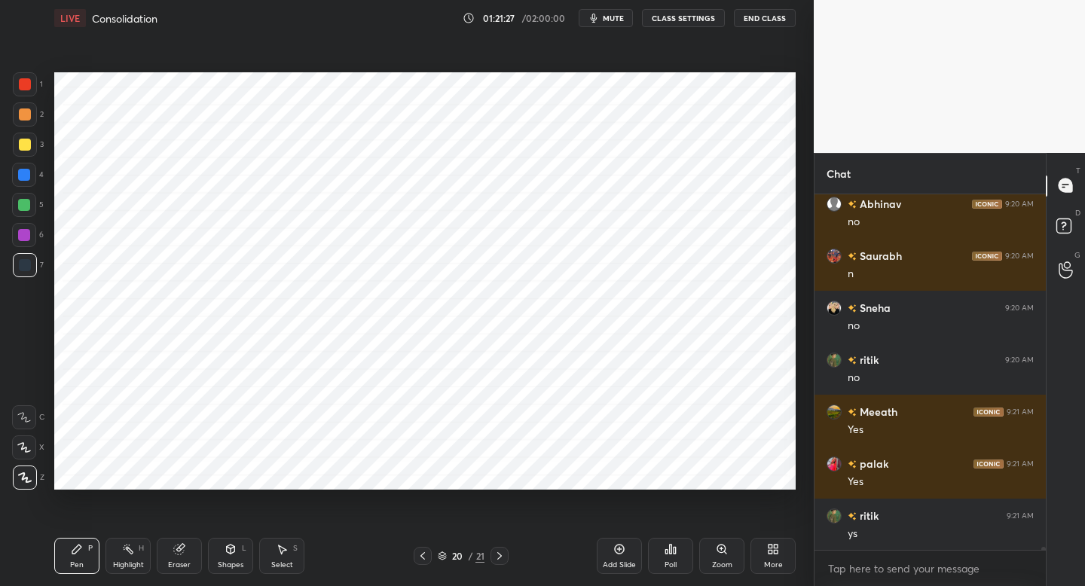
click at [31, 241] on div at bounding box center [24, 235] width 24 height 24
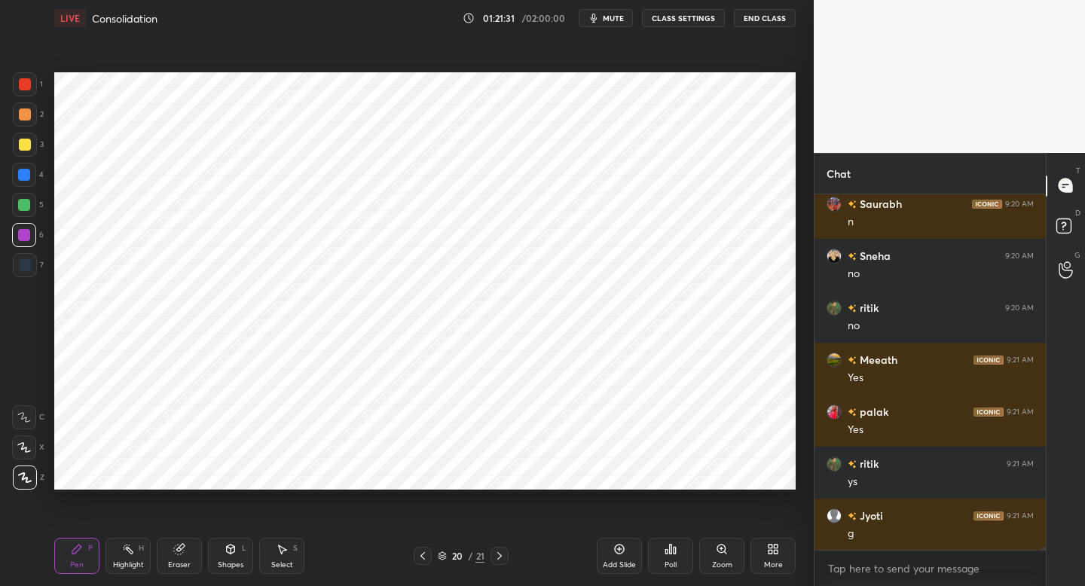
scroll to position [37587, 0]
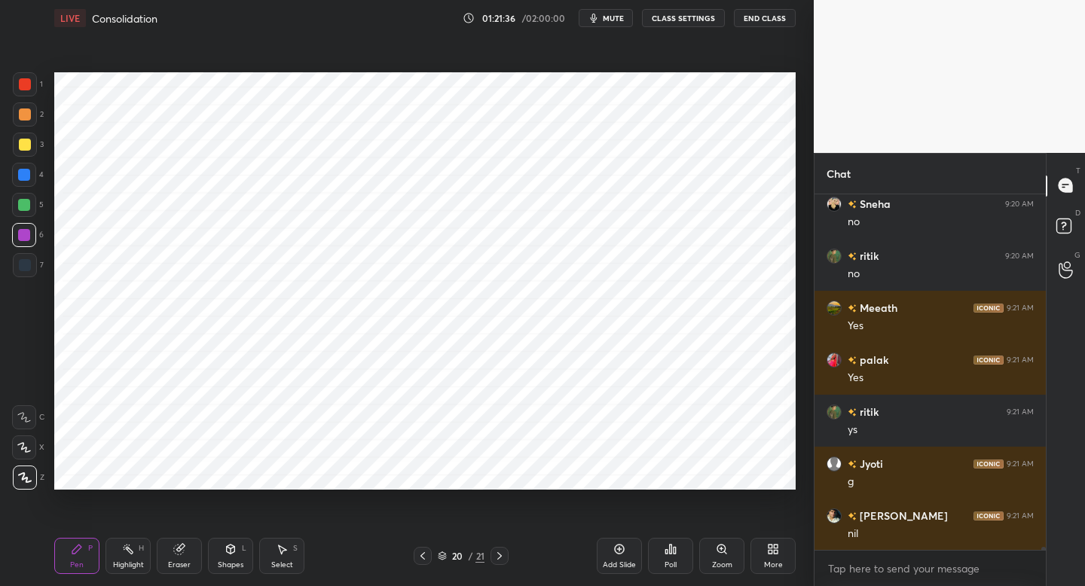
click at [622, 546] on icon at bounding box center [619, 549] width 12 height 12
click at [33, 92] on div at bounding box center [25, 84] width 24 height 24
click at [29, 170] on div at bounding box center [24, 175] width 12 height 12
click at [26, 231] on div at bounding box center [24, 235] width 12 height 12
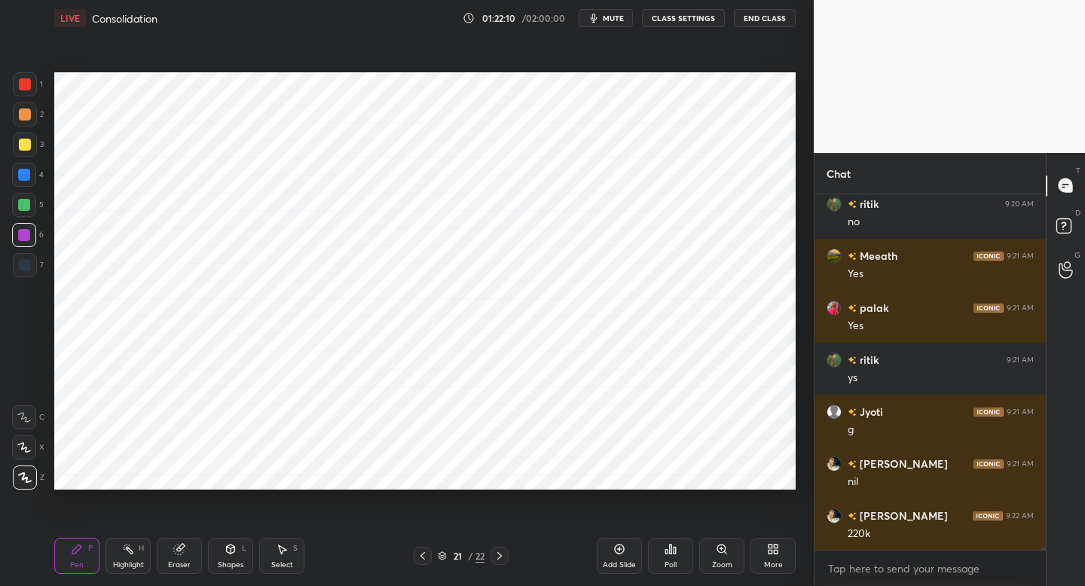
click at [30, 185] on div at bounding box center [24, 175] width 24 height 24
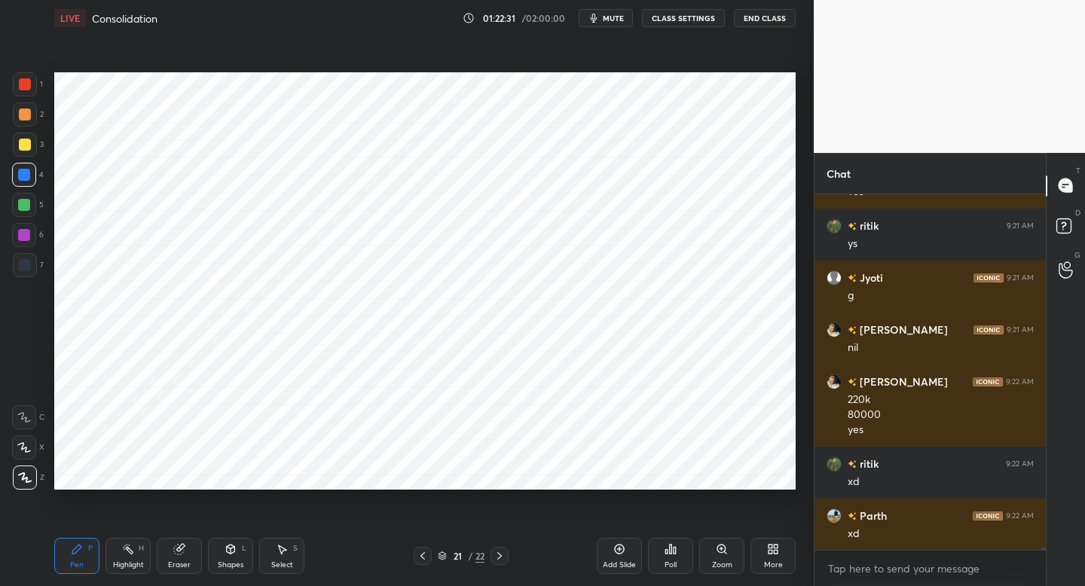
scroll to position [37825, 0]
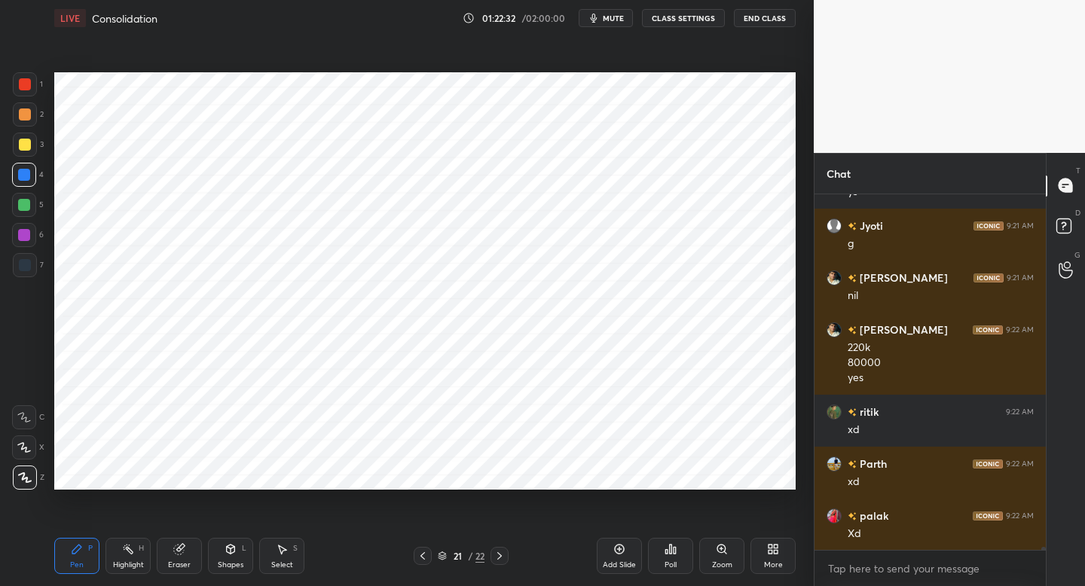
click at [30, 277] on div at bounding box center [25, 265] width 24 height 24
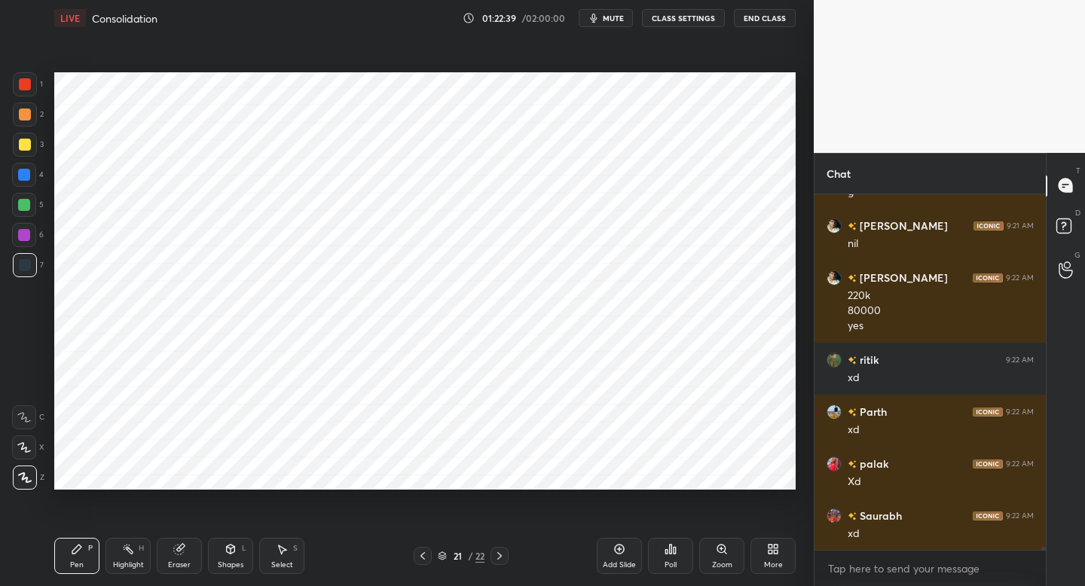
scroll to position [37929, 0]
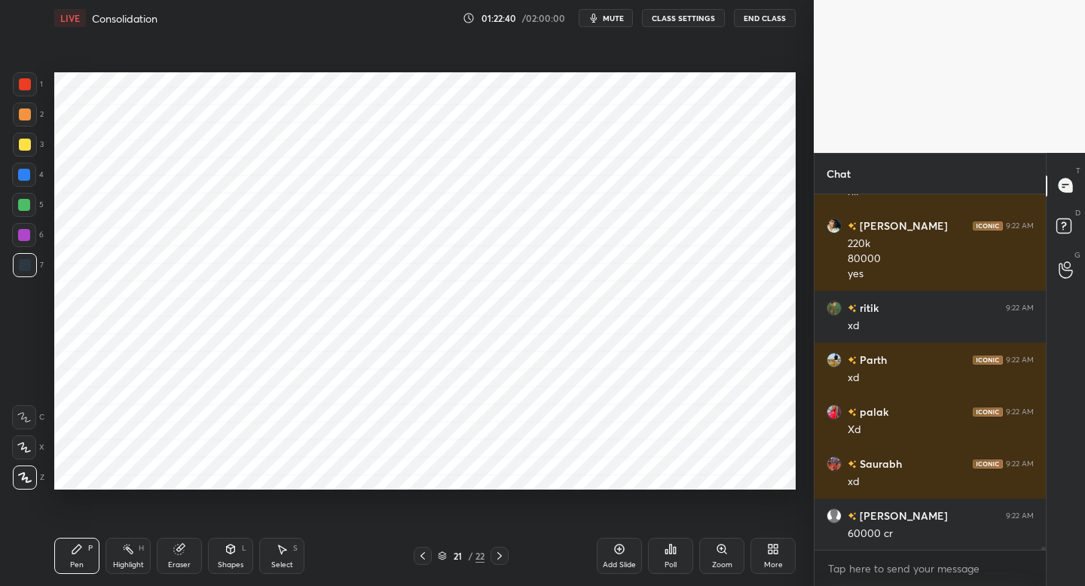
click at [612, 558] on div "Add Slide" at bounding box center [619, 556] width 45 height 36
click at [23, 94] on div at bounding box center [25, 84] width 24 height 24
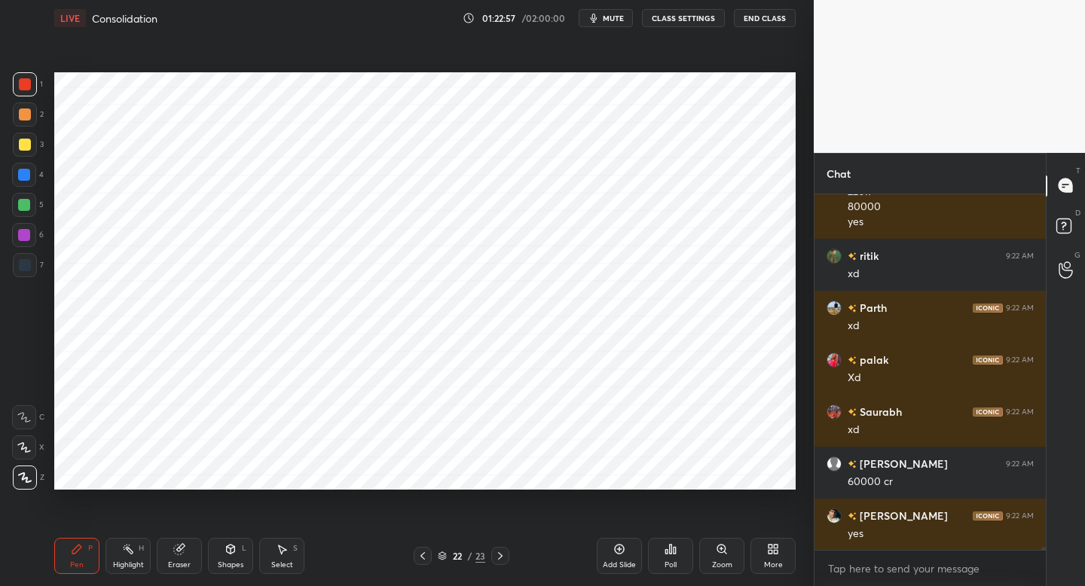
click at [32, 178] on div at bounding box center [24, 175] width 24 height 24
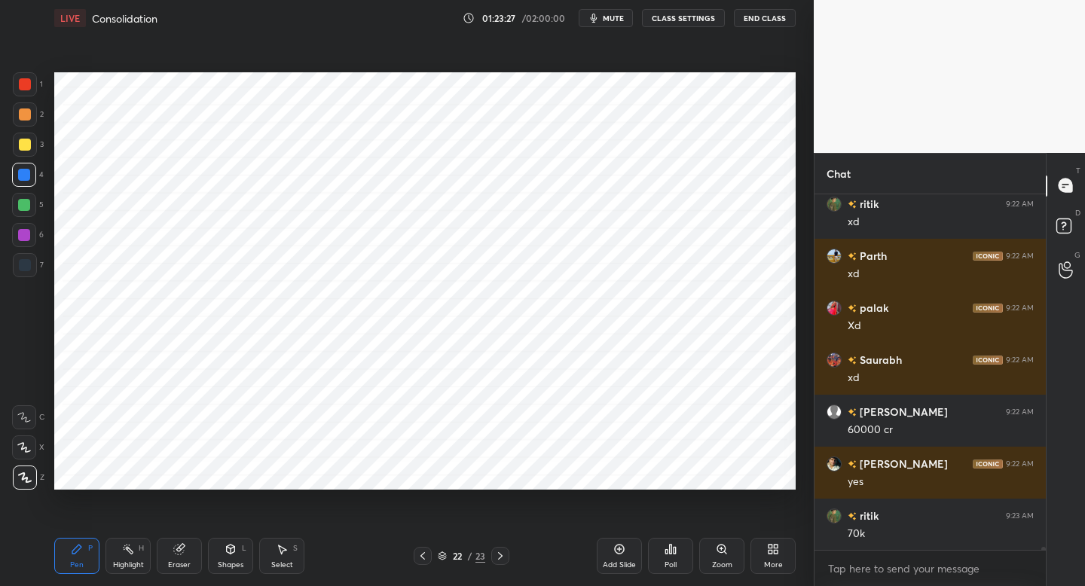
scroll to position [38085, 0]
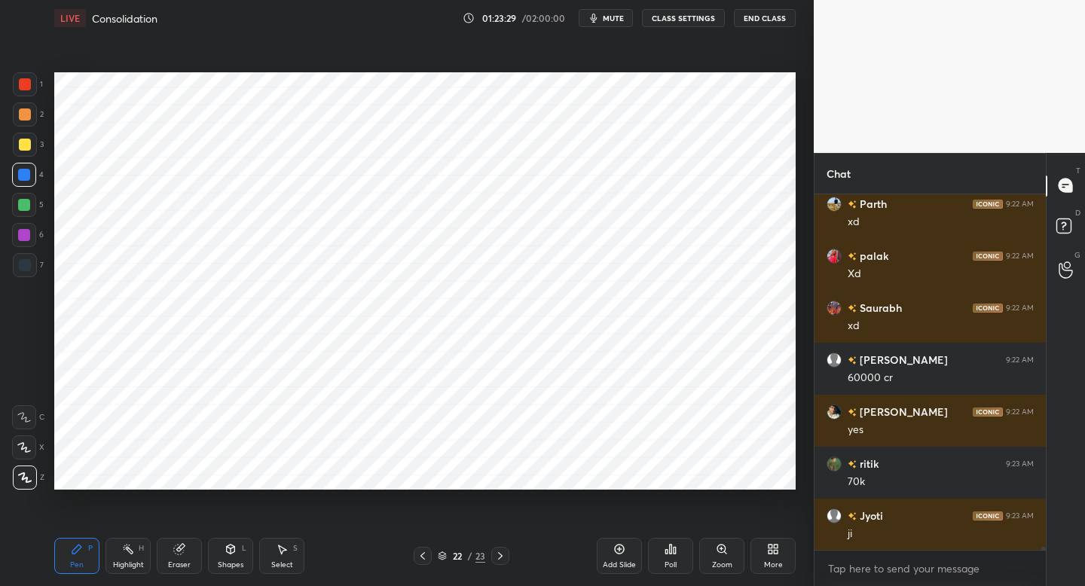
click at [612, 542] on div "Add Slide" at bounding box center [619, 556] width 45 height 36
click at [29, 279] on div "7" at bounding box center [28, 268] width 31 height 30
click at [34, 87] on div at bounding box center [25, 84] width 24 height 24
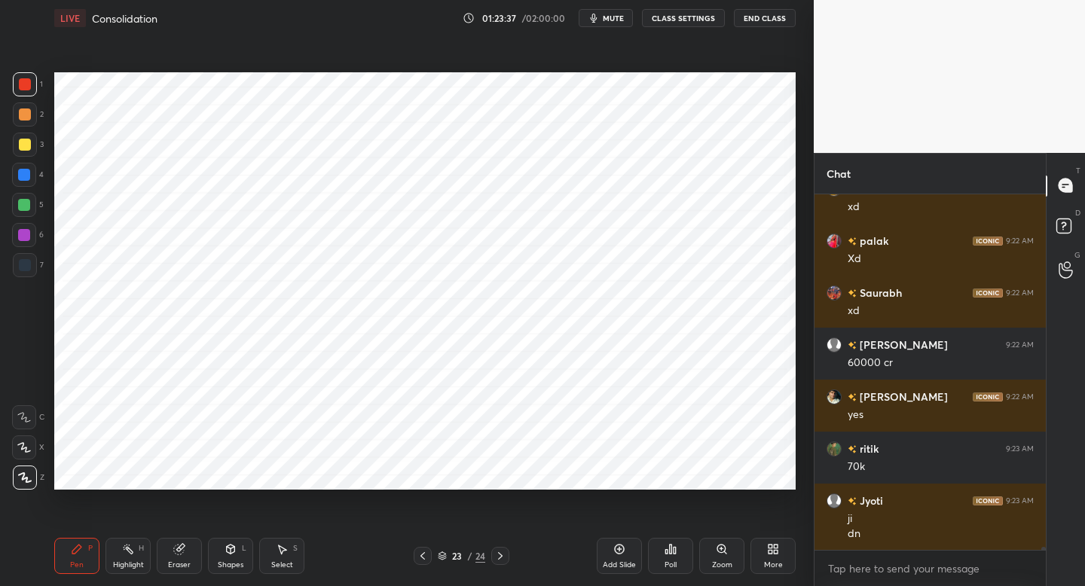
click at [32, 267] on div at bounding box center [25, 265] width 24 height 24
click at [239, 553] on div "Shapes L" at bounding box center [230, 556] width 45 height 36
click at [88, 553] on div "Pen P" at bounding box center [76, 556] width 45 height 36
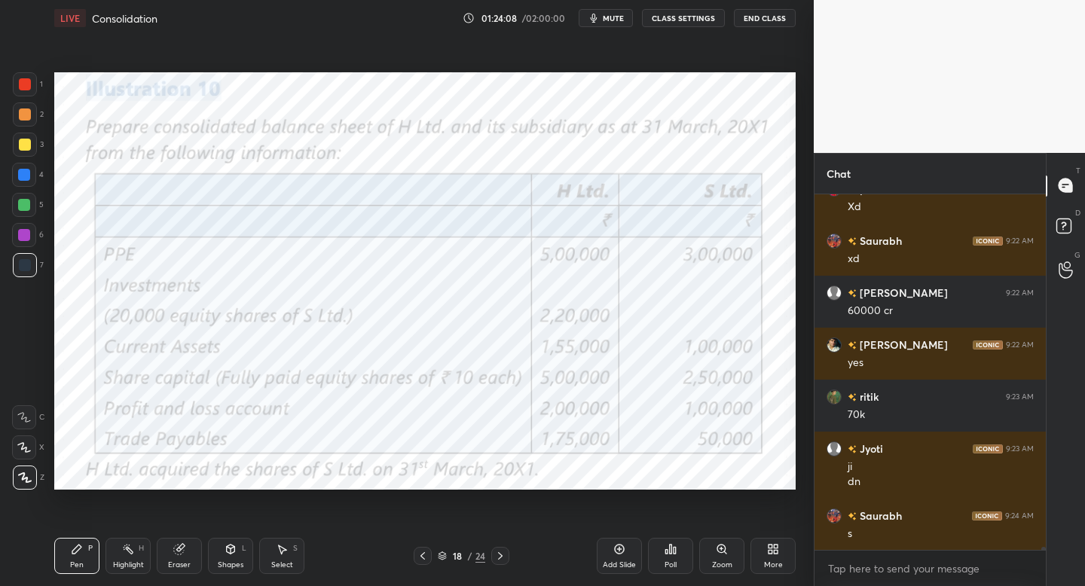
scroll to position [38205, 0]
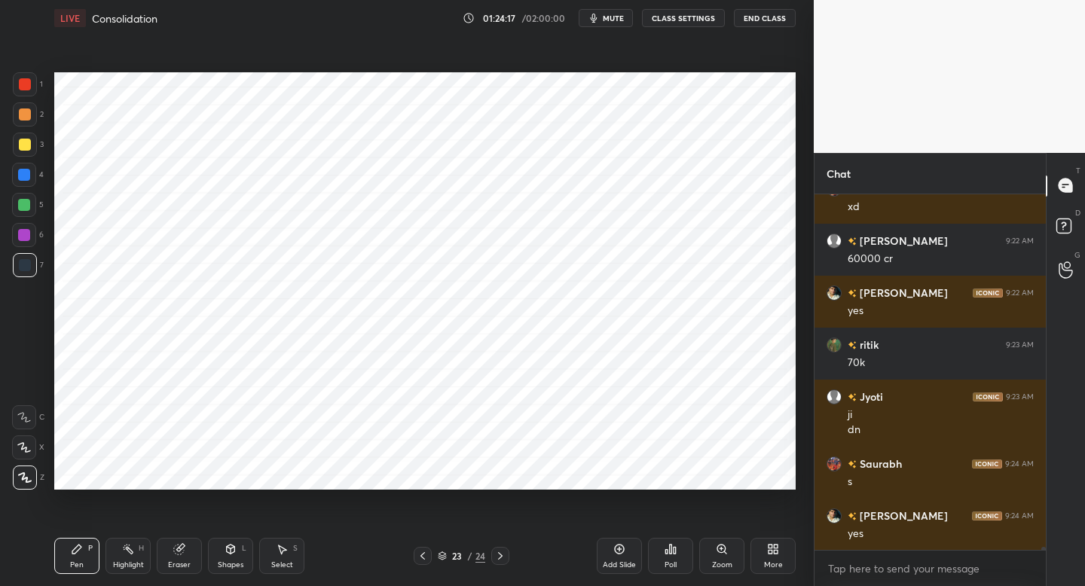
click at [24, 179] on div at bounding box center [24, 175] width 12 height 12
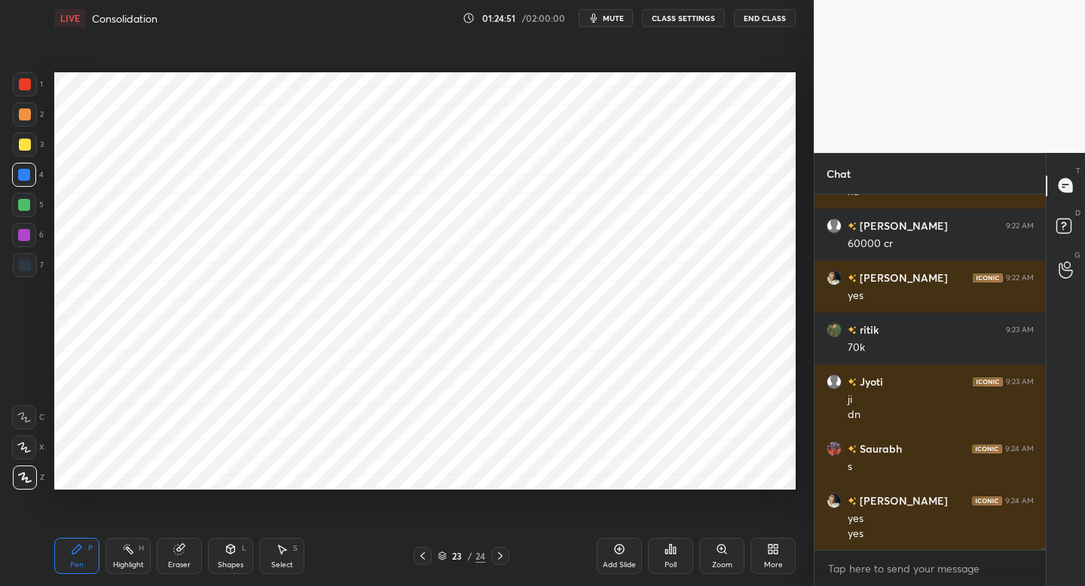
scroll to position [38272, 0]
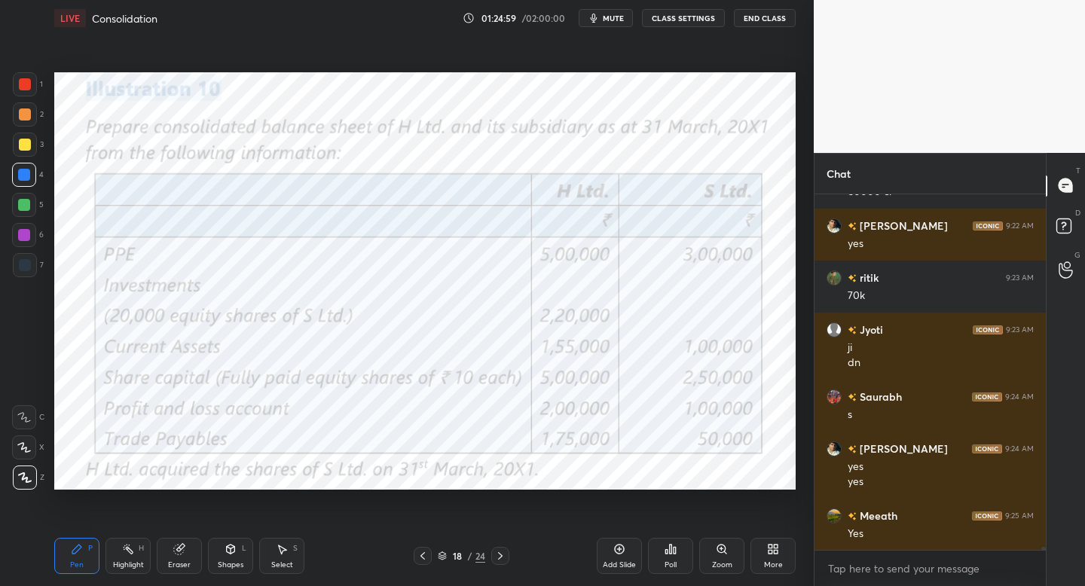
click at [29, 77] on div at bounding box center [25, 84] width 24 height 24
click at [25, 83] on div at bounding box center [25, 84] width 12 height 12
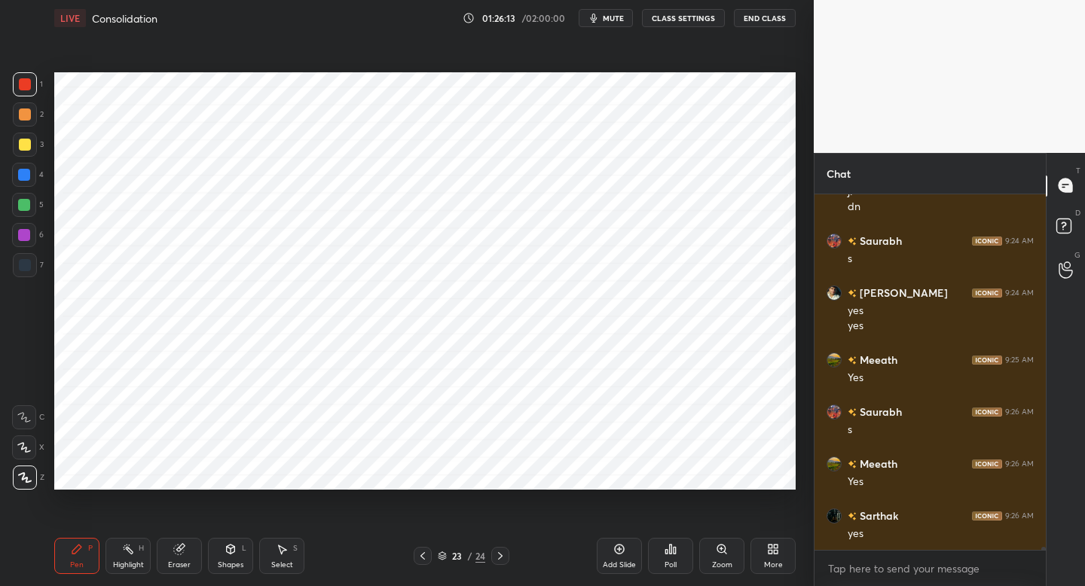
scroll to position [38480, 0]
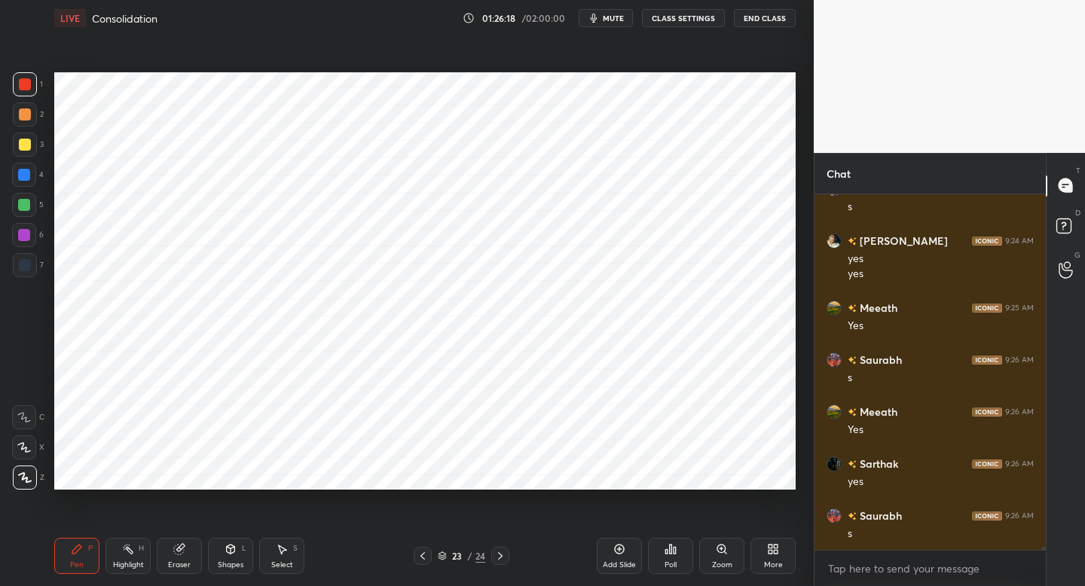
click at [35, 264] on div at bounding box center [25, 265] width 24 height 24
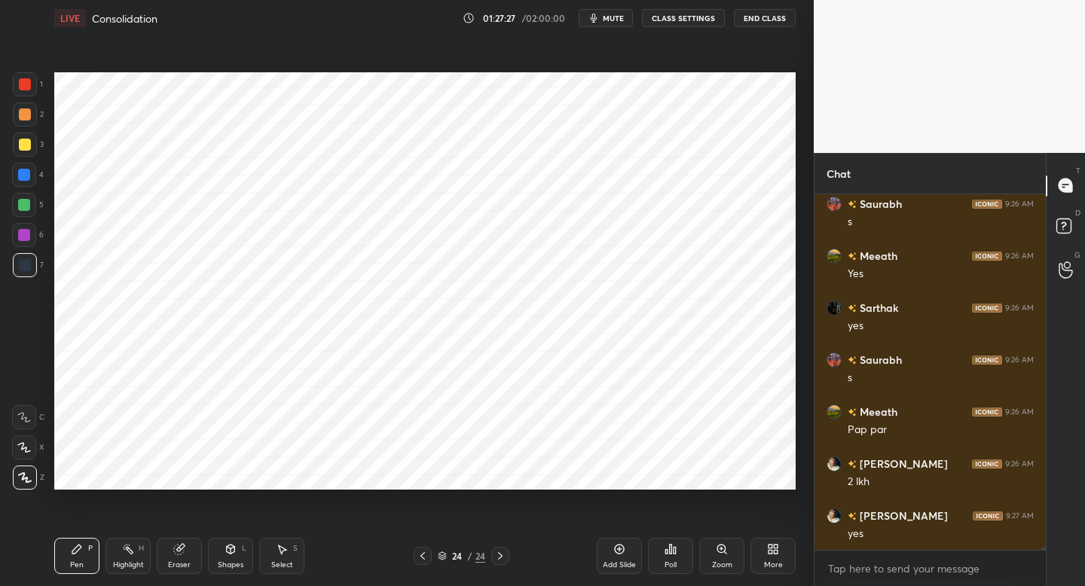
scroll to position [38688, 0]
click at [625, 552] on icon at bounding box center [619, 549] width 12 height 12
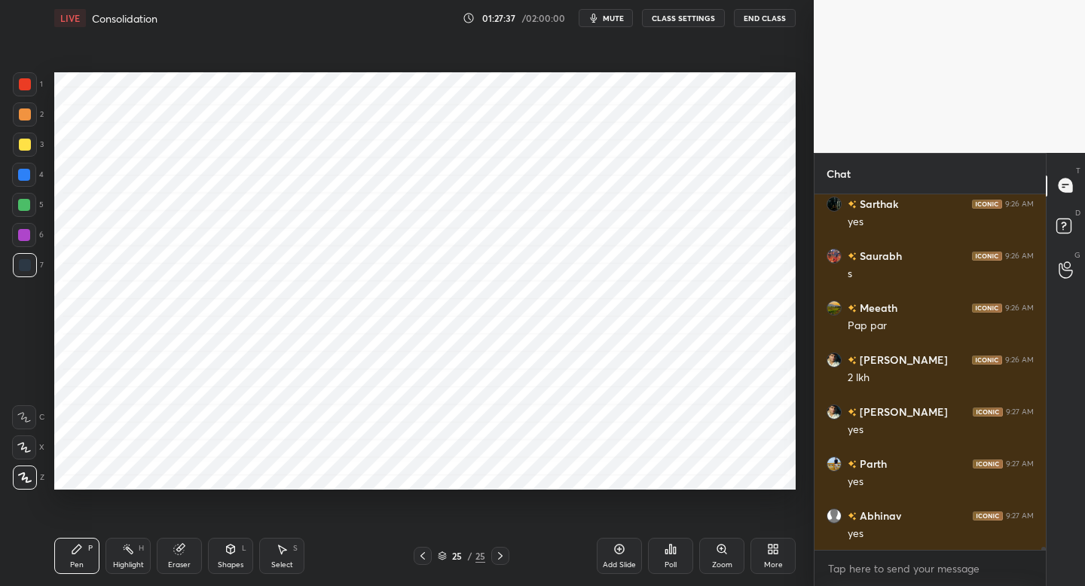
click at [34, 96] on div "1" at bounding box center [28, 87] width 30 height 30
click at [231, 557] on div "Shapes L" at bounding box center [230, 556] width 45 height 36
click at [28, 209] on div at bounding box center [24, 205] width 12 height 12
click at [85, 548] on div "Pen P" at bounding box center [76, 556] width 45 height 36
click at [29, 248] on div "6" at bounding box center [28, 238] width 32 height 30
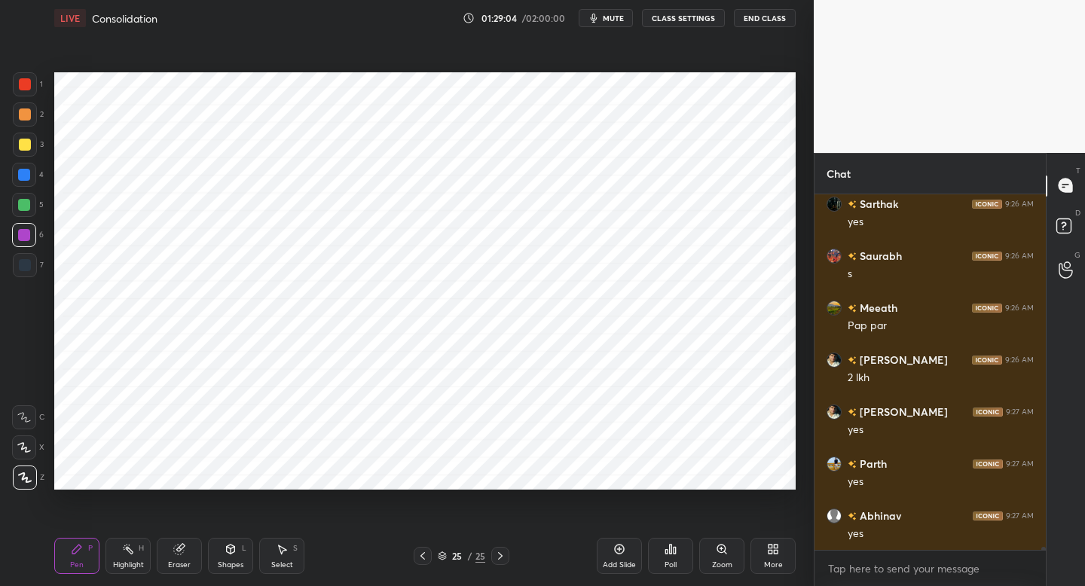
click at [615, 550] on icon at bounding box center [620, 550] width 10 height 10
click at [29, 264] on div at bounding box center [25, 265] width 12 height 12
click at [233, 554] on icon at bounding box center [231, 549] width 12 height 12
click at [32, 95] on div at bounding box center [25, 84] width 24 height 24
click at [78, 555] on div "Pen P" at bounding box center [76, 556] width 45 height 36
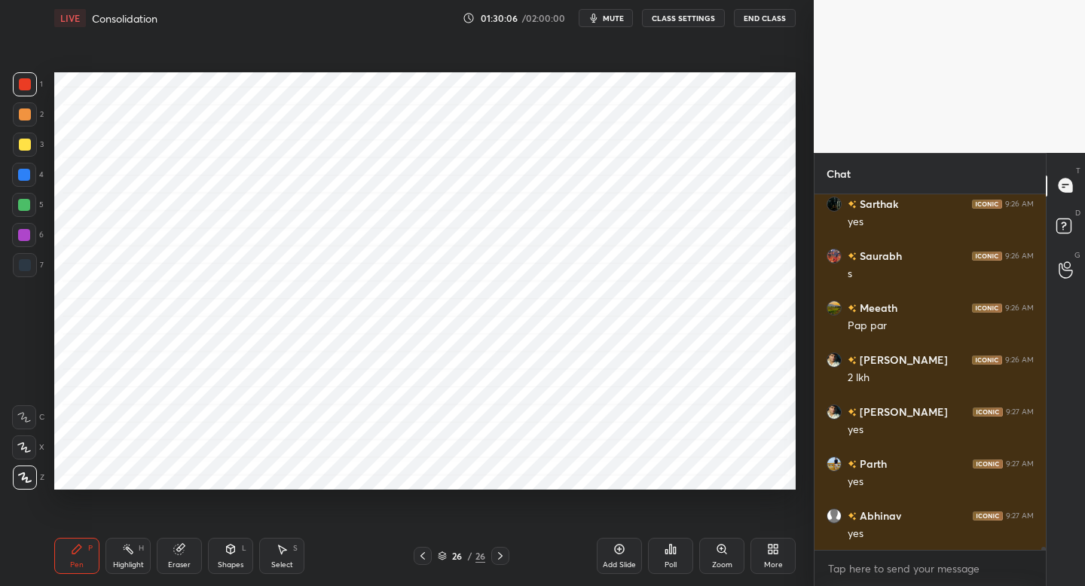
click at [25, 209] on div at bounding box center [24, 205] width 12 height 12
click at [27, 271] on div at bounding box center [25, 265] width 24 height 24
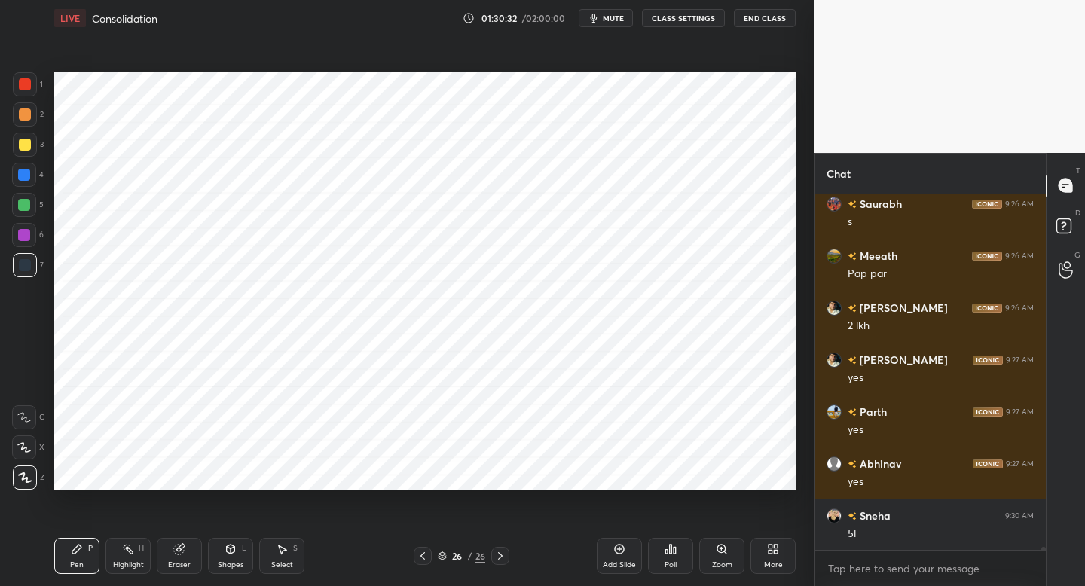
scroll to position [38843, 0]
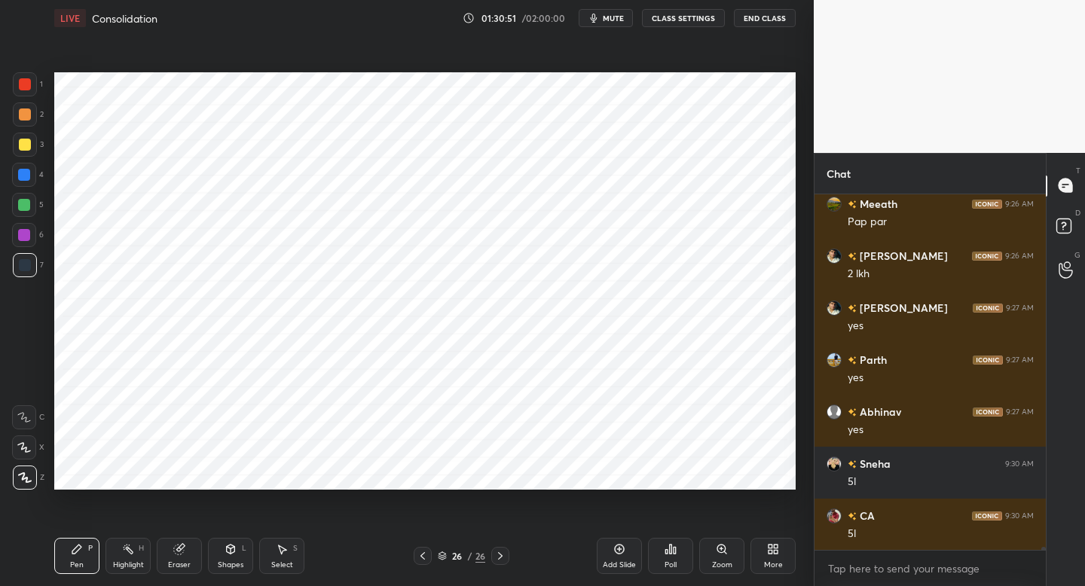
click at [28, 240] on div at bounding box center [24, 235] width 12 height 12
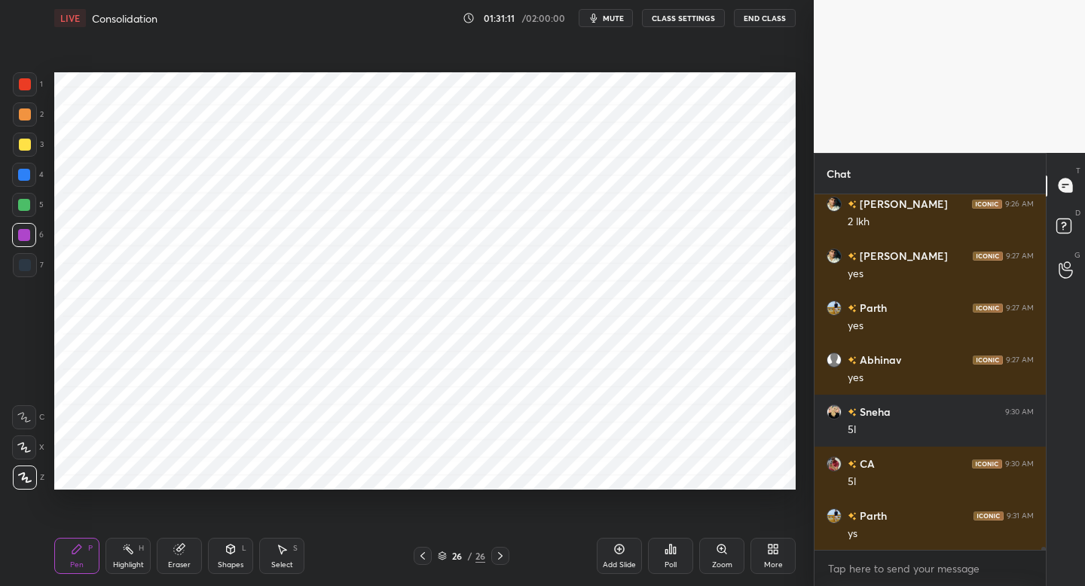
click at [599, 561] on div "Add Slide" at bounding box center [619, 556] width 45 height 36
click at [26, 84] on div at bounding box center [25, 84] width 12 height 12
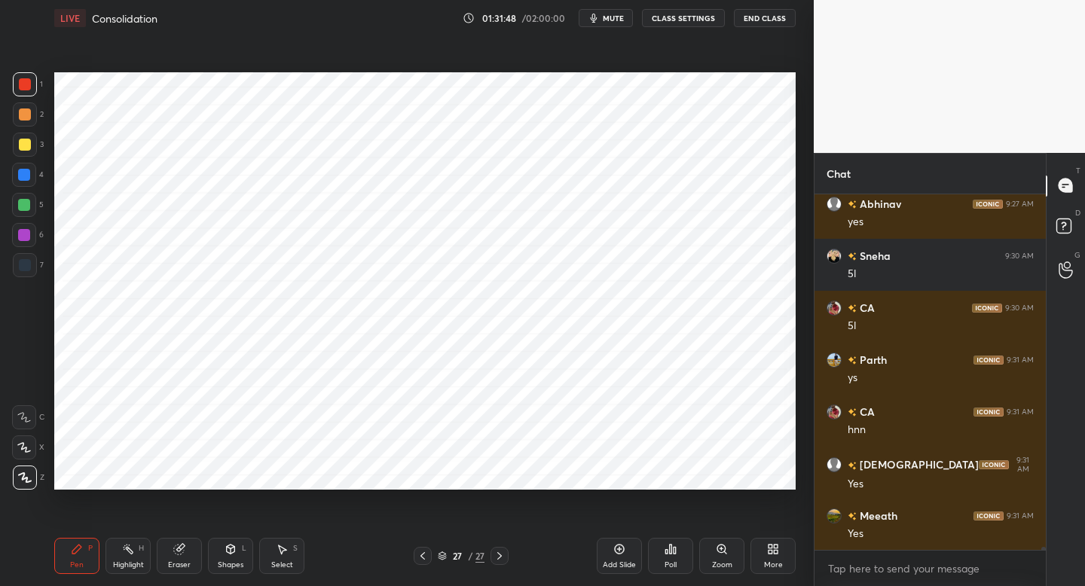
scroll to position [39103, 0]
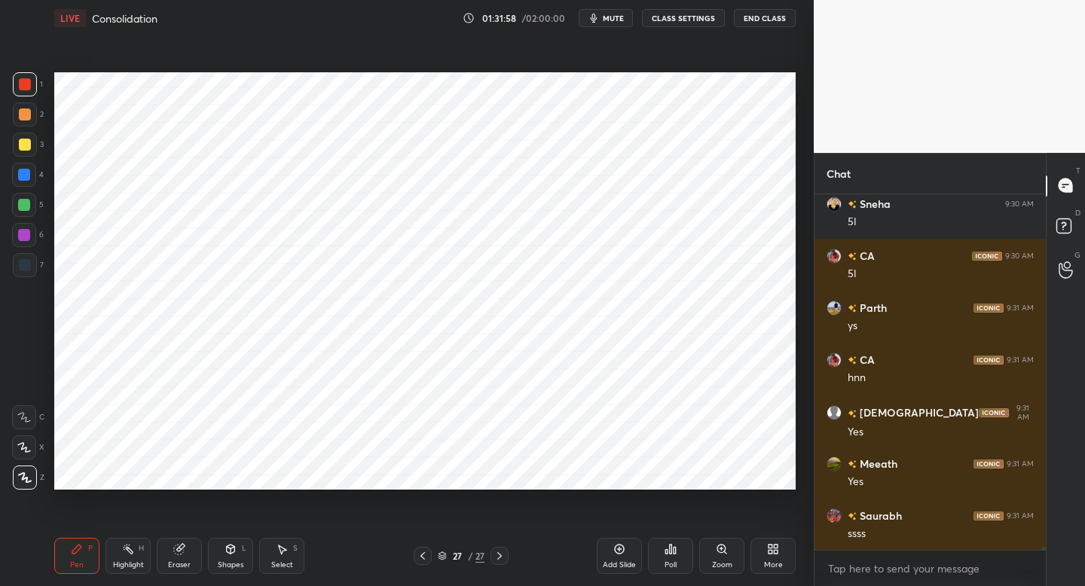
click at [29, 204] on div at bounding box center [24, 205] width 12 height 12
click at [29, 238] on div at bounding box center [24, 235] width 24 height 24
click at [23, 268] on div at bounding box center [25, 265] width 12 height 12
click at [381, 495] on div "Setting up your live class Poll for secs No correct answer Start poll" at bounding box center [425, 281] width 754 height 490
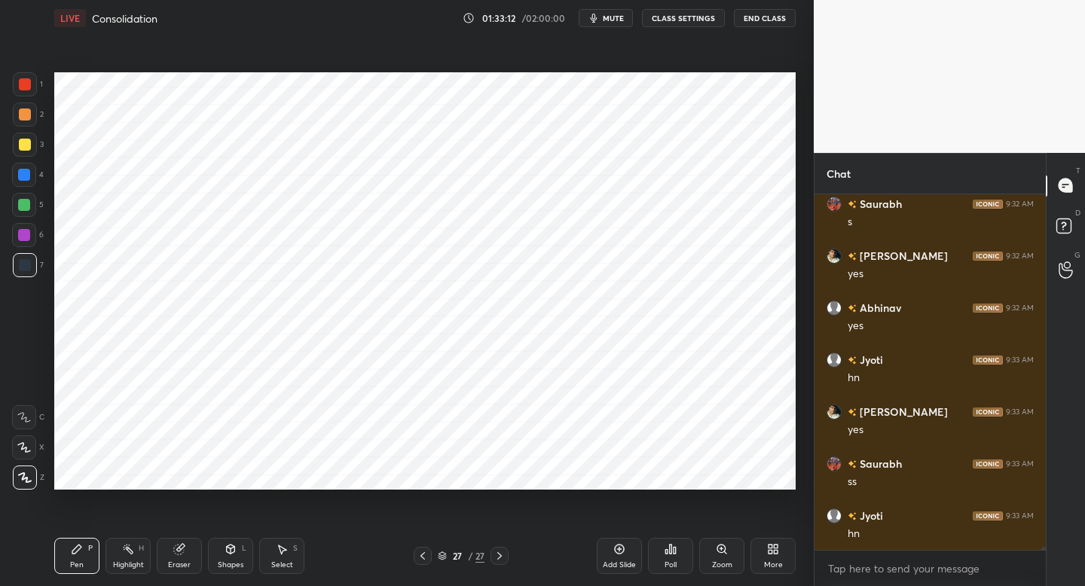
scroll to position [39623, 0]
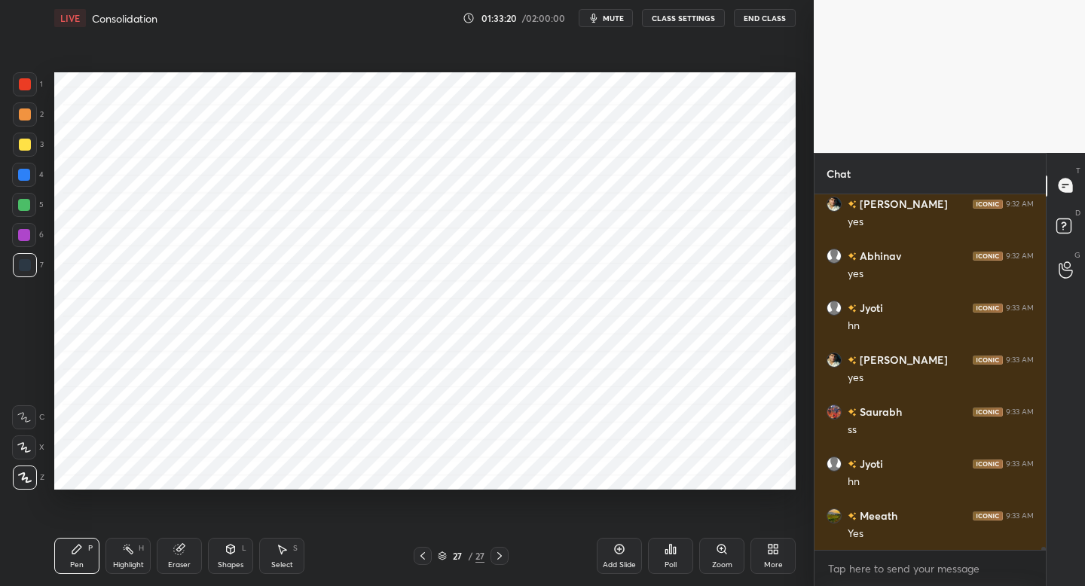
click at [617, 553] on icon at bounding box center [619, 549] width 12 height 12
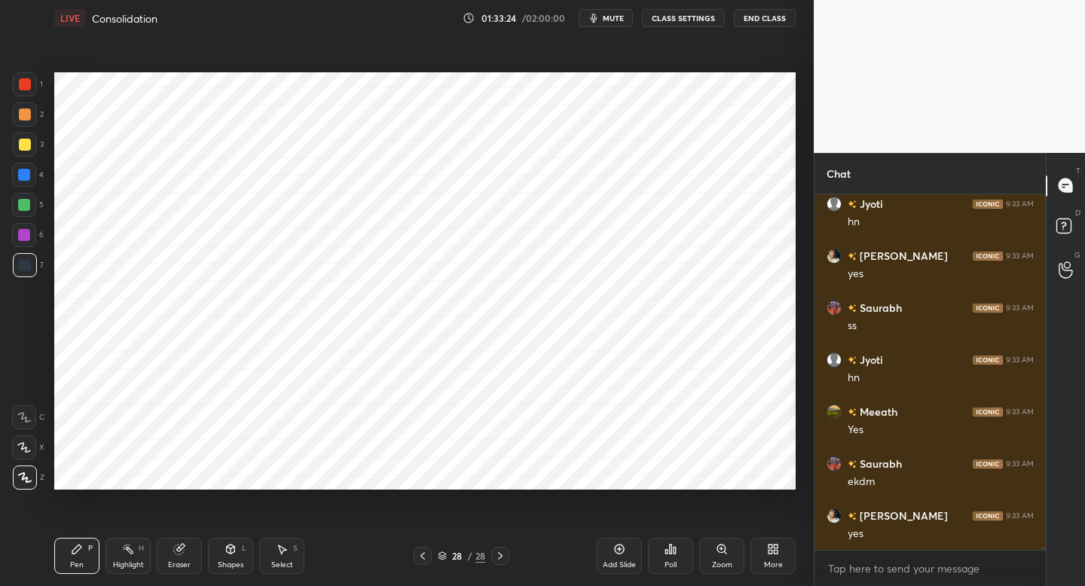
click at [29, 85] on div at bounding box center [25, 84] width 12 height 12
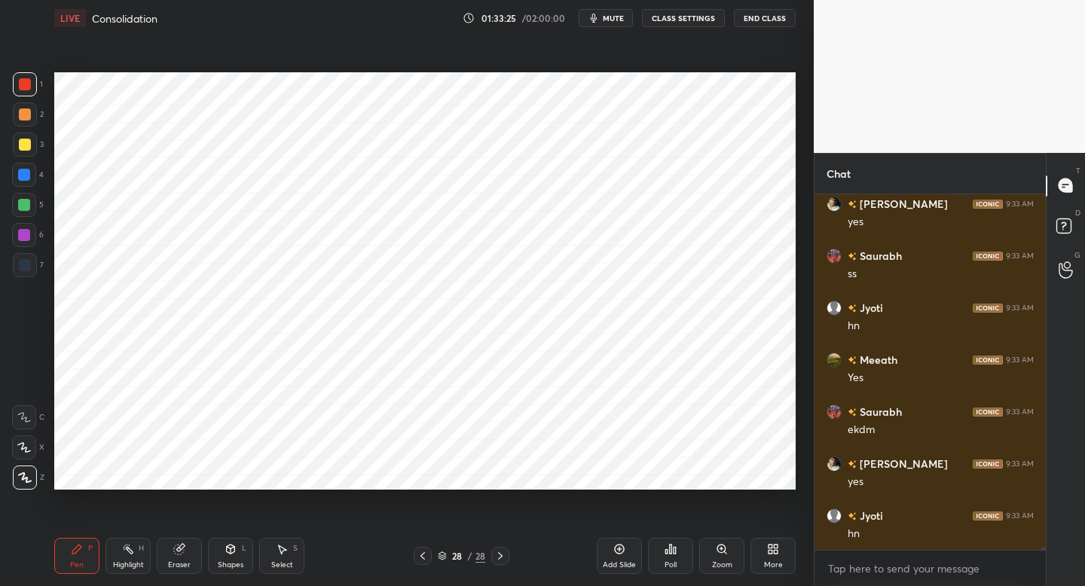
scroll to position [39831, 0]
click at [32, 102] on div "1 2 3 4 5 6 7" at bounding box center [28, 177] width 32 height 211
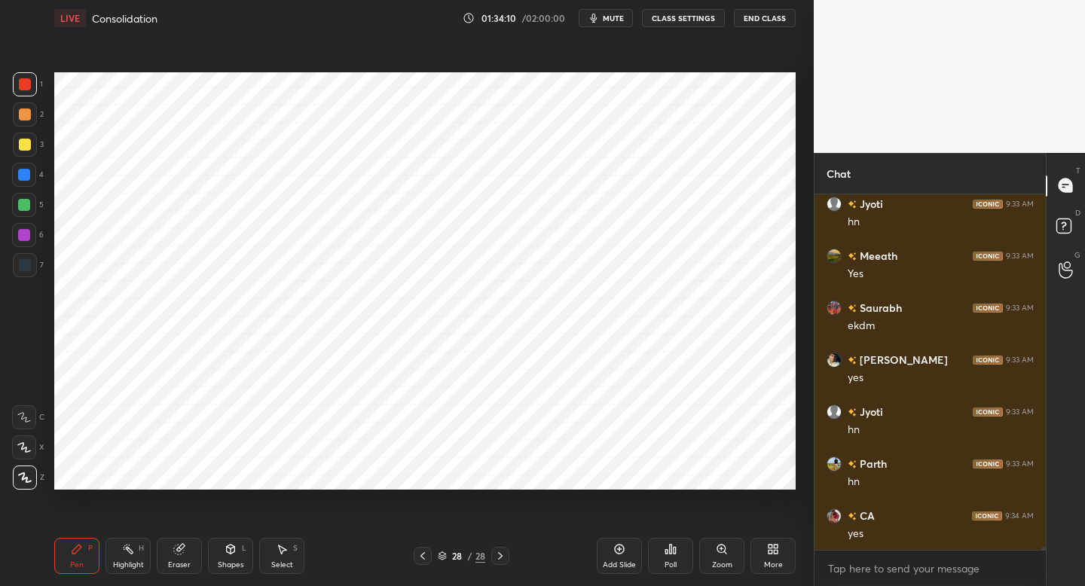
scroll to position [39935, 0]
click at [38, 262] on div "7" at bounding box center [28, 265] width 31 height 24
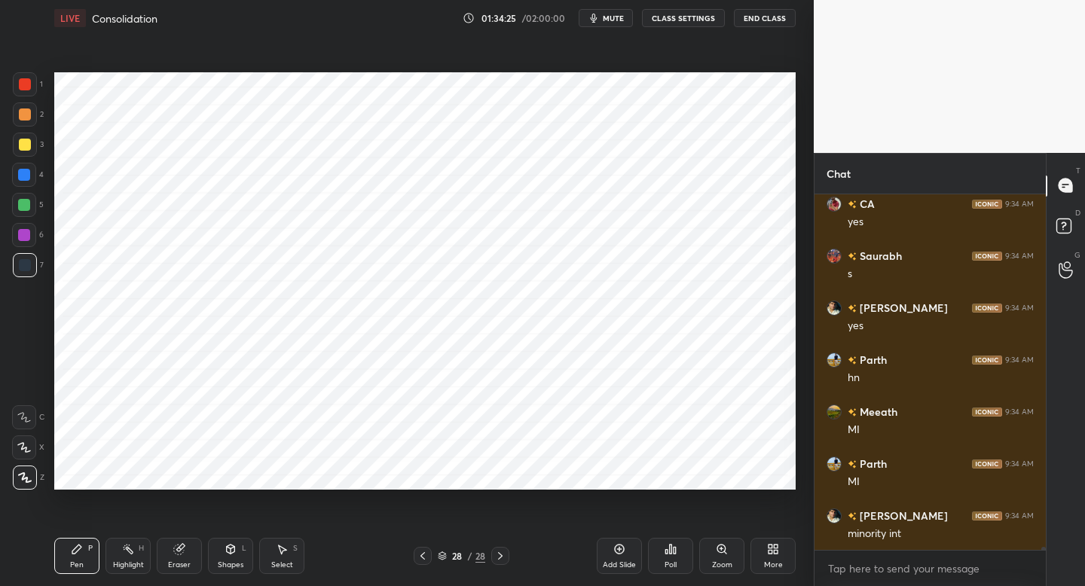
click at [801, 325] on div "Setting up your live class Poll for secs No correct answer Start poll" at bounding box center [425, 281] width 754 height 490
click at [636, 490] on div "Setting up your live class Poll for secs No correct answer Start poll" at bounding box center [425, 281] width 754 height 490
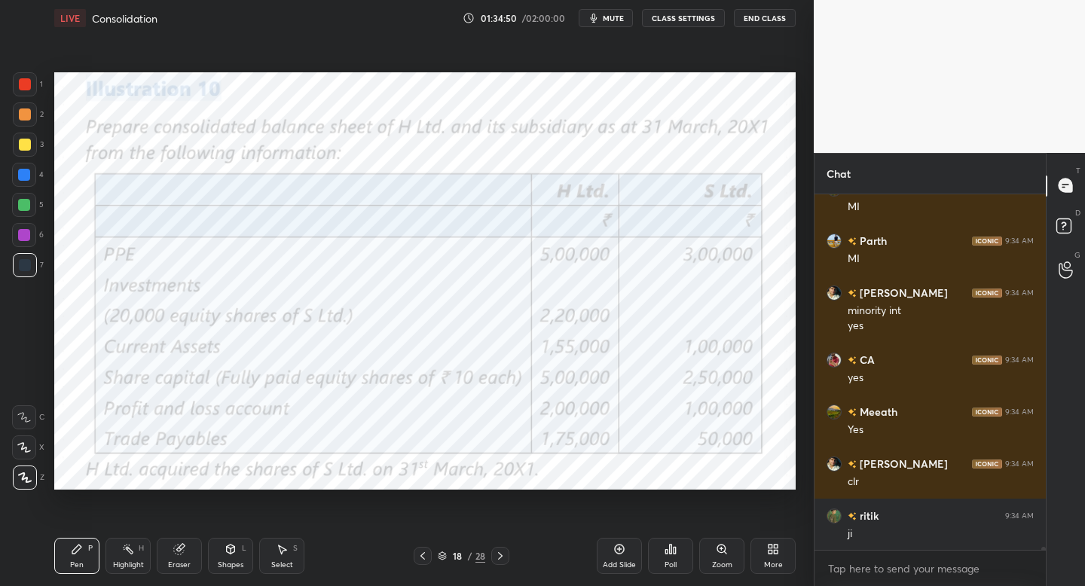
scroll to position [40470, 0]
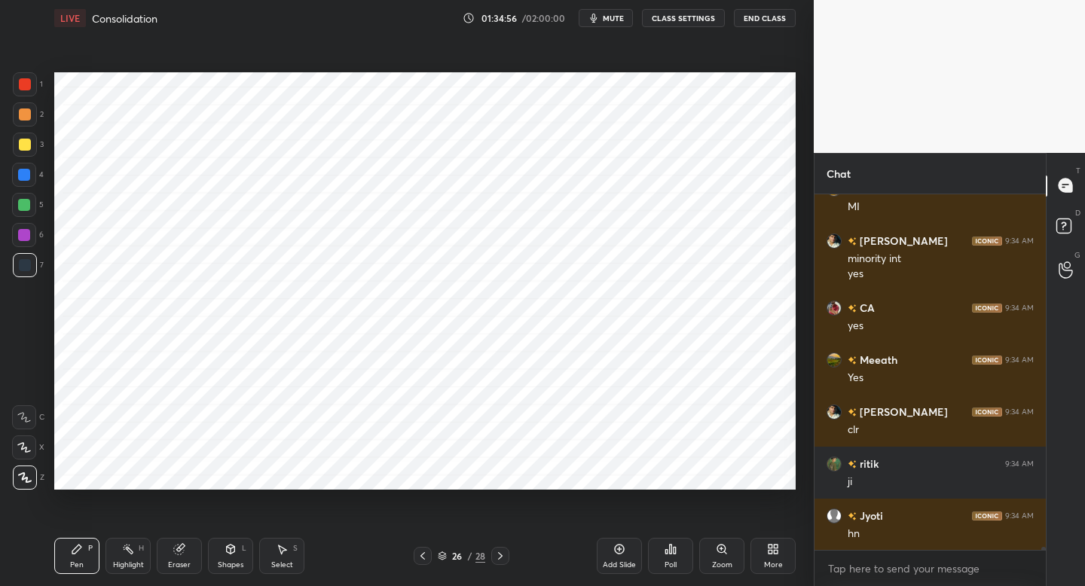
click at [22, 237] on div at bounding box center [24, 235] width 12 height 12
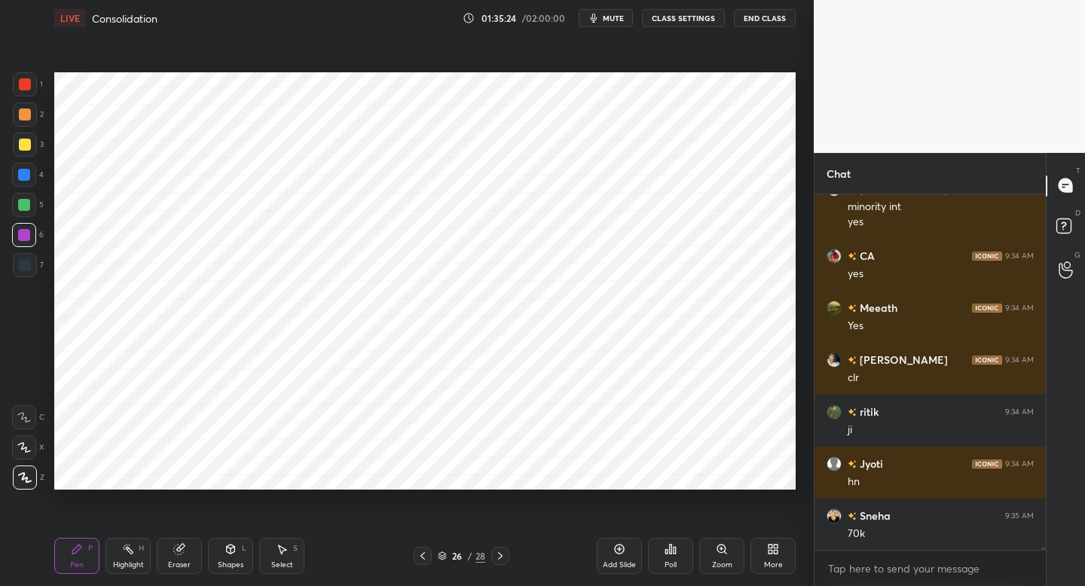
click at [28, 275] on div at bounding box center [25, 265] width 24 height 24
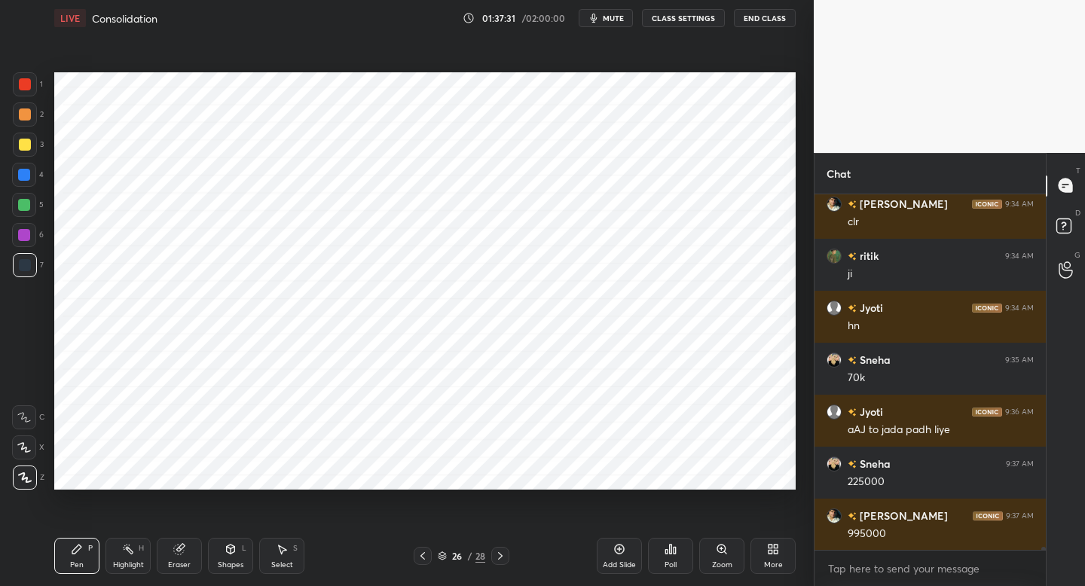
scroll to position [40730, 0]
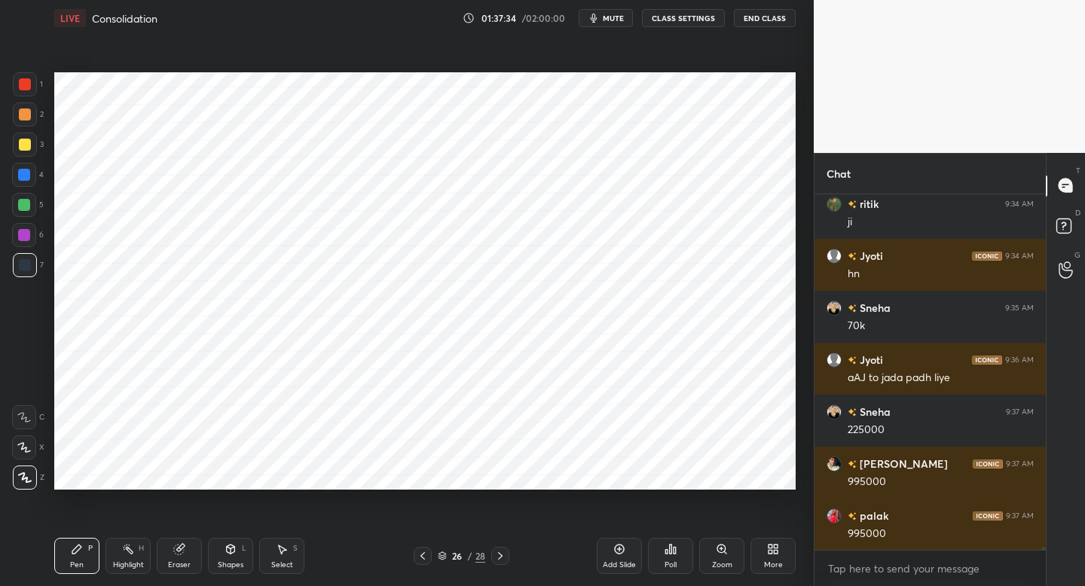
click at [179, 569] on div "Eraser" at bounding box center [179, 556] width 45 height 36
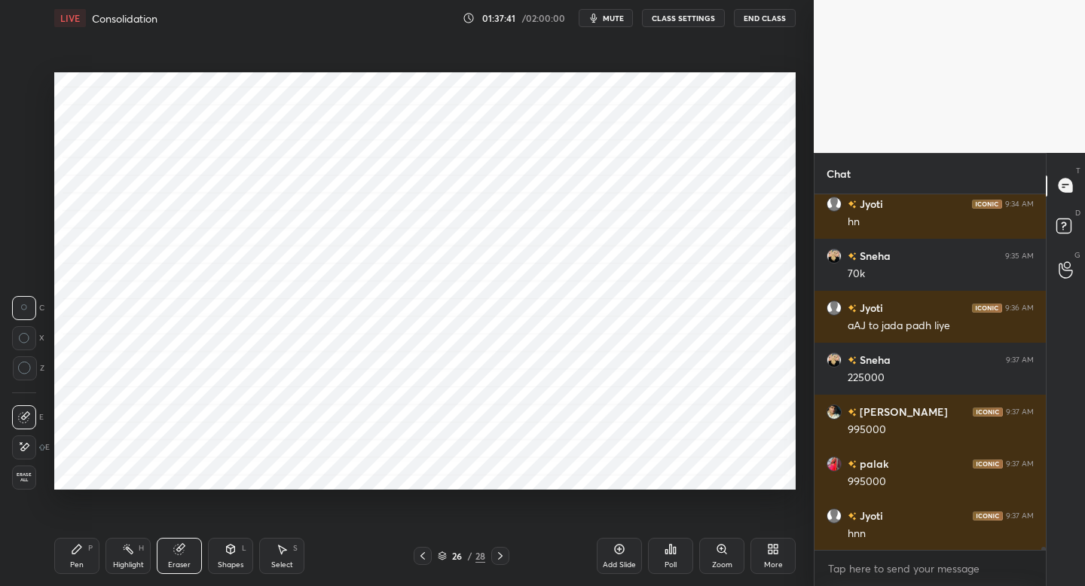
scroll to position [40834, 0]
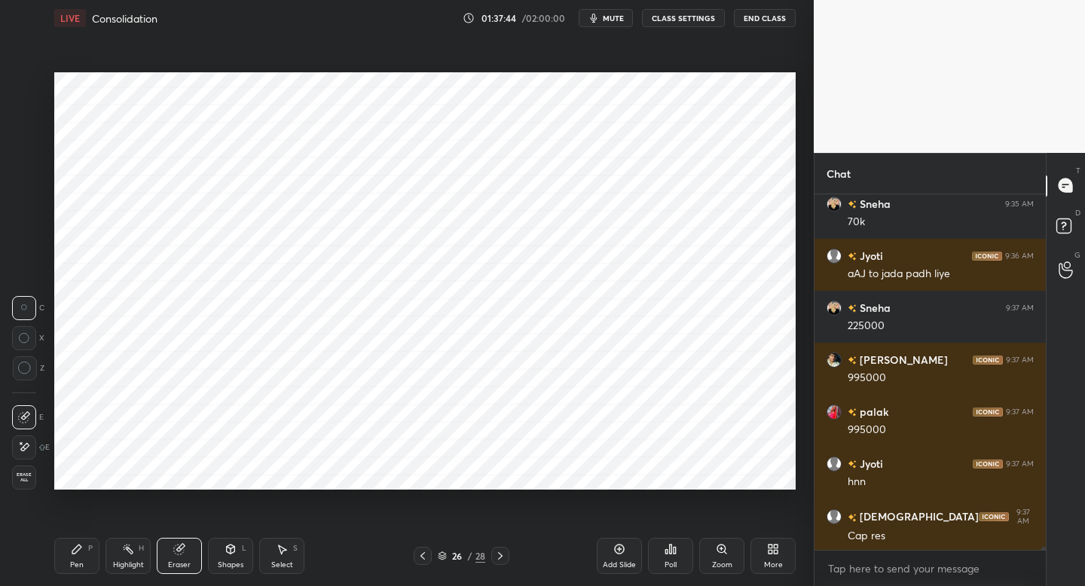
click at [0, 0] on html "1 2 3 4 5 6 7 C X Z C X Z E E Erase all H H LIVE Consolidation 01:37:44 / 02:00…" at bounding box center [542, 0] width 1085 height 0
click at [69, 557] on div "Pen P" at bounding box center [76, 556] width 45 height 36
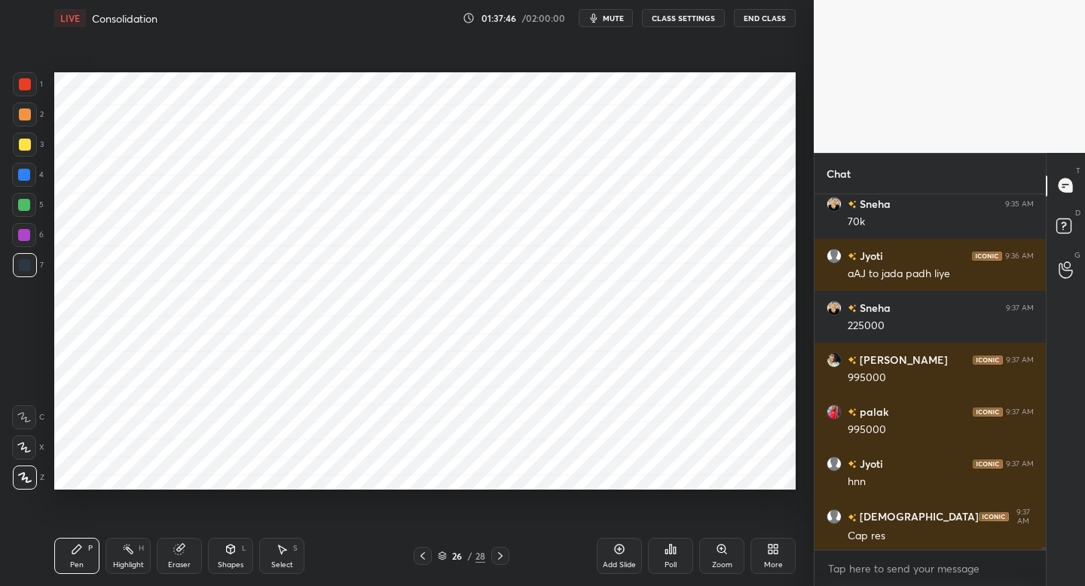
click at [26, 243] on div at bounding box center [24, 235] width 24 height 24
click at [29, 212] on div at bounding box center [24, 205] width 24 height 24
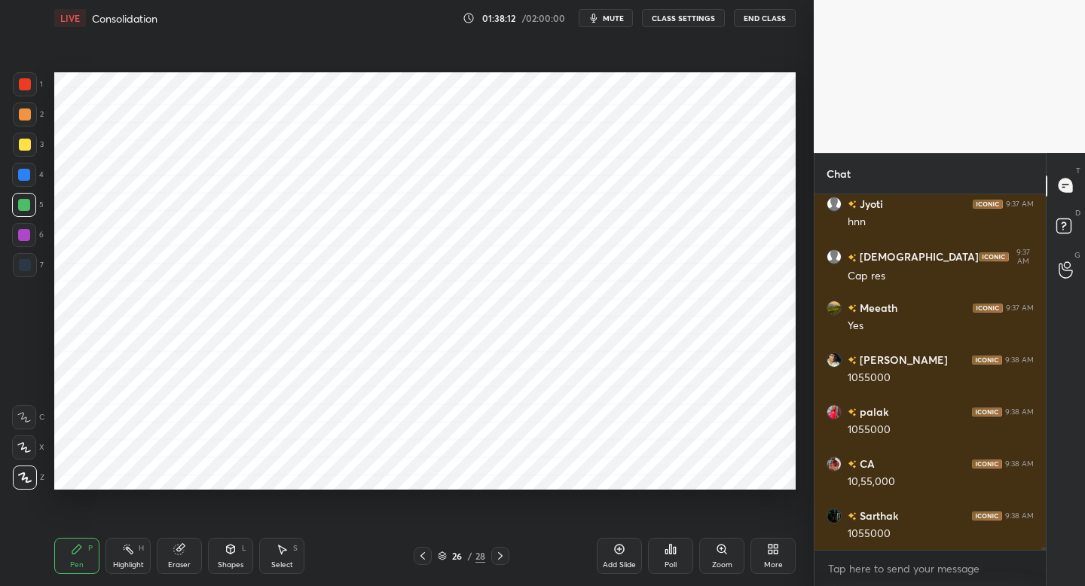
scroll to position [41146, 0]
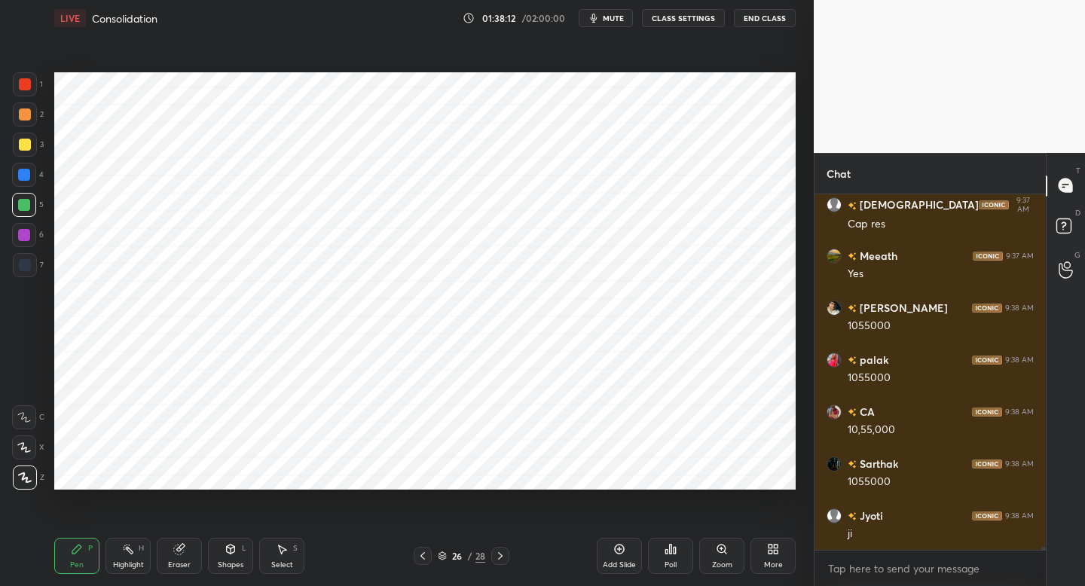
click at [618, 563] on div "Add Slide" at bounding box center [619, 565] width 33 height 8
click at [224, 556] on div "Shapes L" at bounding box center [230, 556] width 45 height 36
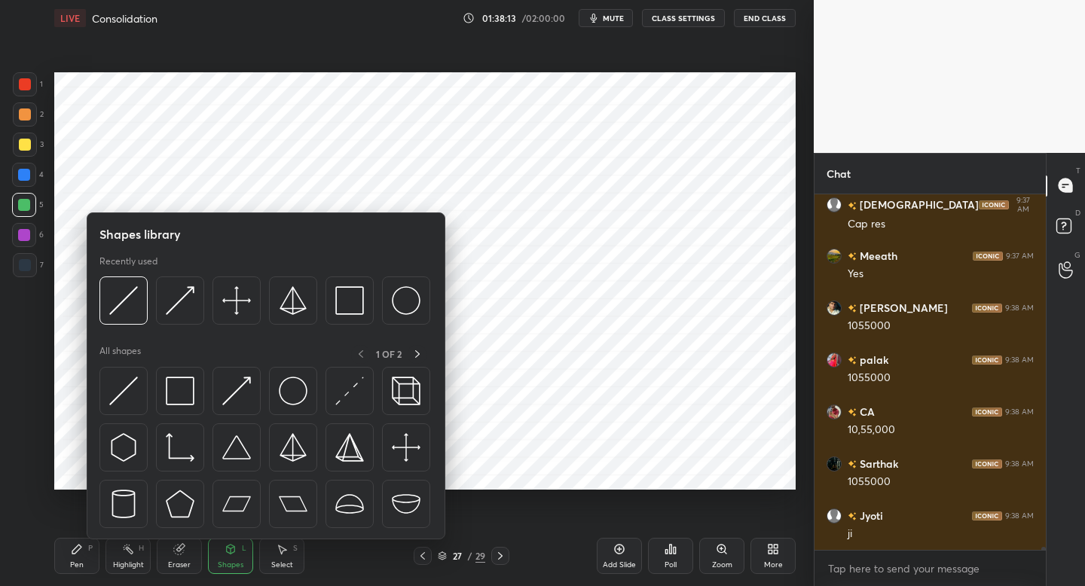
scroll to position [41198, 0]
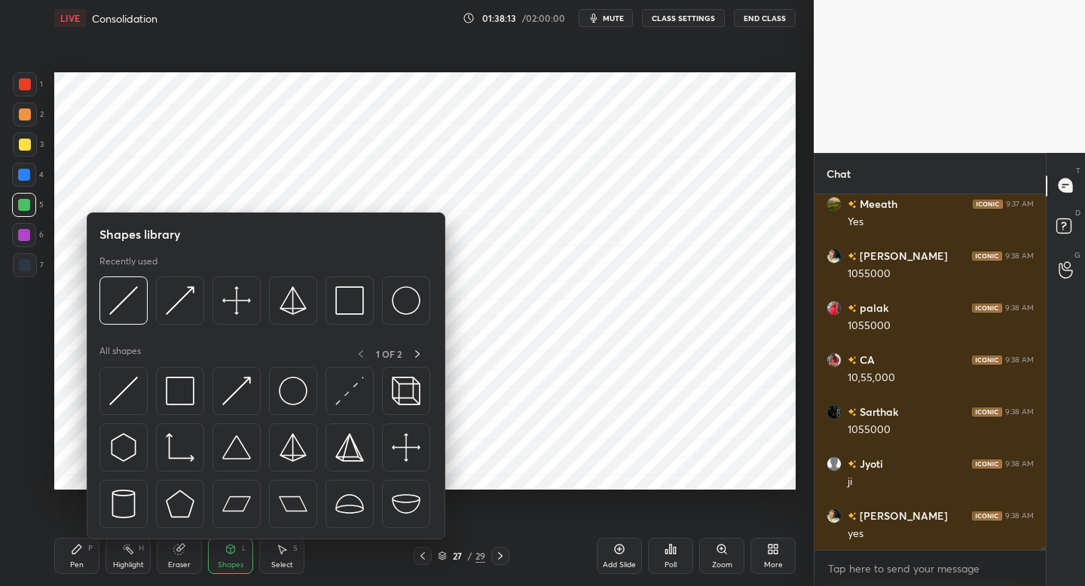
click at [37, 278] on div "7" at bounding box center [28, 268] width 31 height 30
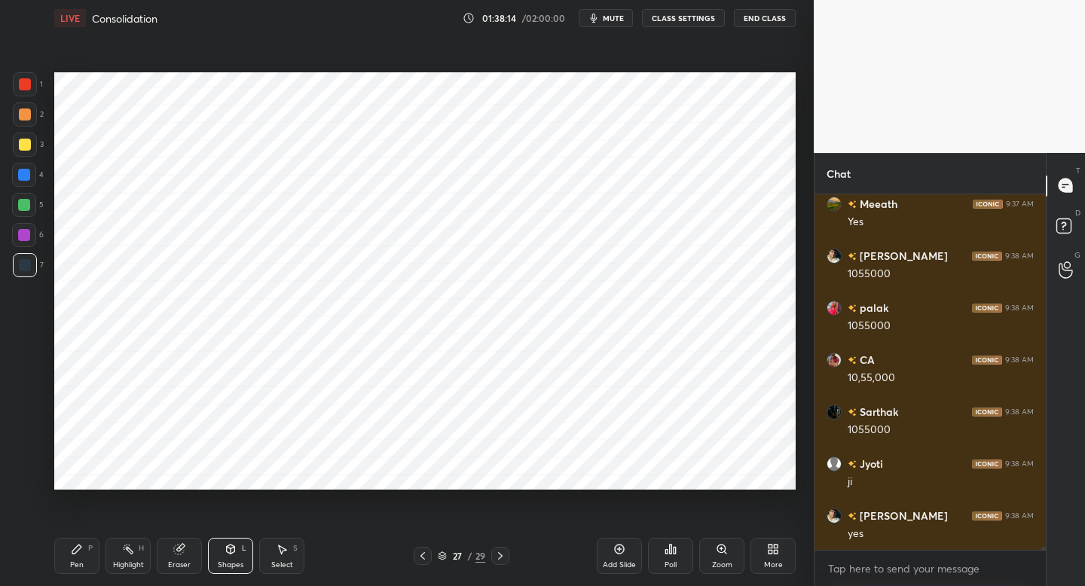
click at [37, 279] on div "7" at bounding box center [28, 268] width 31 height 30
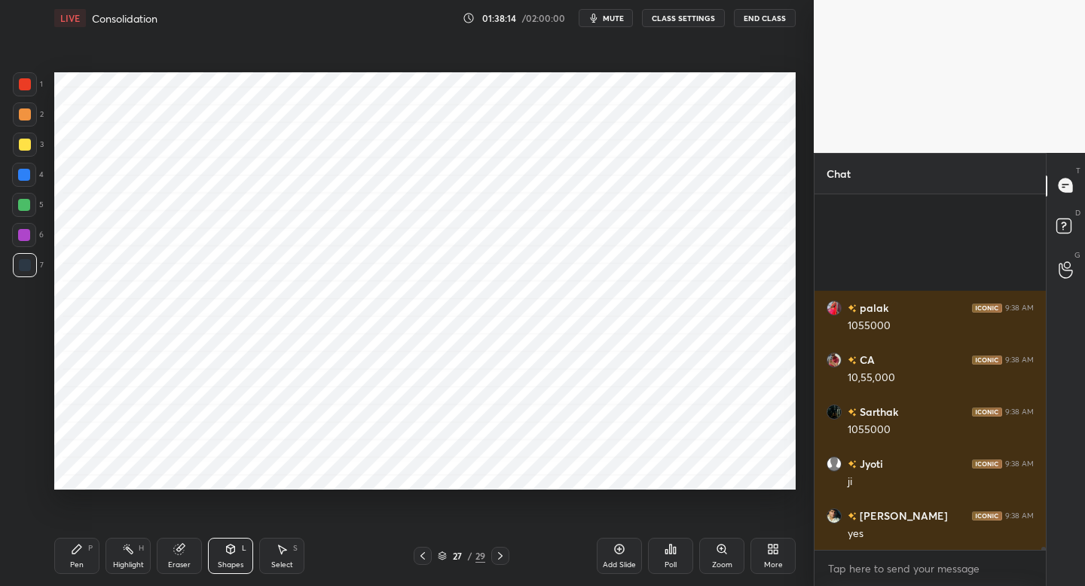
scroll to position [41354, 0]
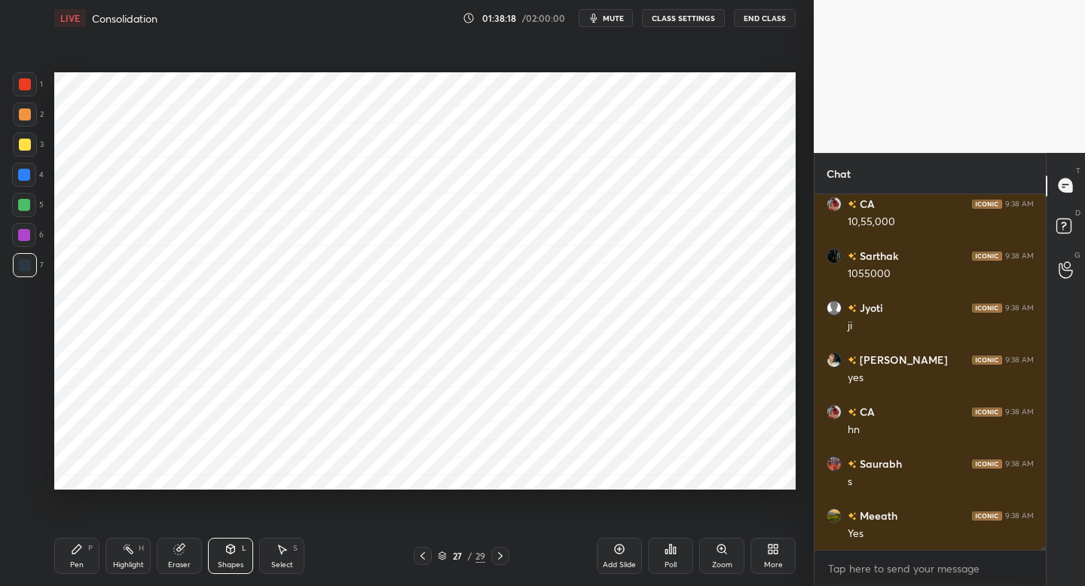
click at [678, 376] on div "Setting up your live class Poll for secs No correct answer Start poll" at bounding box center [425, 281] width 754 height 490
click at [78, 561] on div "Pen" at bounding box center [77, 565] width 14 height 8
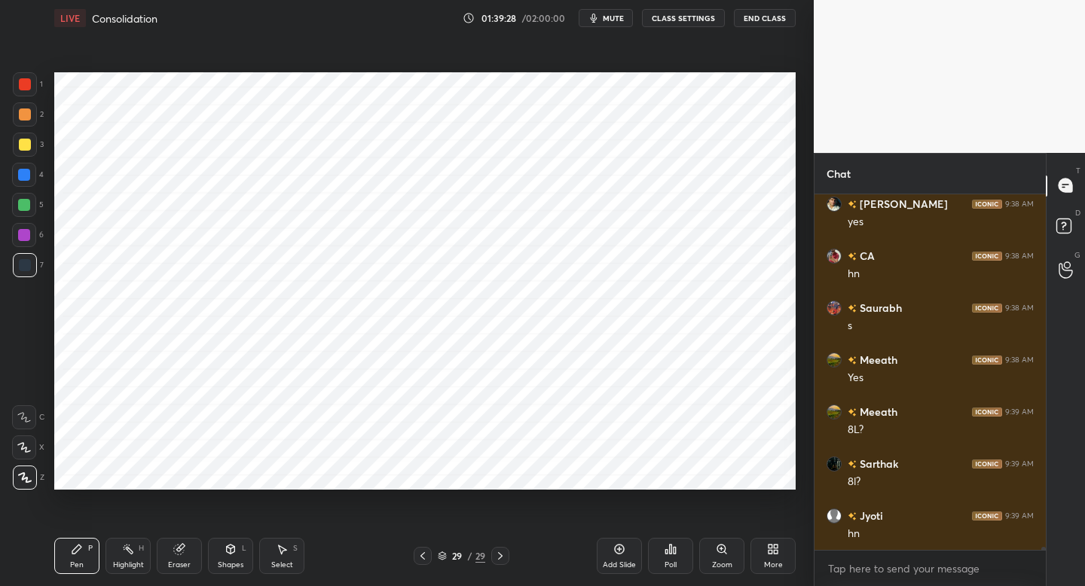
scroll to position [41562, 0]
click at [622, 543] on icon at bounding box center [619, 549] width 12 height 12
click at [28, 181] on div at bounding box center [24, 175] width 24 height 24
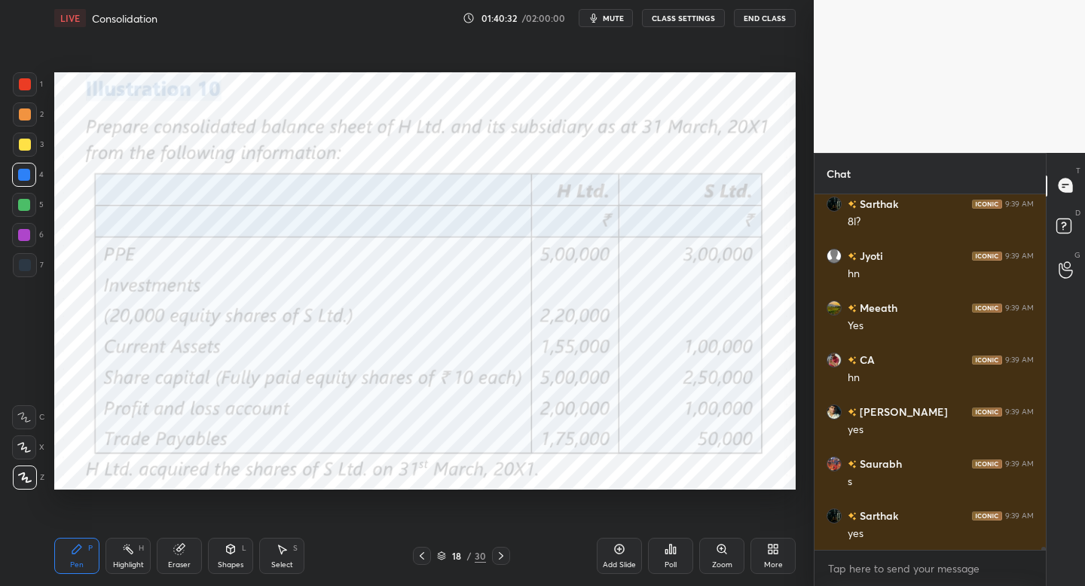
click at [800, 363] on div "Setting up your live class Poll for secs No correct answer Start poll" at bounding box center [425, 281] width 754 height 490
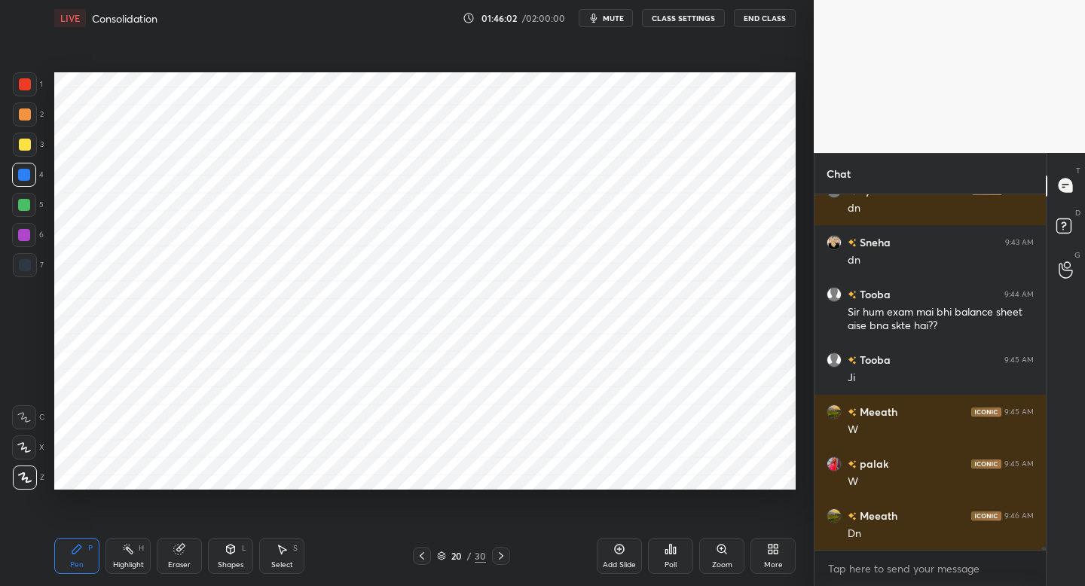
scroll to position [43774, 0]
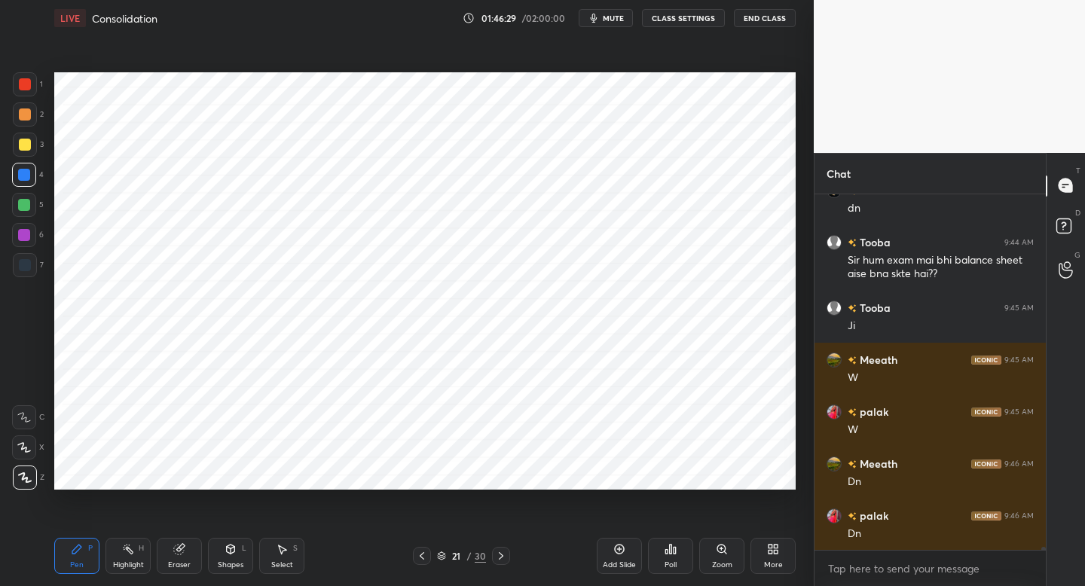
click at [606, 24] on button "mute" at bounding box center [606, 18] width 54 height 18
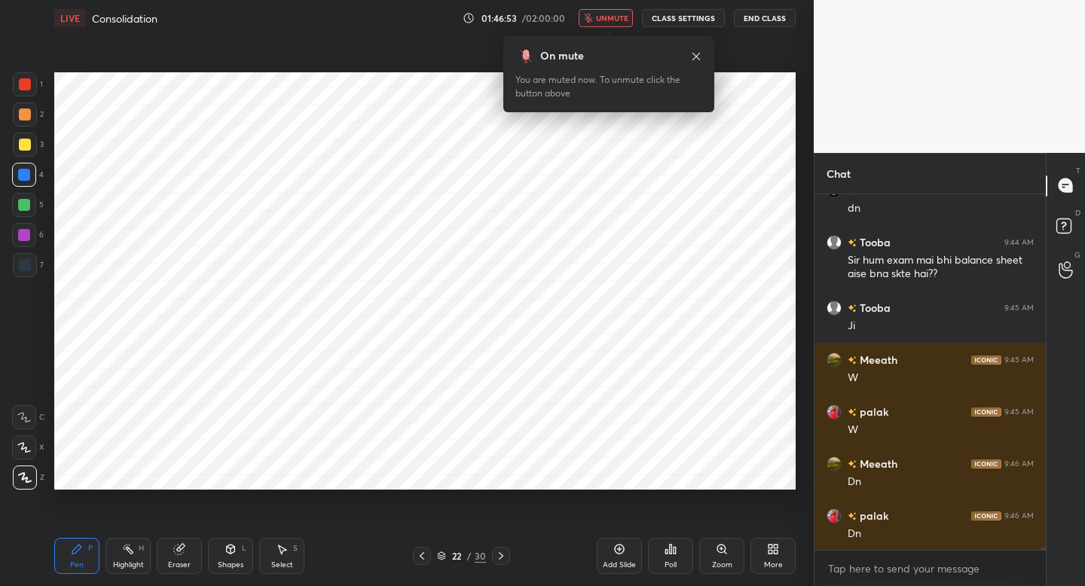
click at [606, 24] on button "unmute" at bounding box center [606, 18] width 54 height 18
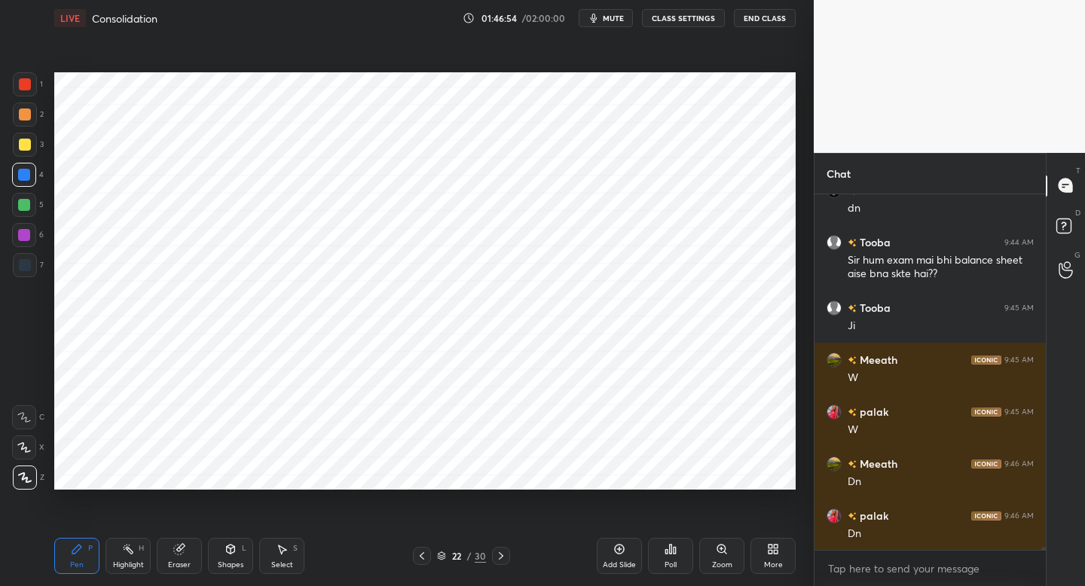
click at [606, 24] on button "mute" at bounding box center [606, 18] width 54 height 18
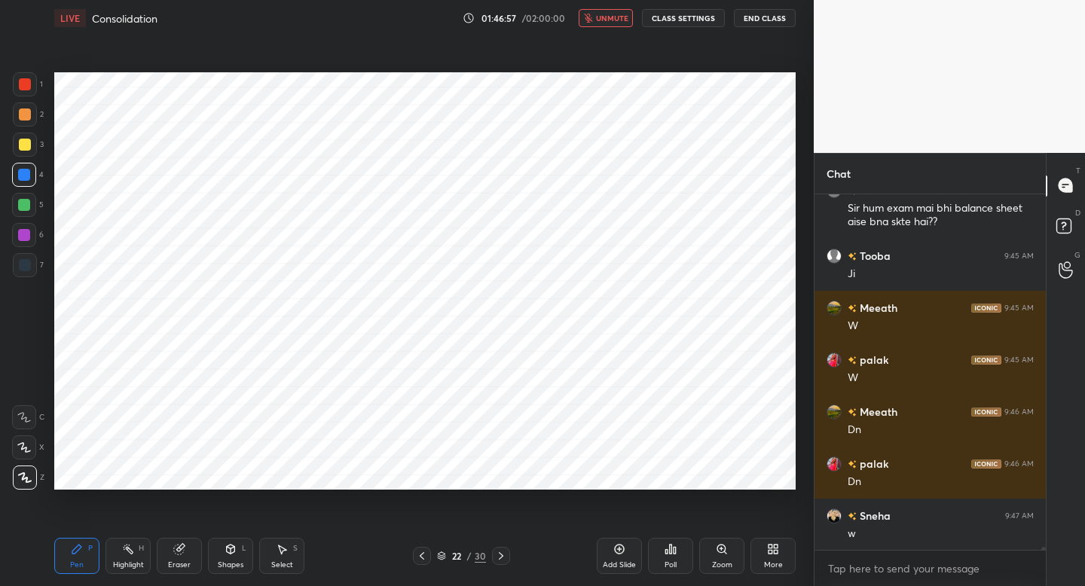
click at [606, 24] on button "unmute" at bounding box center [606, 18] width 54 height 18
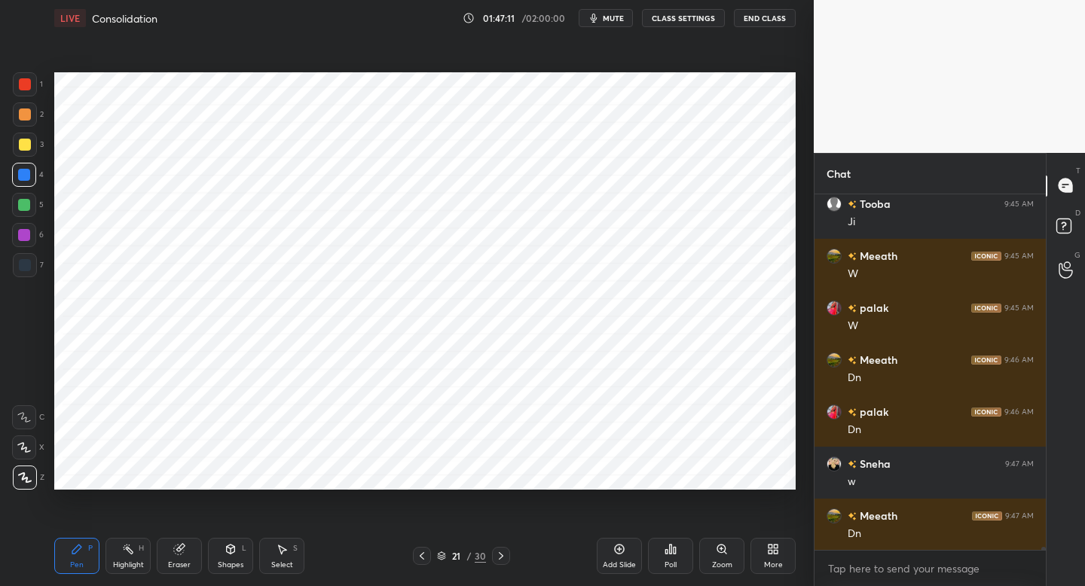
scroll to position [43930, 0]
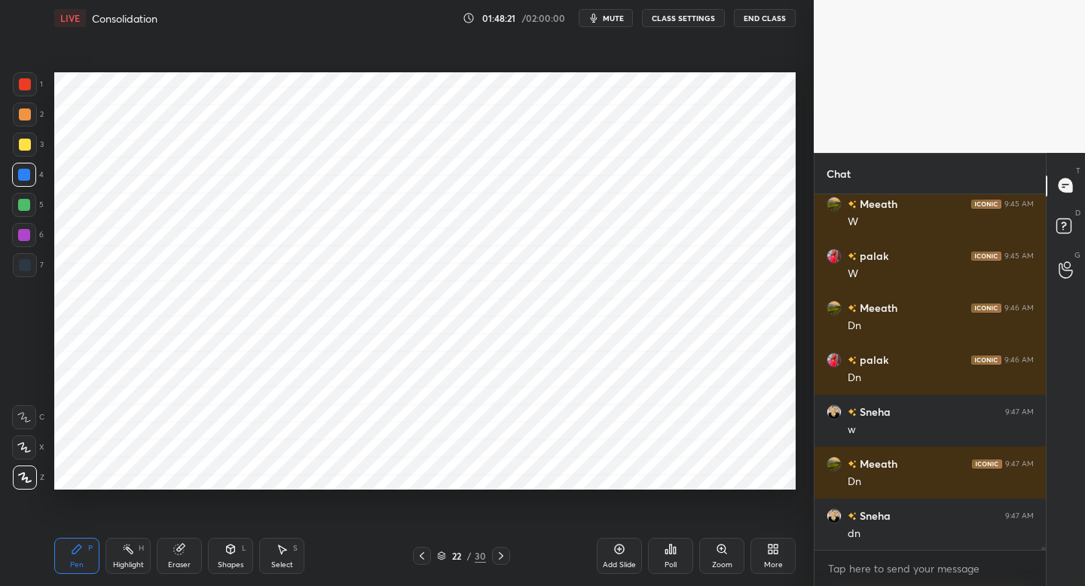
click at [606, 24] on button "mute" at bounding box center [606, 18] width 54 height 18
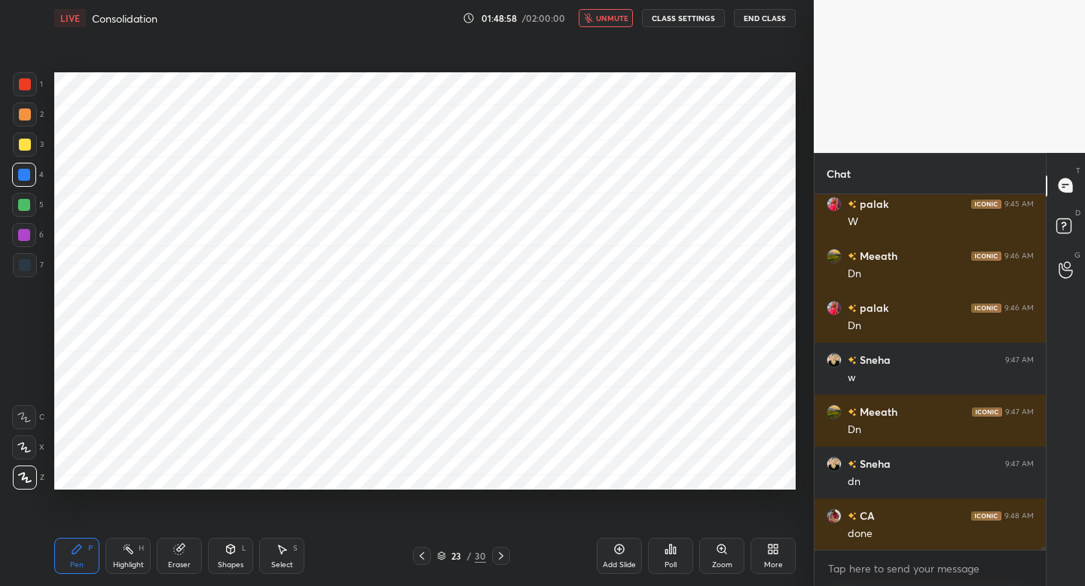
scroll to position [44034, 0]
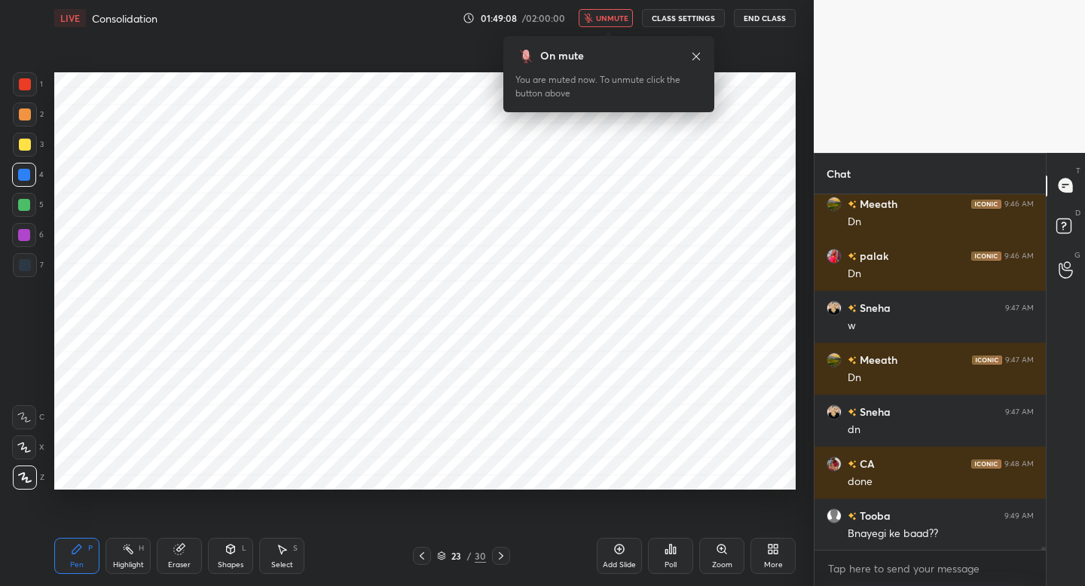
click at [606, 24] on button "unmute" at bounding box center [606, 18] width 54 height 18
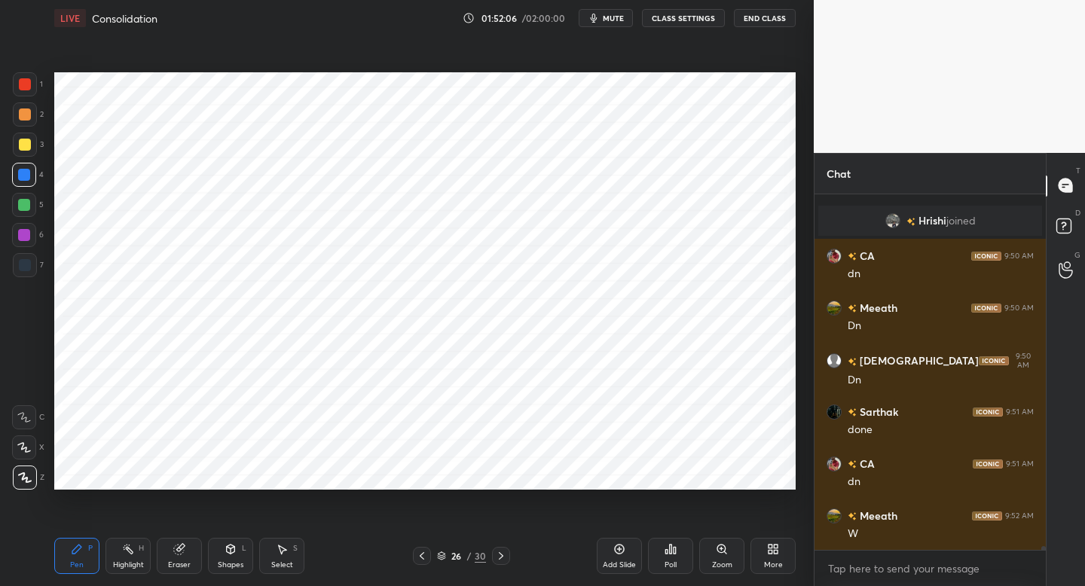
scroll to position [32279, 0]
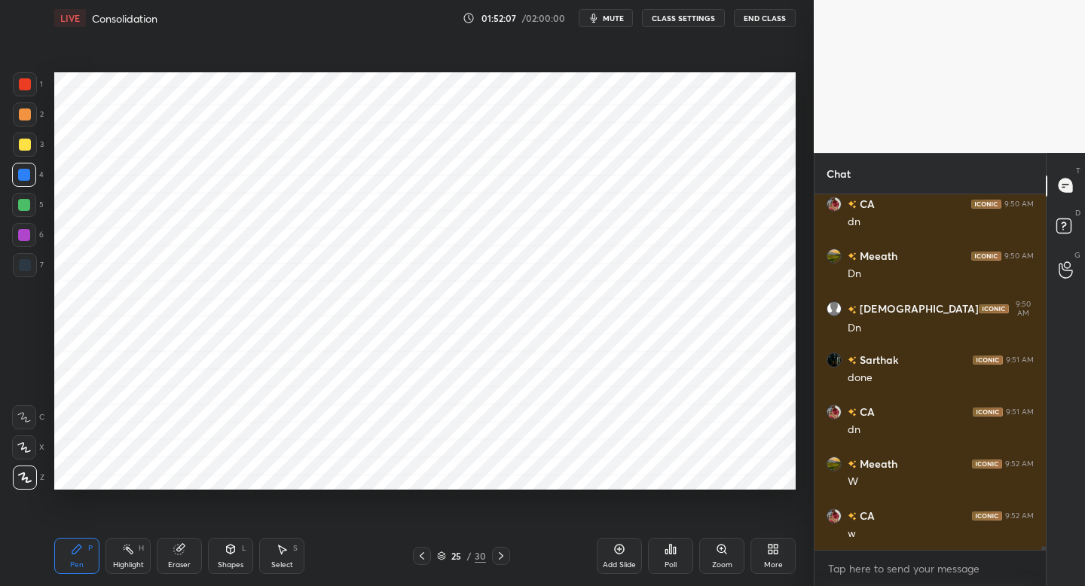
click at [597, 27] on div "LIVE Consolidation 01:52:07 / 02:00:00 mute CLASS SETTINGS End Class" at bounding box center [424, 18] width 741 height 36
click at [600, 24] on button "mute" at bounding box center [606, 18] width 54 height 18
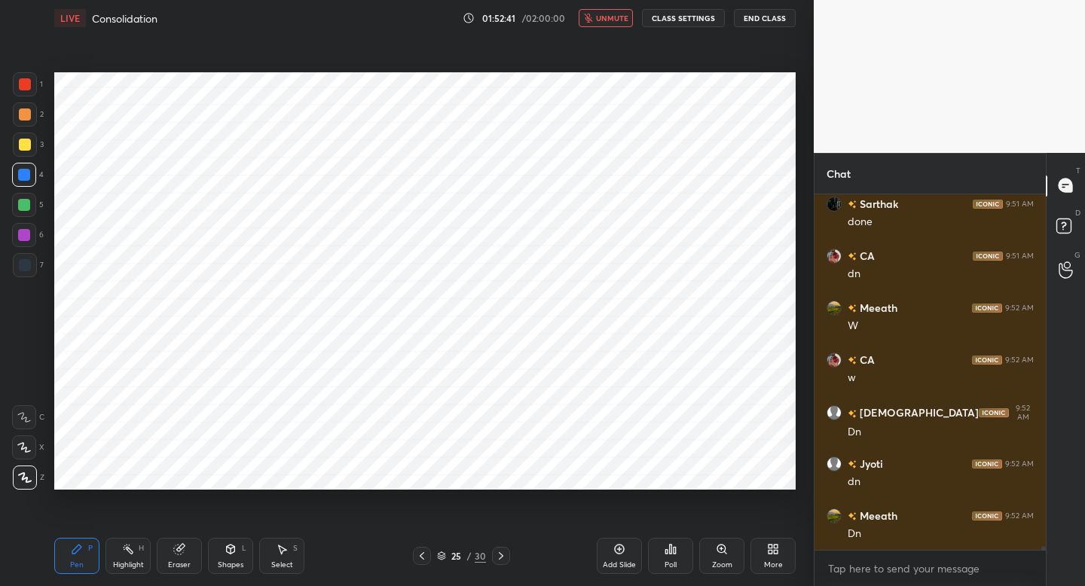
scroll to position [32500, 0]
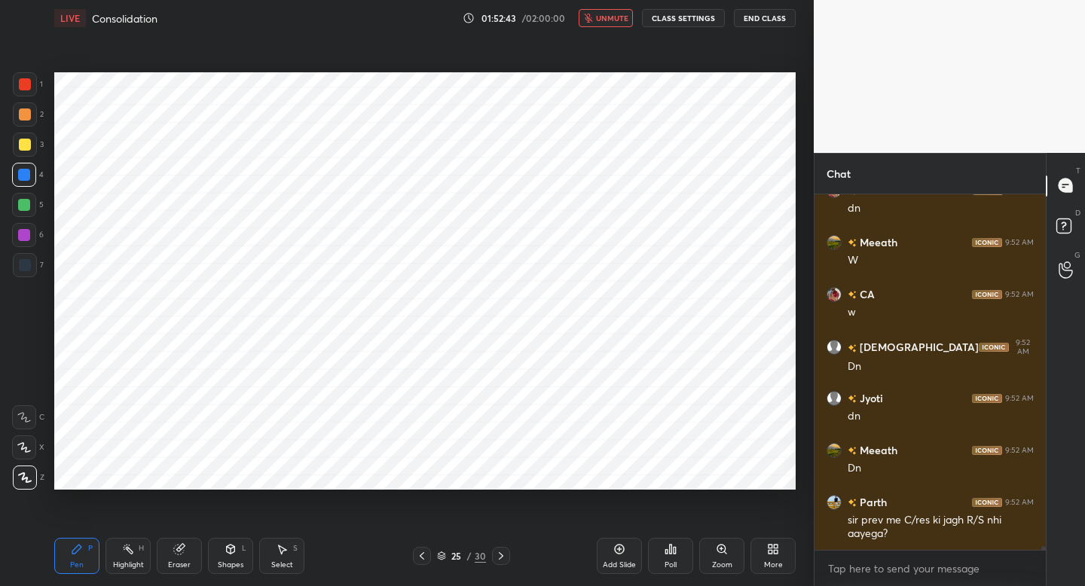
click at [600, 24] on button "unmute" at bounding box center [606, 18] width 54 height 18
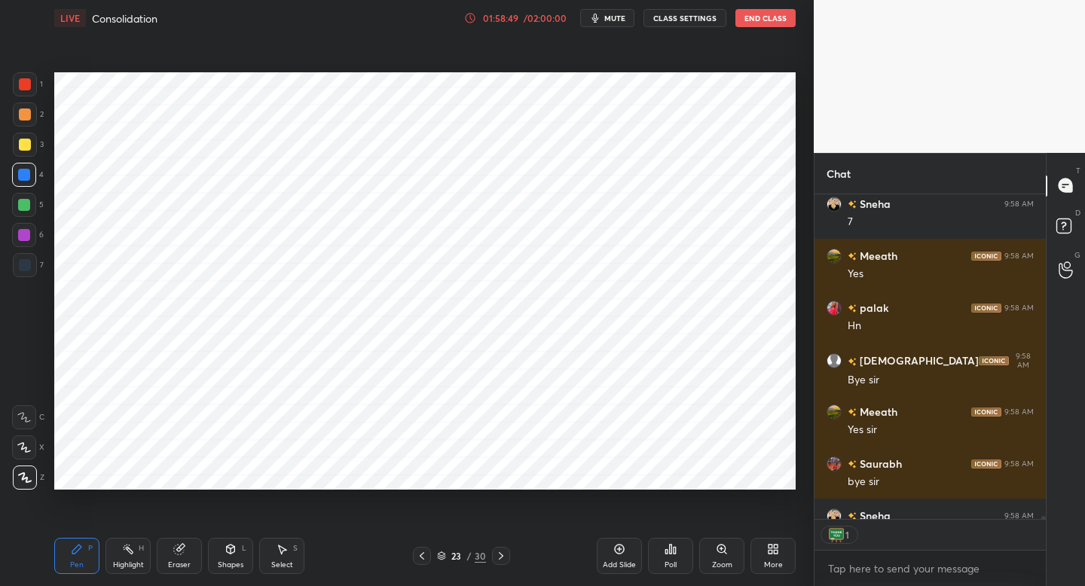
scroll to position [320, 227]
click at [756, 23] on button "End Class" at bounding box center [765, 18] width 60 height 18
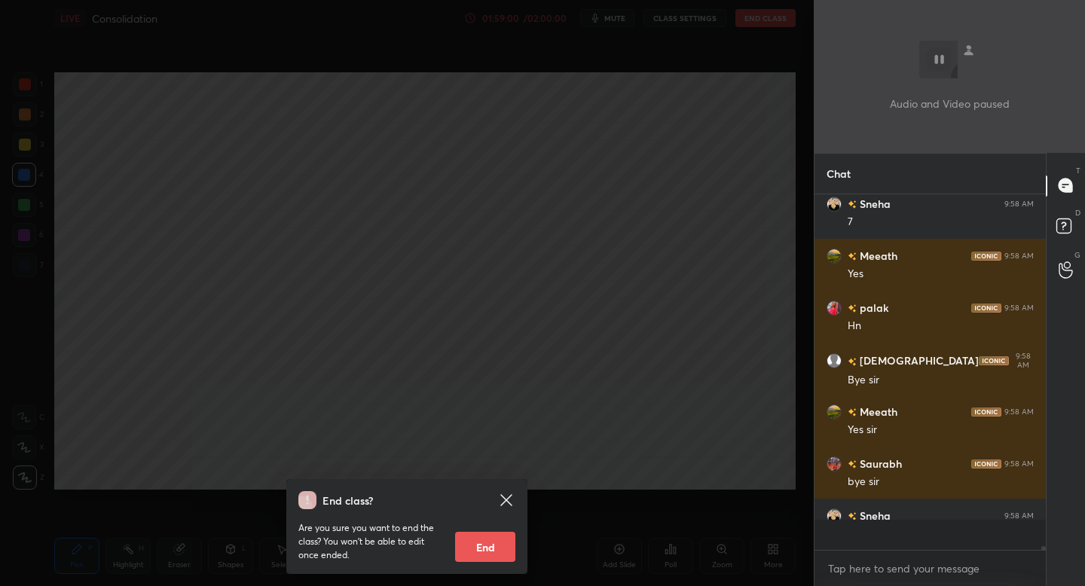
scroll to position [34060, 0]
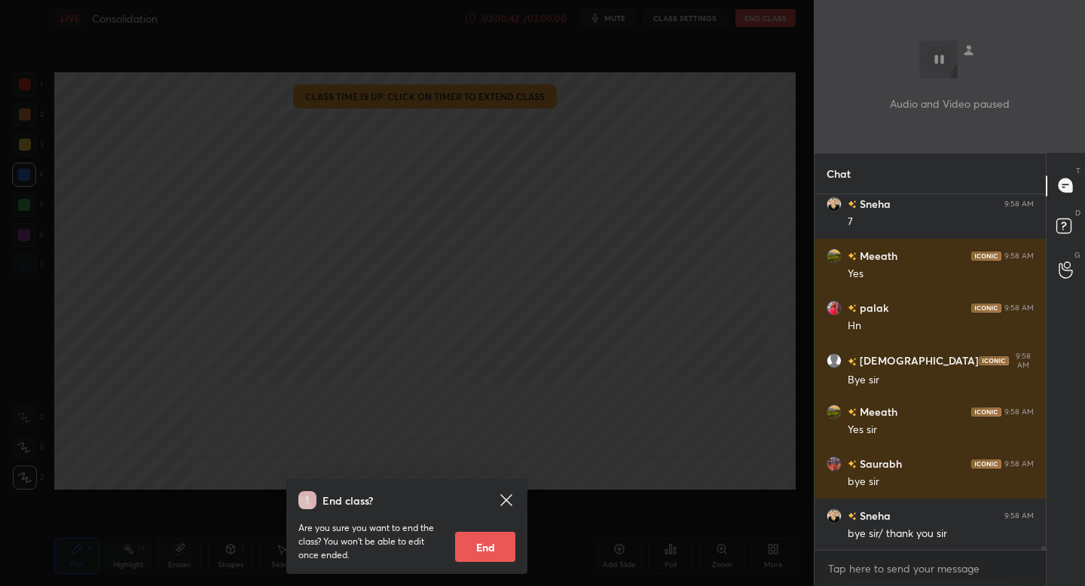
click at [496, 553] on button "End" at bounding box center [485, 547] width 60 height 30
type textarea "x"
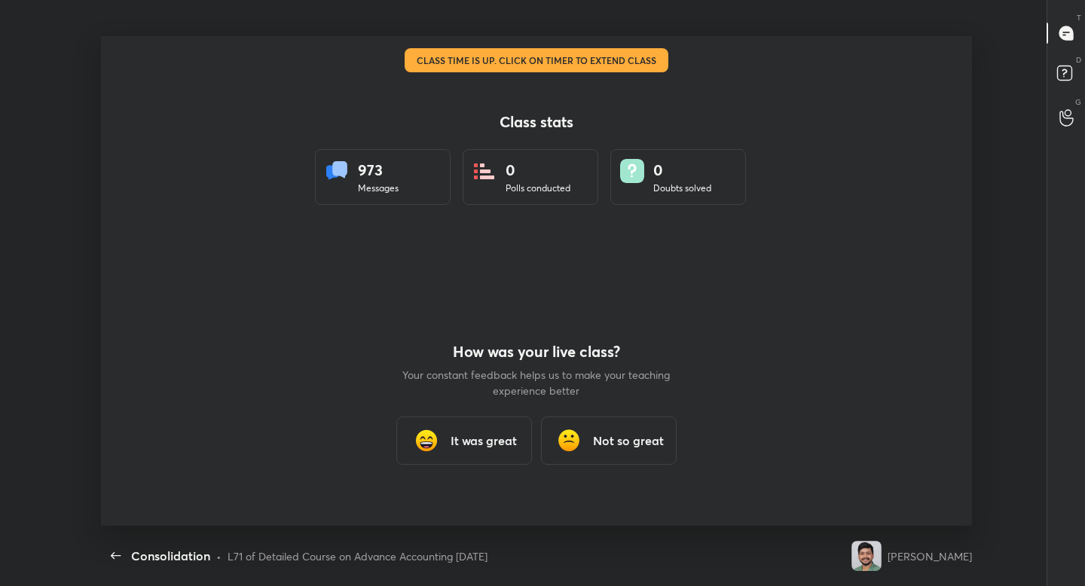
scroll to position [0, 0]
